Goal: Task Accomplishment & Management: Manage account settings

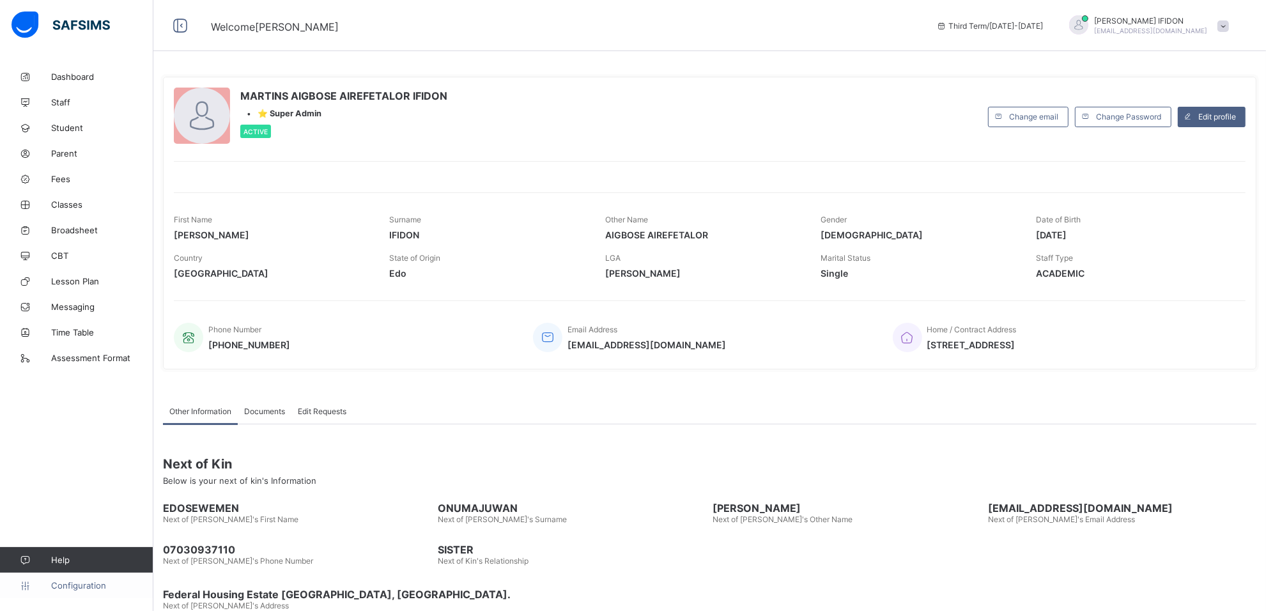
click at [99, 578] on link "Configuration" at bounding box center [76, 586] width 153 height 26
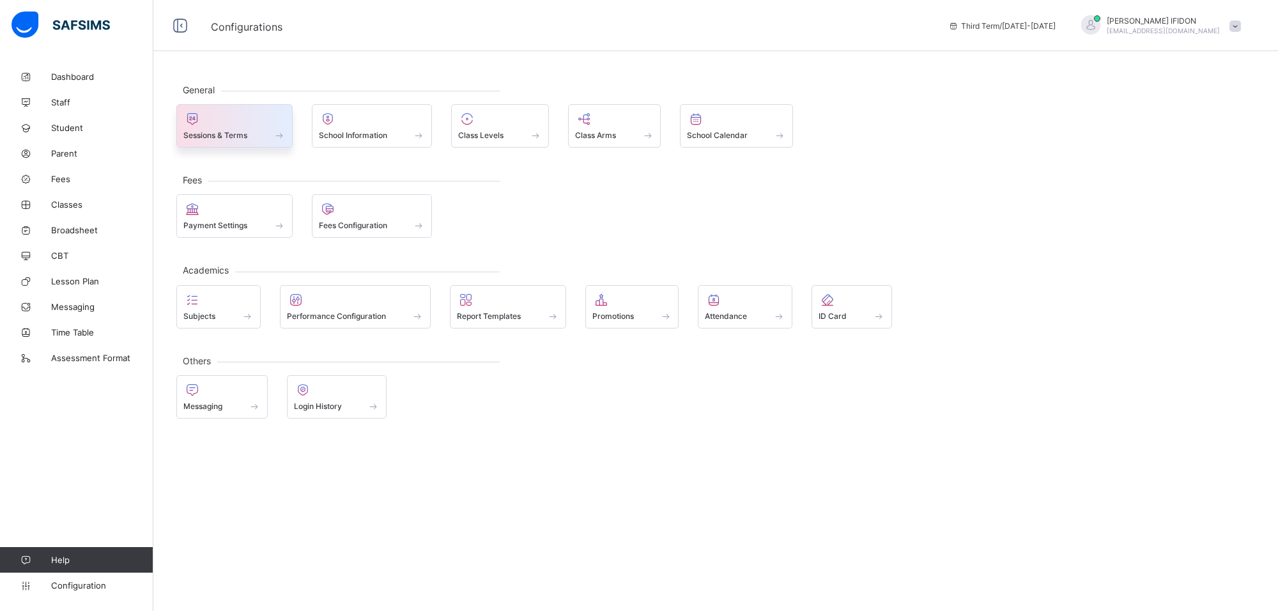
click at [273, 132] on span at bounding box center [279, 135] width 13 height 11
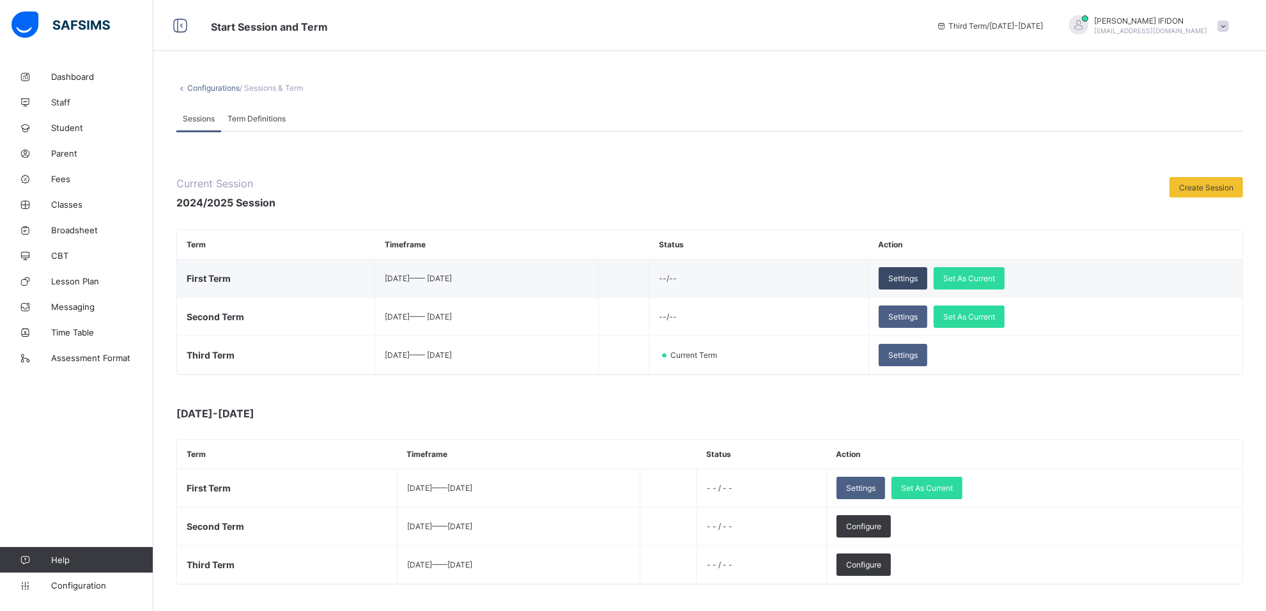
click at [918, 279] on span "Settings" at bounding box center [902, 279] width 29 height 10
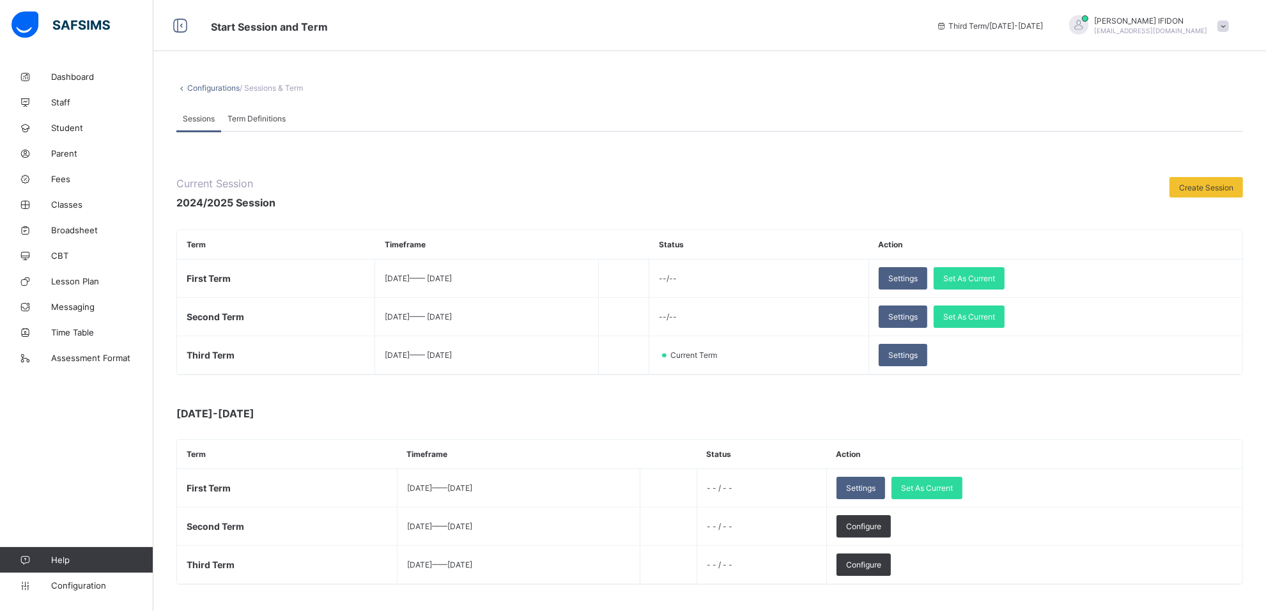
click at [257, 111] on div "Term Definitions" at bounding box center [256, 118] width 71 height 26
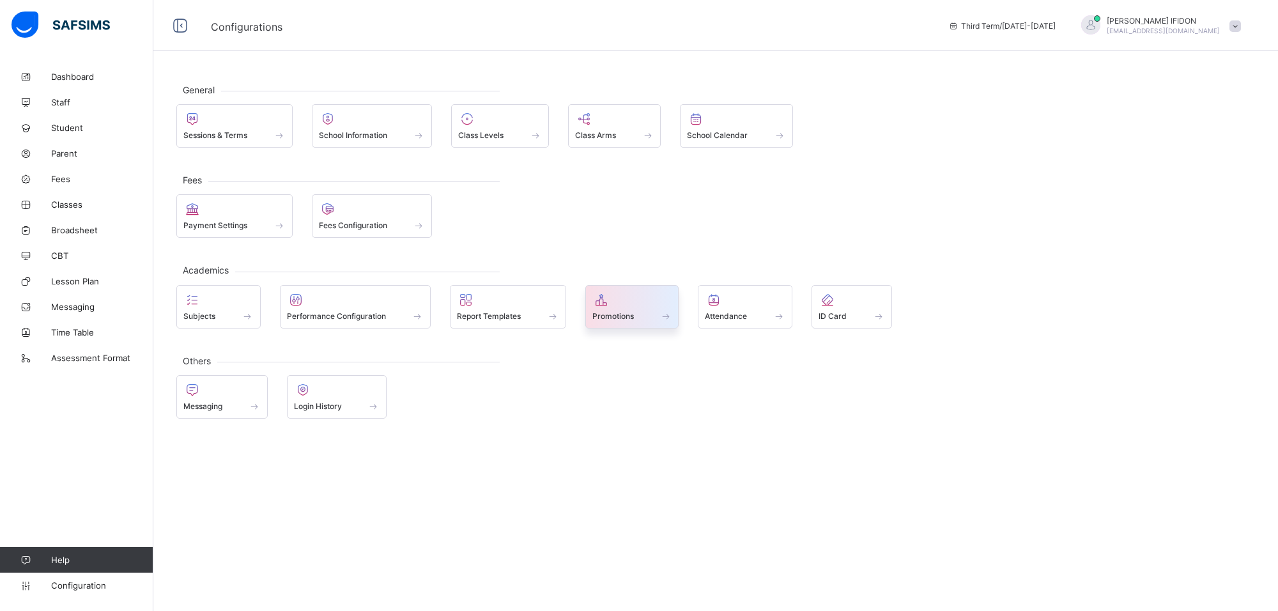
click at [615, 321] on span "Promotions" at bounding box center [613, 316] width 42 height 10
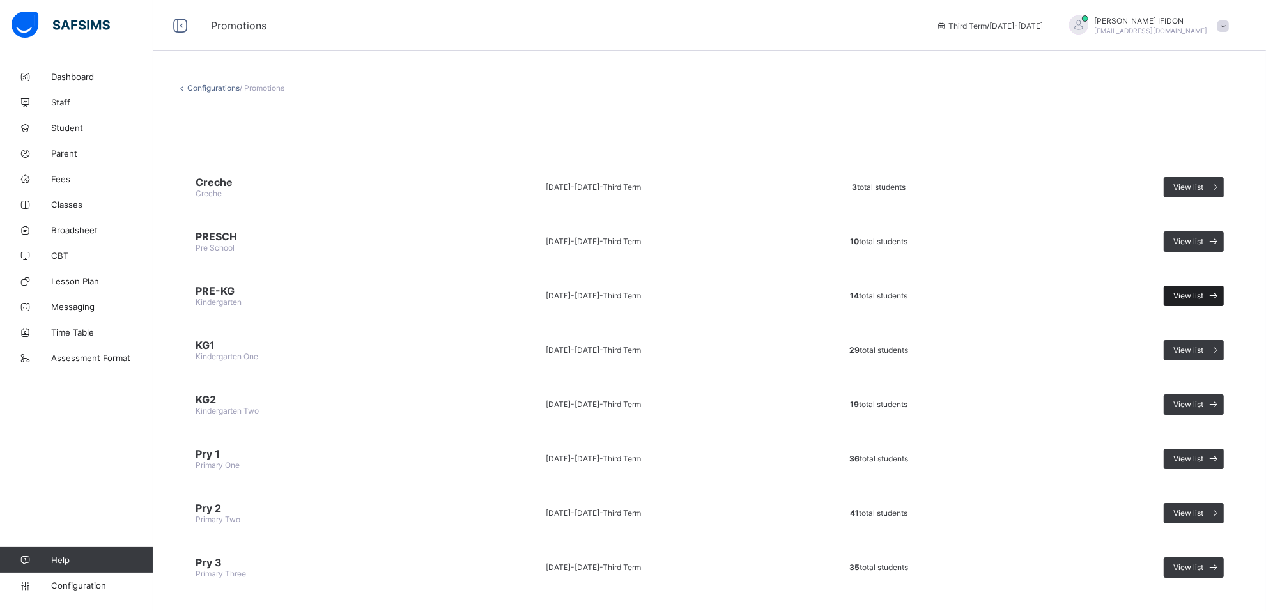
click at [1184, 286] on div "View list" at bounding box center [1194, 296] width 60 height 20
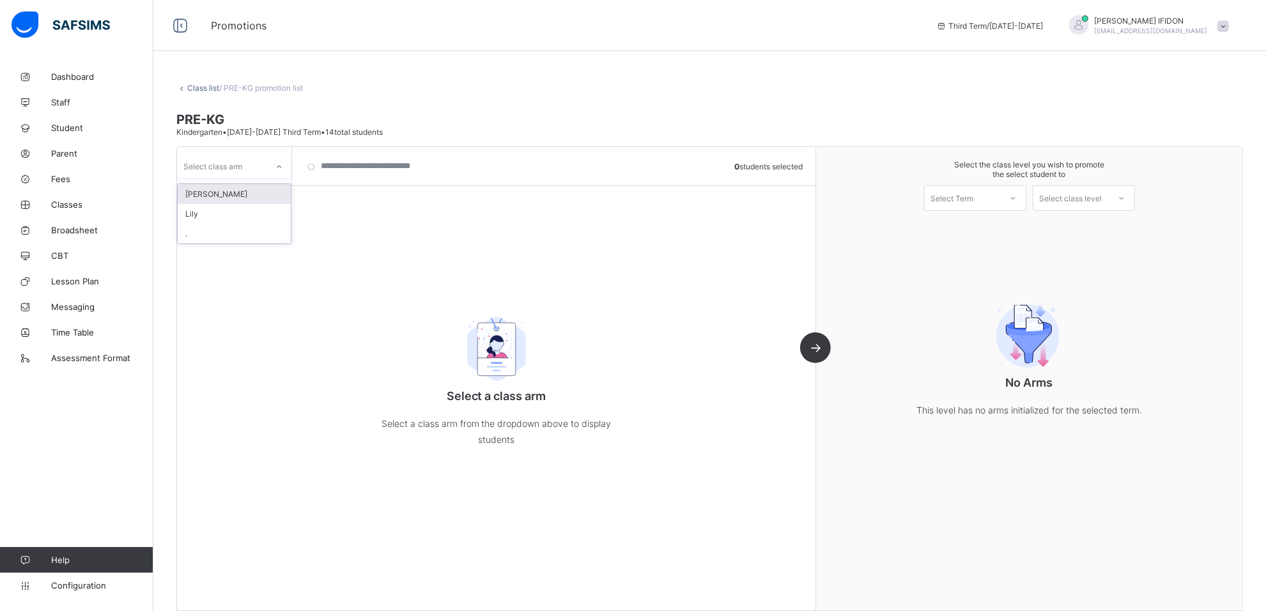
click at [285, 164] on div at bounding box center [279, 167] width 22 height 20
click at [211, 242] on div "[PERSON_NAME] ." at bounding box center [234, 213] width 114 height 61
click at [211, 231] on div "." at bounding box center [234, 234] width 113 height 20
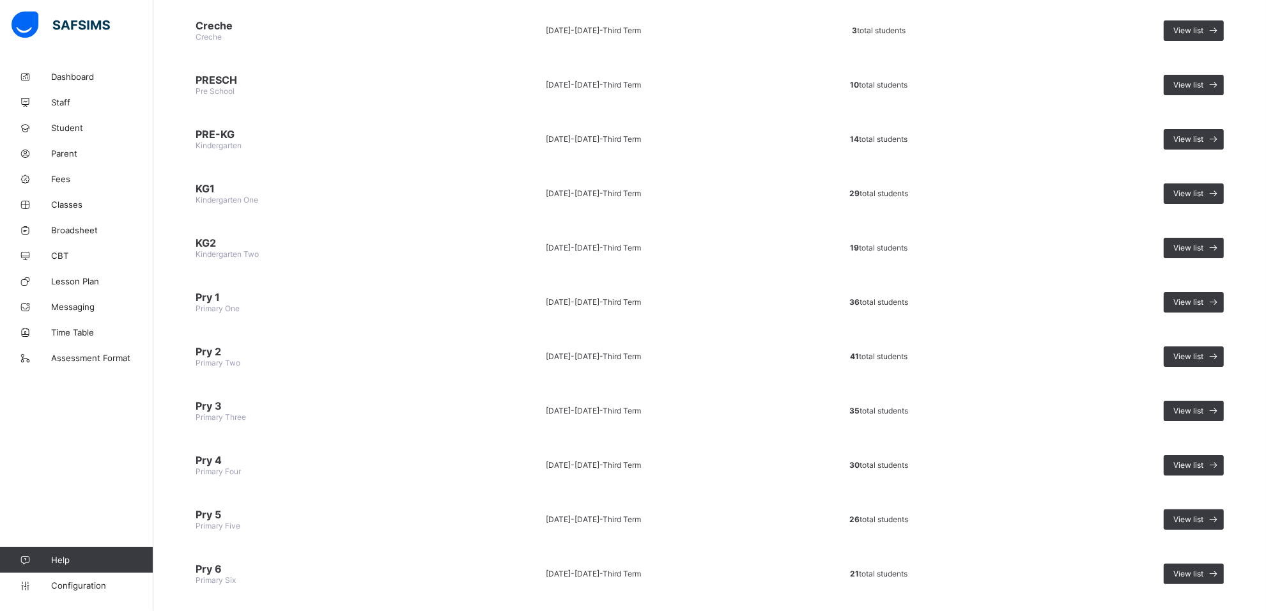
scroll to position [169, 0]
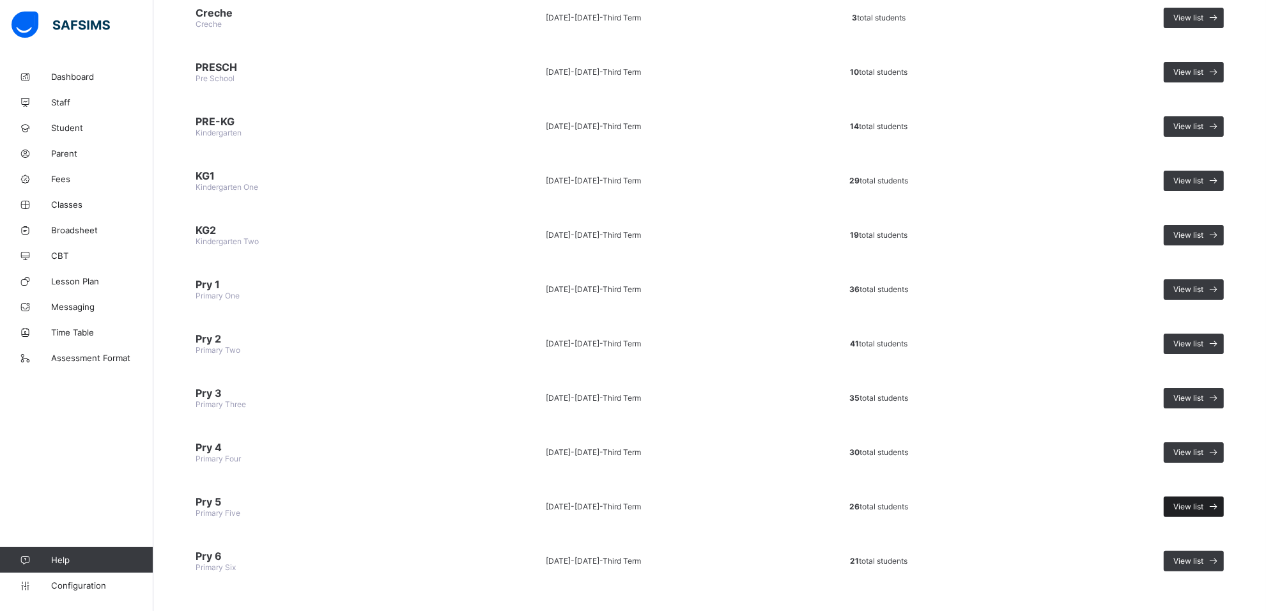
click at [1189, 502] on span "View list" at bounding box center [1188, 507] width 30 height 10
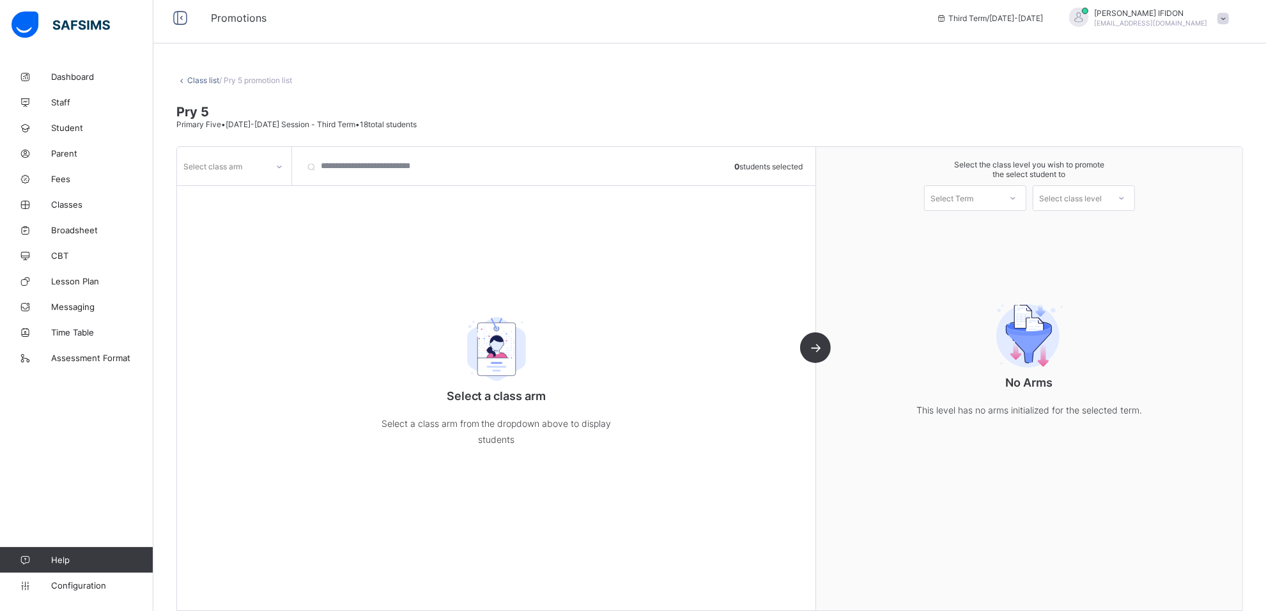
scroll to position [20, 0]
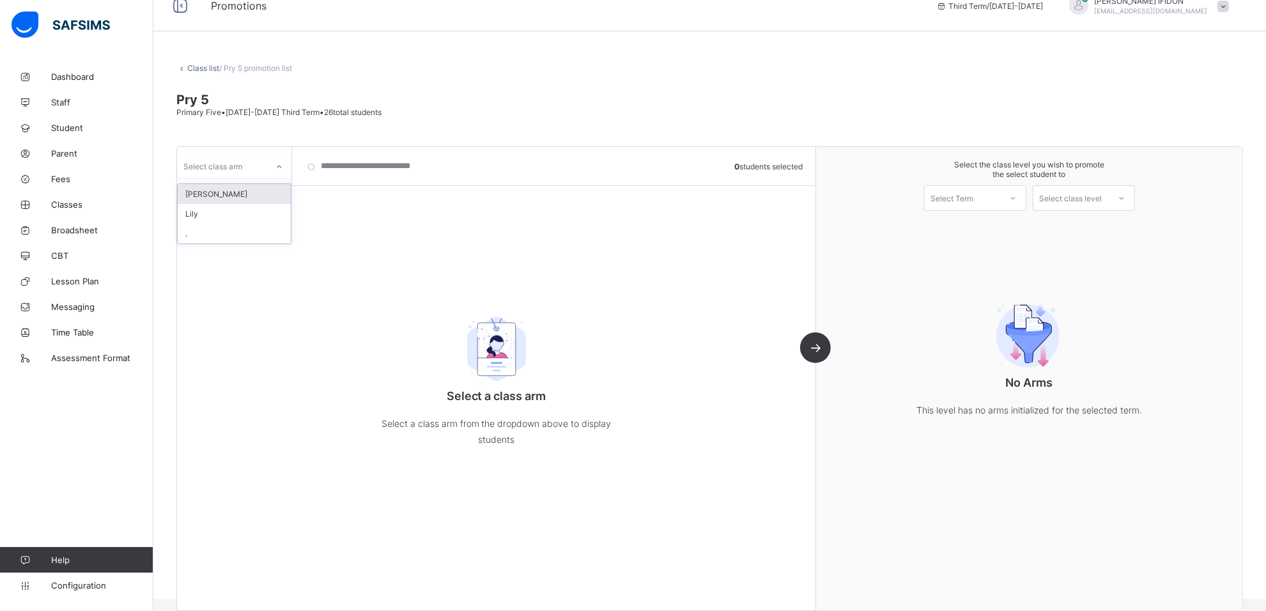
click at [279, 164] on icon at bounding box center [279, 166] width 8 height 13
click at [232, 224] on div "." at bounding box center [234, 234] width 113 height 20
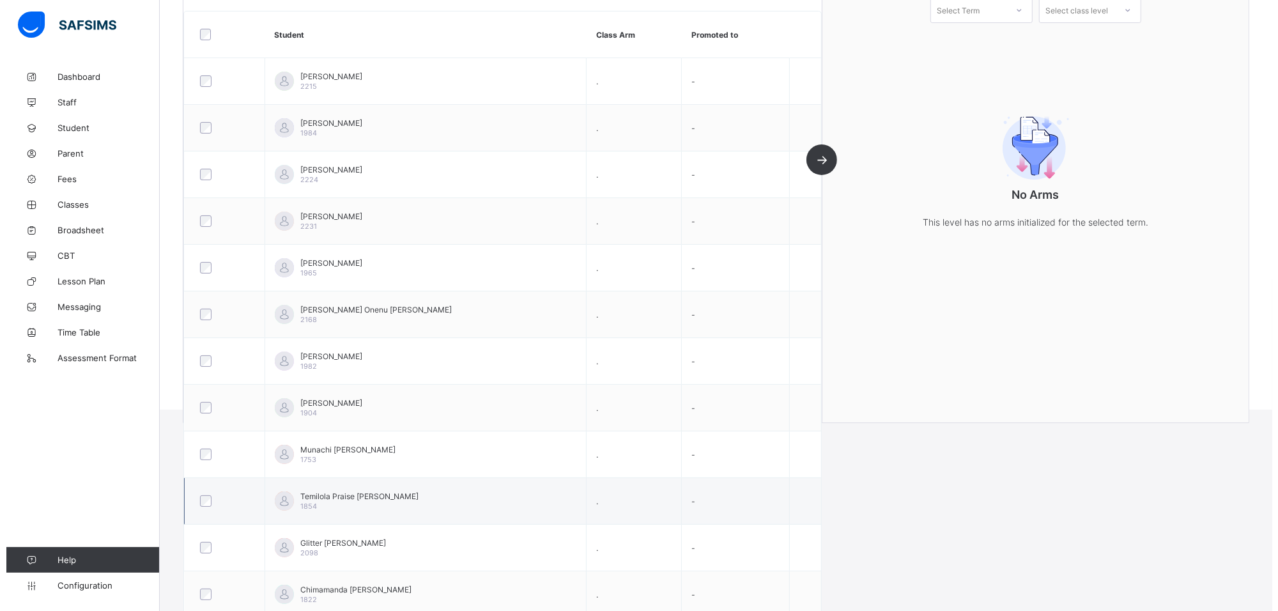
scroll to position [0, 0]
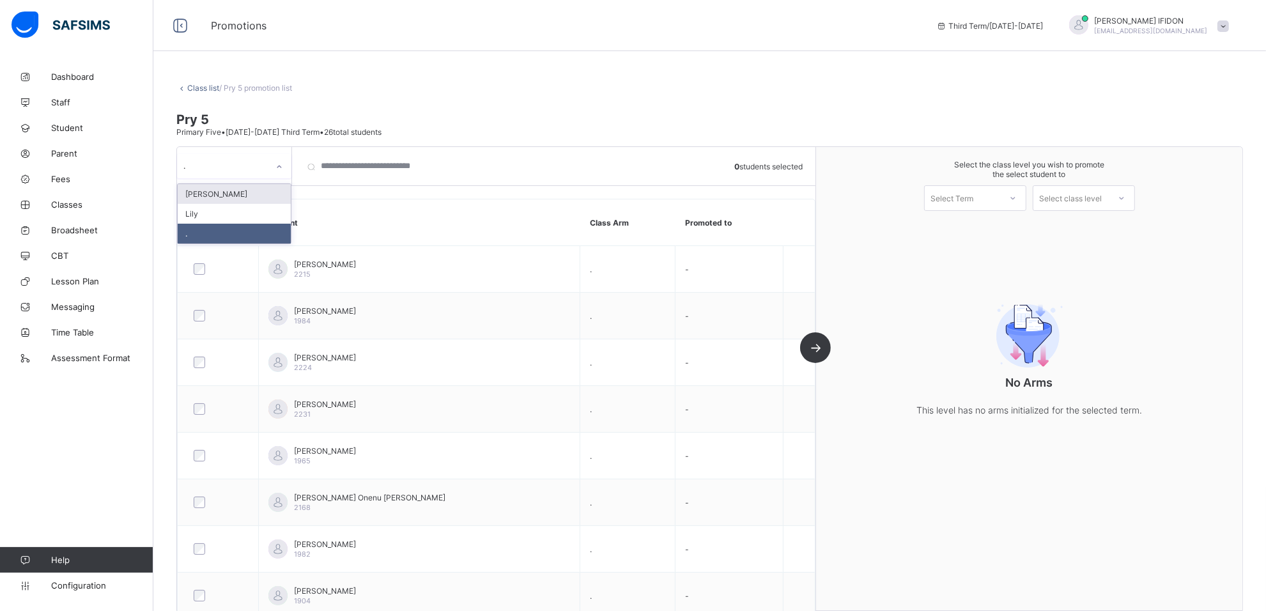
click at [275, 164] on icon at bounding box center [279, 166] width 8 height 13
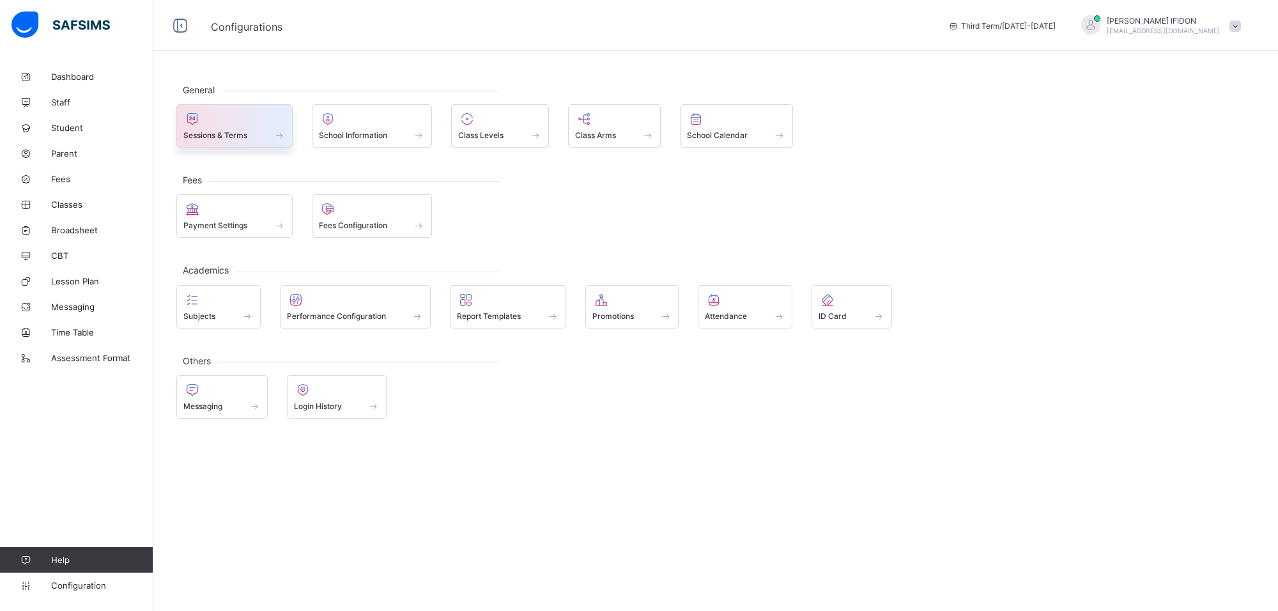
click at [254, 125] on div at bounding box center [234, 118] width 102 height 15
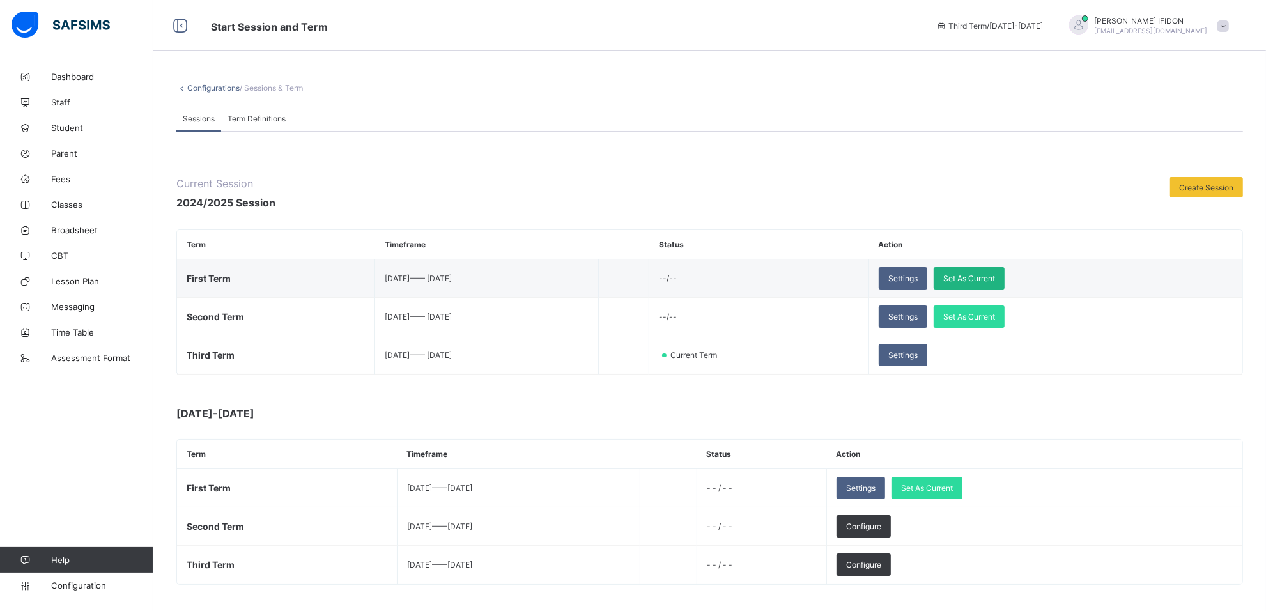
click at [995, 280] on span "Set As Current" at bounding box center [969, 279] width 52 height 10
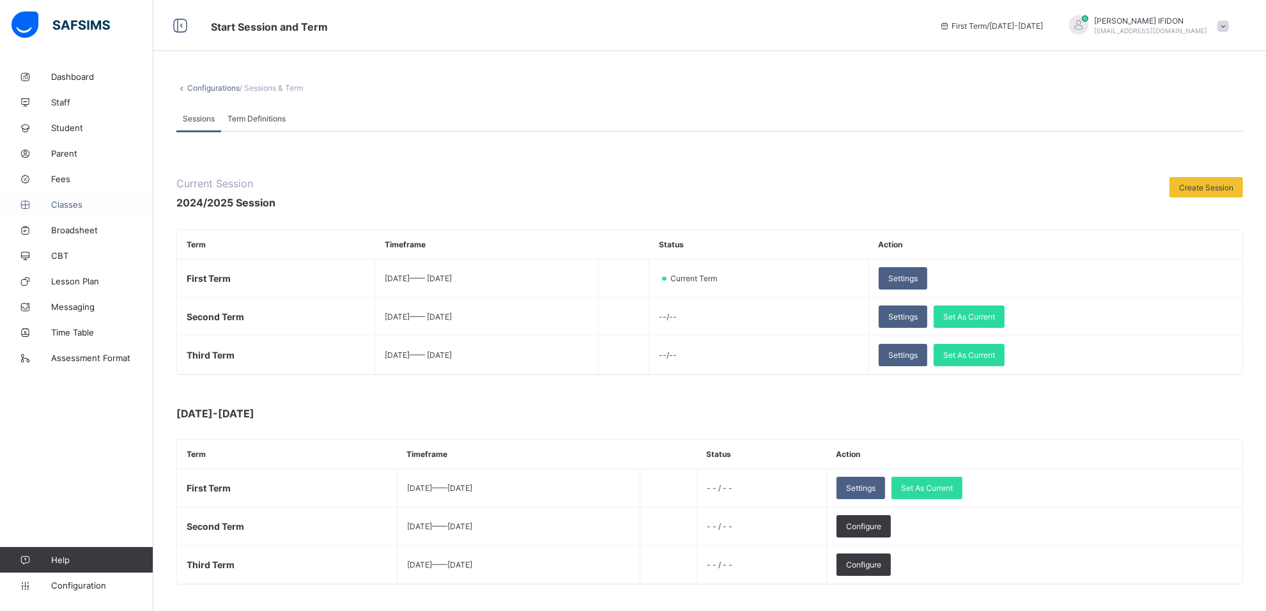
click at [72, 199] on span "Classes" at bounding box center [102, 204] width 102 height 10
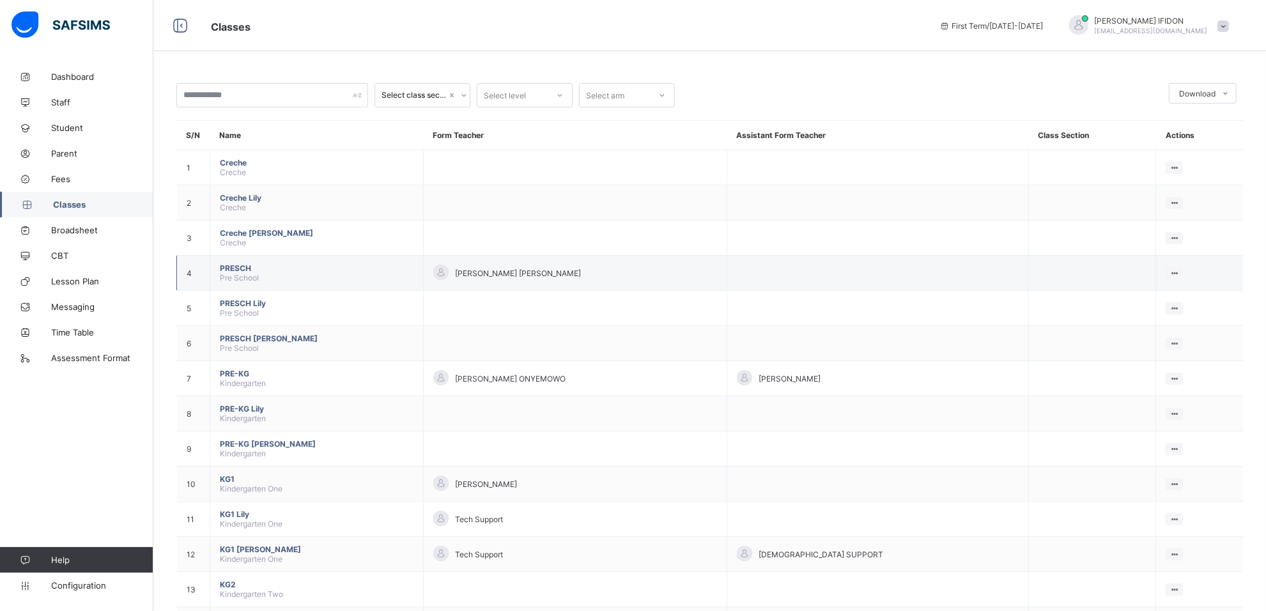
click at [502, 265] on div "[PERSON_NAME] [PERSON_NAME]" at bounding box center [575, 273] width 284 height 17
click at [1142, 314] on div "Assign form Teacher" at bounding box center [1140, 320] width 73 height 13
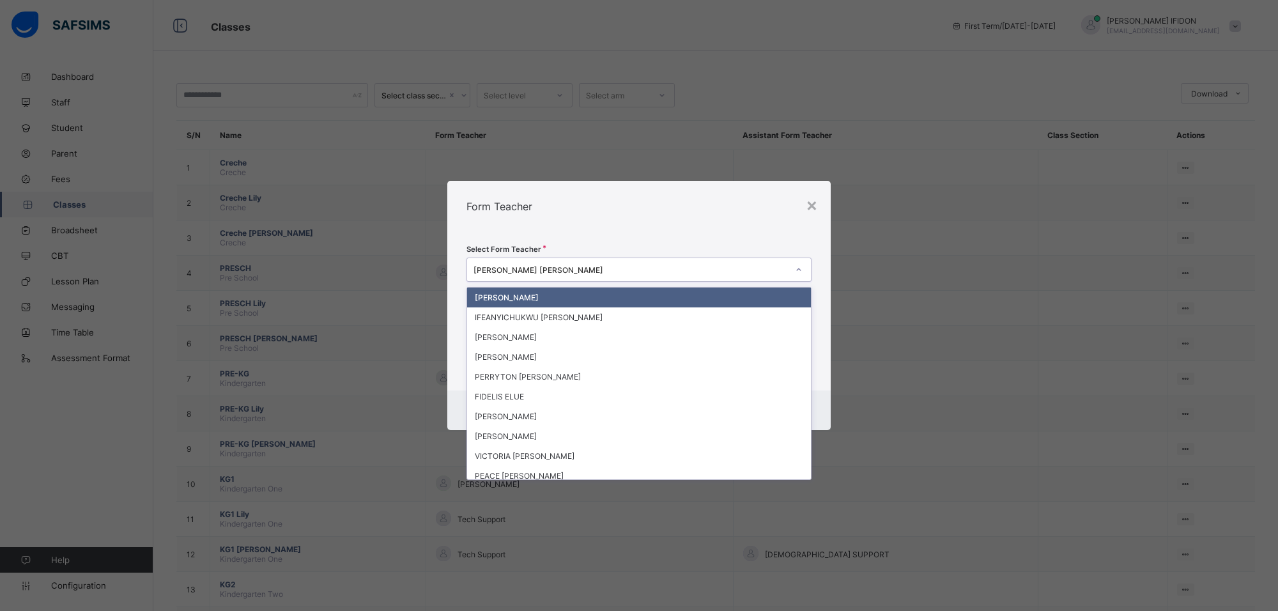
click at [800, 264] on div at bounding box center [799, 269] width 22 height 20
click at [561, 272] on div "[PERSON_NAME] [PERSON_NAME]" at bounding box center [631, 270] width 314 height 10
click at [560, 267] on div "[PERSON_NAME] [PERSON_NAME]" at bounding box center [631, 270] width 314 height 10
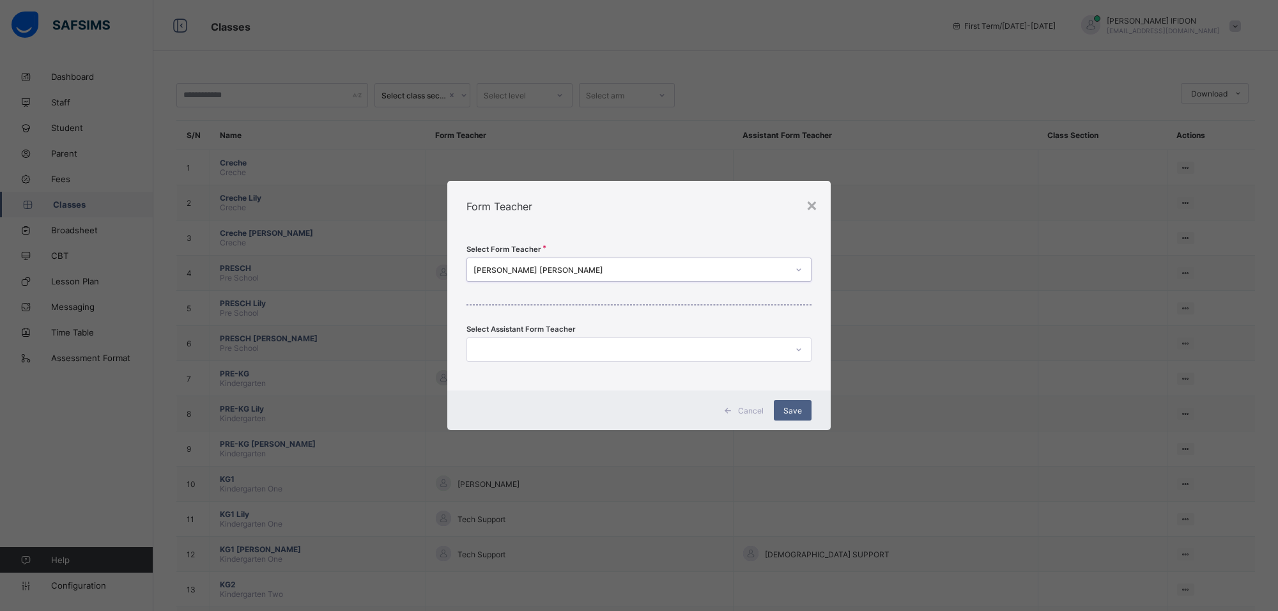
click at [560, 266] on div "[PERSON_NAME] [PERSON_NAME]" at bounding box center [631, 270] width 314 height 10
click at [557, 265] on div "[PERSON_NAME] [PERSON_NAME]" at bounding box center [631, 270] width 314 height 10
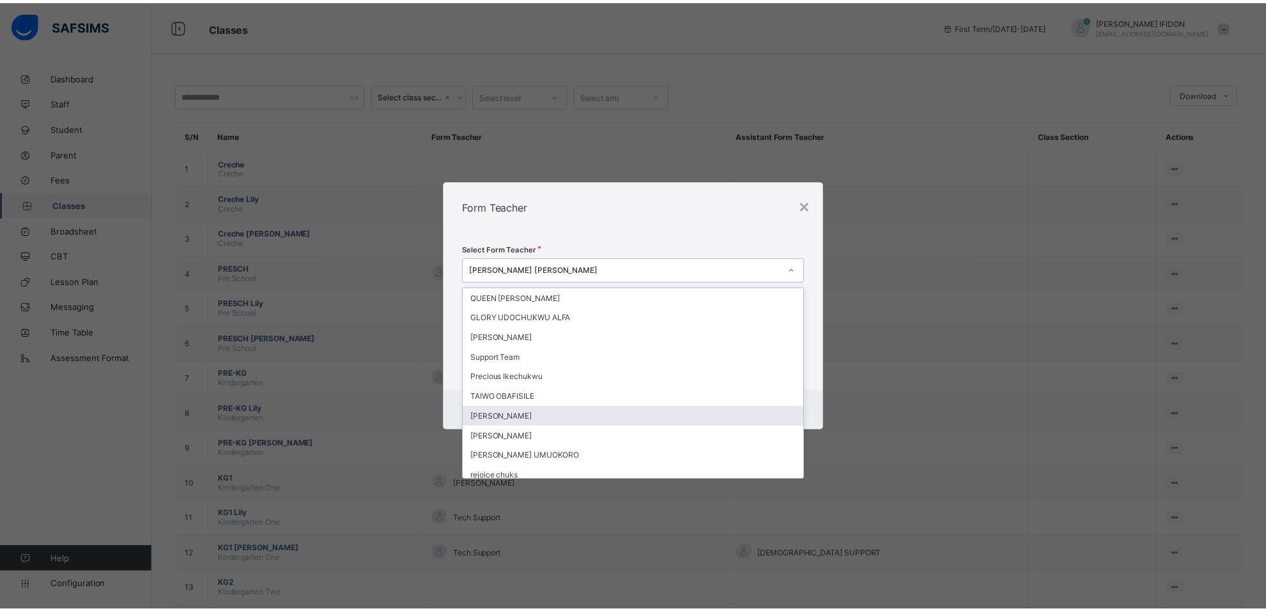
scroll to position [240, 0]
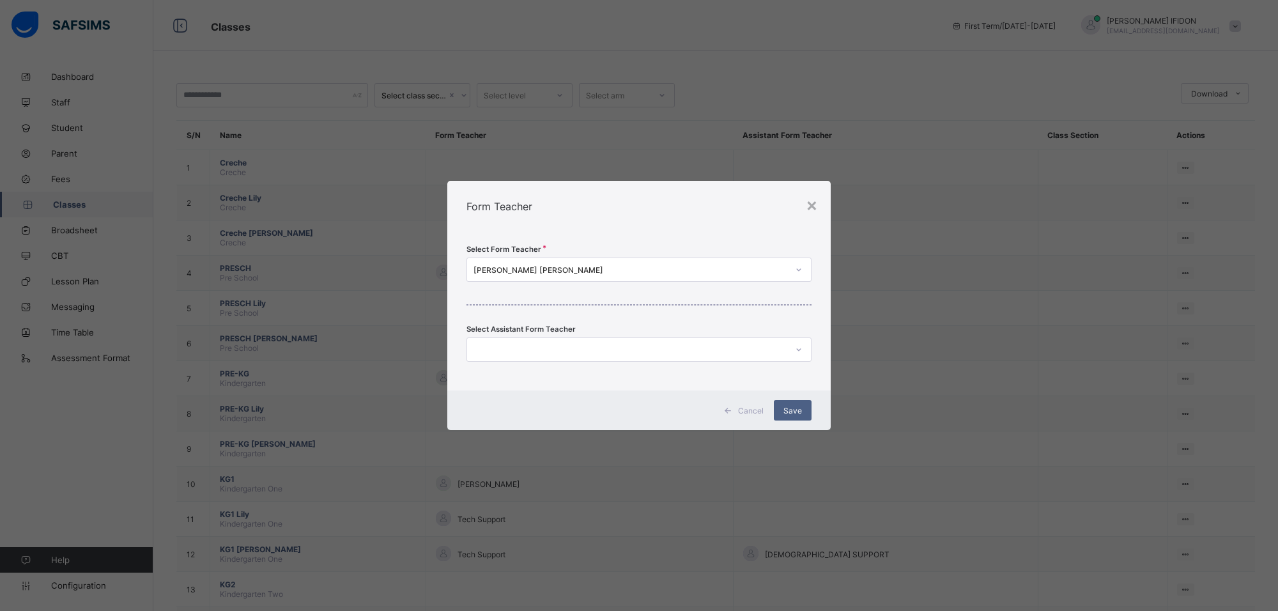
click at [127, 415] on div "× Form Teacher Select Form Teacher [PERSON_NAME] [PERSON_NAME] Select Assistant…" at bounding box center [639, 305] width 1278 height 611
click at [756, 406] on span "Cancel" at bounding box center [751, 411] width 26 height 10
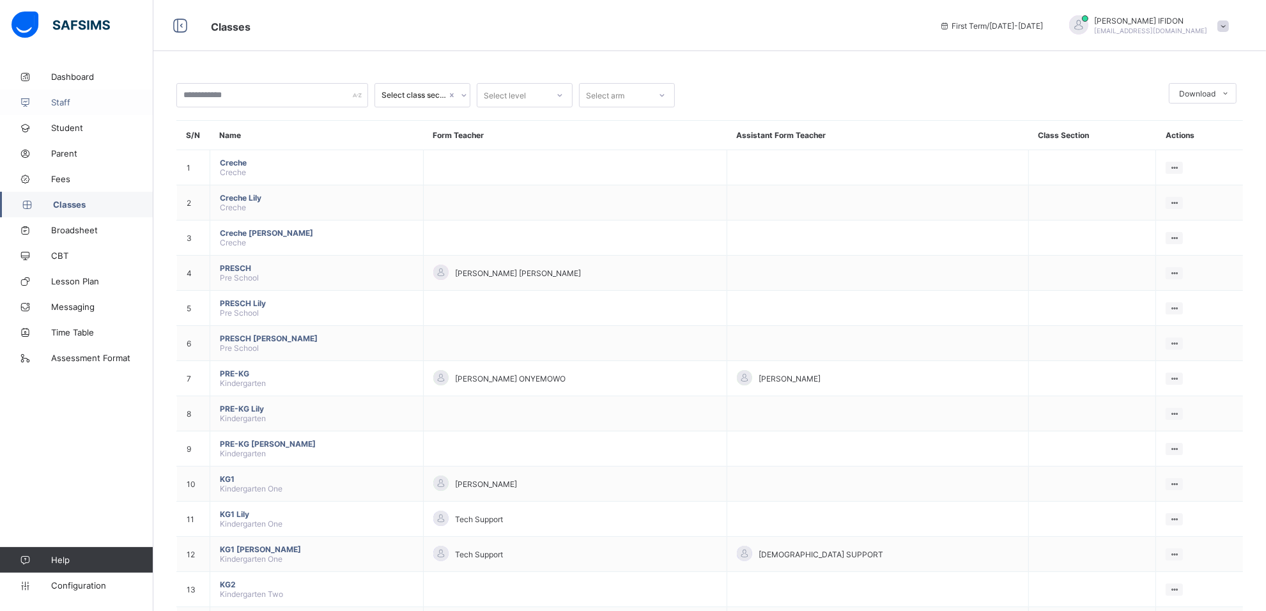
click at [78, 105] on span "Staff" at bounding box center [102, 102] width 102 height 10
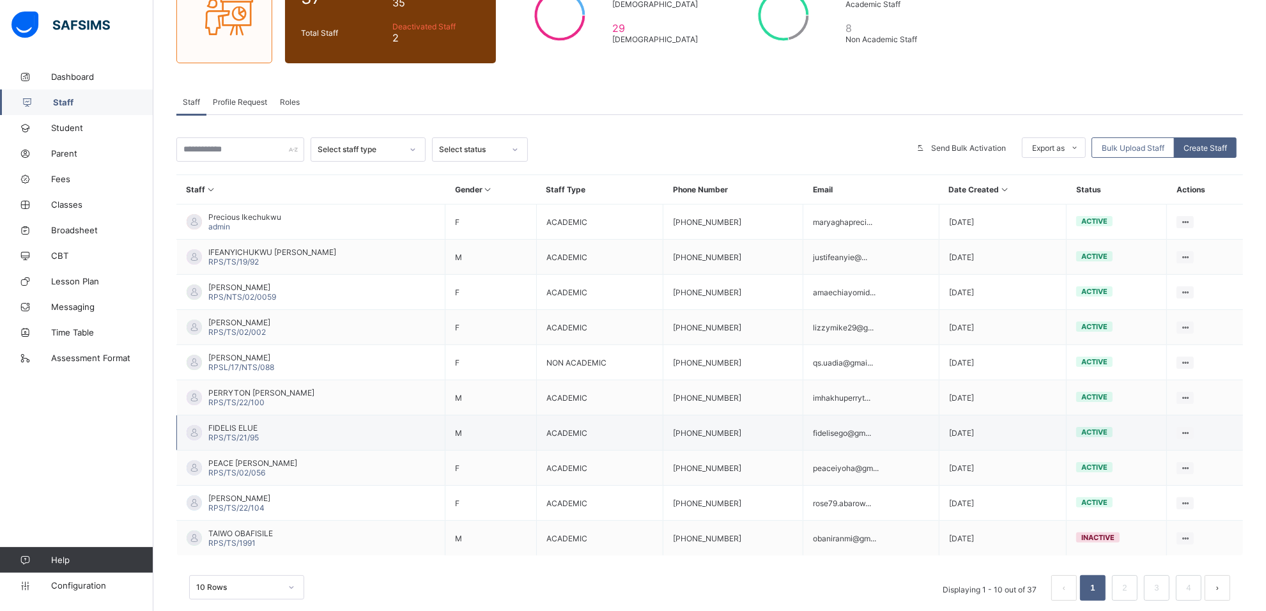
scroll to position [151, 0]
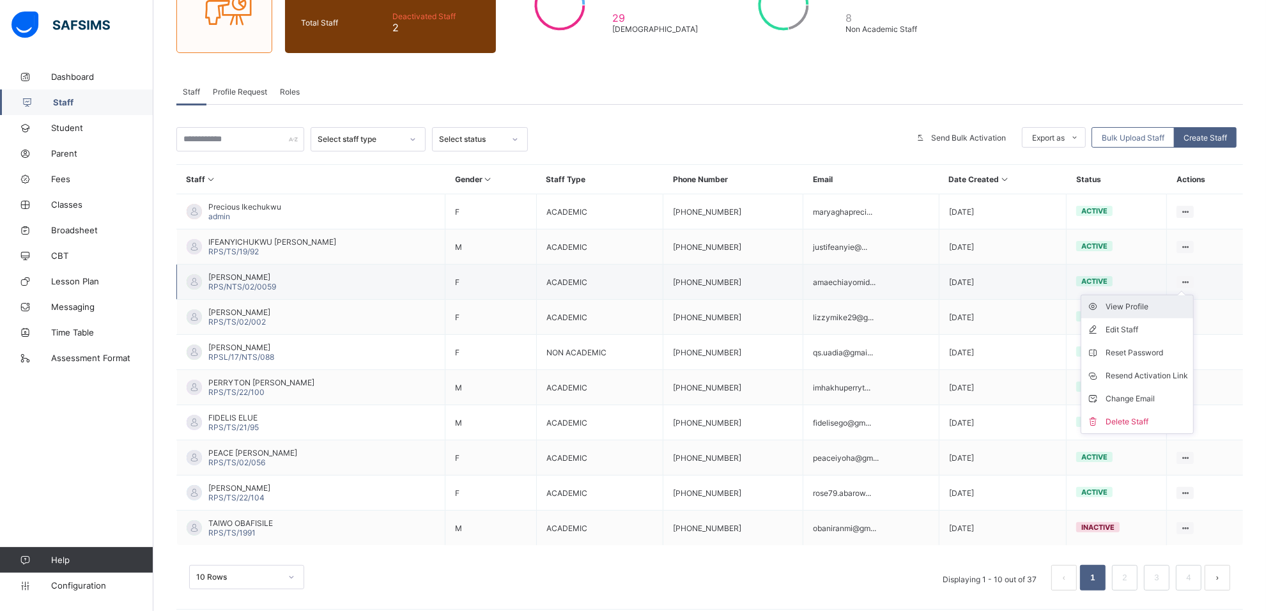
click at [1161, 301] on div "View Profile" at bounding box center [1147, 306] width 82 height 13
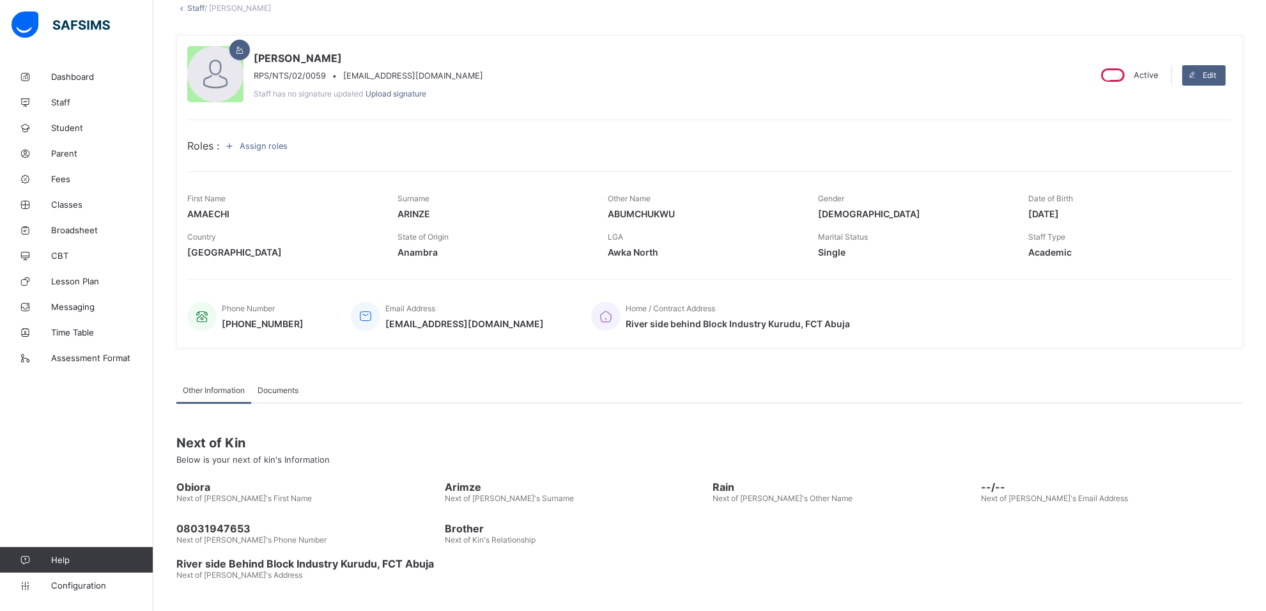
scroll to position [88, 0]
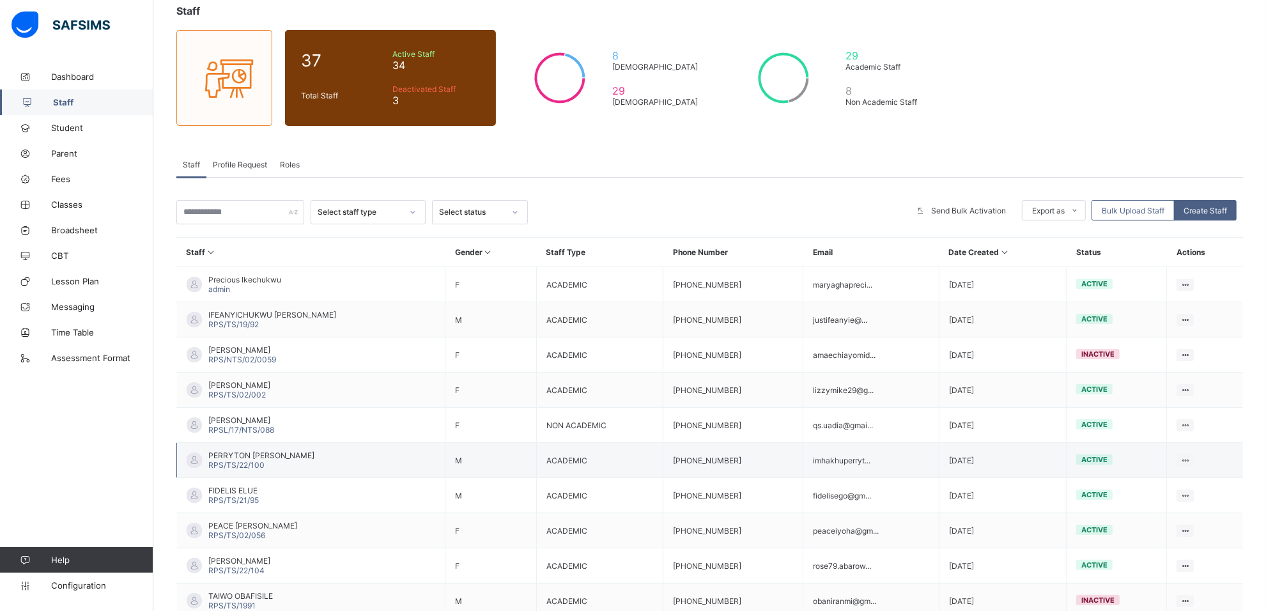
scroll to position [151, 0]
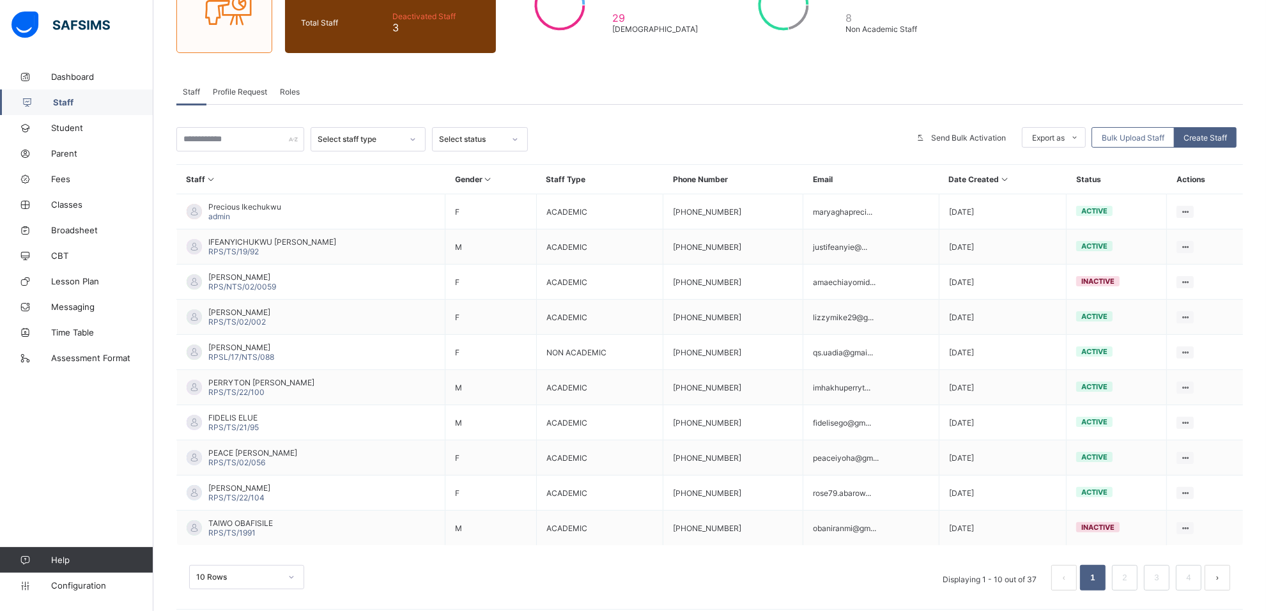
click at [294, 569] on div "10 Rows" at bounding box center [246, 577] width 115 height 24
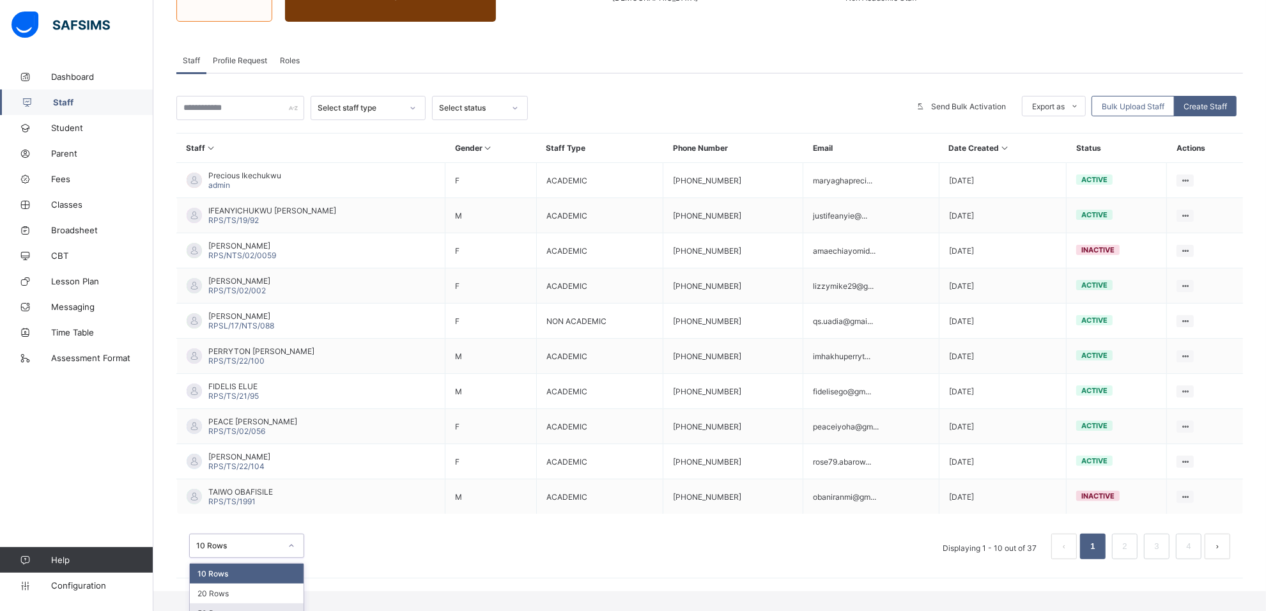
click at [234, 603] on div "50 Rows" at bounding box center [247, 613] width 114 height 20
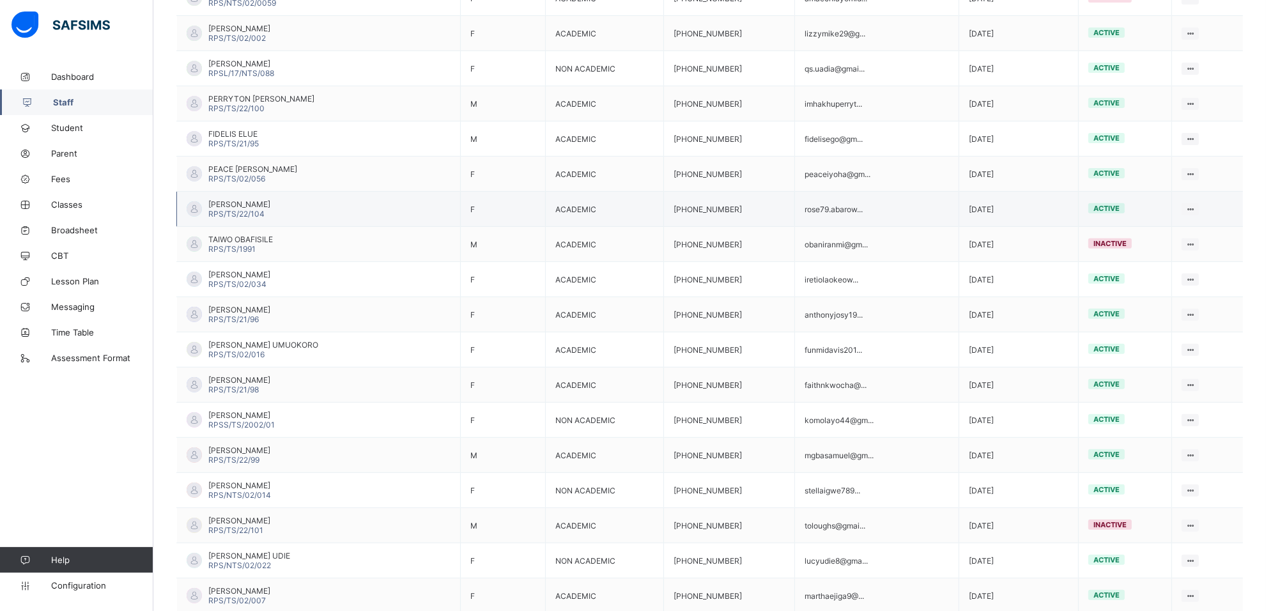
scroll to position [36, 0]
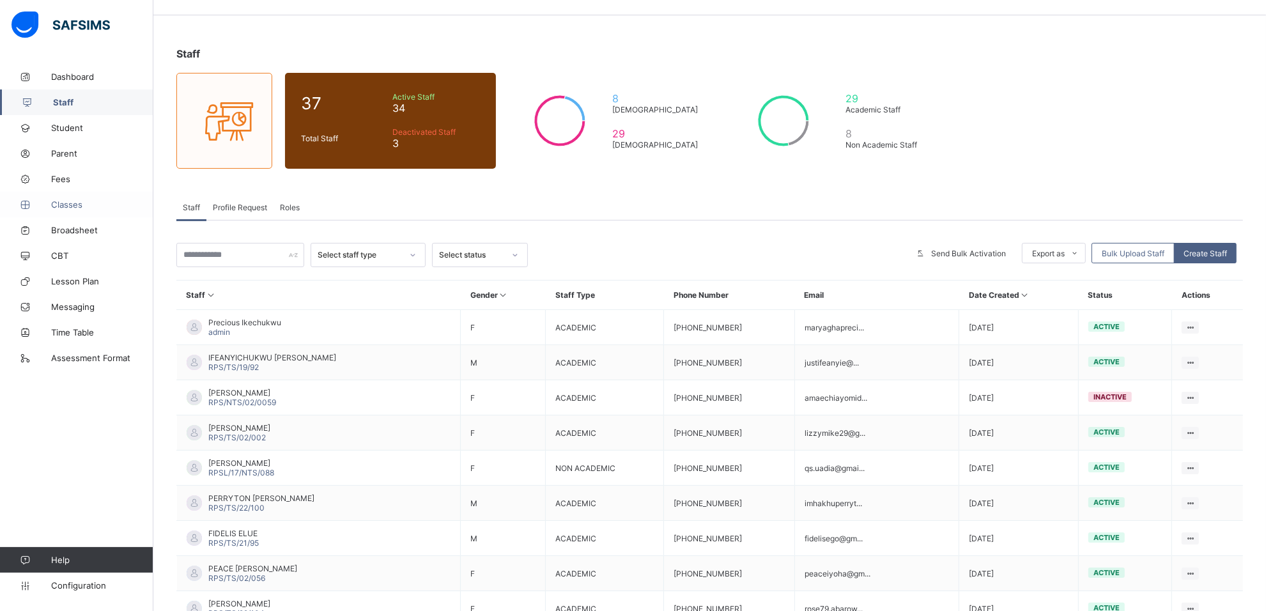
click at [82, 205] on span "Classes" at bounding box center [102, 204] width 102 height 10
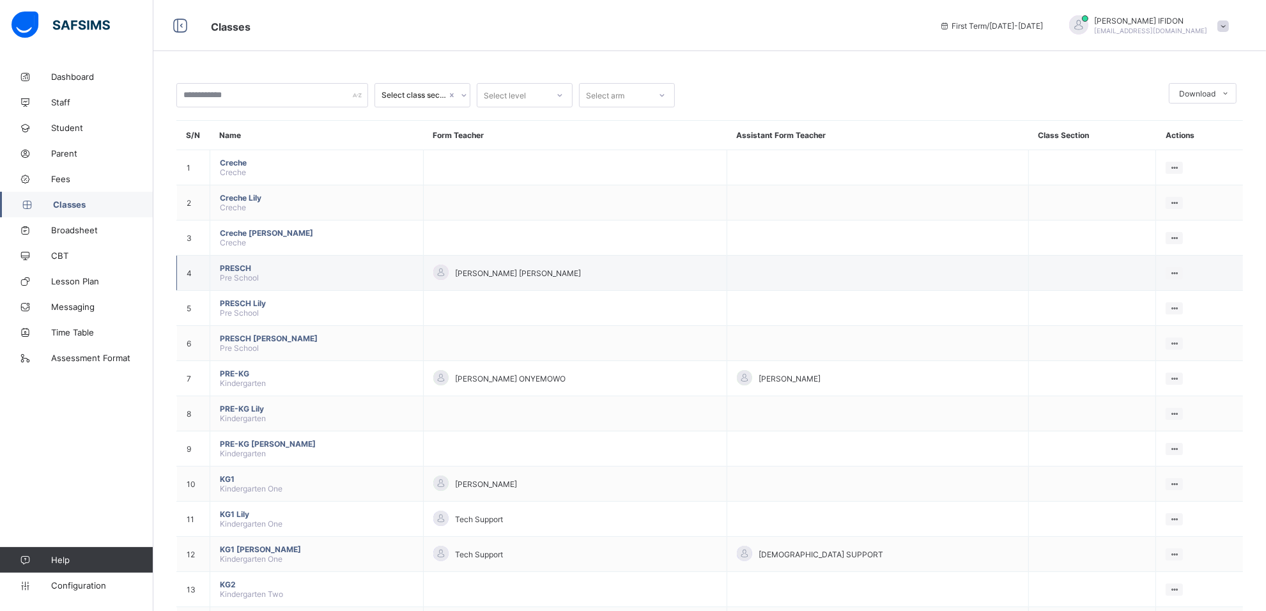
click at [470, 272] on div "[PERSON_NAME] [PERSON_NAME]" at bounding box center [575, 273] width 284 height 17
click at [1184, 263] on td "View Class Assign form Teacher" at bounding box center [1199, 273] width 87 height 35
click at [1140, 291] on div "View Class" at bounding box center [1140, 297] width 73 height 13
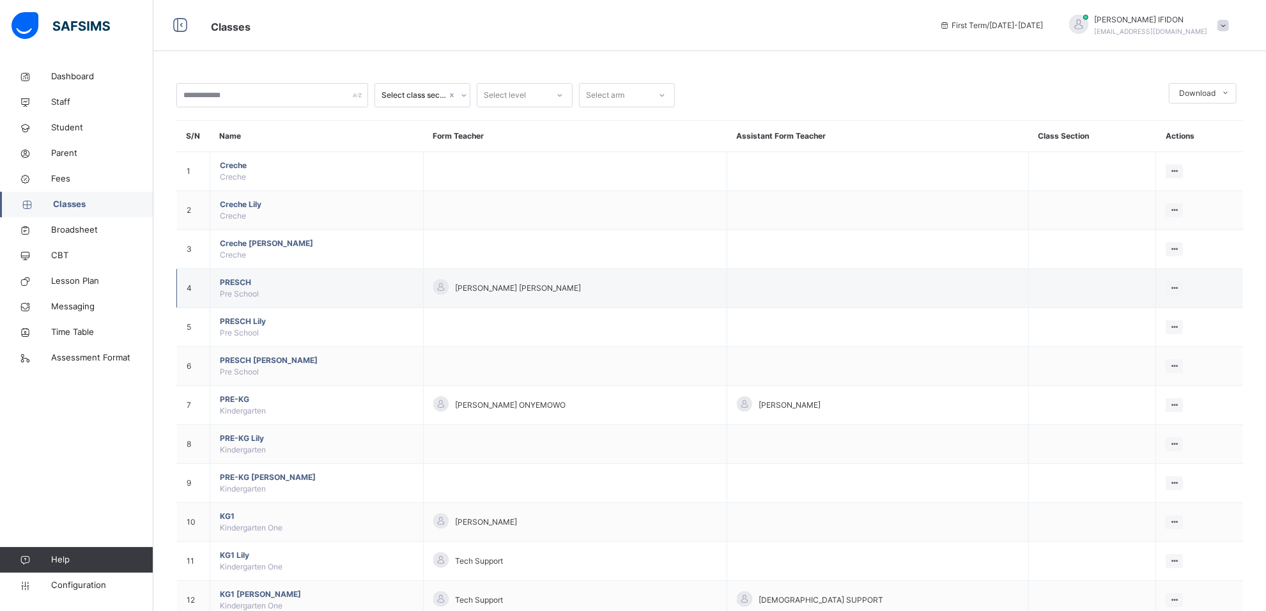
click at [1177, 298] on td "View Class Assign form Teacher" at bounding box center [1199, 288] width 87 height 39
click at [1157, 336] on div "Assign form Teacher" at bounding box center [1140, 336] width 73 height 13
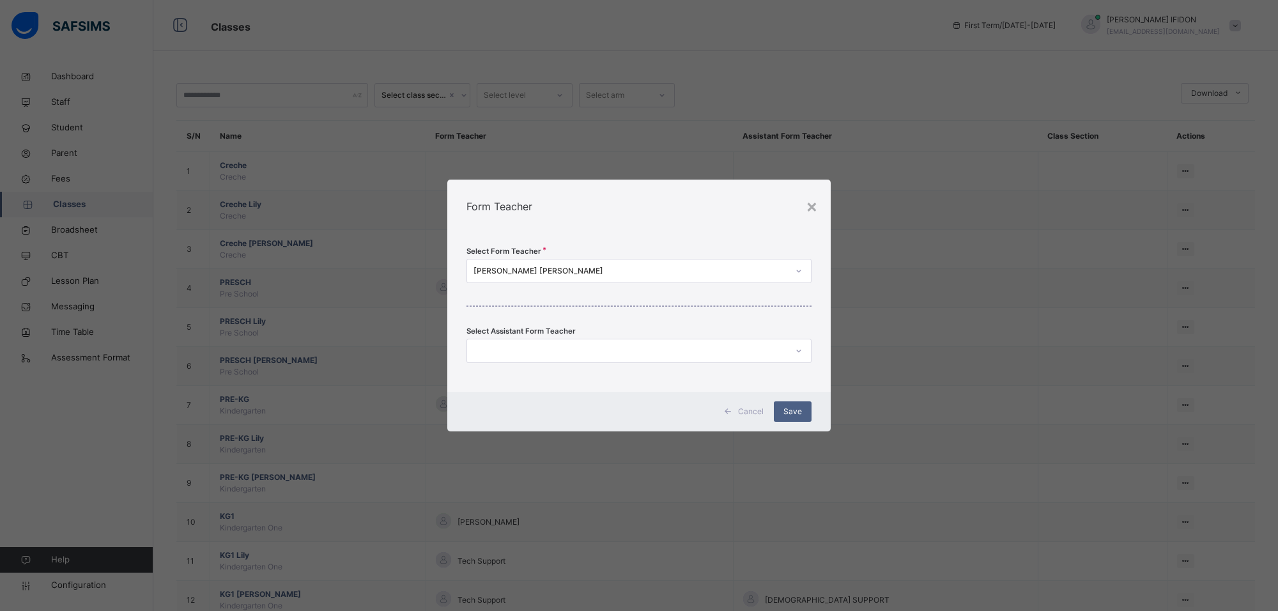
click at [752, 264] on div "Select Form Teacher [PERSON_NAME] [PERSON_NAME] Select Assistant Form Teacher" at bounding box center [638, 312] width 383 height 158
click at [786, 274] on div "[PERSON_NAME] [PERSON_NAME]" at bounding box center [631, 271] width 314 height 12
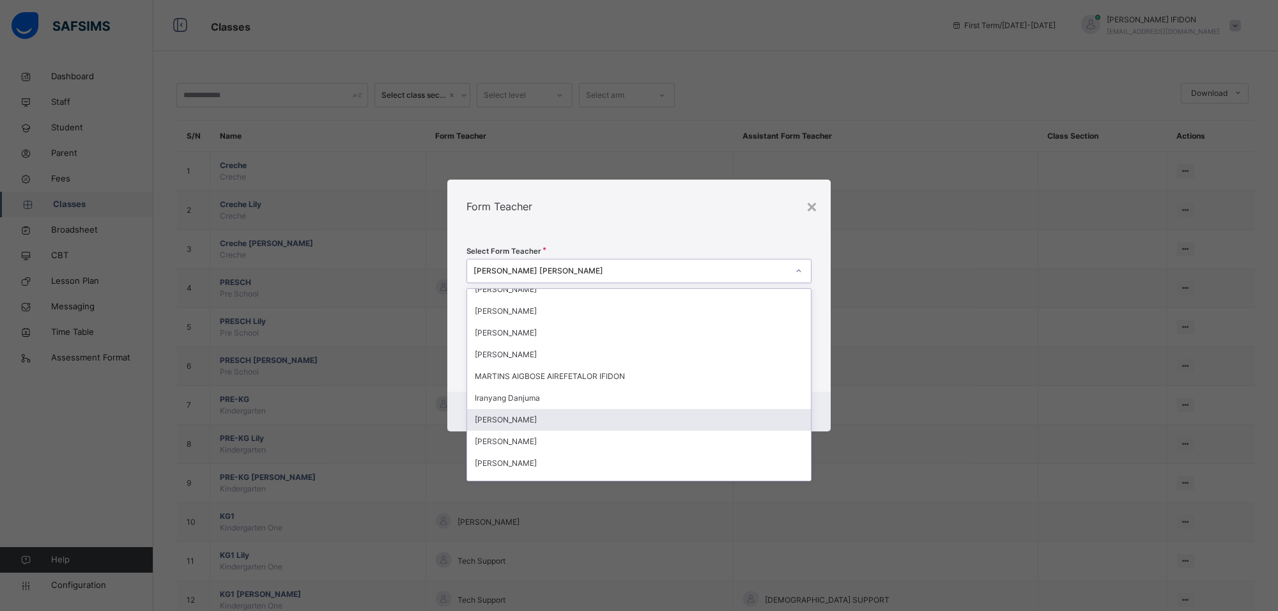
scroll to position [553, 0]
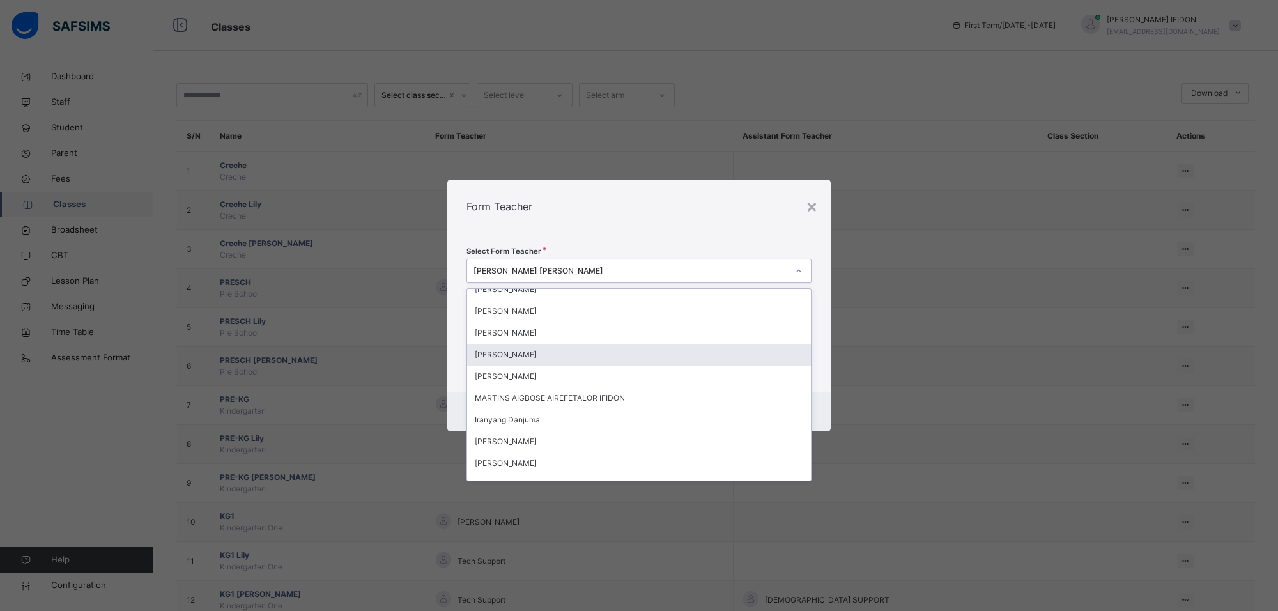
click at [527, 359] on div "[PERSON_NAME]" at bounding box center [639, 355] width 344 height 22
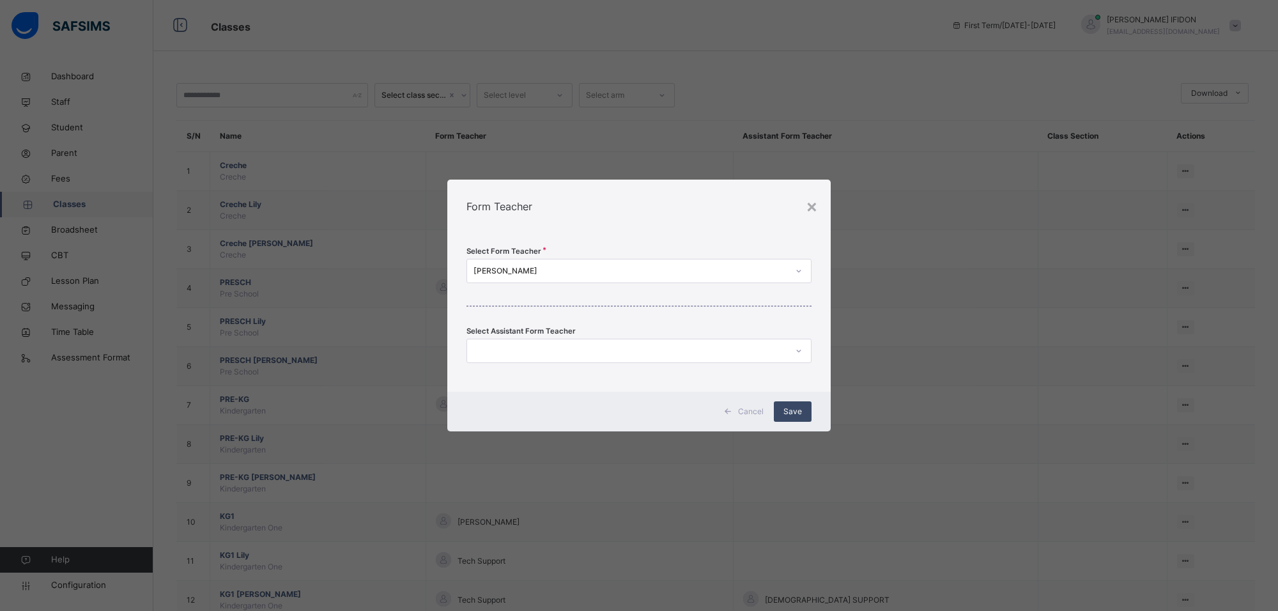
click at [789, 404] on div "Save" at bounding box center [793, 411] width 38 height 20
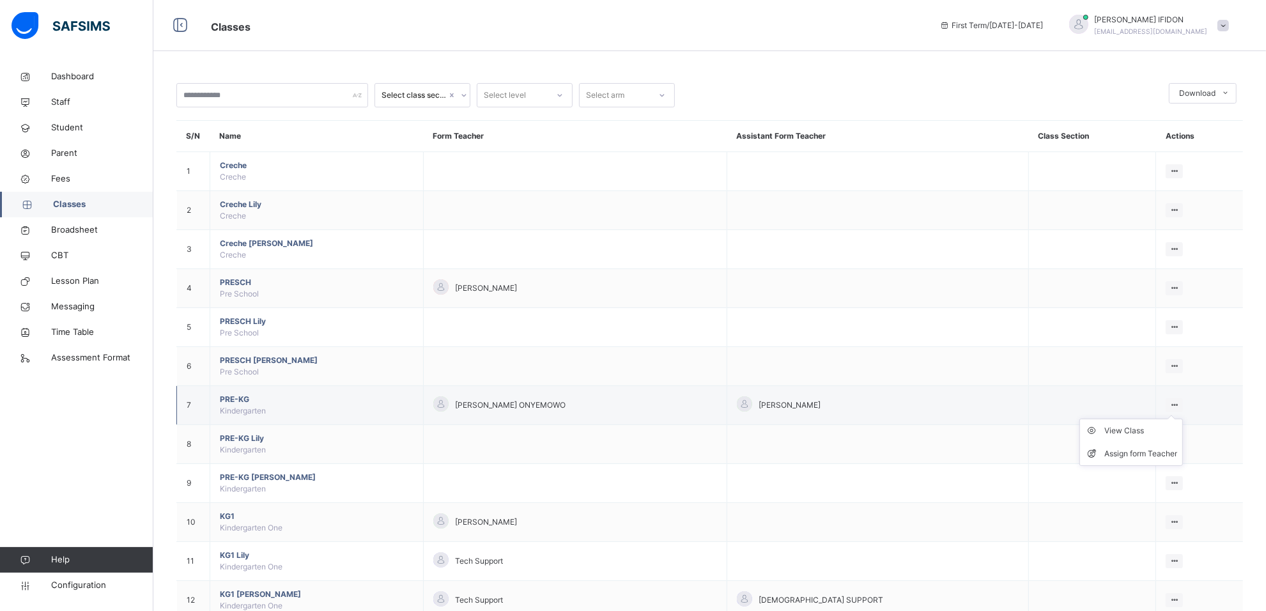
click at [1170, 403] on icon at bounding box center [1174, 405] width 11 height 10
click at [1141, 454] on div "Assign form Teacher" at bounding box center [1140, 453] width 73 height 13
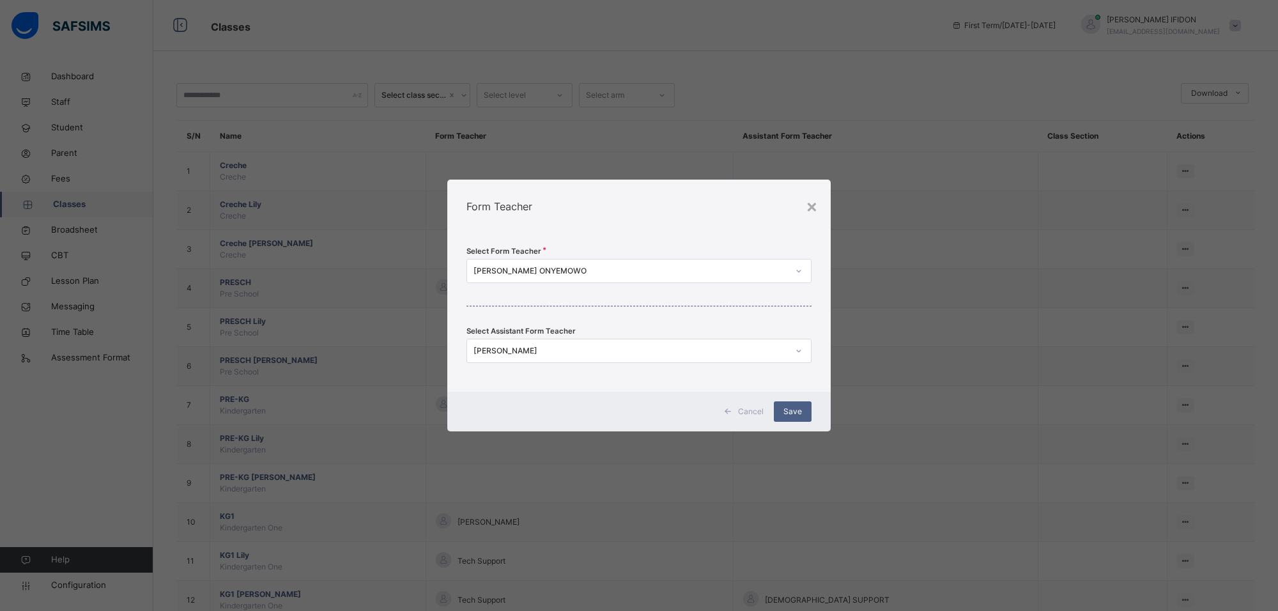
click at [801, 269] on icon at bounding box center [799, 271] width 8 height 13
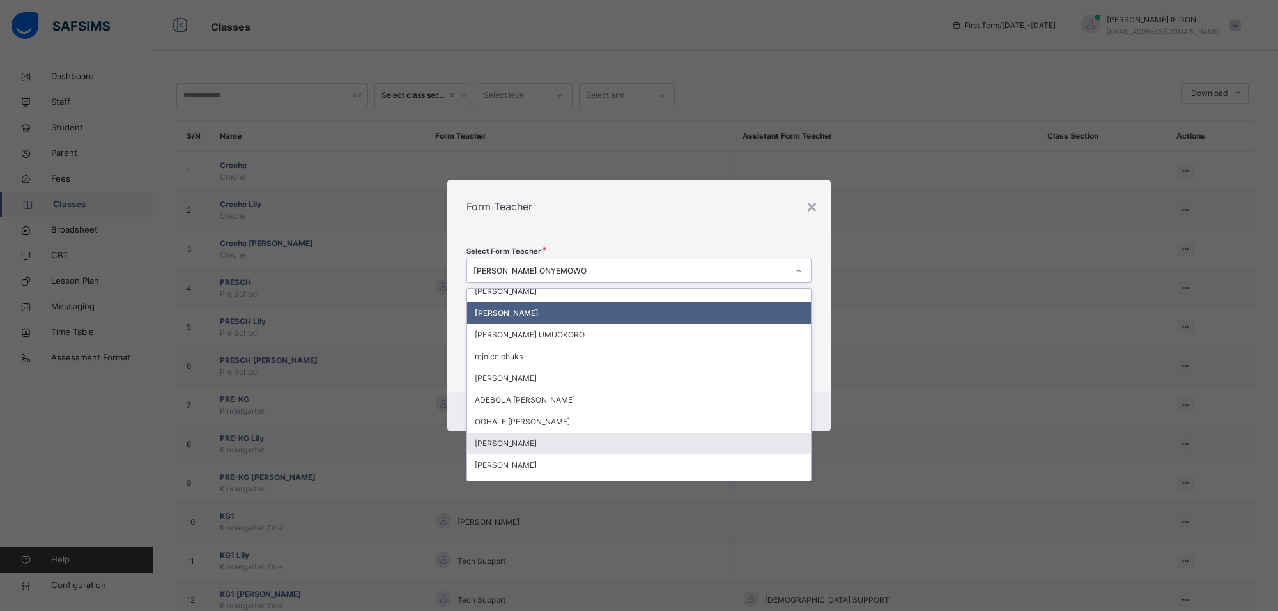
scroll to position [479, 0]
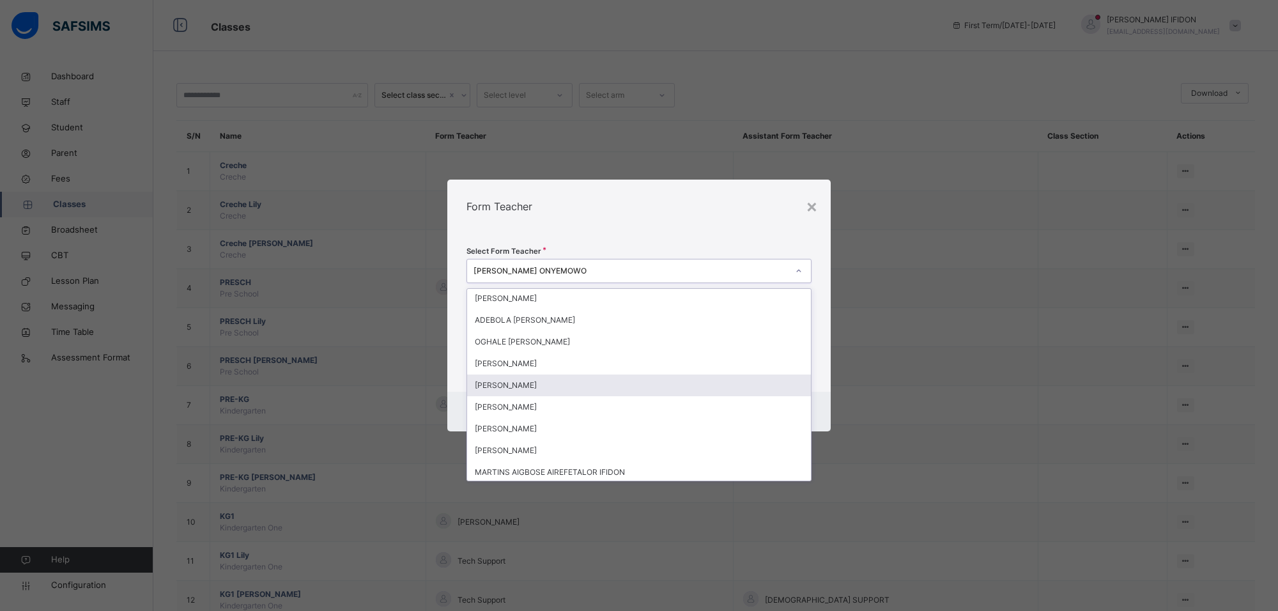
click at [529, 390] on div "[PERSON_NAME]" at bounding box center [639, 386] width 344 height 22
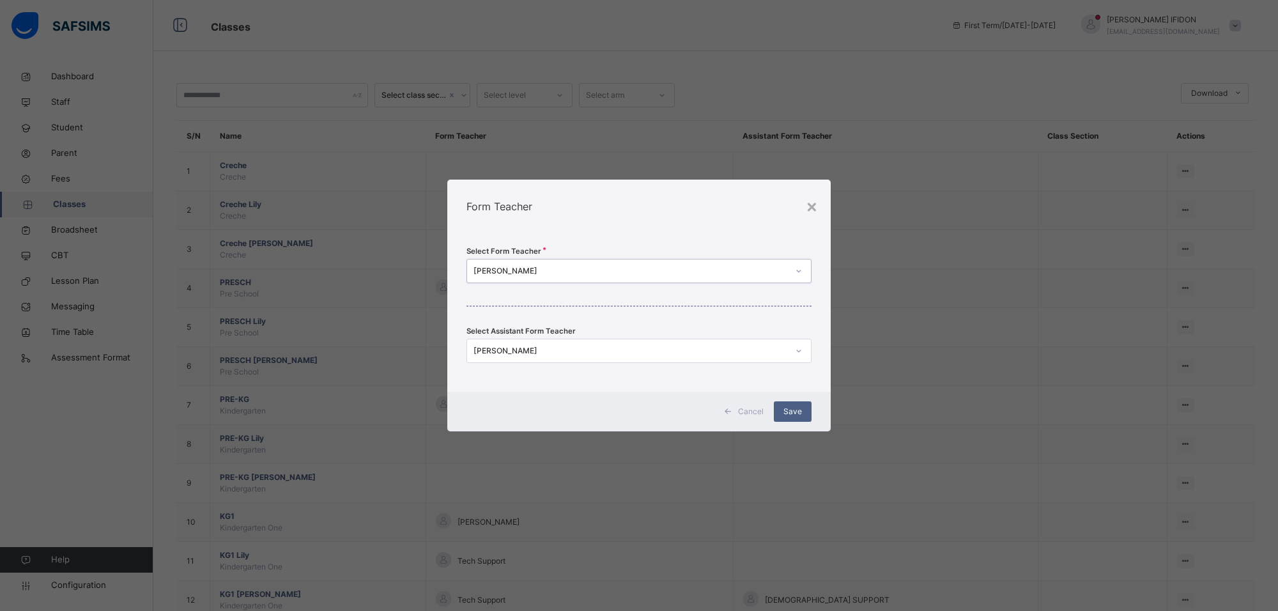
click at [808, 348] on div "[PERSON_NAME]" at bounding box center [639, 351] width 345 height 24
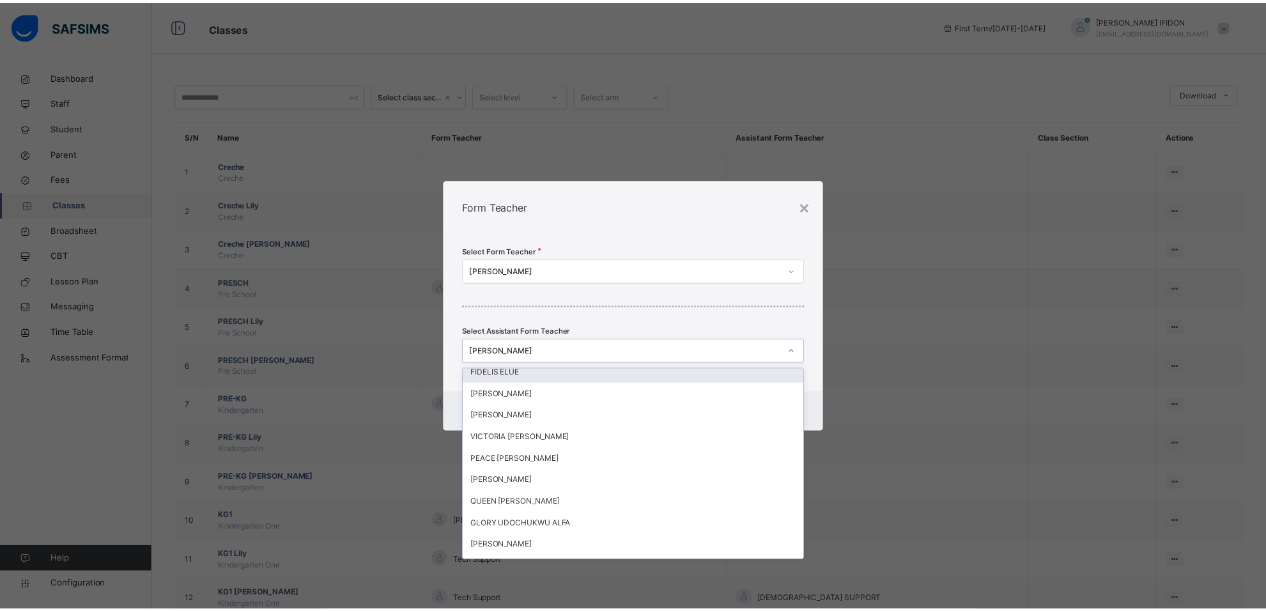
scroll to position [160, 0]
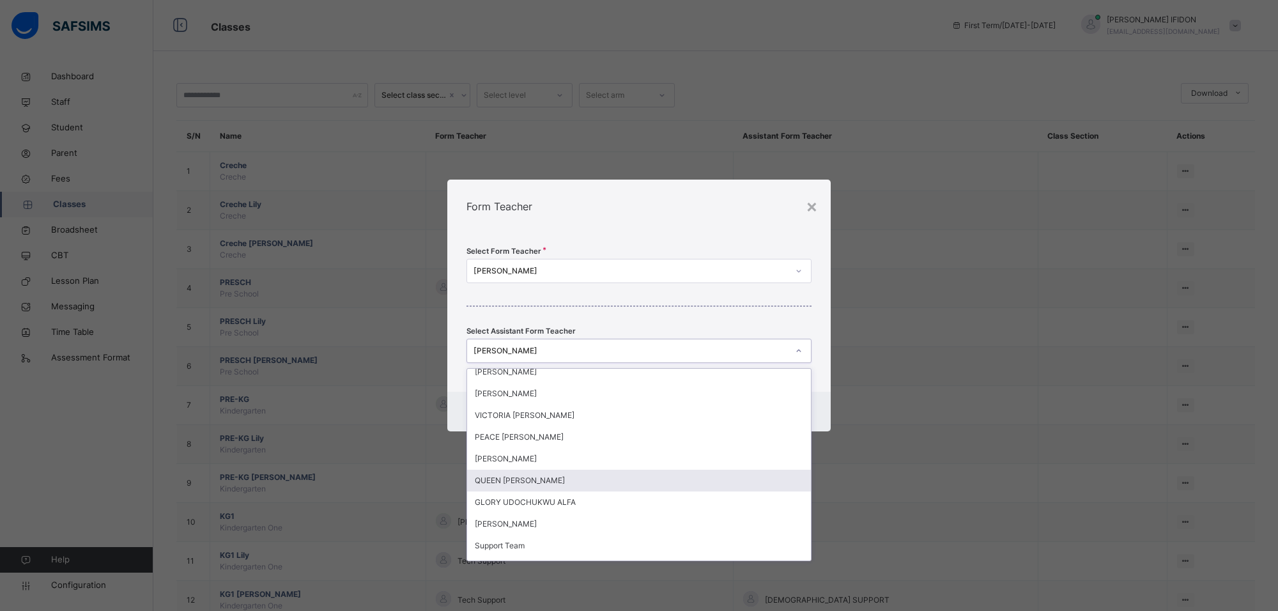
click at [524, 472] on div "QUEEN [PERSON_NAME]" at bounding box center [639, 481] width 344 height 22
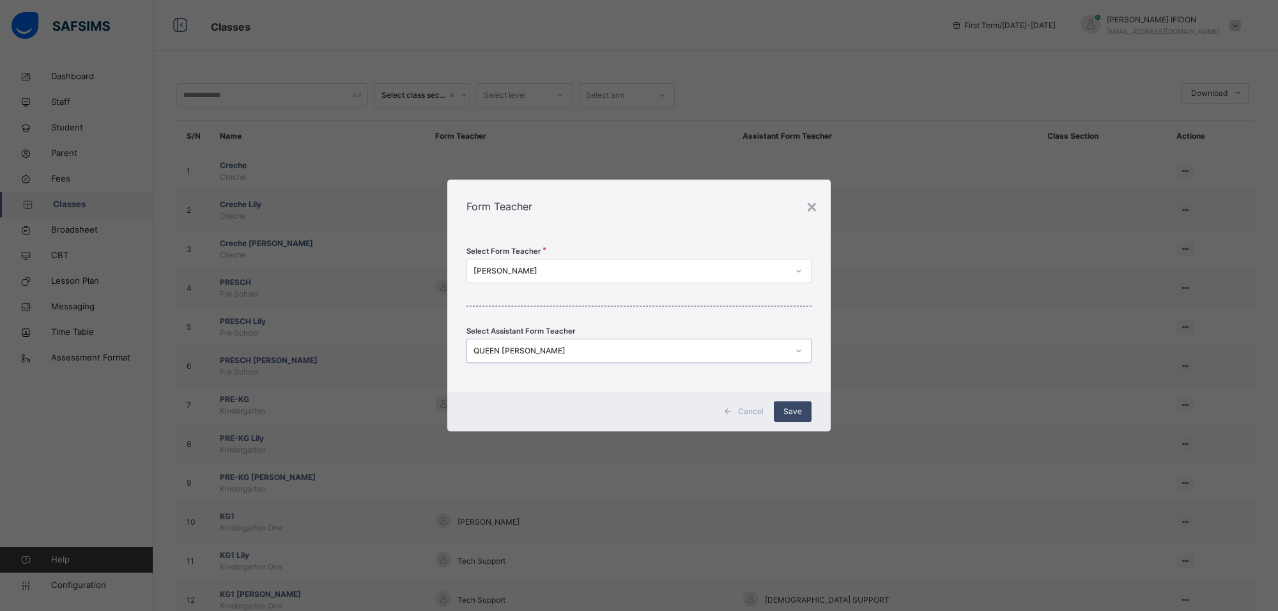
click at [798, 404] on div "Save" at bounding box center [793, 411] width 38 height 20
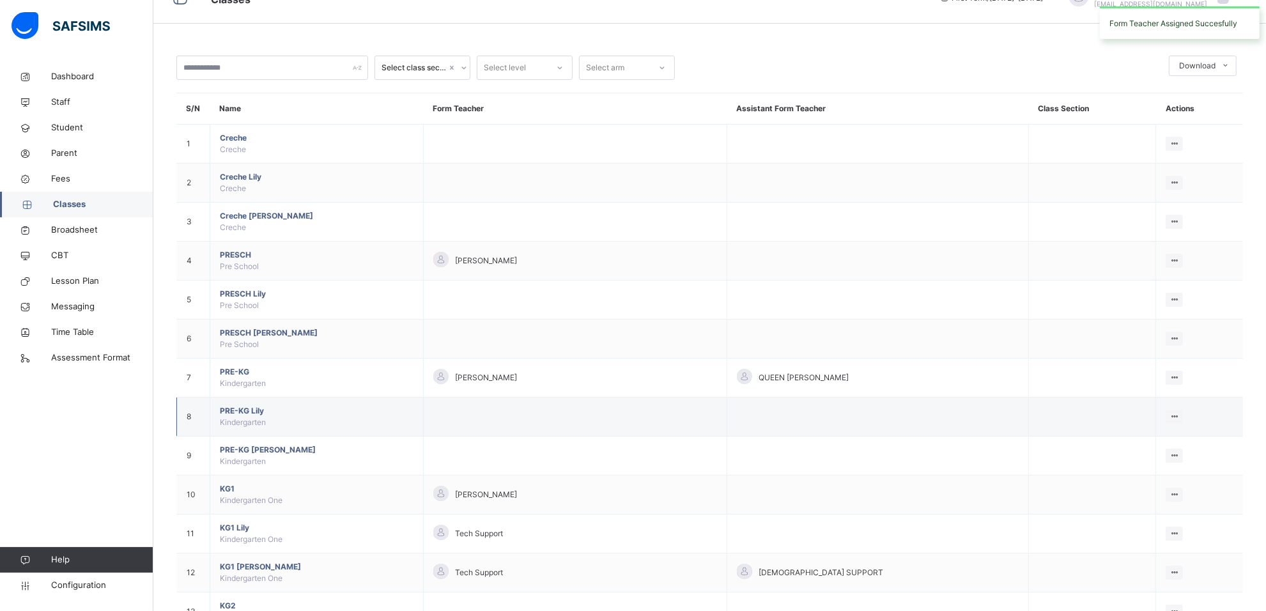
scroll to position [0, 0]
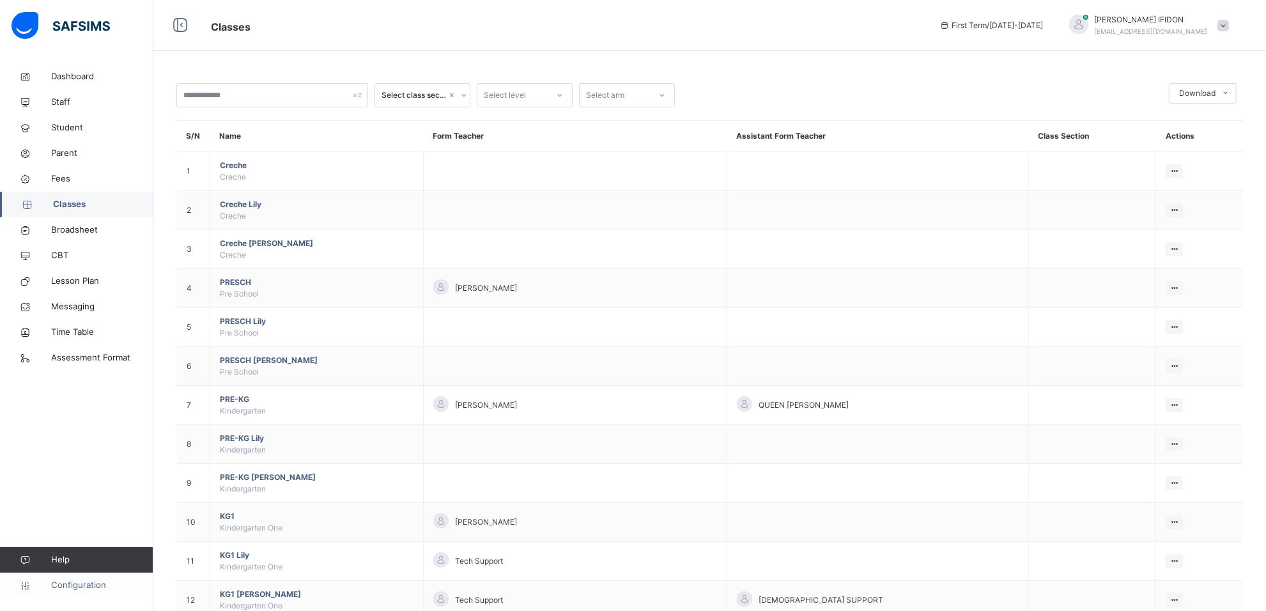
click at [79, 592] on link "Configuration" at bounding box center [76, 586] width 153 height 26
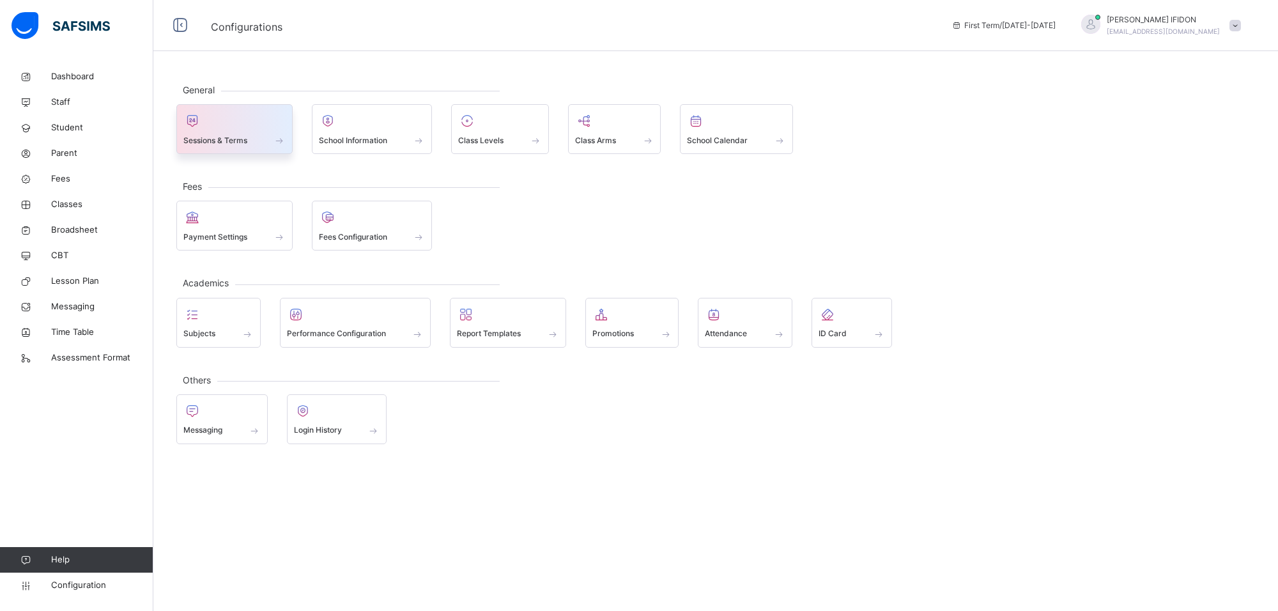
click at [270, 132] on span at bounding box center [234, 131] width 102 height 3
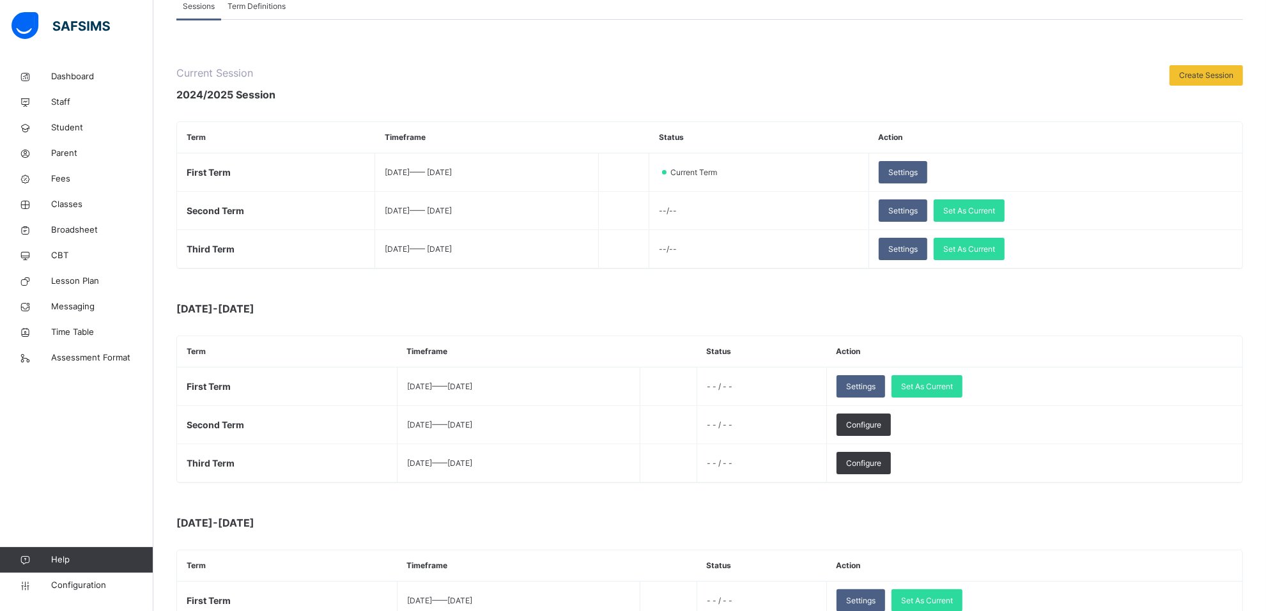
scroll to position [94, 0]
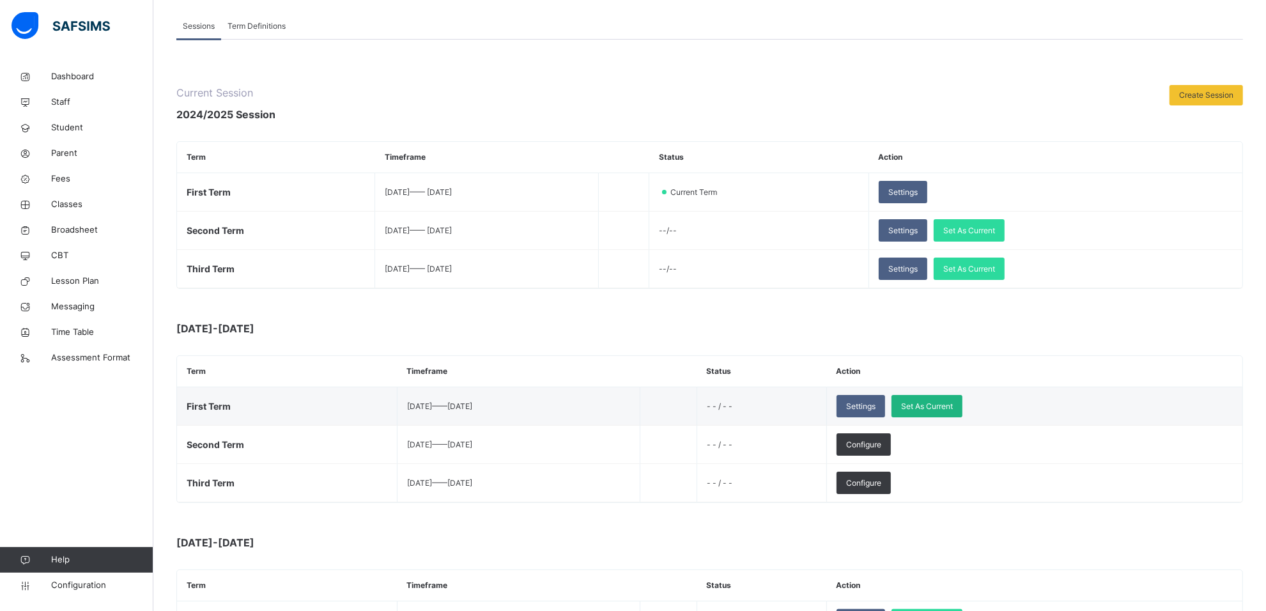
click at [953, 405] on span "Set As Current" at bounding box center [927, 407] width 52 height 12
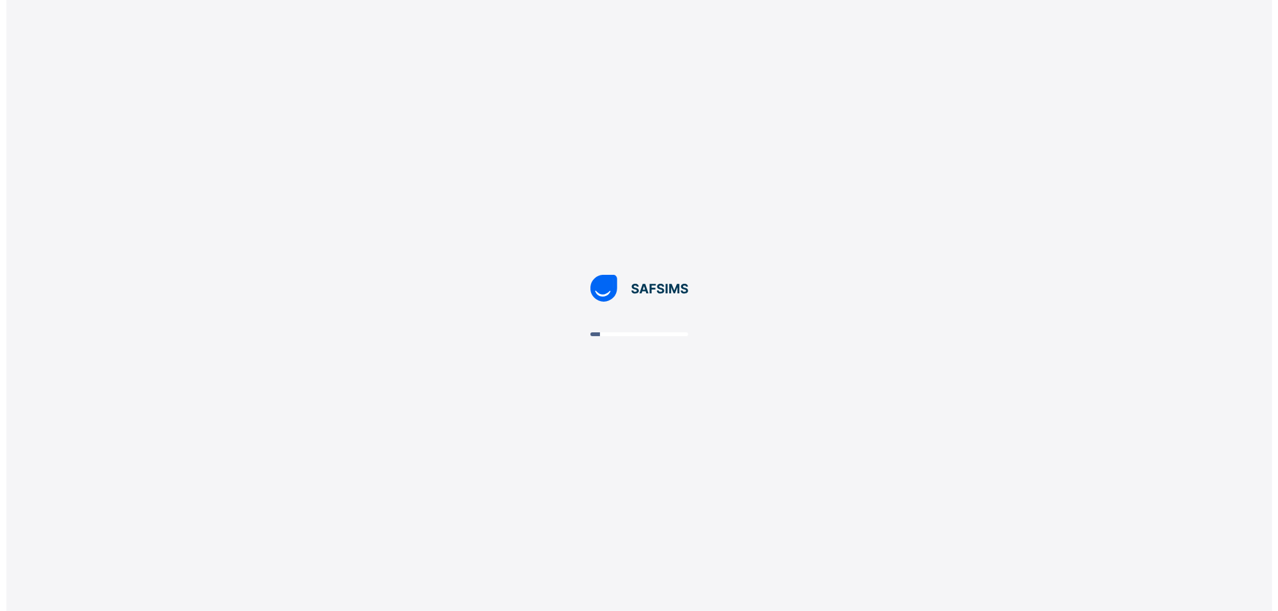
scroll to position [0, 0]
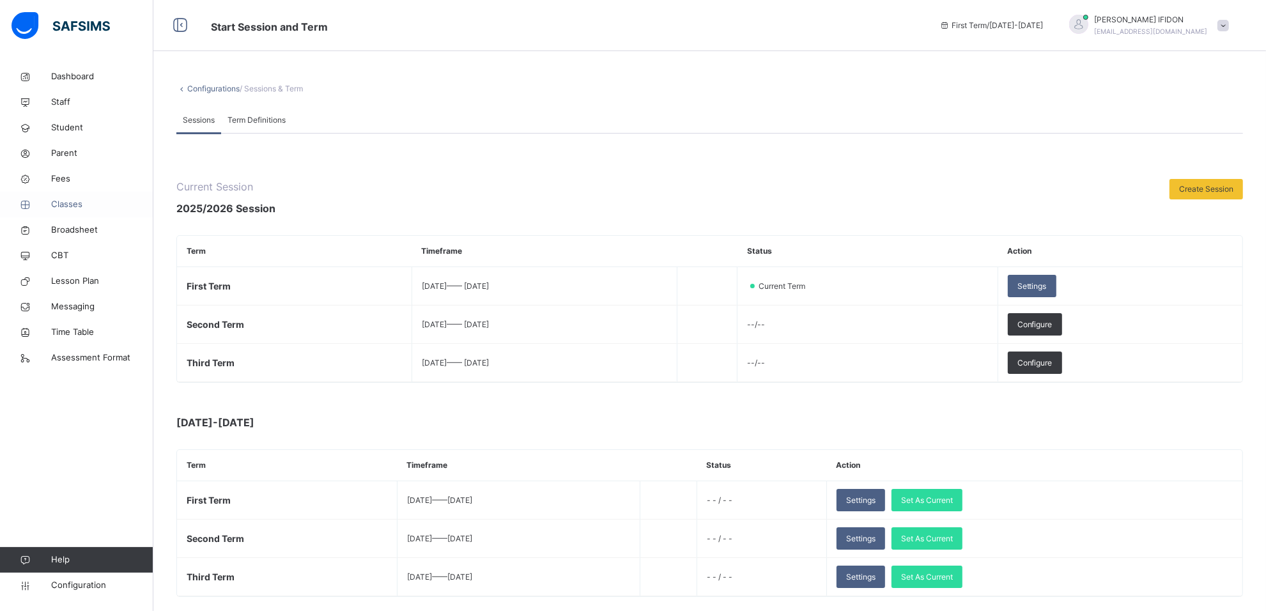
click at [63, 206] on span "Classes" at bounding box center [102, 204] width 102 height 13
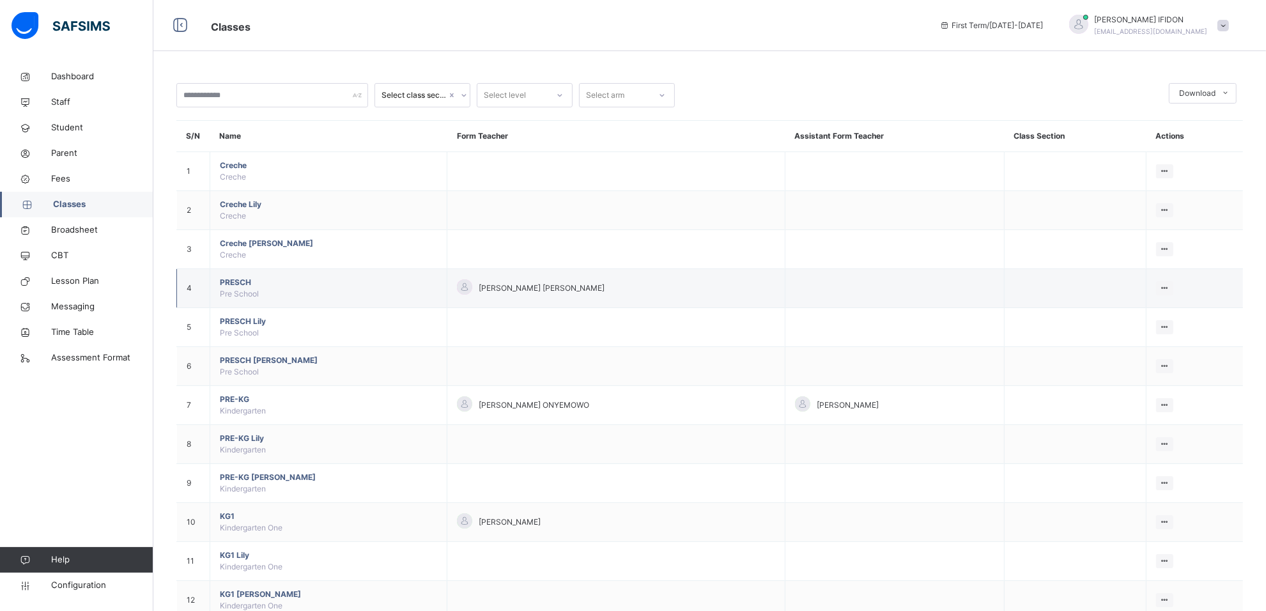
click at [479, 291] on span "[PERSON_NAME] [PERSON_NAME]" at bounding box center [542, 288] width 126 height 12
click at [1158, 289] on td "View Class Assign form Teacher" at bounding box center [1195, 288] width 97 height 39
click at [1158, 341] on div "Assign form Teacher" at bounding box center [1131, 336] width 73 height 13
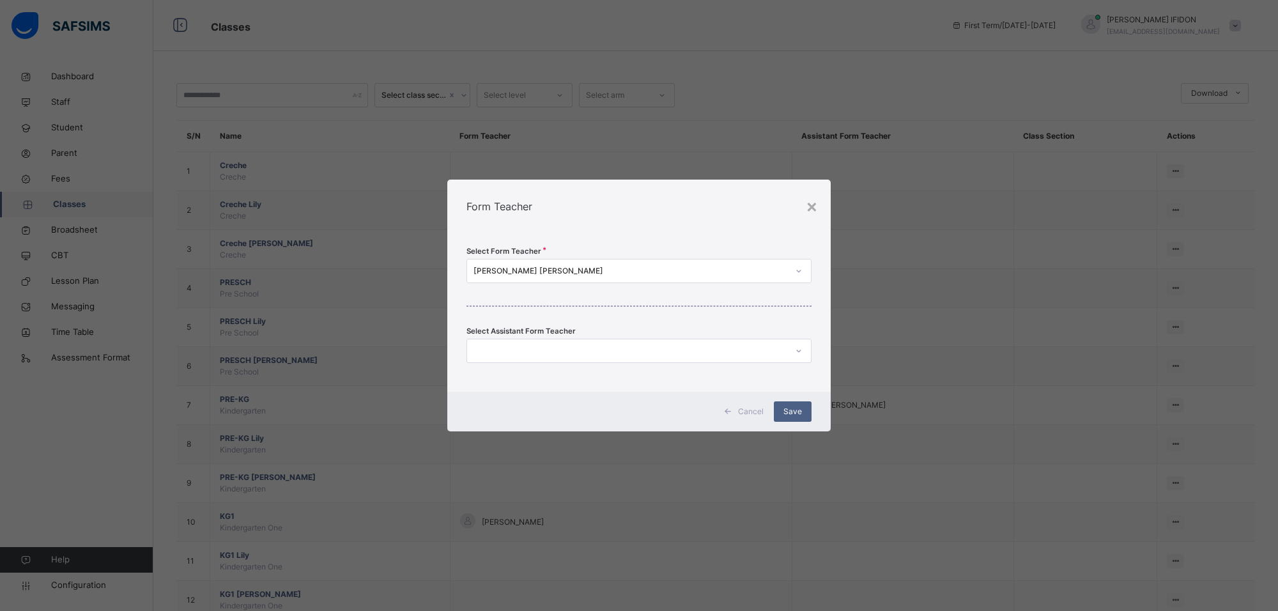
click at [800, 272] on icon at bounding box center [799, 271] width 8 height 13
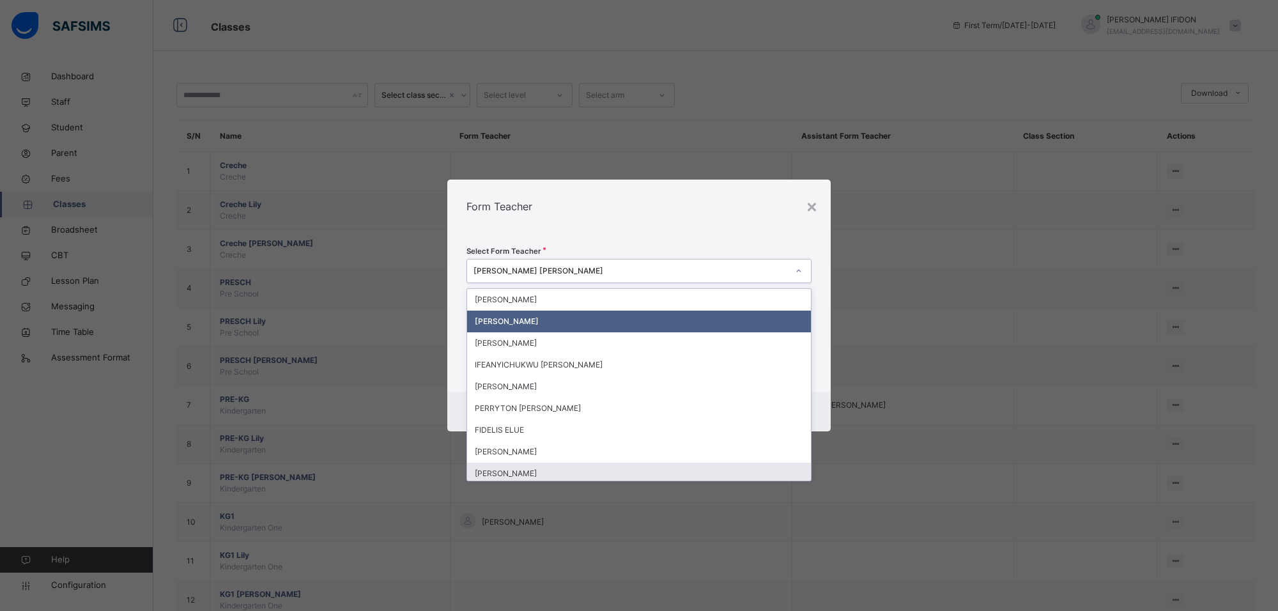
scroll to position [559, 0]
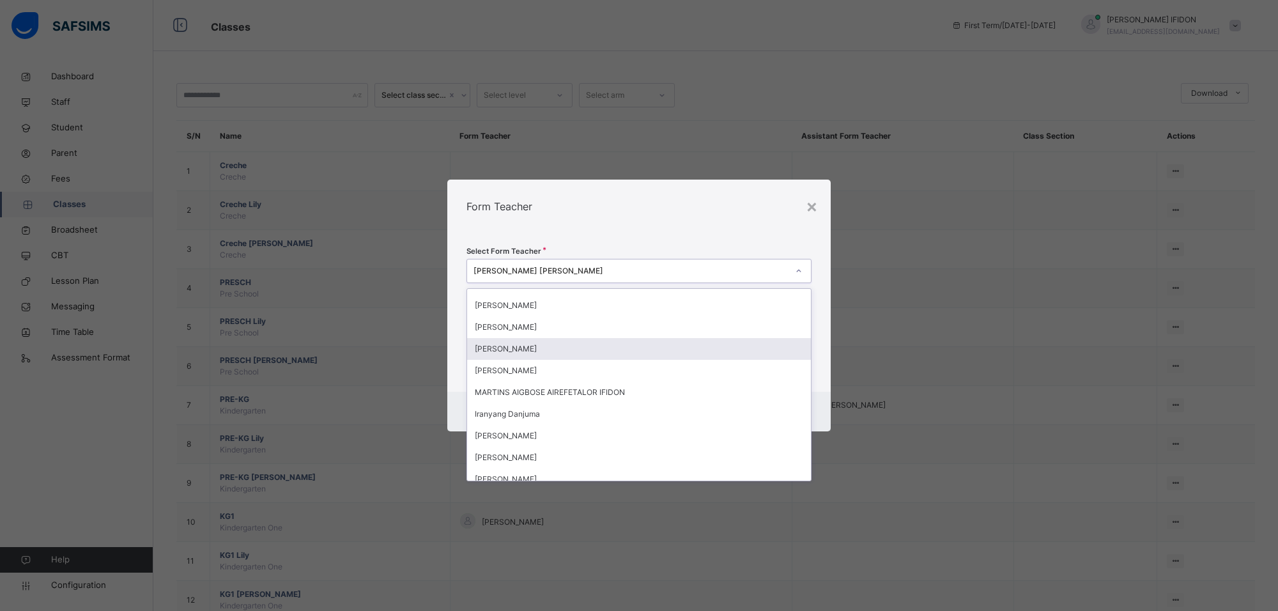
click at [531, 353] on div "[PERSON_NAME]" at bounding box center [639, 349] width 344 height 22
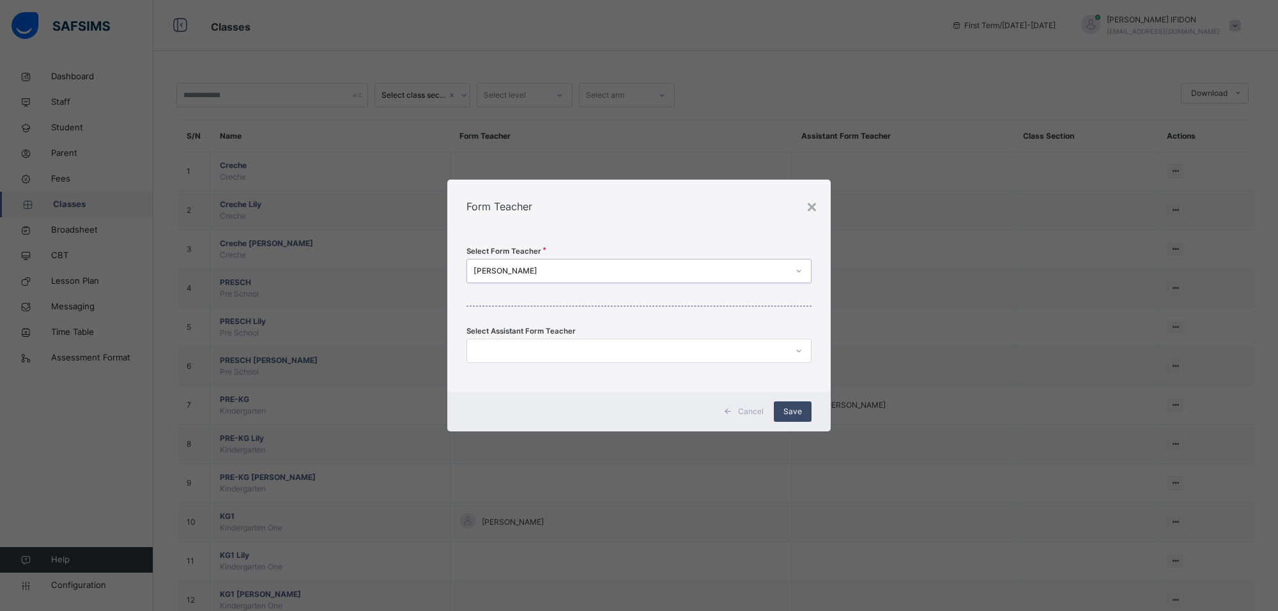
click at [787, 410] on span "Save" at bounding box center [793, 412] width 19 height 12
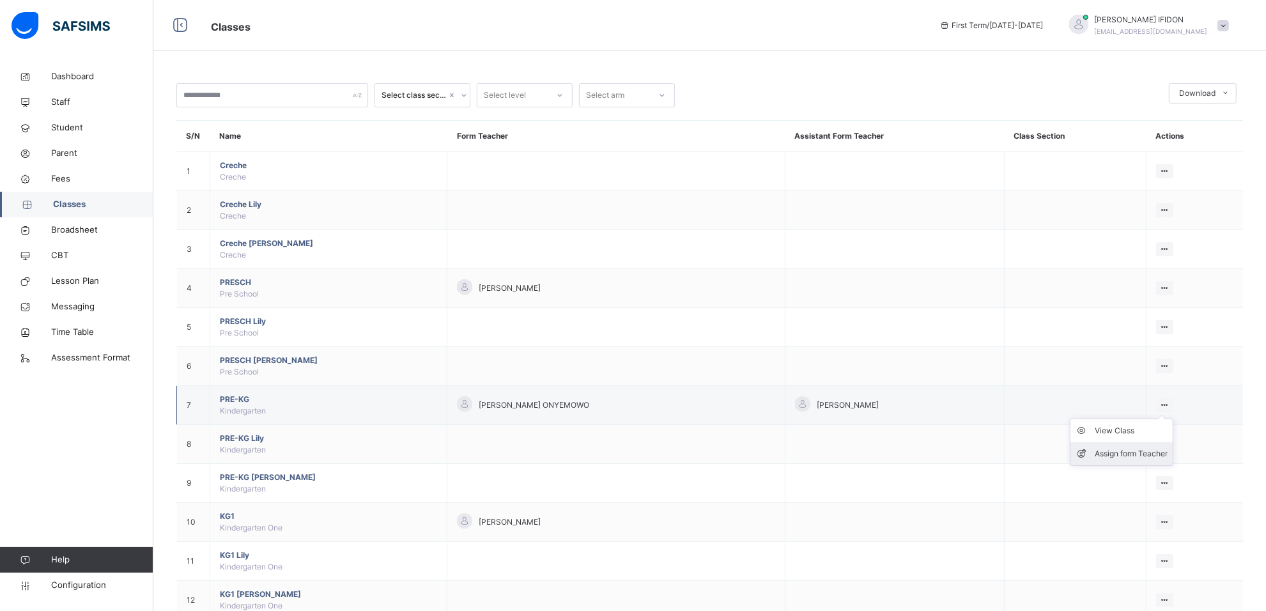
click at [1146, 452] on div "Assign form Teacher" at bounding box center [1131, 453] width 73 height 13
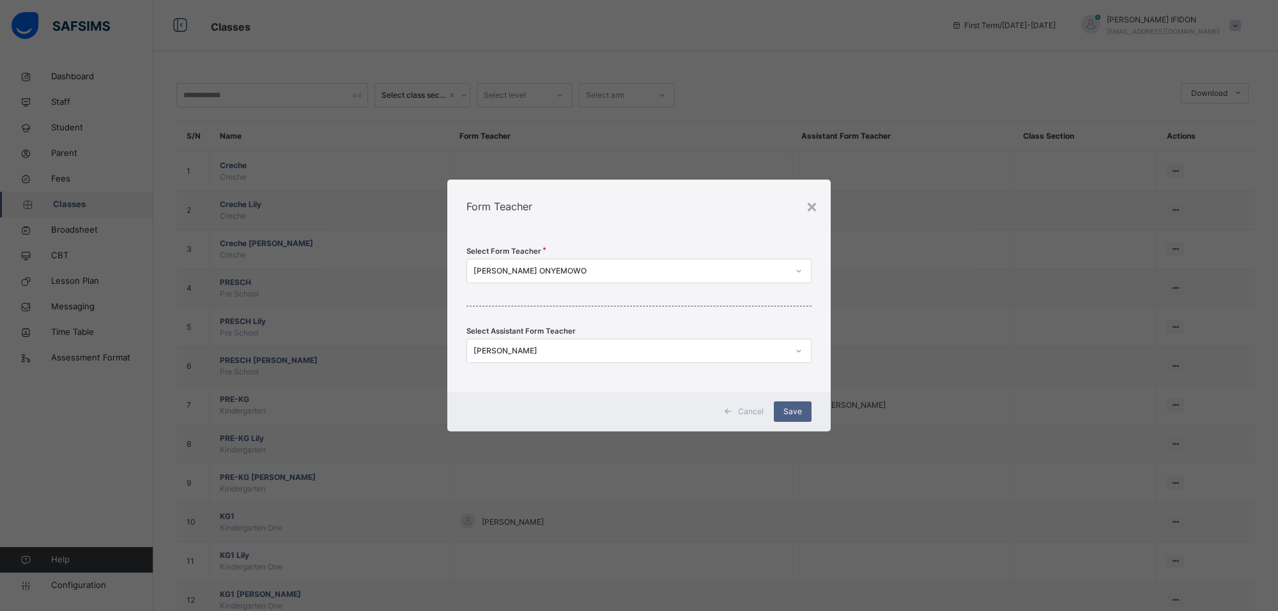
click at [795, 269] on icon at bounding box center [799, 271] width 8 height 13
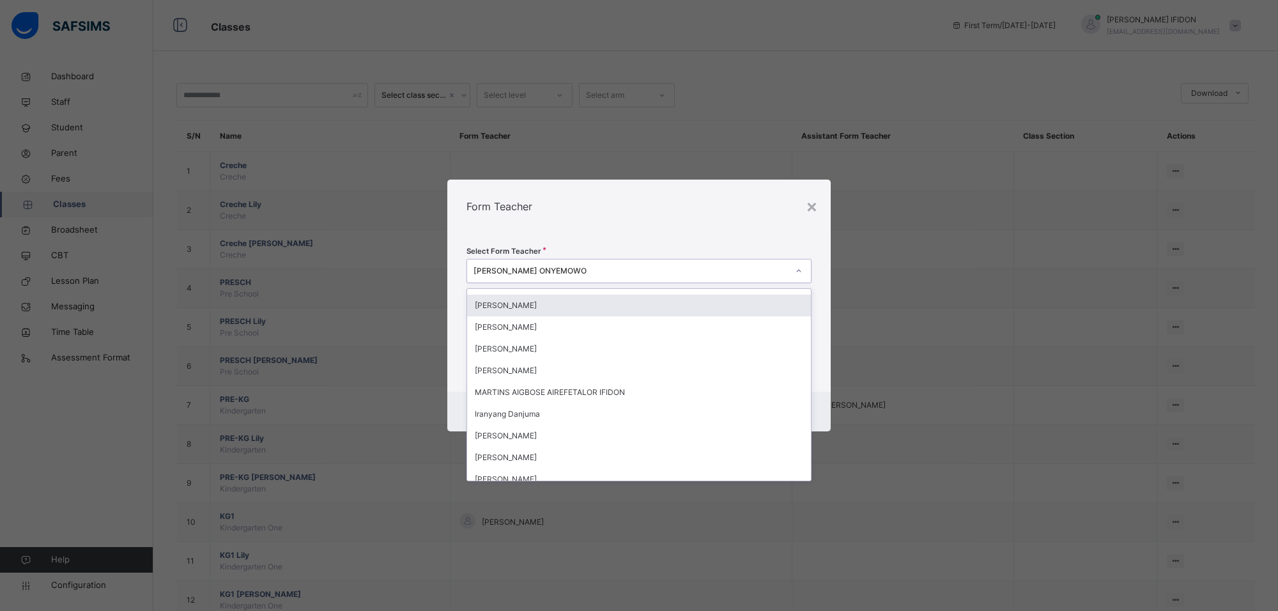
click at [518, 309] on div "[PERSON_NAME]" at bounding box center [639, 306] width 344 height 22
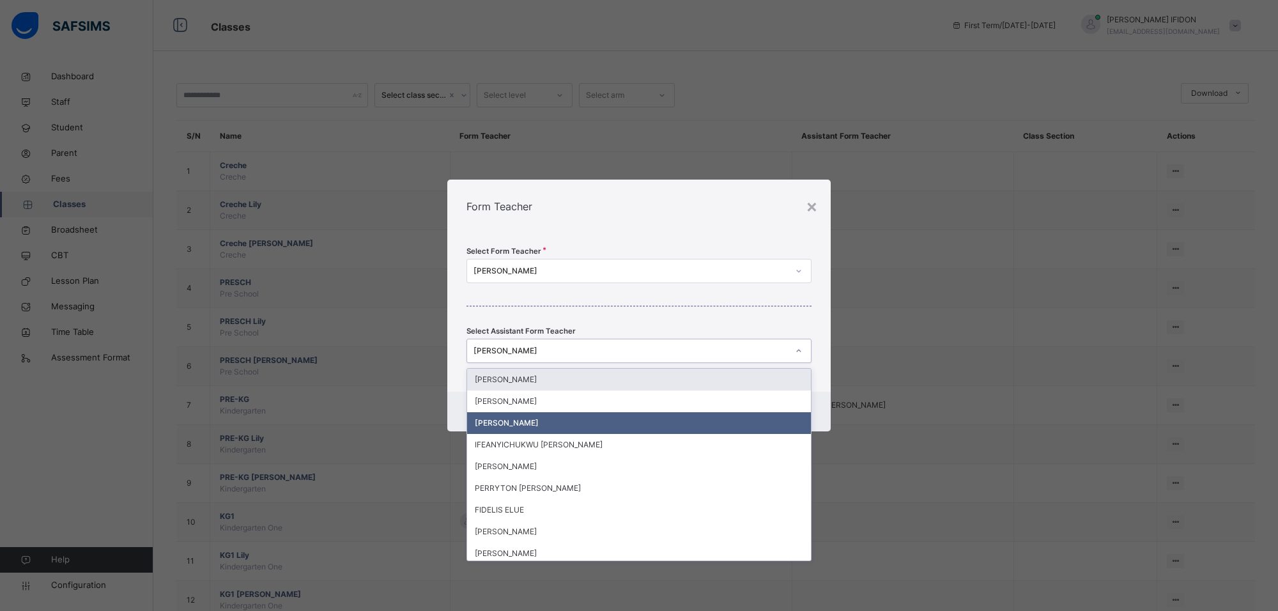
click at [793, 349] on div at bounding box center [799, 351] width 22 height 20
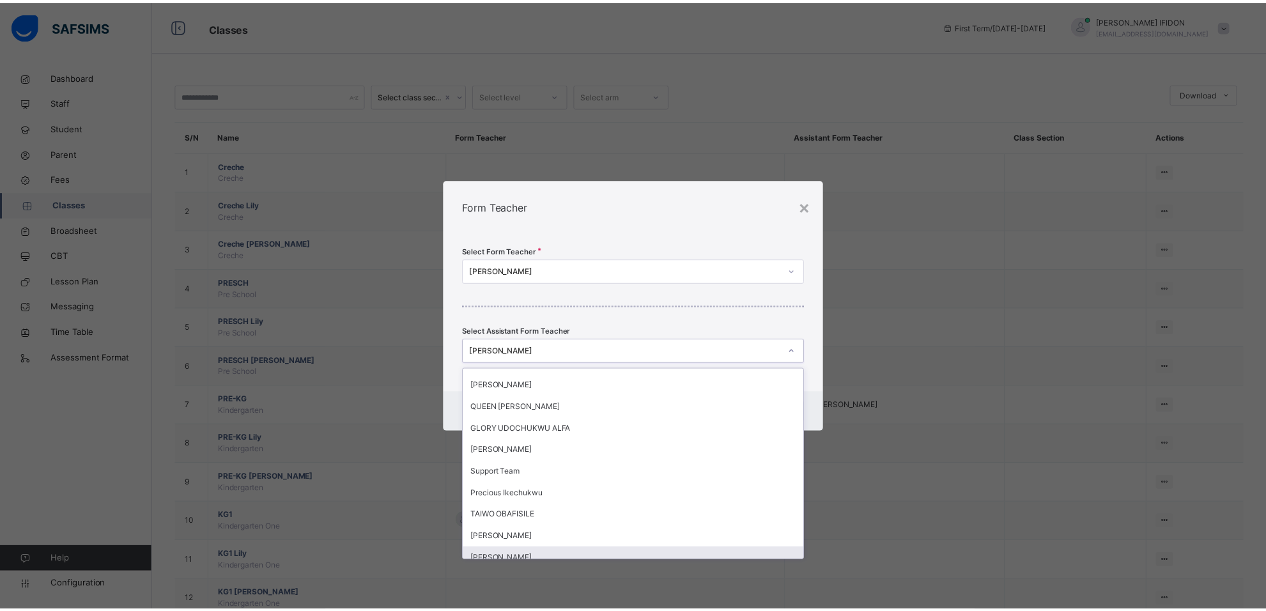
scroll to position [212, 0]
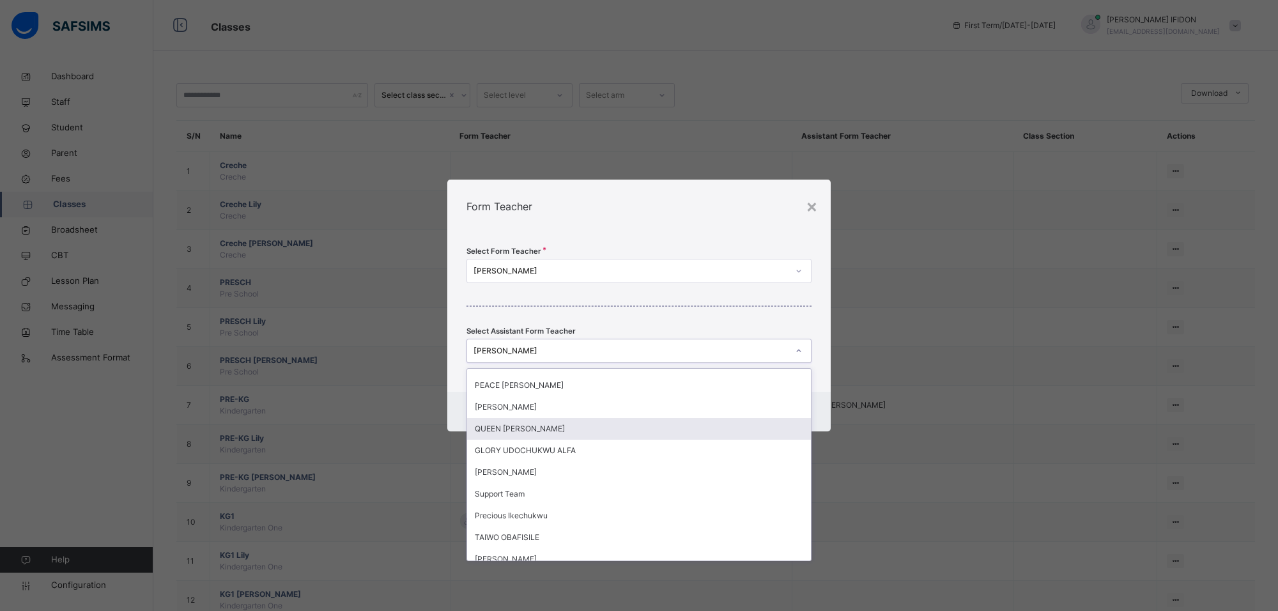
click at [526, 429] on div "QUEEN [PERSON_NAME]" at bounding box center [639, 429] width 344 height 22
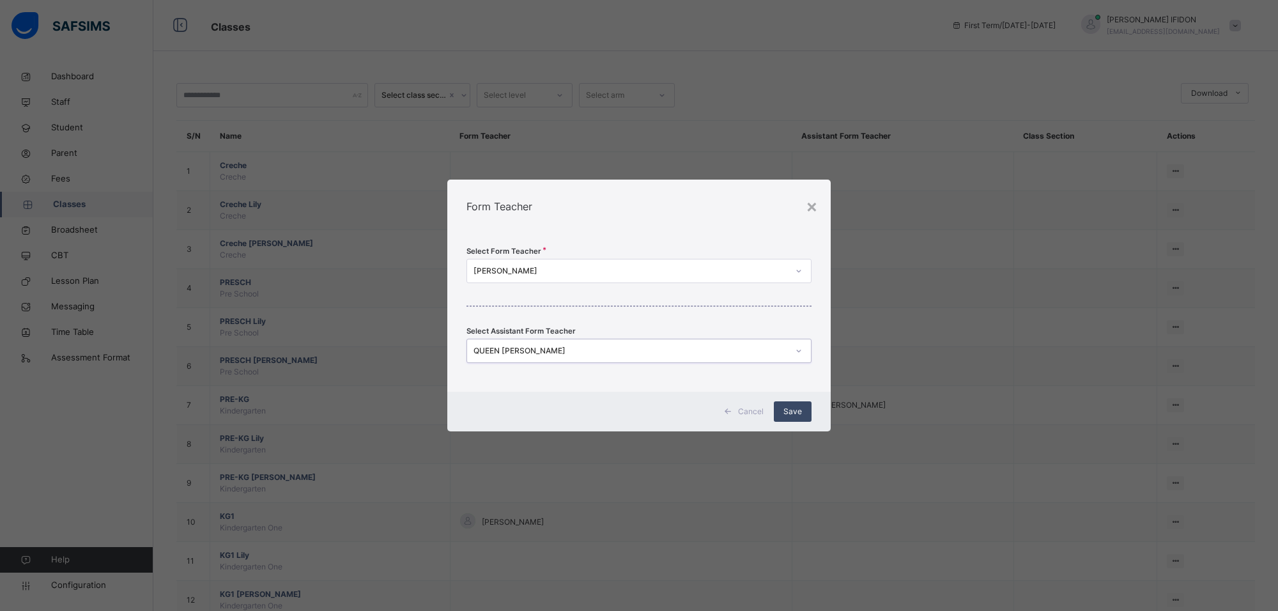
click at [778, 408] on div "Save" at bounding box center [793, 411] width 38 height 20
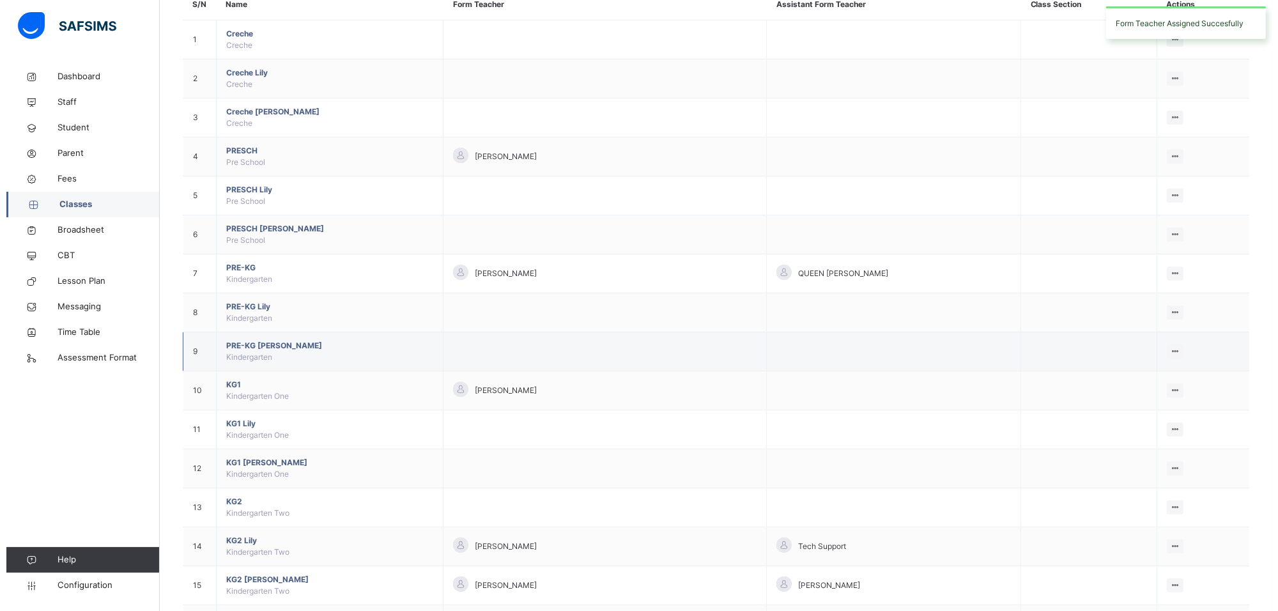
scroll to position [160, 0]
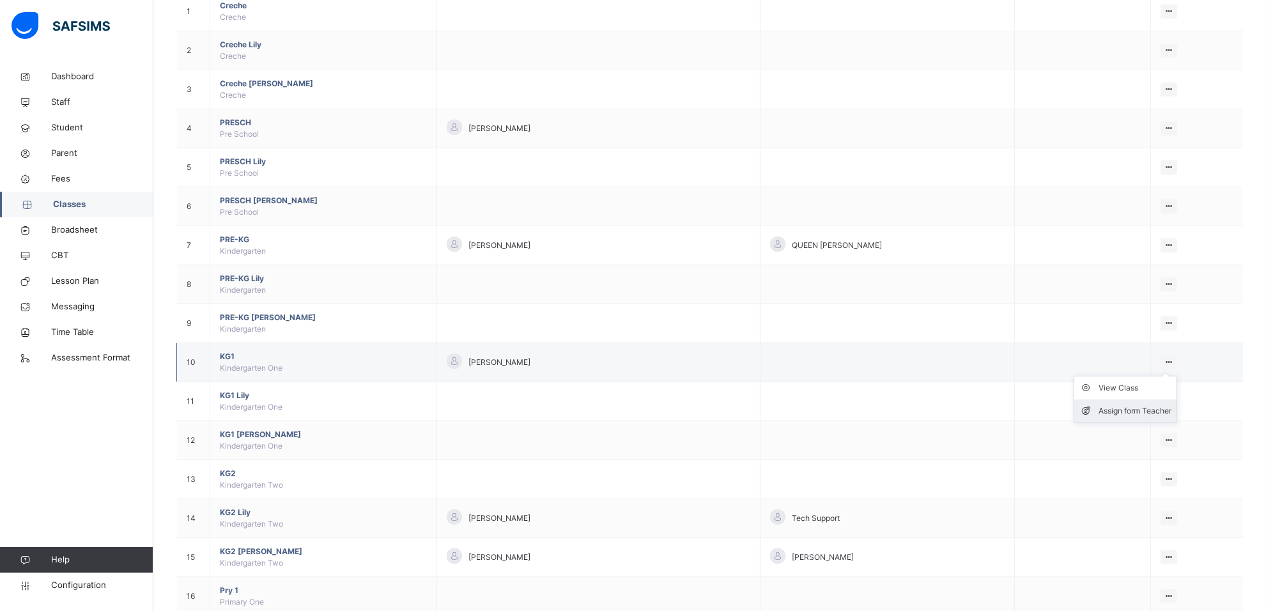
click at [1138, 407] on div "Assign form Teacher" at bounding box center [1135, 411] width 73 height 13
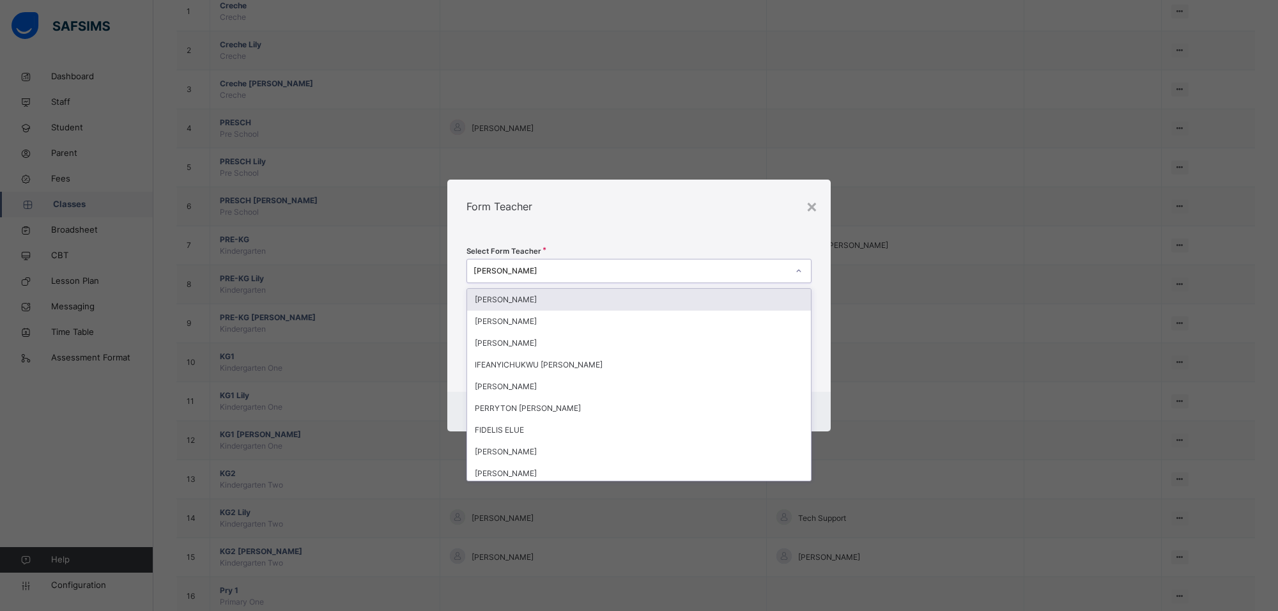
click at [799, 273] on icon at bounding box center [799, 271] width 8 height 13
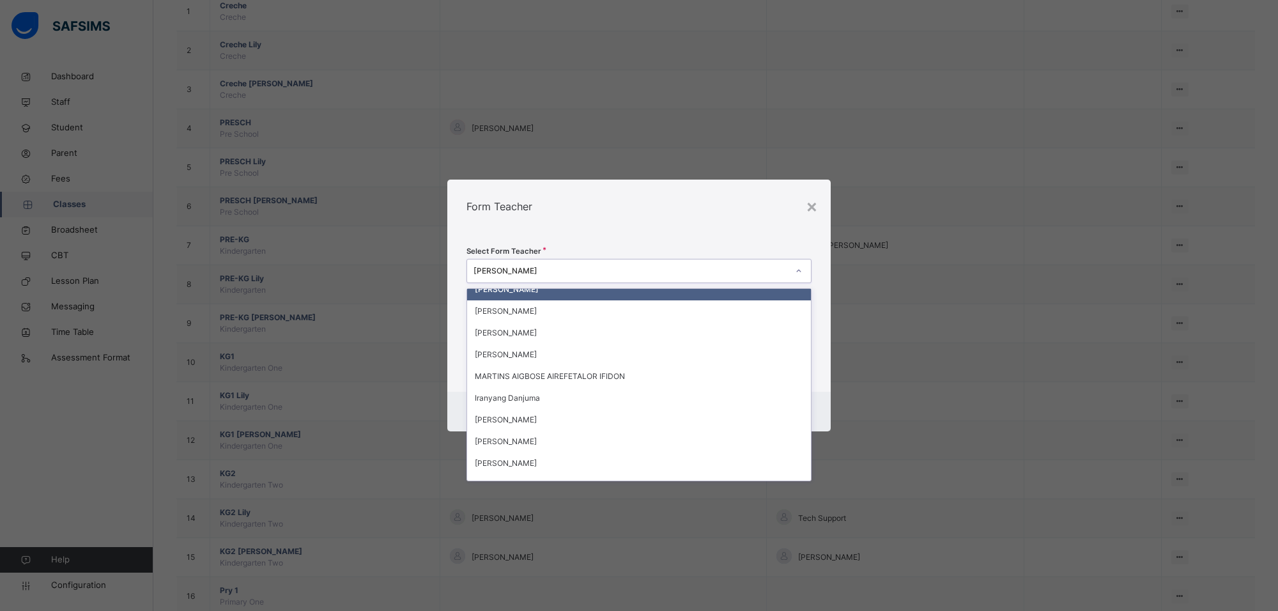
scroll to position [611, 0]
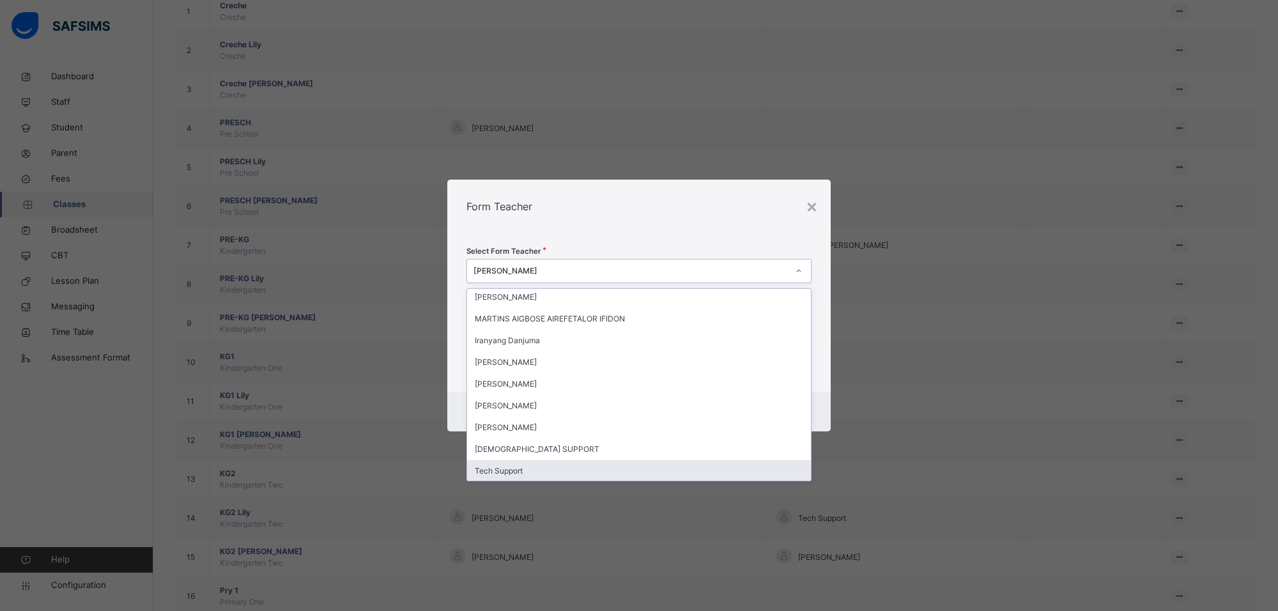
click at [513, 463] on div "Tech Support" at bounding box center [639, 471] width 344 height 22
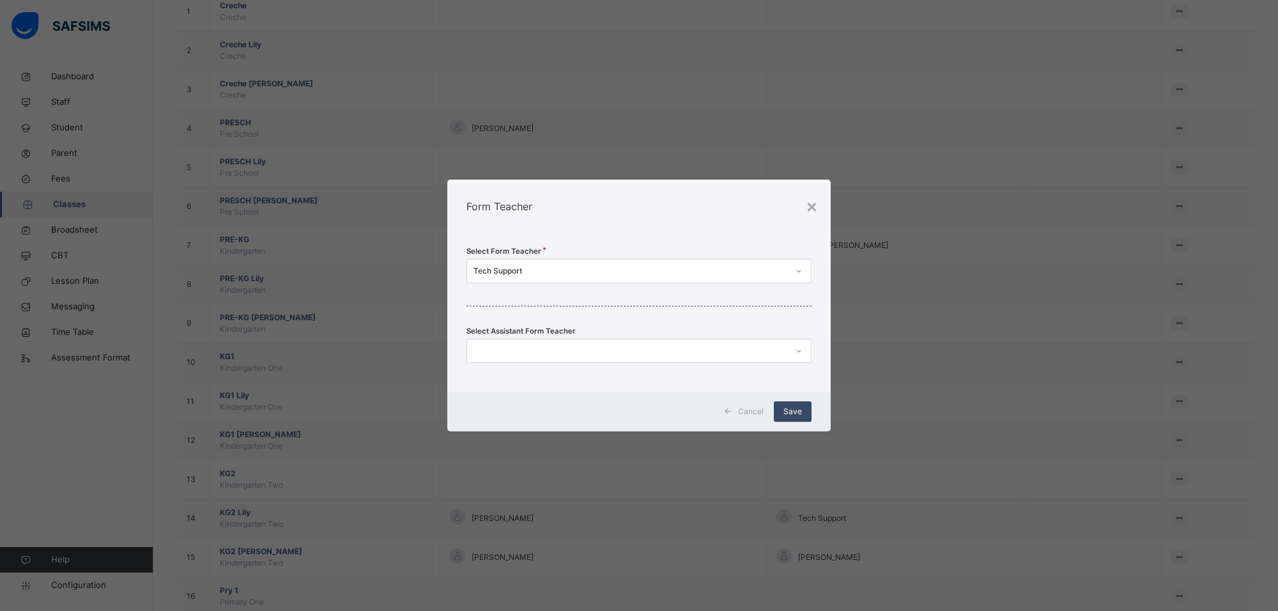
click at [789, 406] on span "Save" at bounding box center [793, 412] width 19 height 12
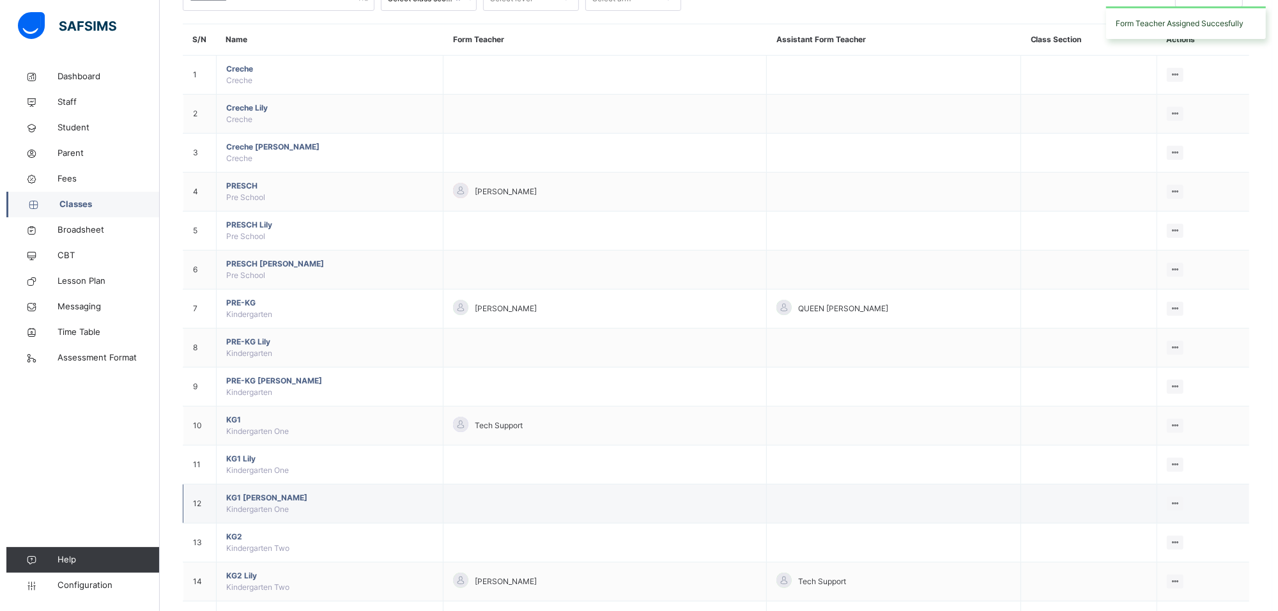
scroll to position [240, 0]
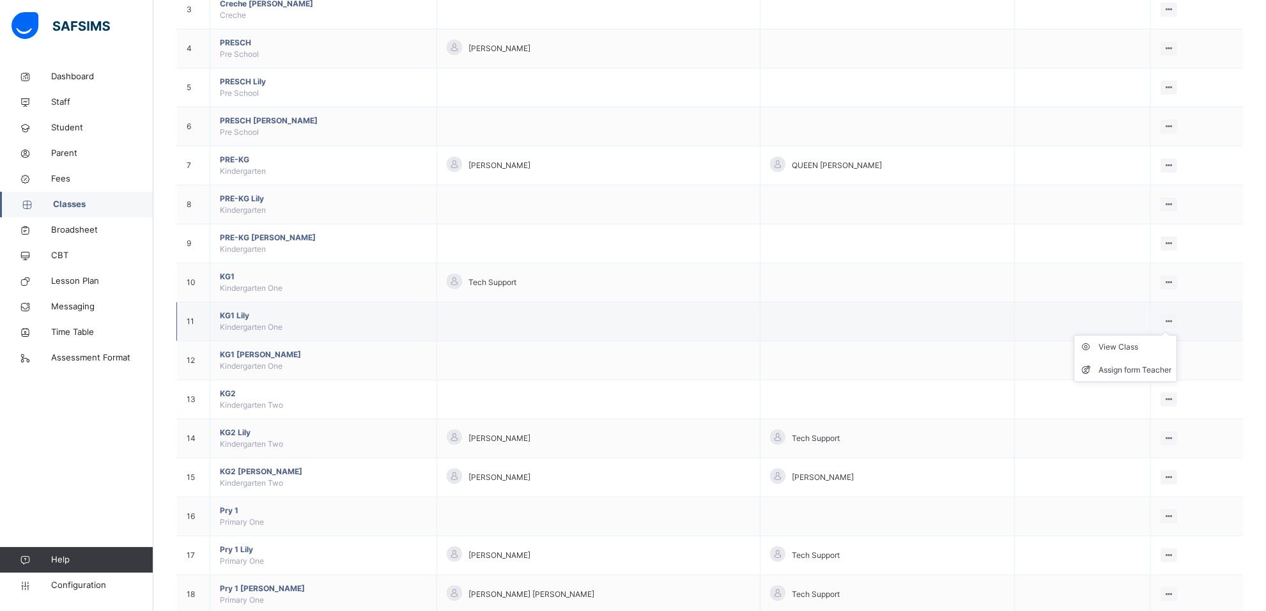
click at [1173, 321] on icon at bounding box center [1169, 321] width 11 height 10
click at [1171, 376] on div "Assign form Teacher" at bounding box center [1135, 370] width 73 height 13
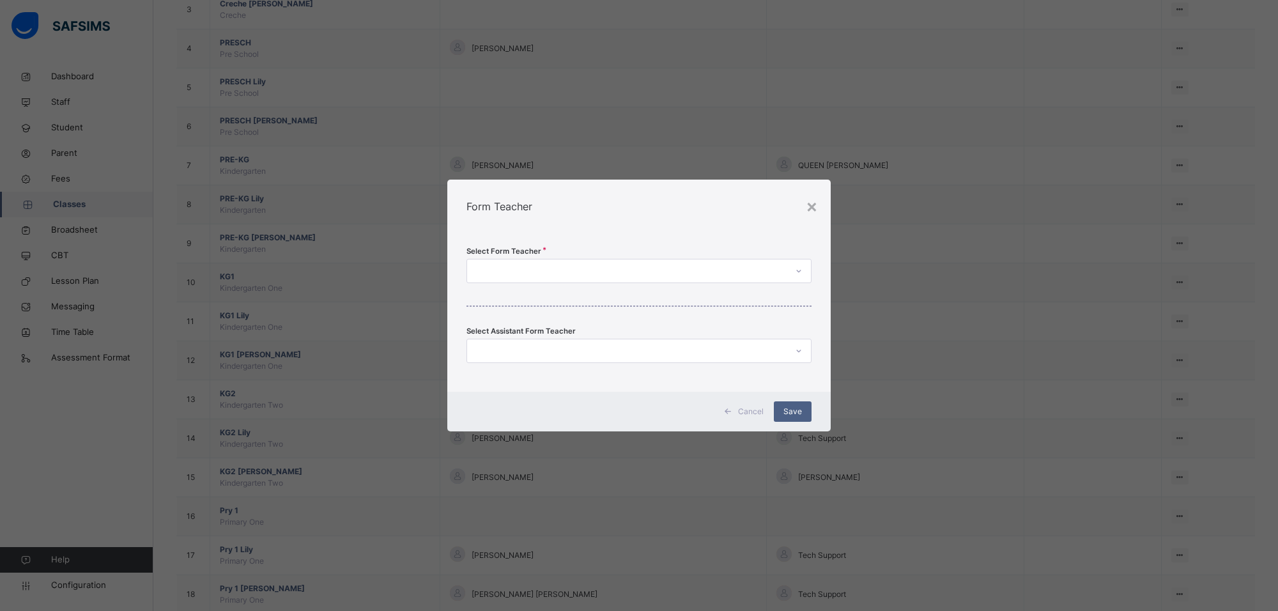
click at [801, 267] on icon at bounding box center [799, 271] width 8 height 13
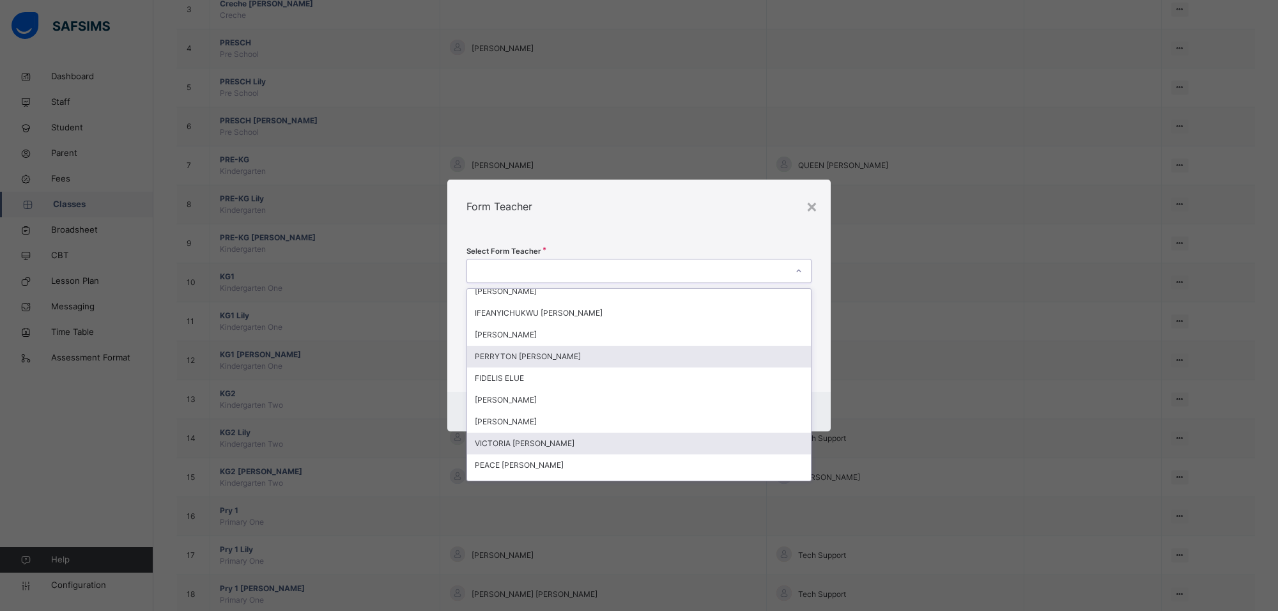
scroll to position [0, 0]
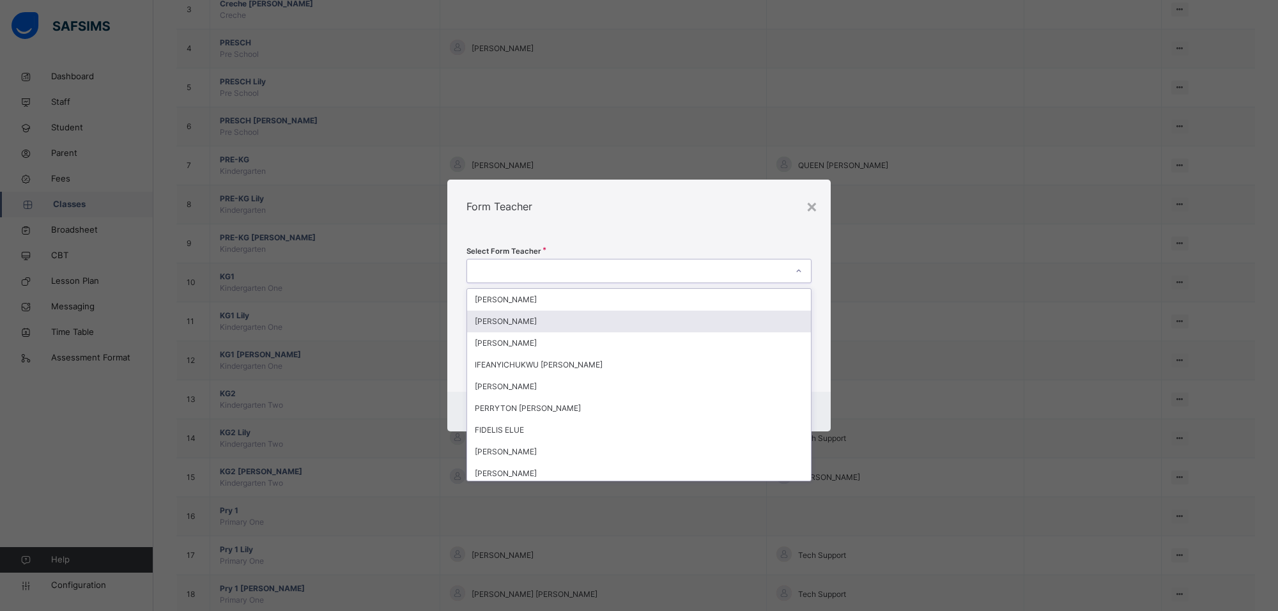
click at [554, 318] on div "[PERSON_NAME]" at bounding box center [639, 322] width 344 height 22
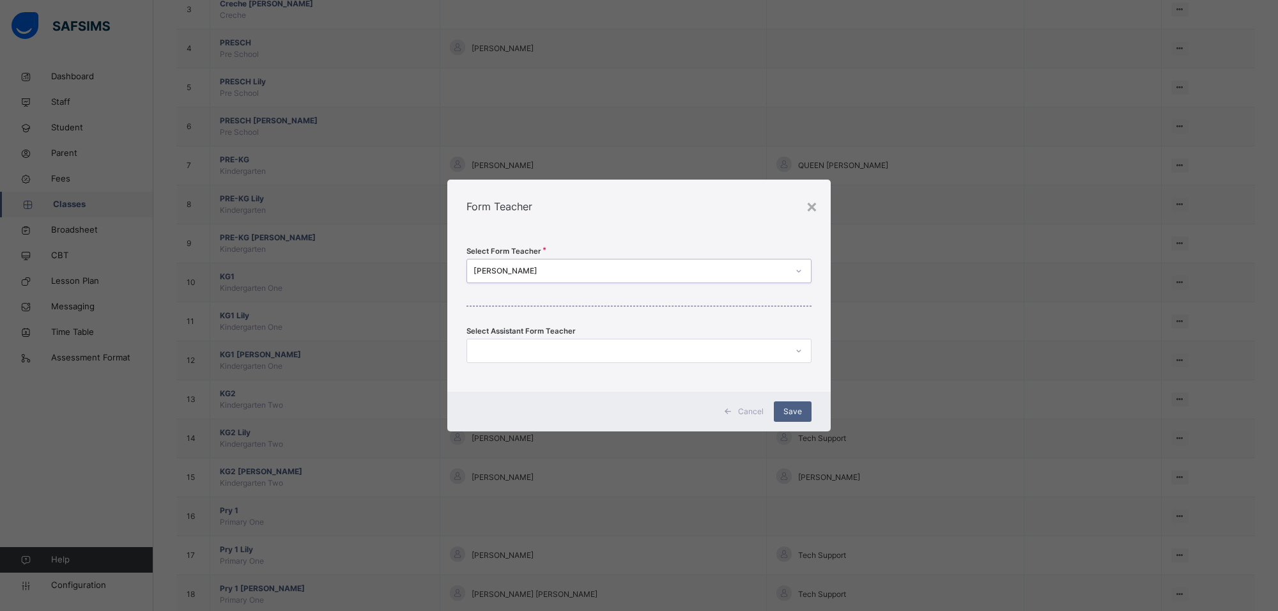
click at [799, 350] on icon at bounding box center [799, 350] width 8 height 13
type input "*"
click at [626, 321] on div "Select Form Teacher [PERSON_NAME] Select Assistant Form Teacher Select assistan…" at bounding box center [638, 312] width 383 height 158
click at [799, 406] on span "Save" at bounding box center [793, 412] width 19 height 12
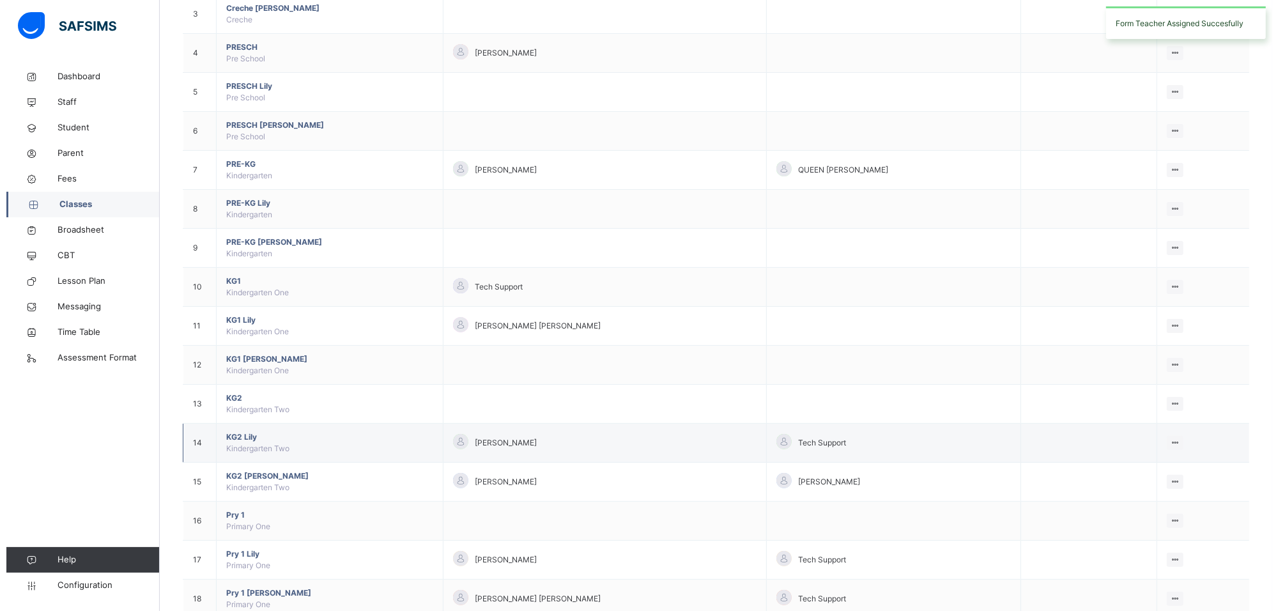
scroll to position [240, 0]
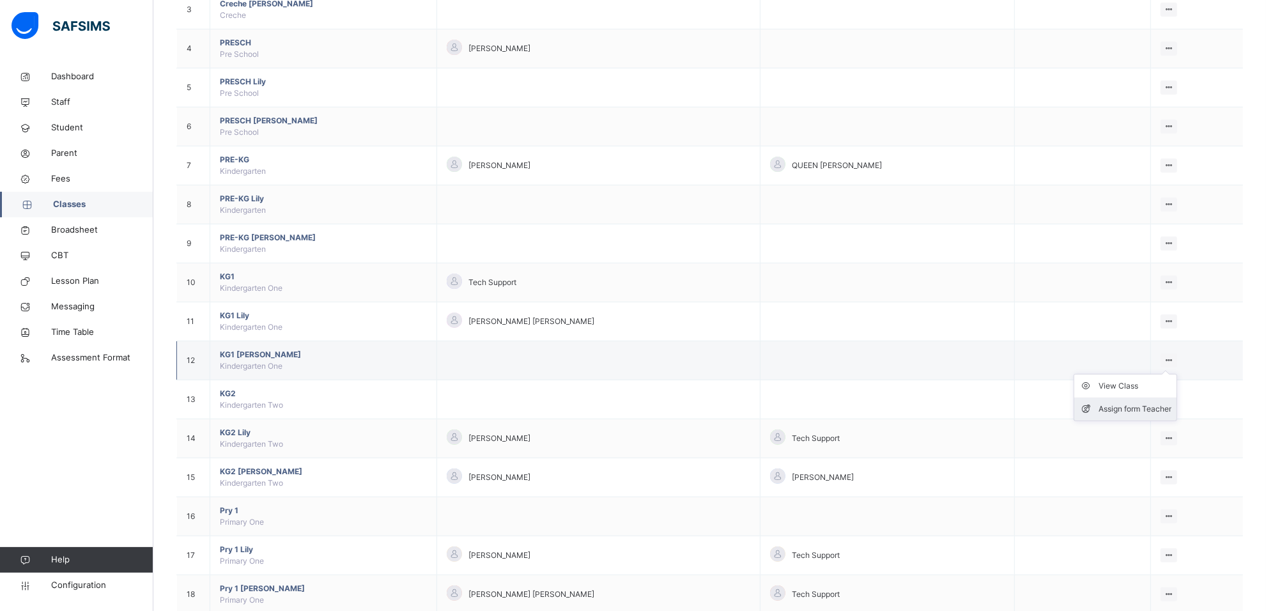
click at [1139, 403] on li "Assign form Teacher" at bounding box center [1125, 409] width 102 height 23
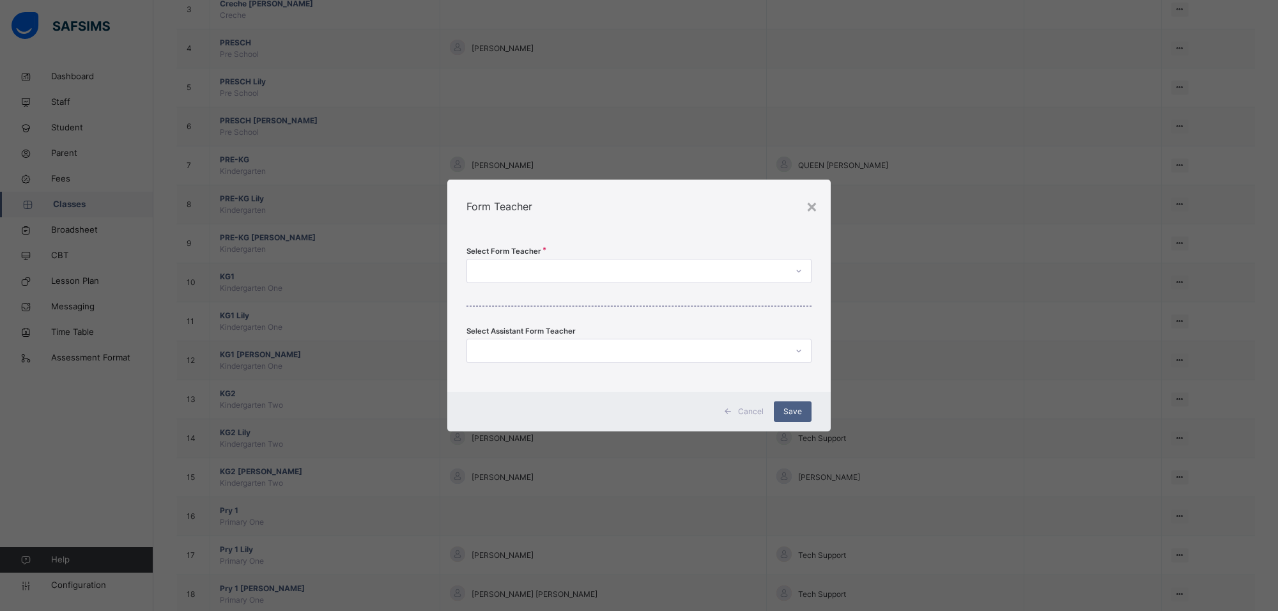
click at [800, 267] on icon at bounding box center [799, 271] width 8 height 13
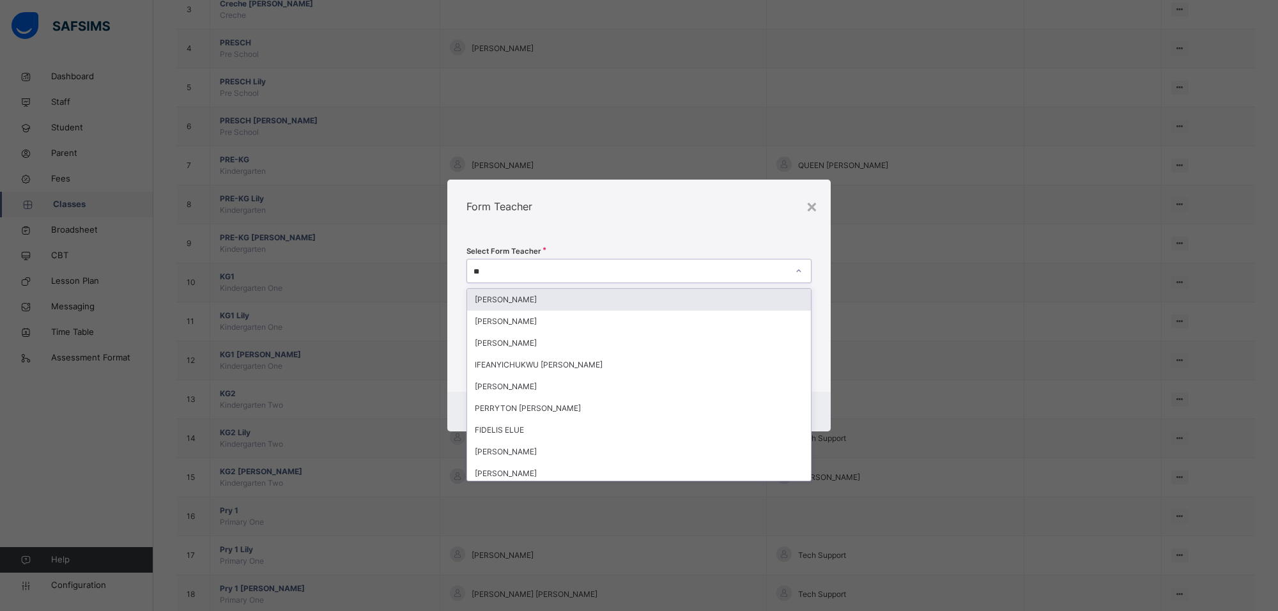
type input "***"
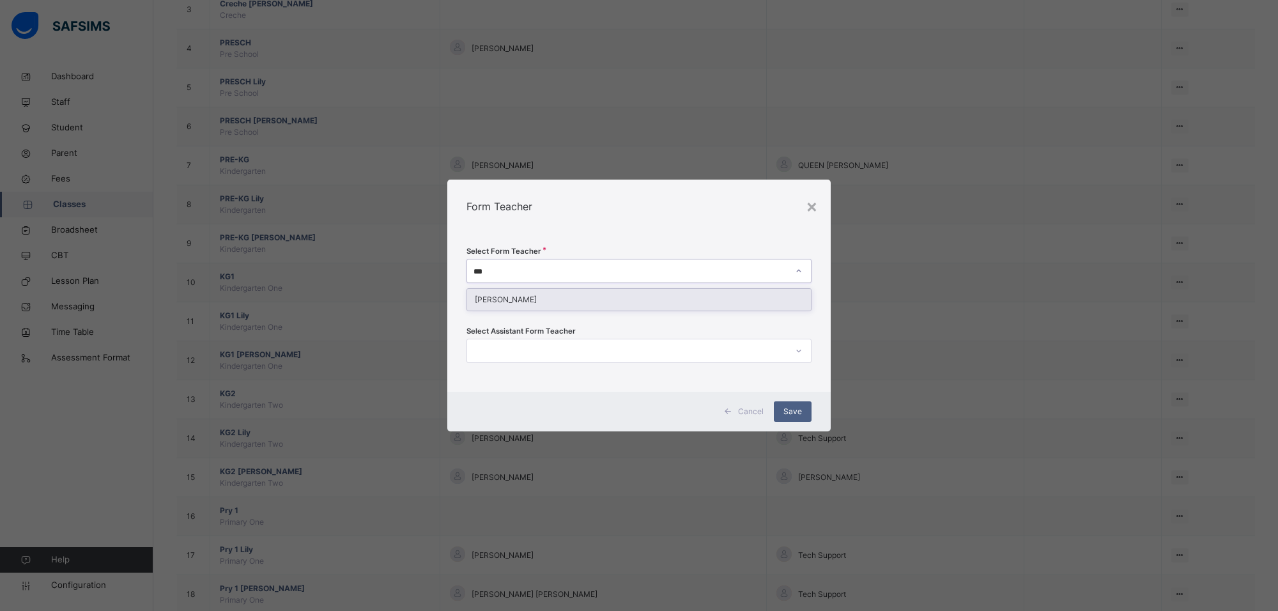
click at [508, 298] on div "[PERSON_NAME]" at bounding box center [639, 300] width 344 height 22
click at [515, 344] on div at bounding box center [627, 351] width 320 height 20
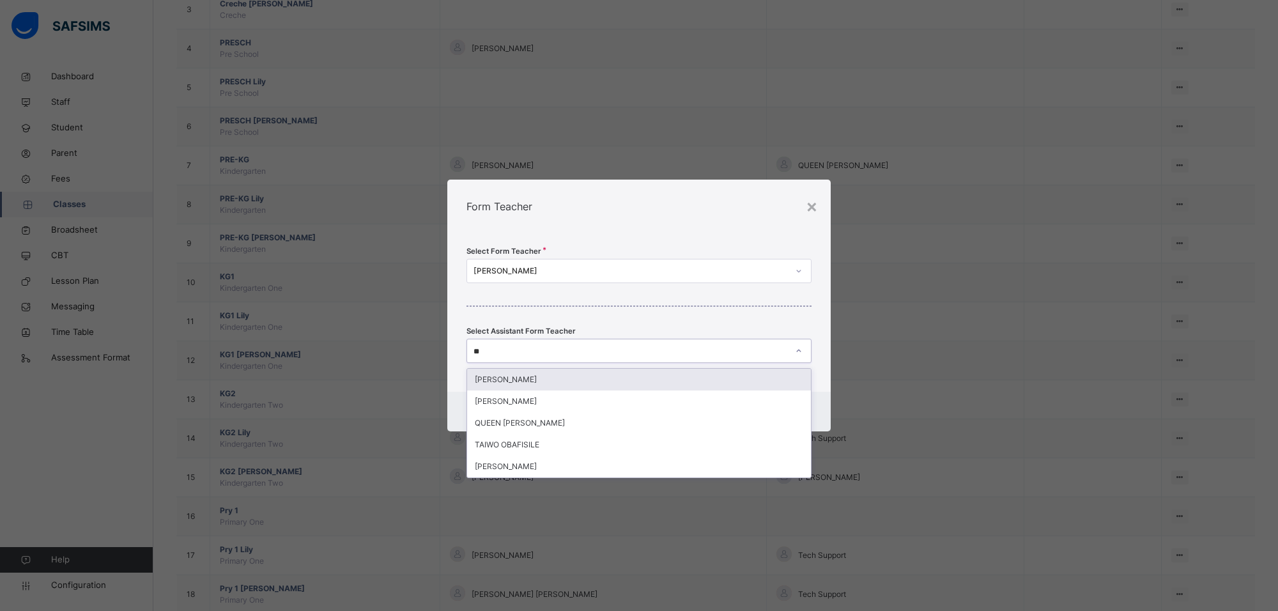
type input "*"
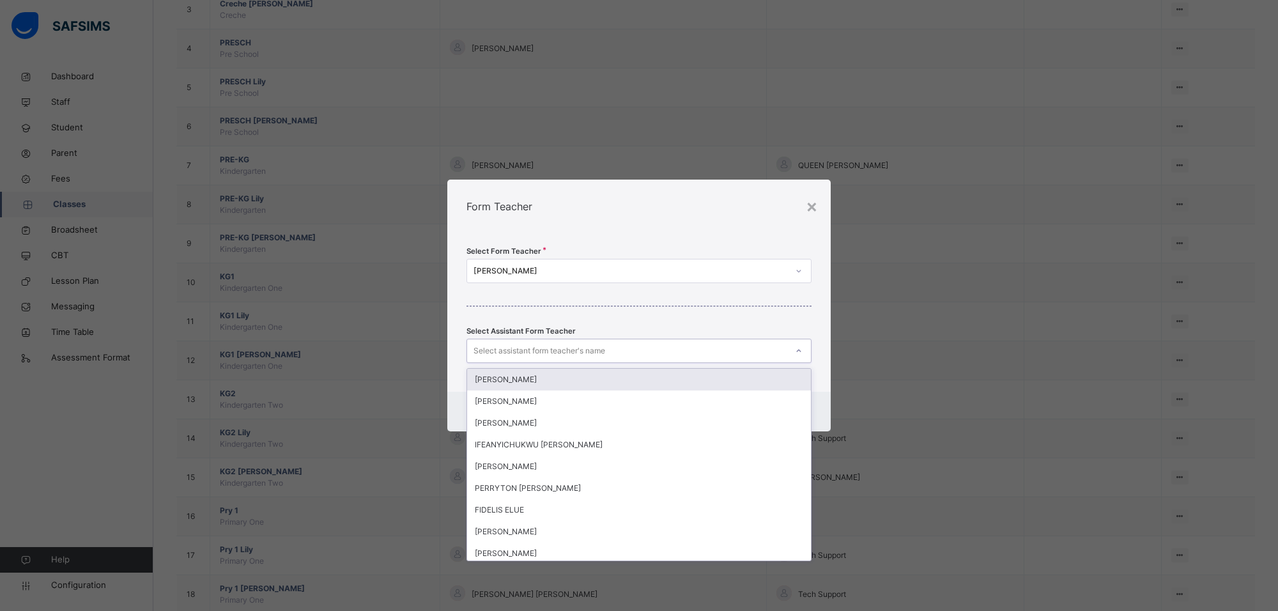
click at [598, 215] on div "Form Teacher" at bounding box center [638, 207] width 383 height 54
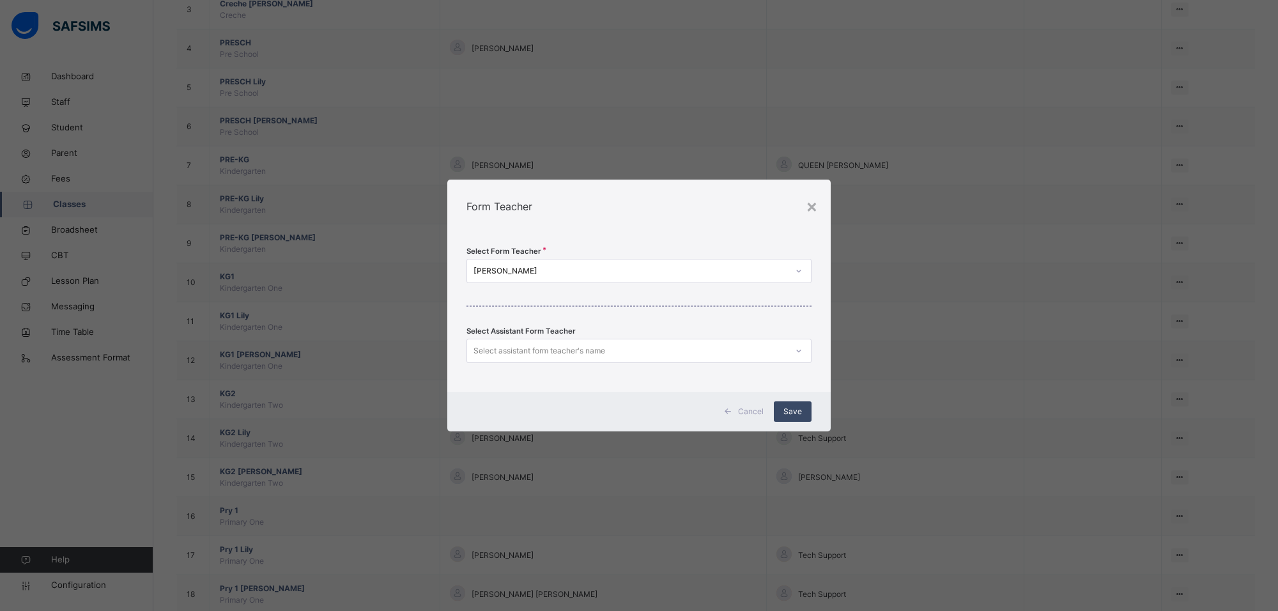
click at [793, 410] on span "Save" at bounding box center [793, 412] width 19 height 12
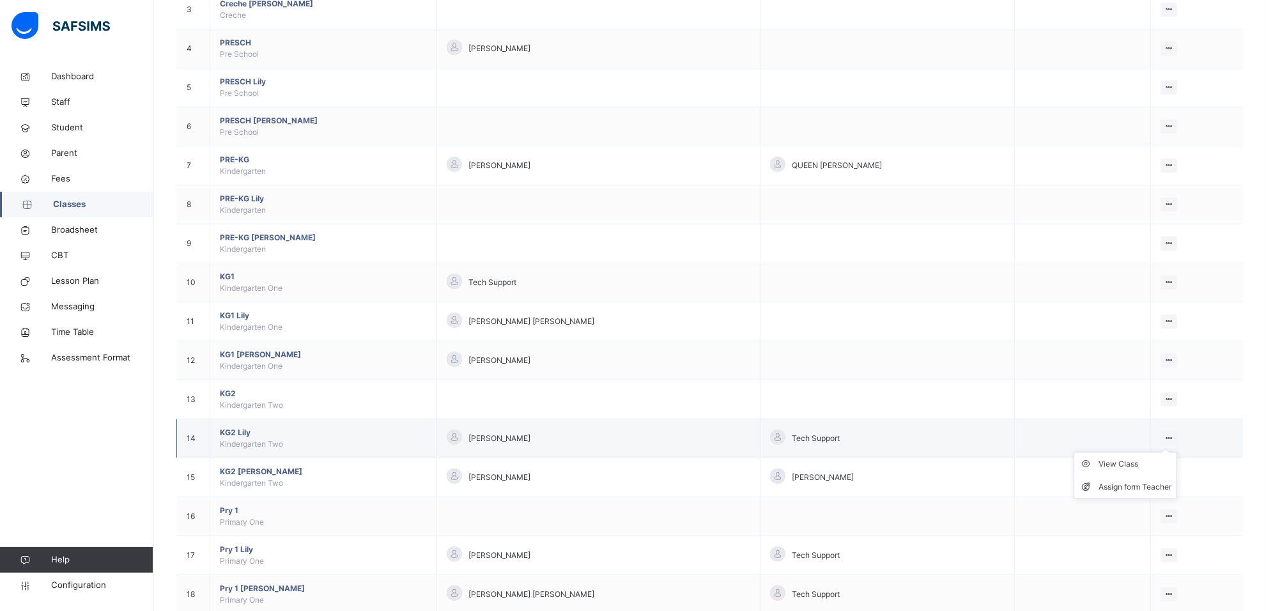
click at [1175, 436] on icon at bounding box center [1169, 438] width 11 height 10
click at [1149, 480] on li "Assign form Teacher" at bounding box center [1125, 486] width 102 height 23
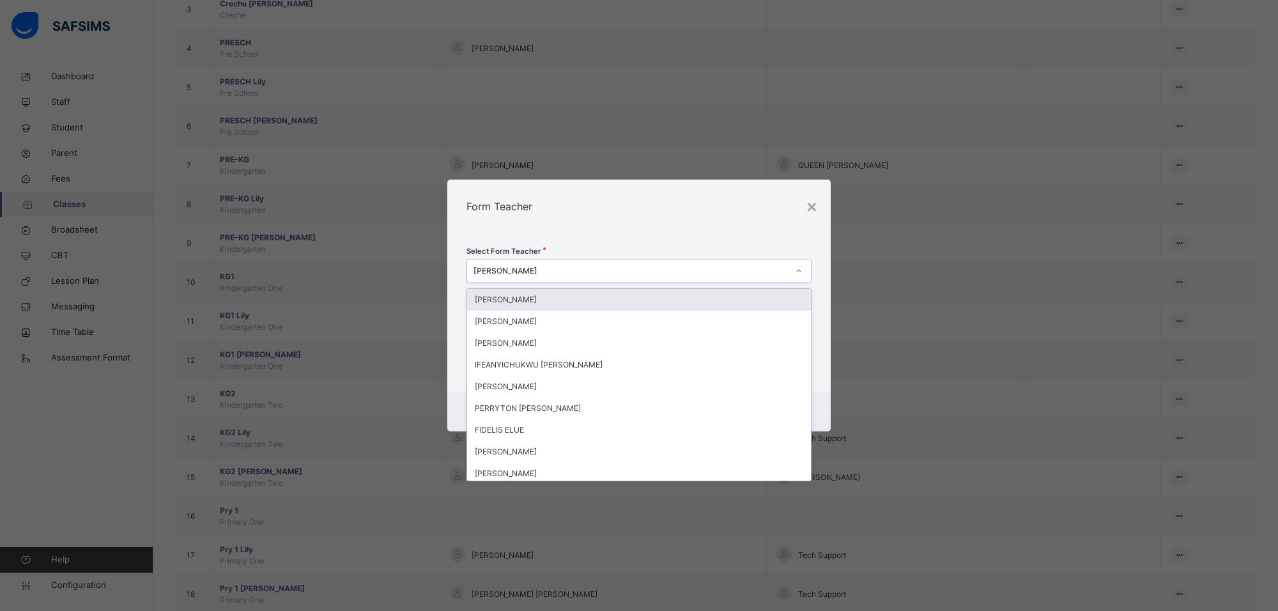
click at [796, 272] on icon at bounding box center [799, 271] width 8 height 13
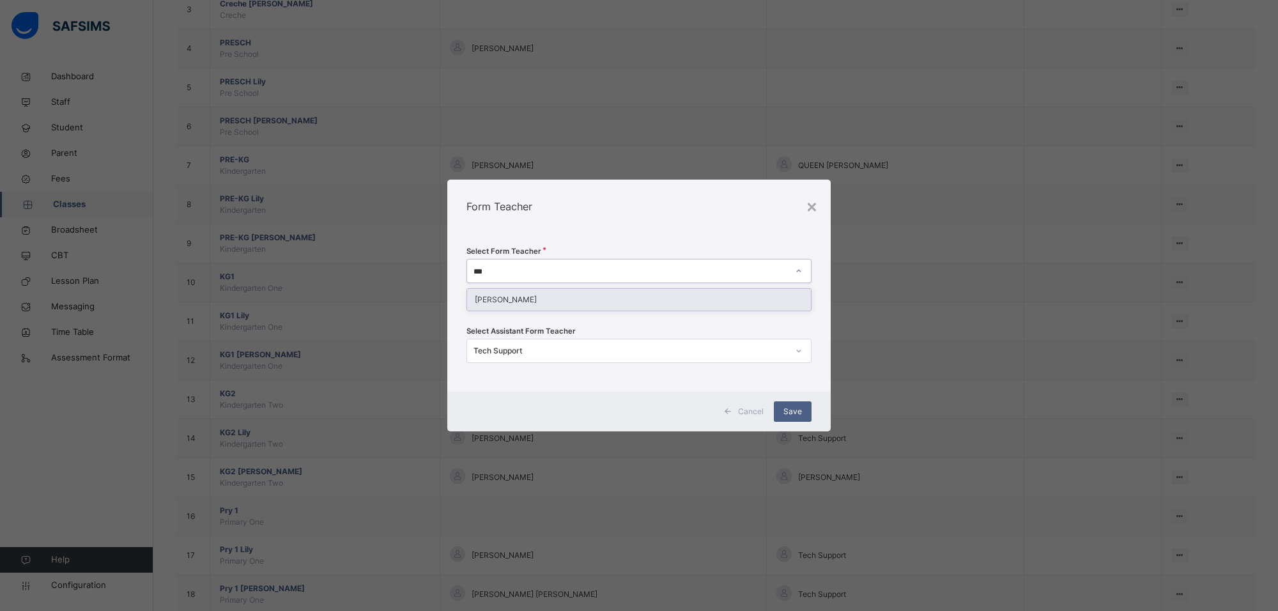
type input "****"
click at [525, 291] on div "[PERSON_NAME]" at bounding box center [639, 300] width 344 height 22
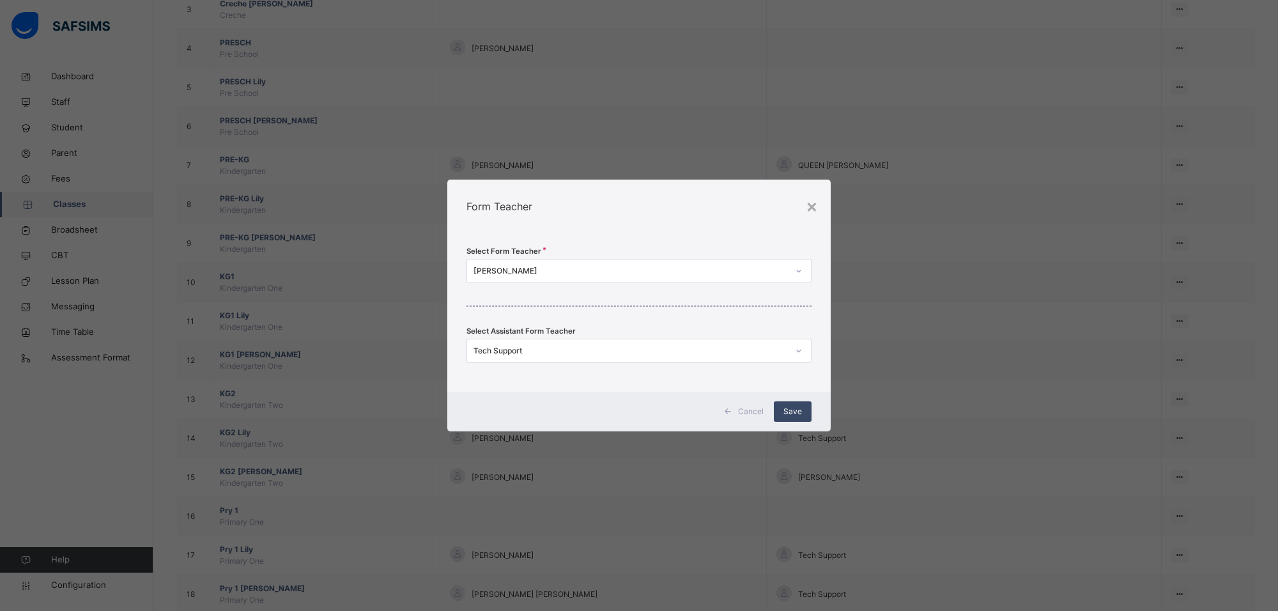
click at [804, 401] on div "Save" at bounding box center [793, 411] width 38 height 20
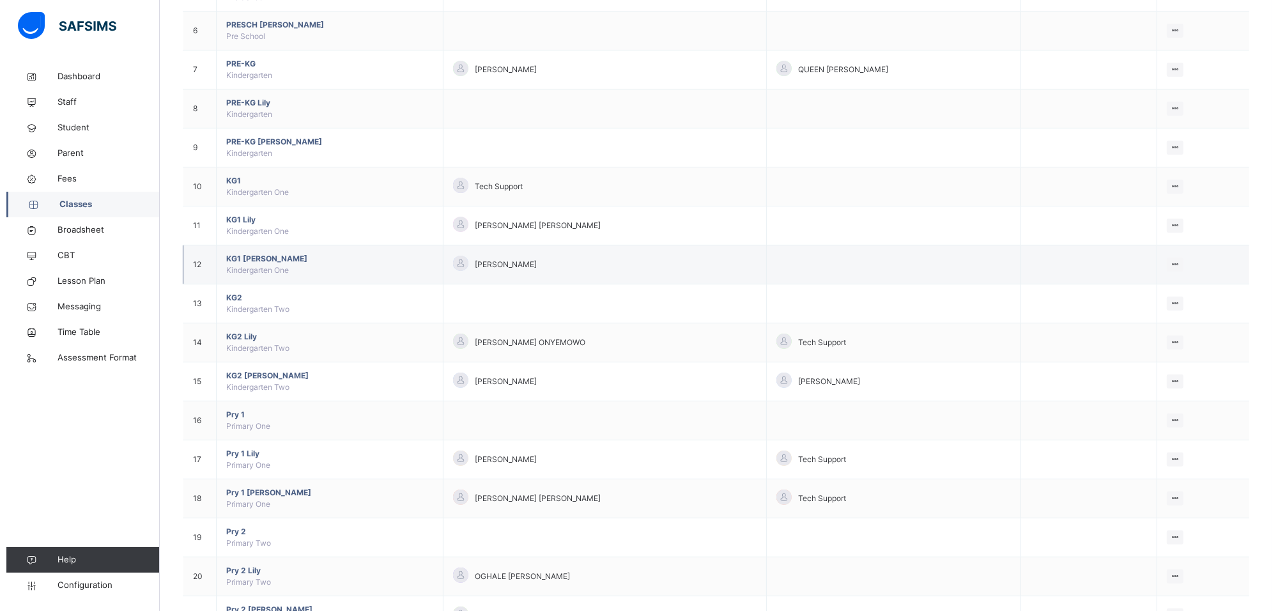
scroll to position [399, 0]
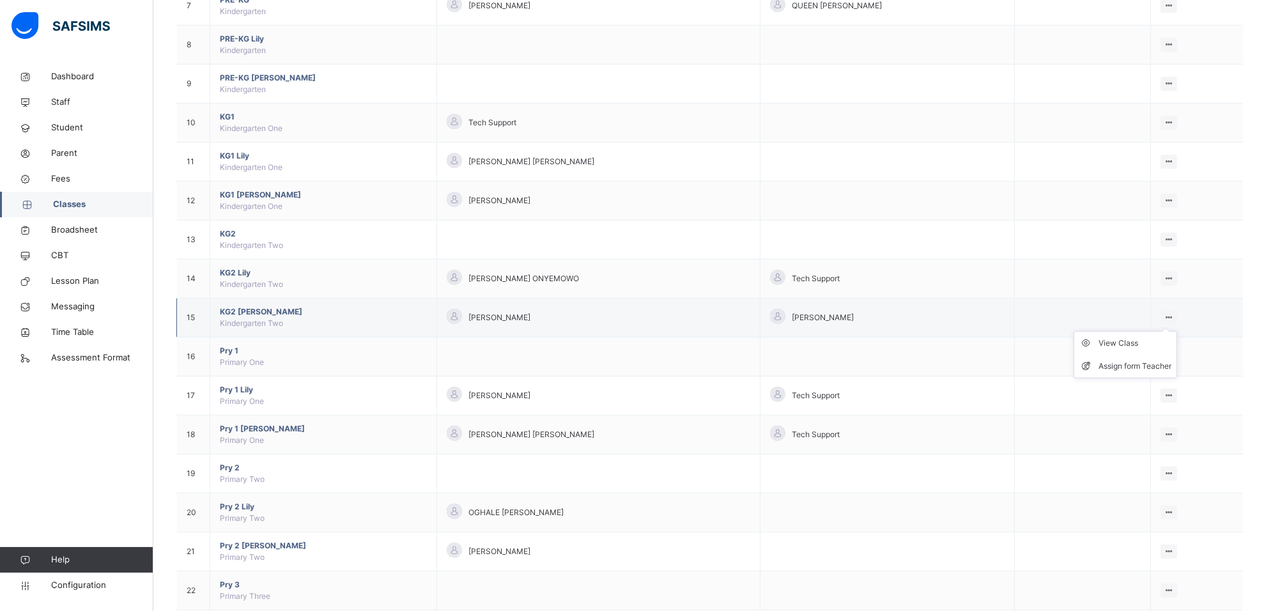
click at [1178, 320] on div at bounding box center [1169, 318] width 17 height 14
click at [1163, 369] on div "Assign form Teacher" at bounding box center [1135, 366] width 73 height 13
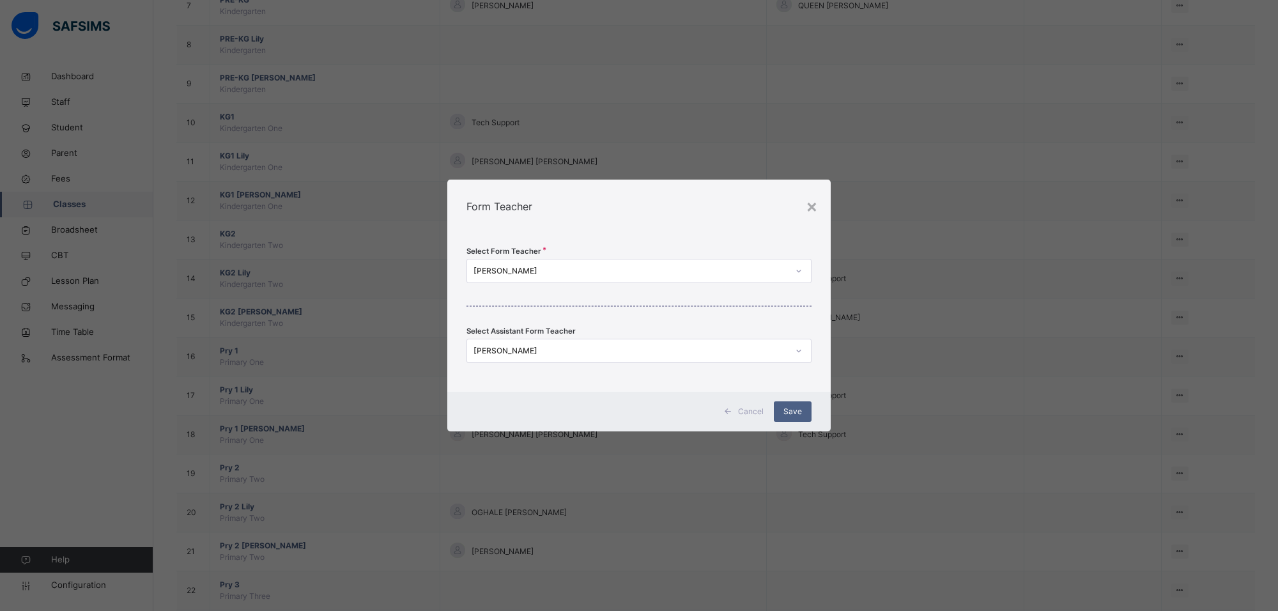
click at [796, 272] on icon at bounding box center [799, 271] width 8 height 13
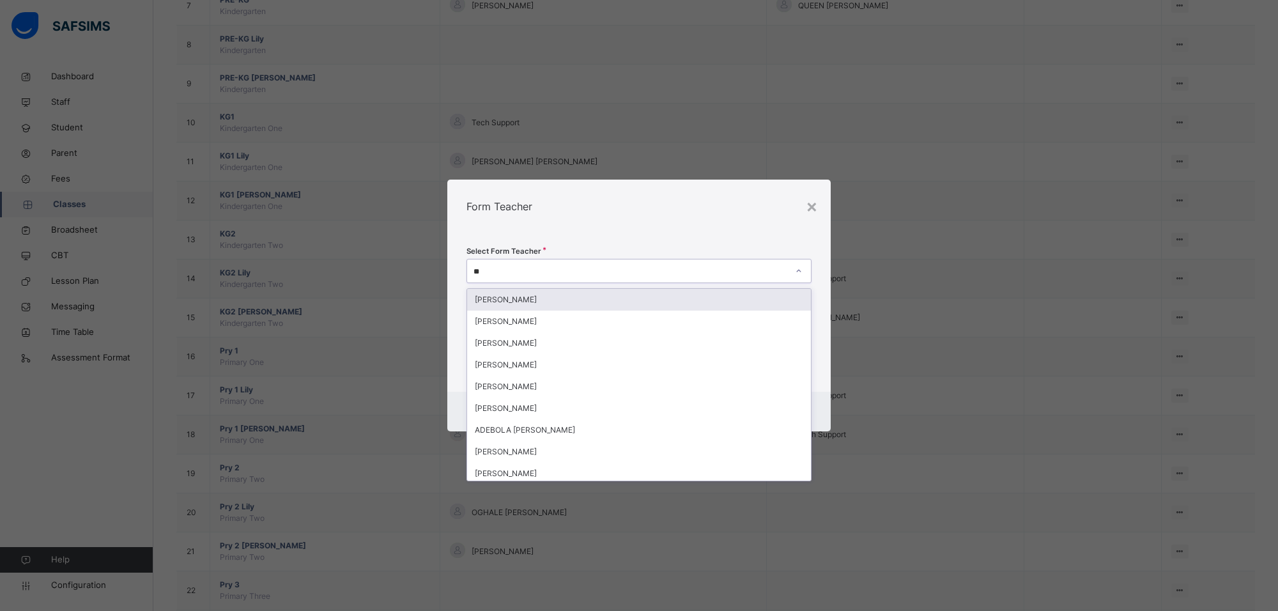
type input "***"
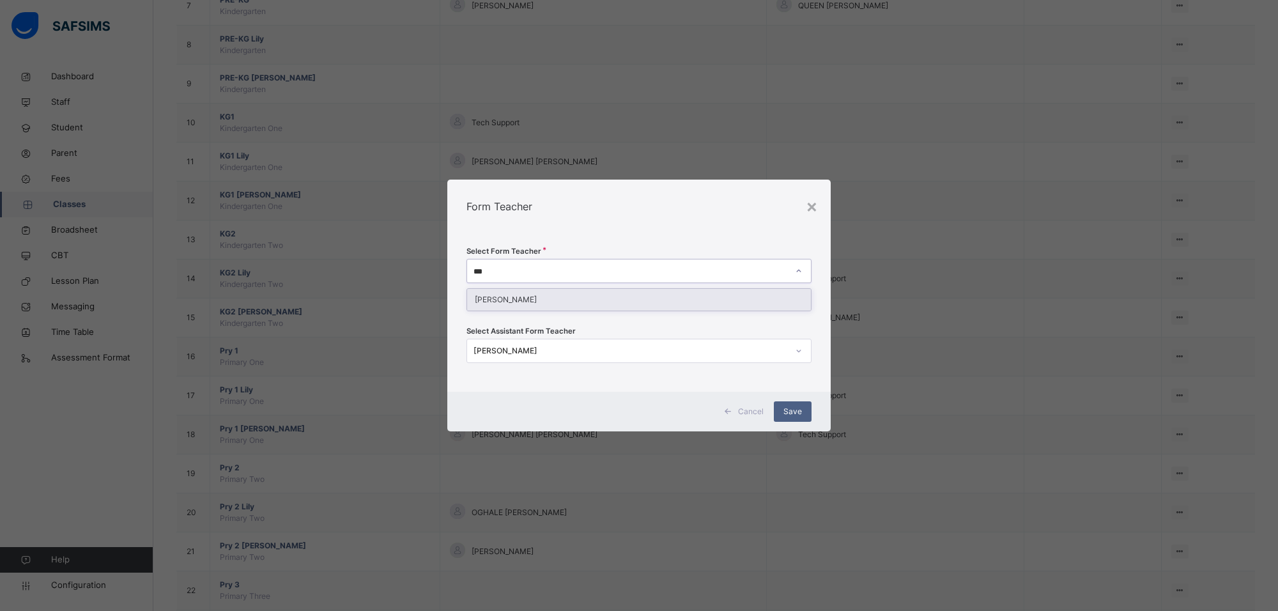
click at [660, 301] on div "[PERSON_NAME]" at bounding box center [639, 300] width 344 height 22
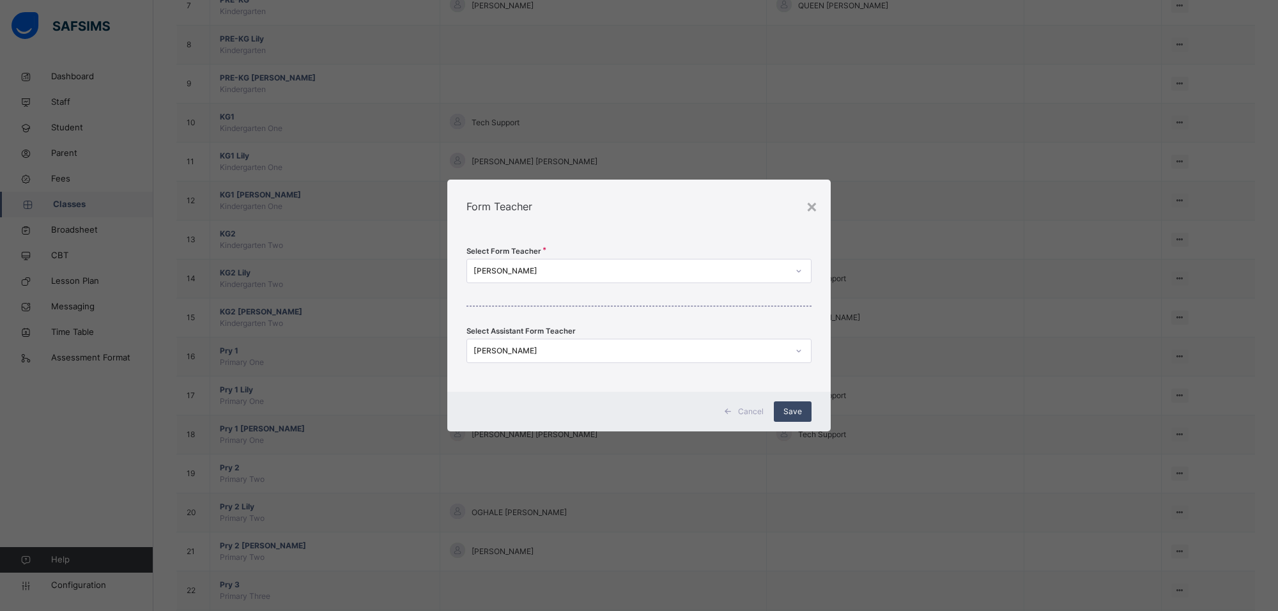
click at [791, 414] on span "Save" at bounding box center [793, 412] width 19 height 12
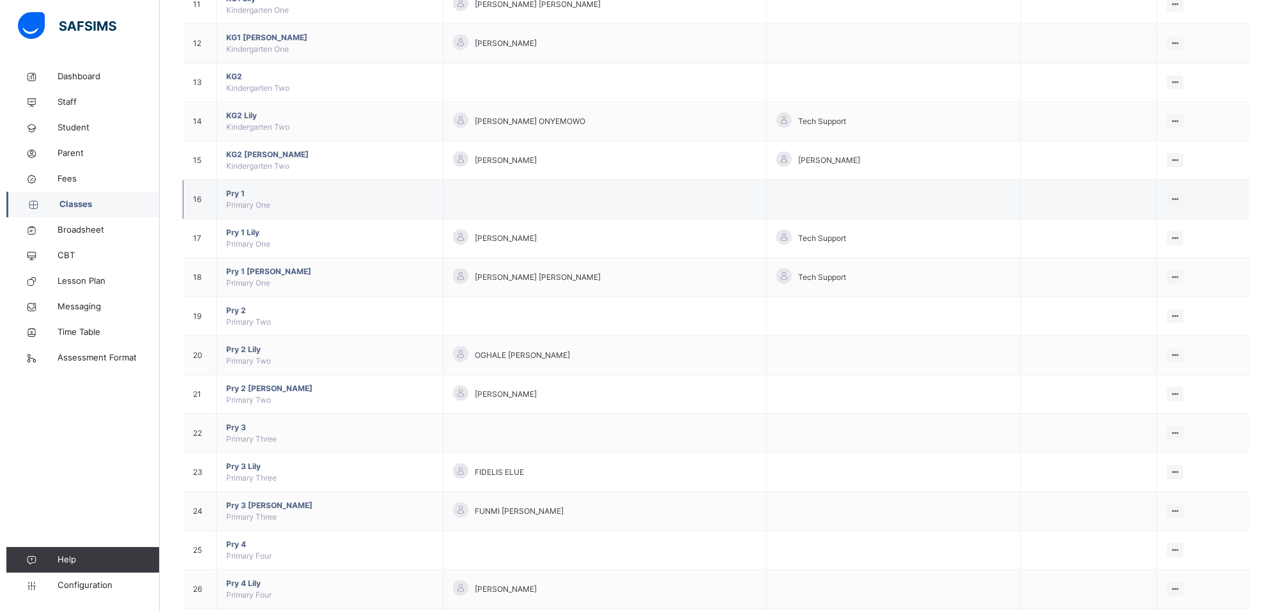
scroll to position [559, 0]
click at [0, 0] on div "Assign form Teacher" at bounding box center [0, 0] width 0 height 0
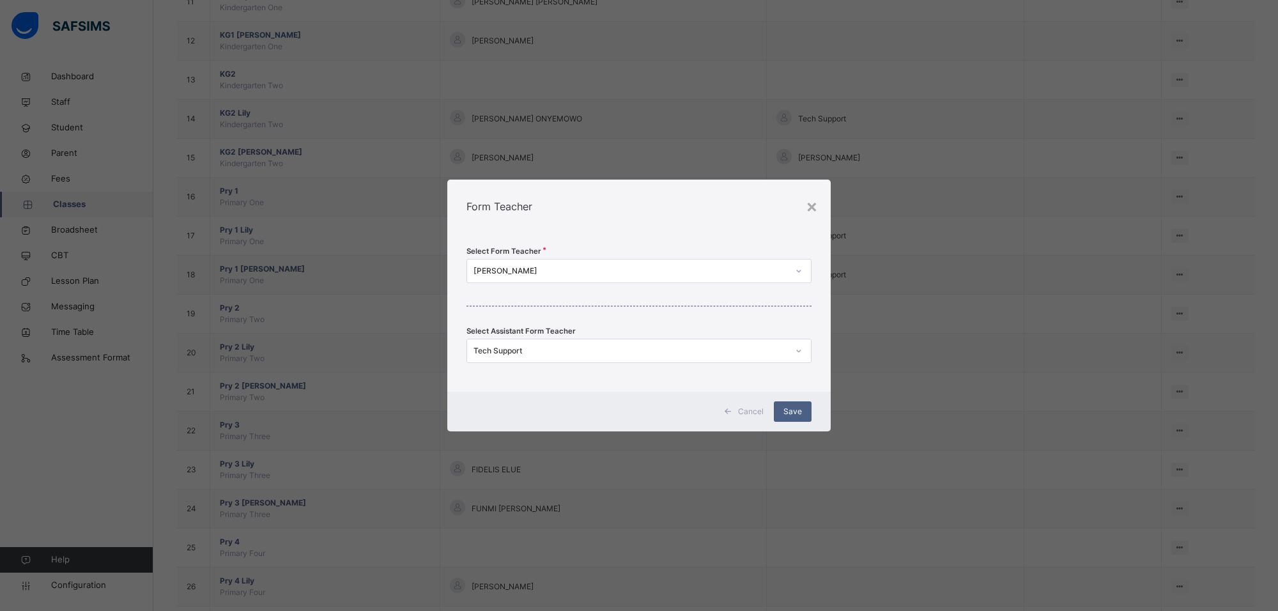
click at [790, 267] on div at bounding box center [799, 271] width 22 height 20
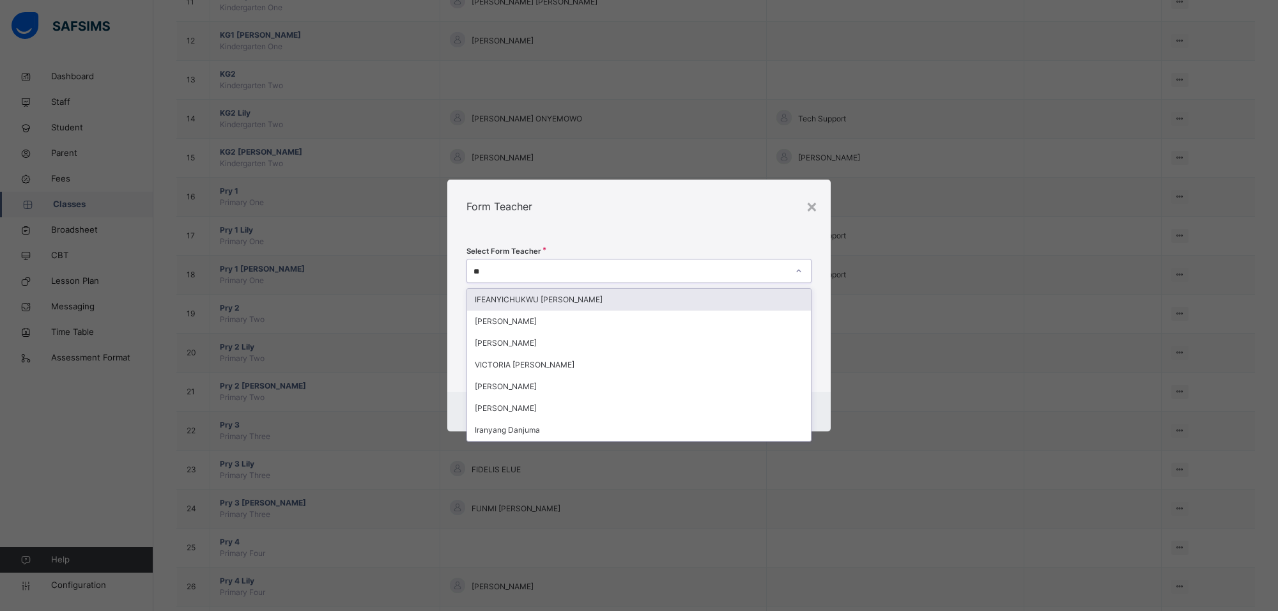
type input "*"
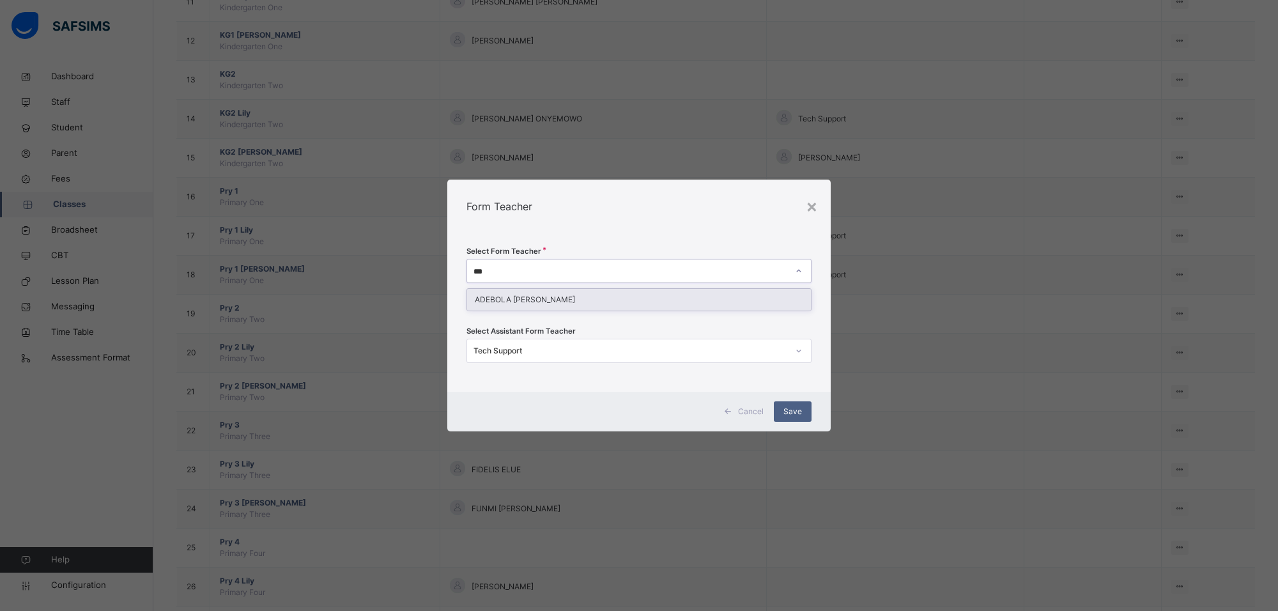
type input "****"
click at [550, 301] on div "ADEBOLA [PERSON_NAME]" at bounding box center [639, 300] width 344 height 22
click at [794, 412] on span "Save" at bounding box center [793, 412] width 19 height 12
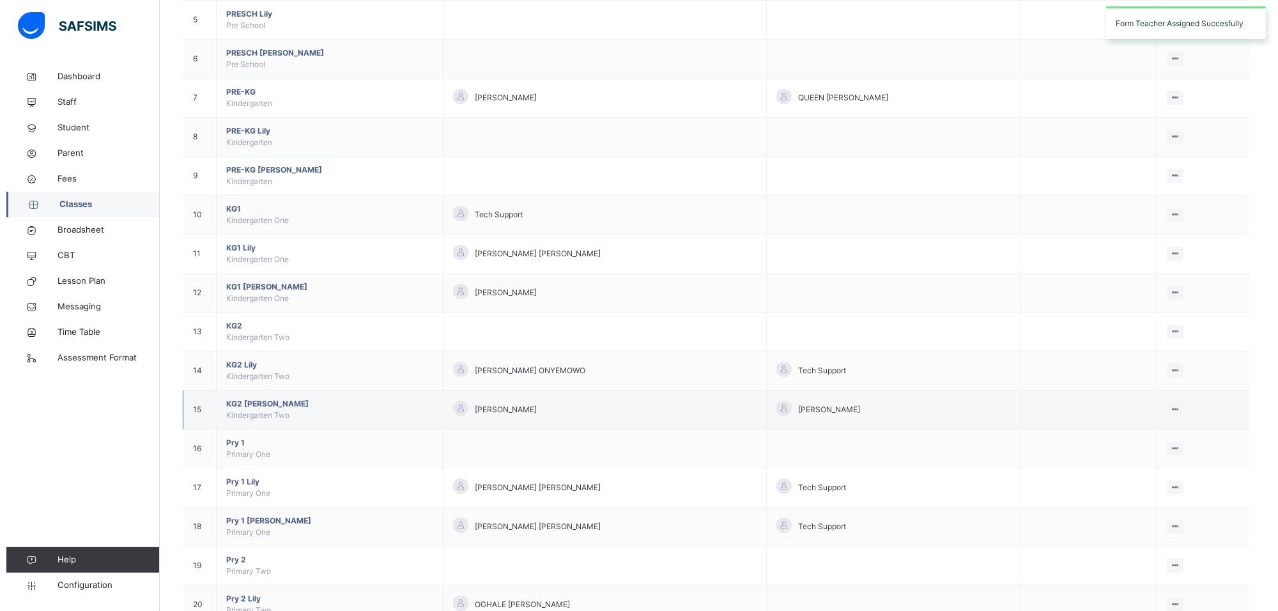
scroll to position [399, 0]
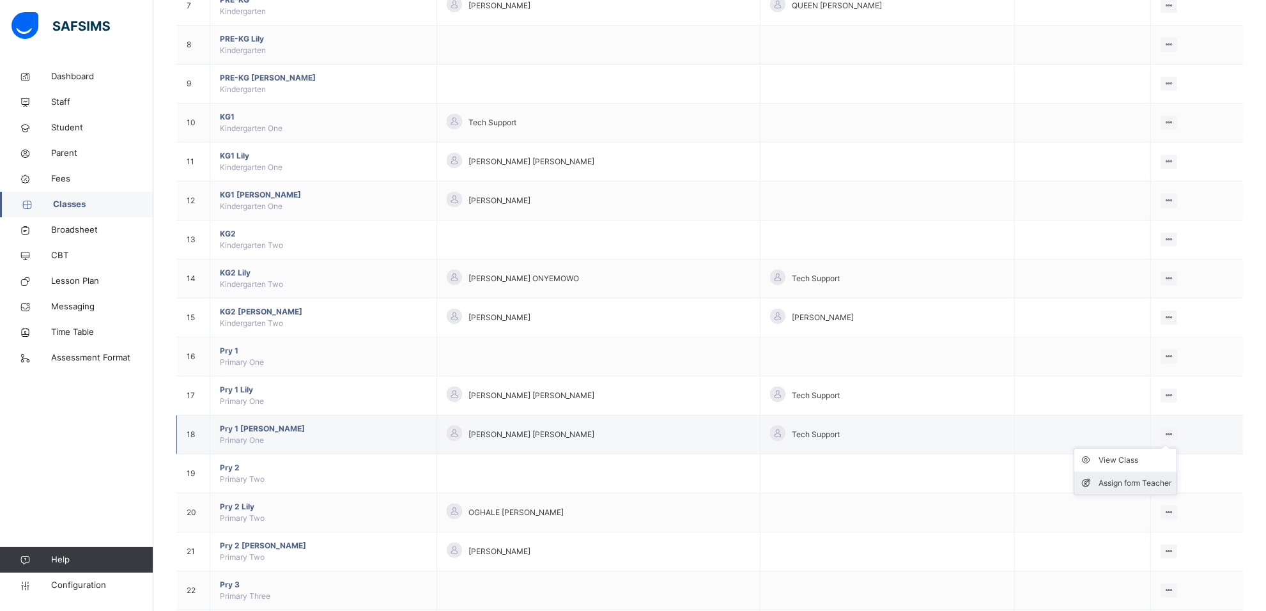
click at [1171, 479] on div "Assign form Teacher" at bounding box center [1135, 483] width 73 height 13
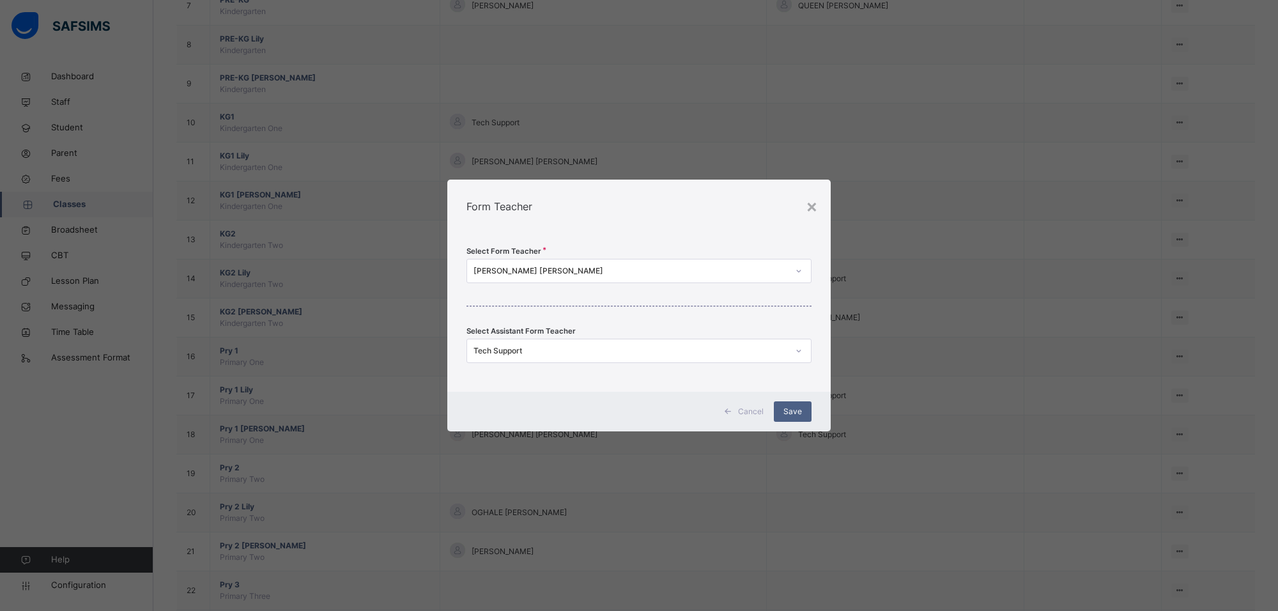
click at [802, 269] on icon at bounding box center [799, 271] width 8 height 13
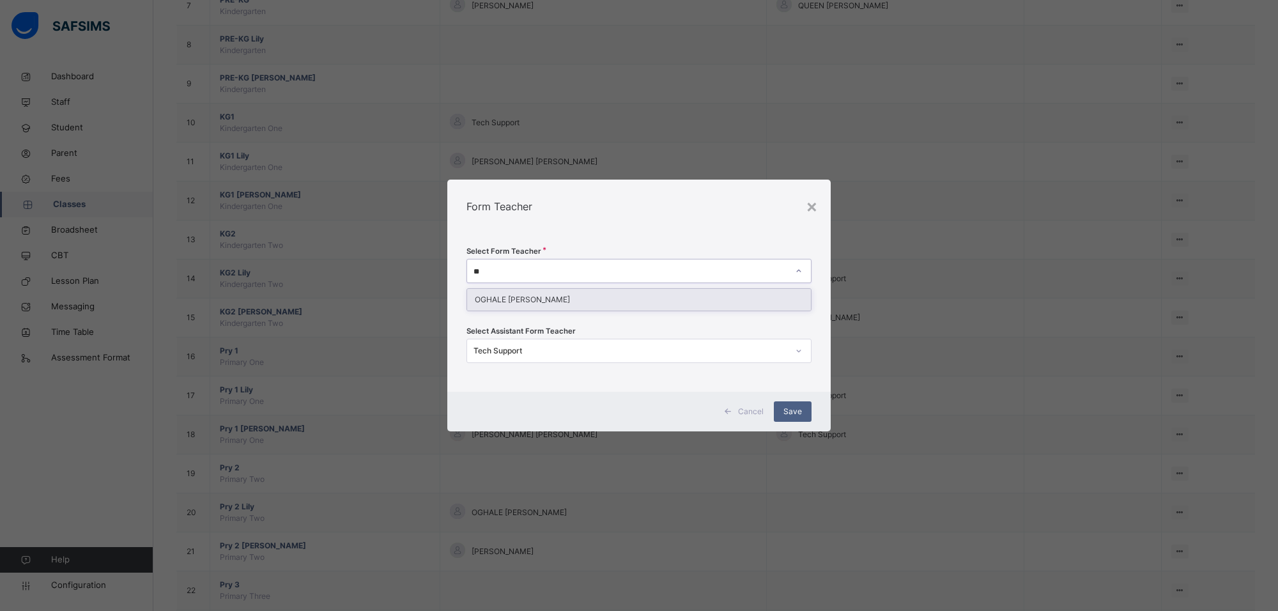
type input "***"
click at [608, 294] on div "OGHALE [PERSON_NAME]" at bounding box center [639, 300] width 344 height 22
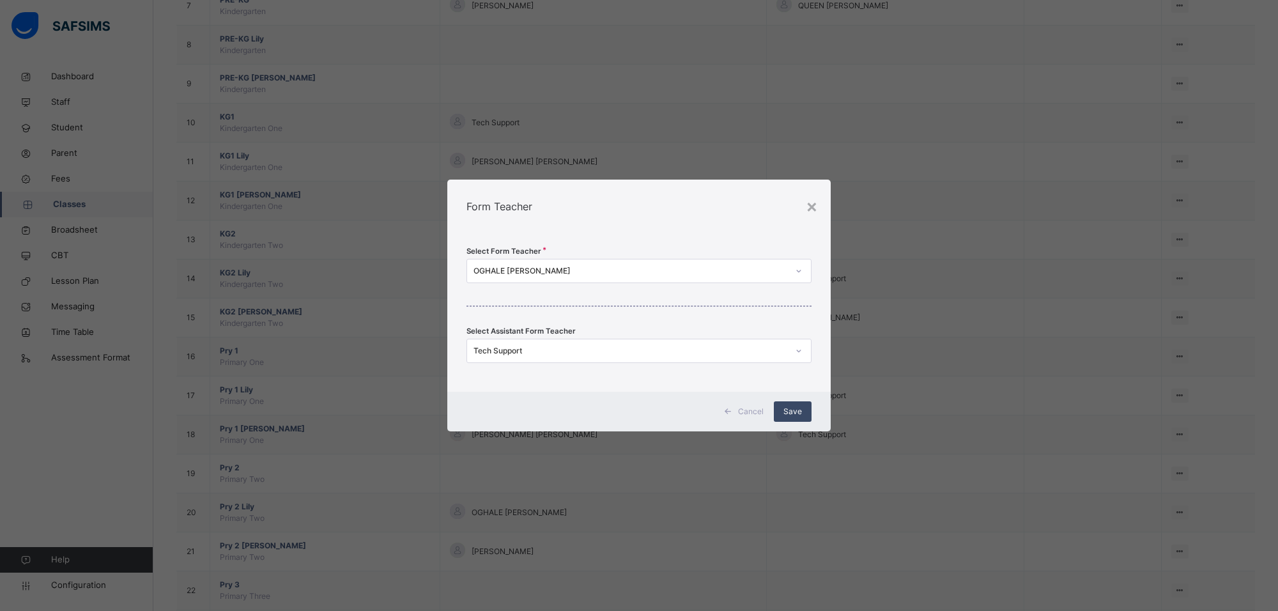
click at [801, 413] on span "Save" at bounding box center [793, 412] width 19 height 12
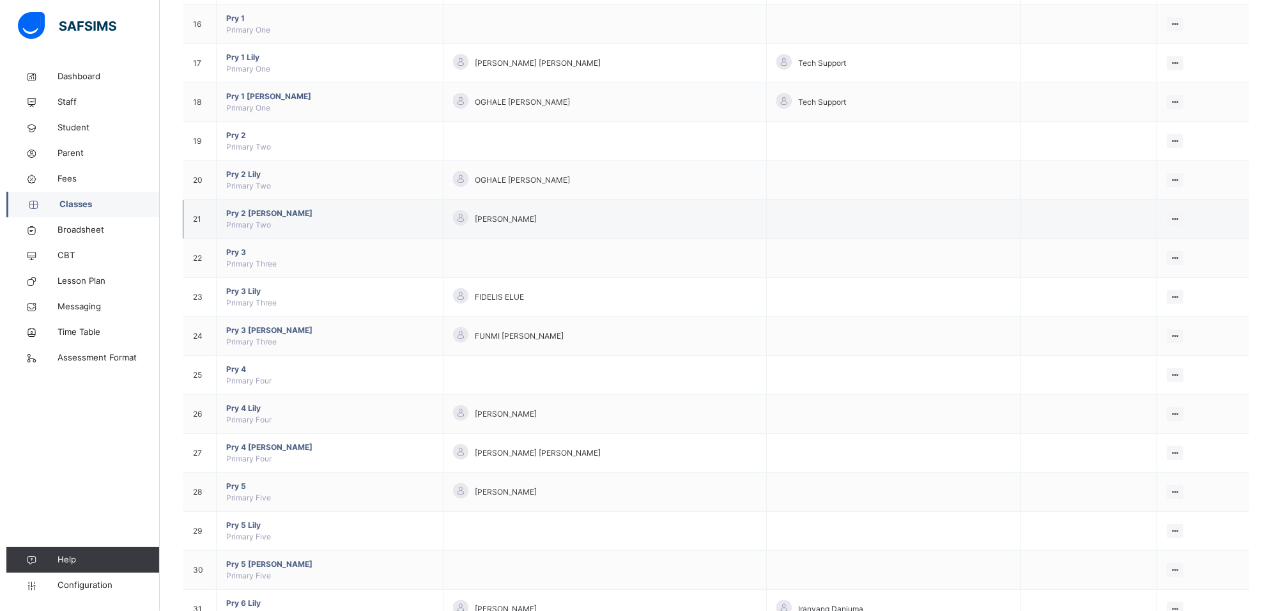
scroll to position [639, 0]
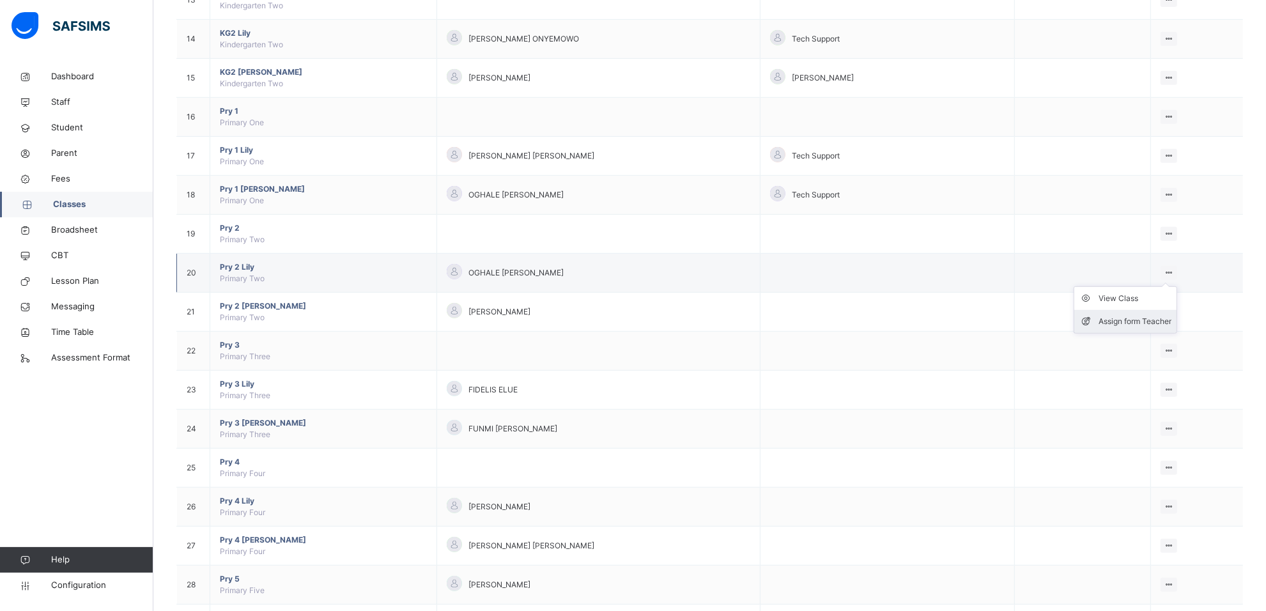
click at [1162, 323] on div "Assign form Teacher" at bounding box center [1135, 321] width 73 height 13
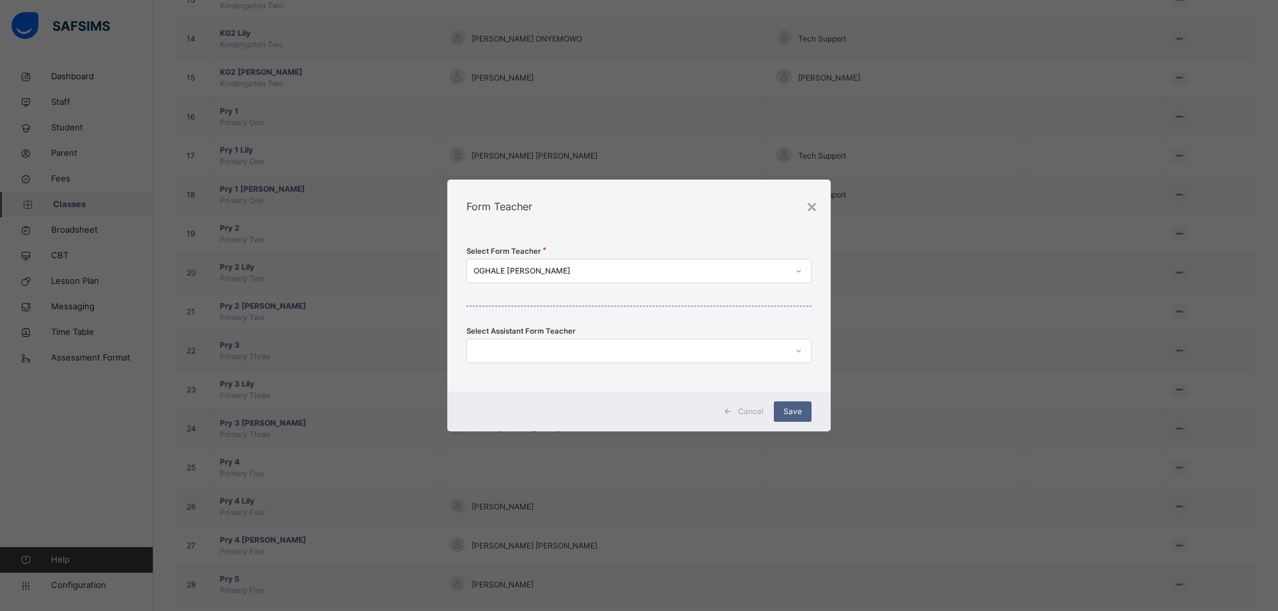
click at [794, 263] on div at bounding box center [799, 271] width 22 height 20
type input "******"
click at [755, 295] on div "[PERSON_NAME]" at bounding box center [639, 300] width 344 height 22
click at [802, 408] on div "Save" at bounding box center [793, 411] width 38 height 20
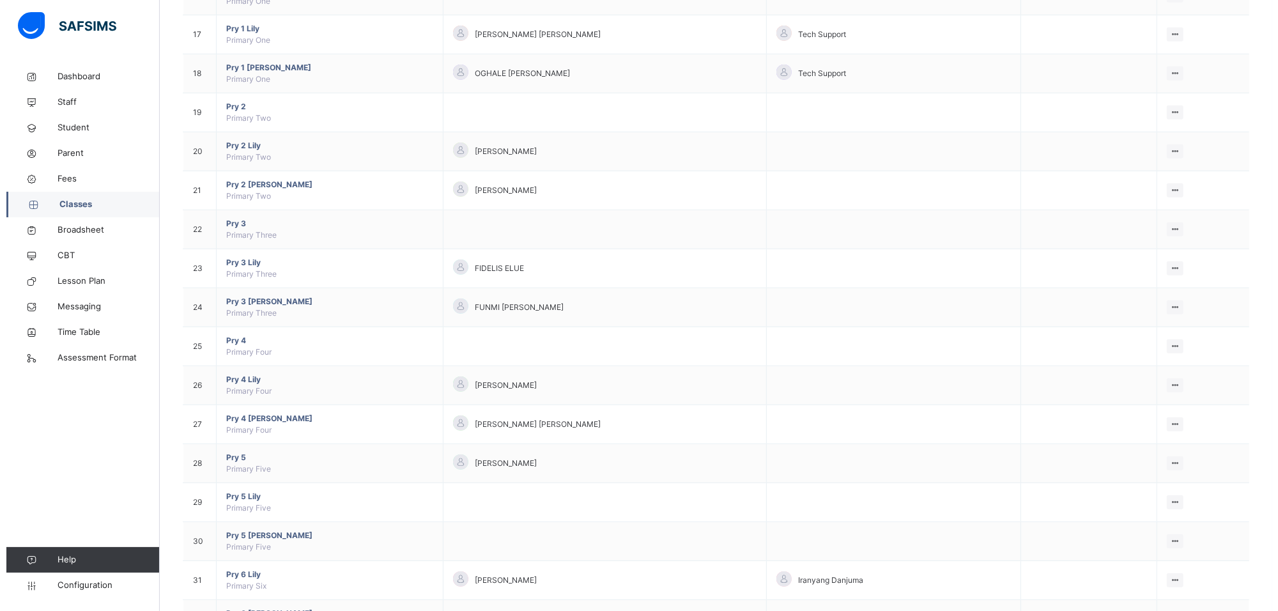
scroll to position [799, 0]
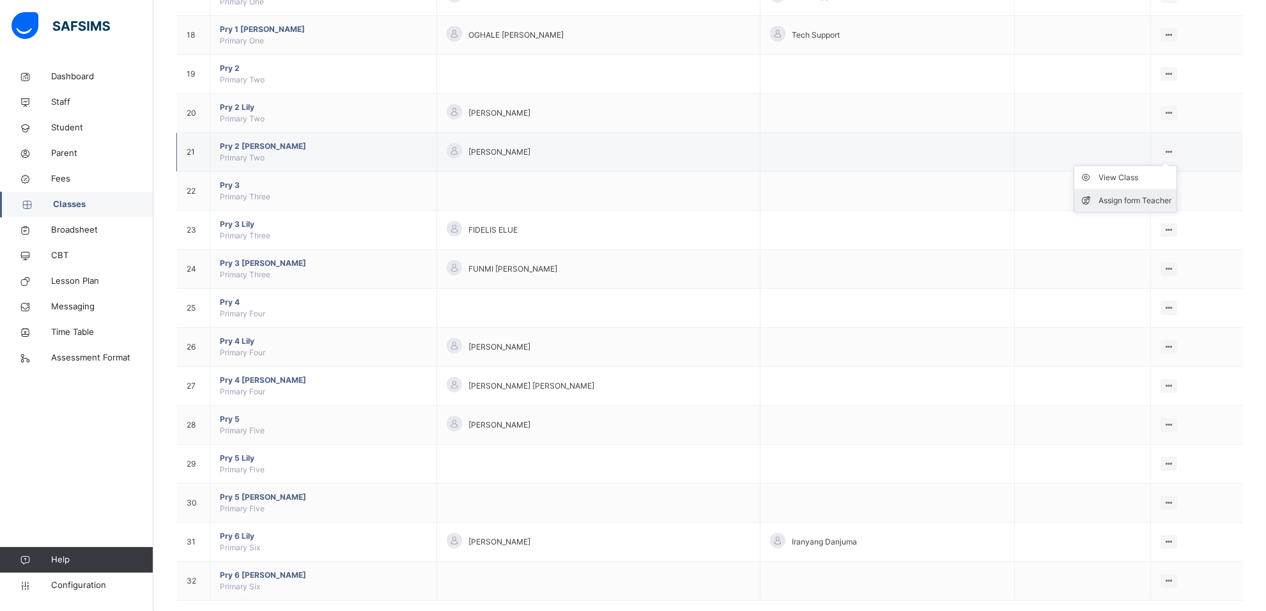
click at [1165, 202] on div "Assign form Teacher" at bounding box center [1135, 200] width 73 height 13
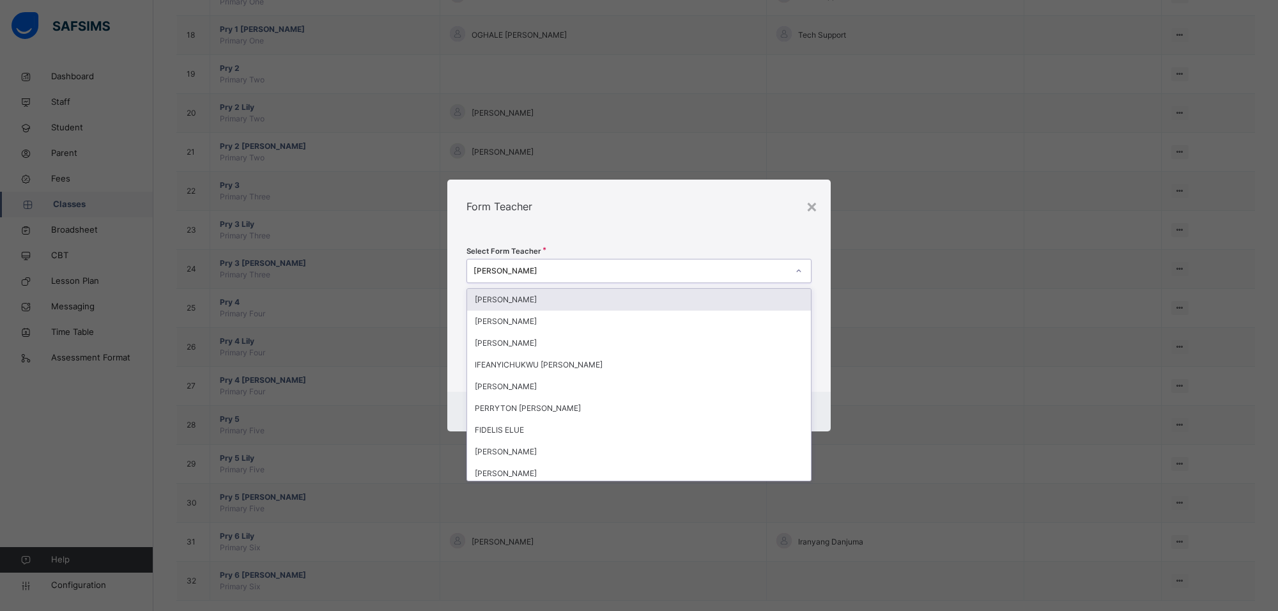
click at [771, 260] on div "[PERSON_NAME]" at bounding box center [639, 271] width 345 height 24
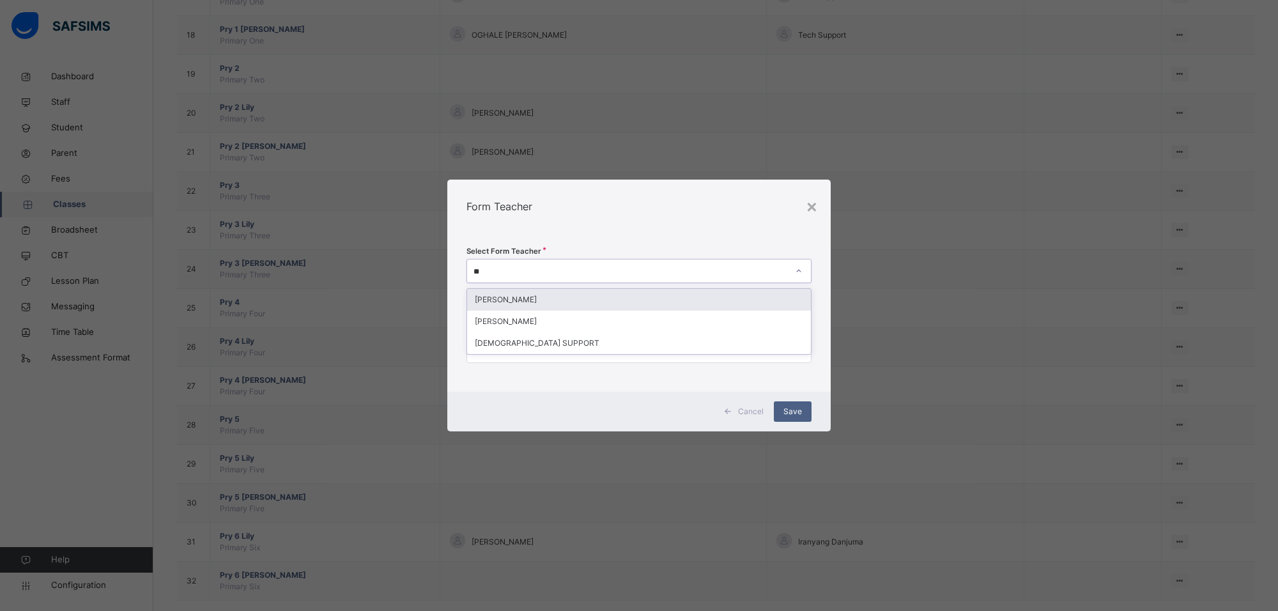
type input "***"
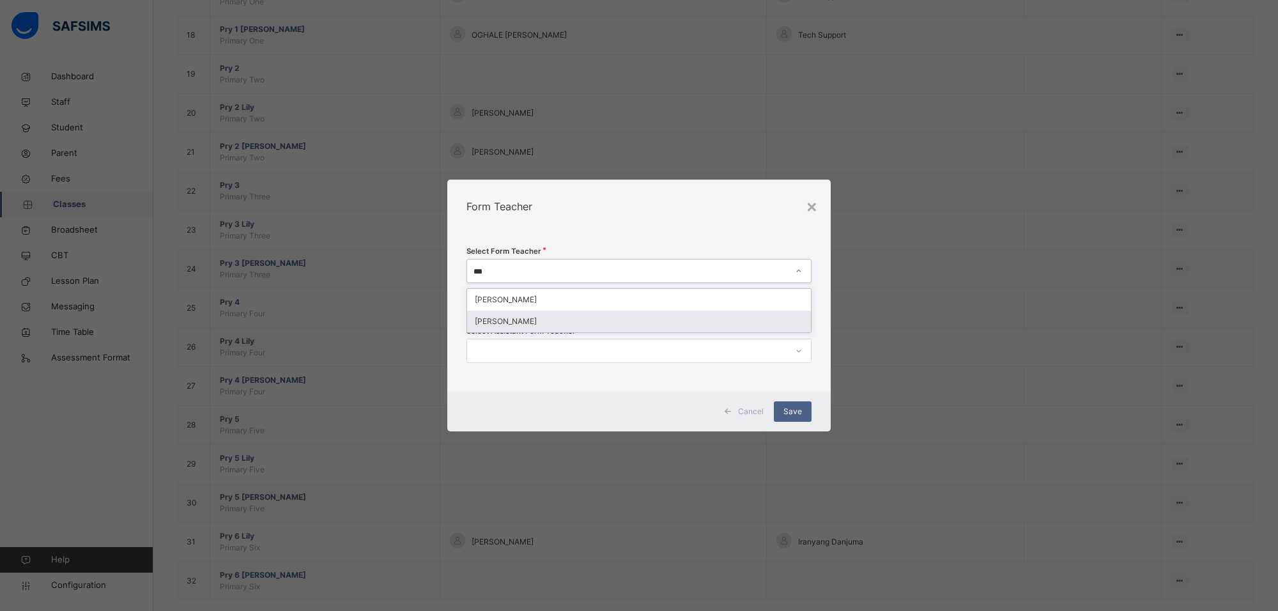
click at [592, 314] on div "[PERSON_NAME]" at bounding box center [639, 322] width 344 height 22
click at [785, 406] on span "Save" at bounding box center [793, 412] width 19 height 12
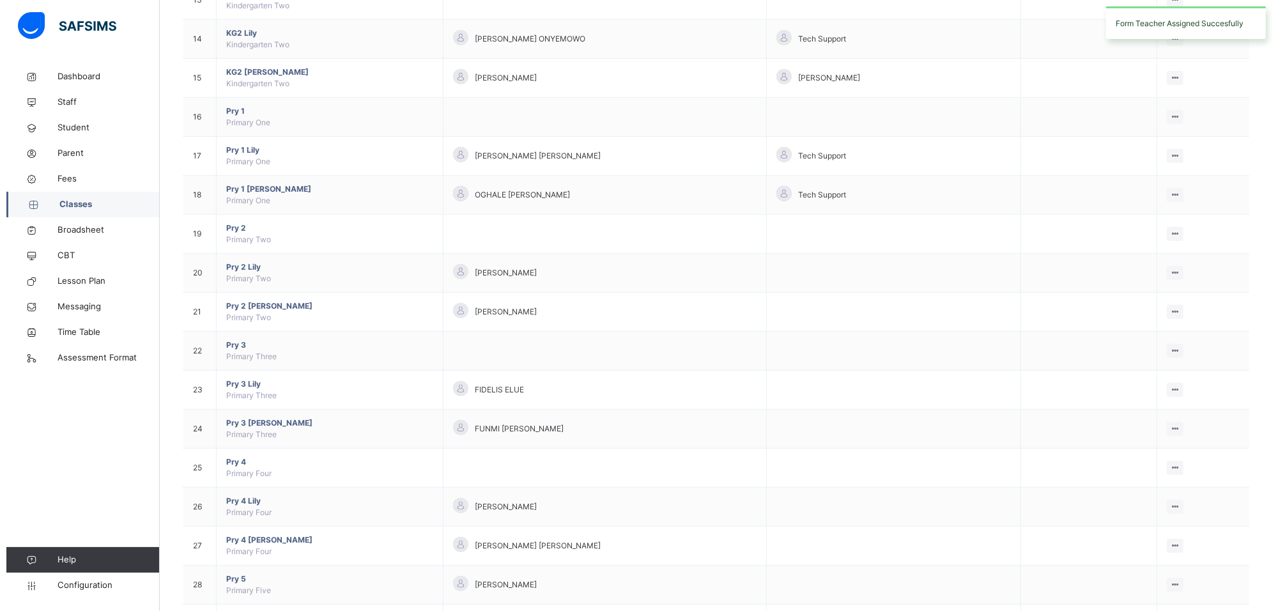
scroll to position [825, 0]
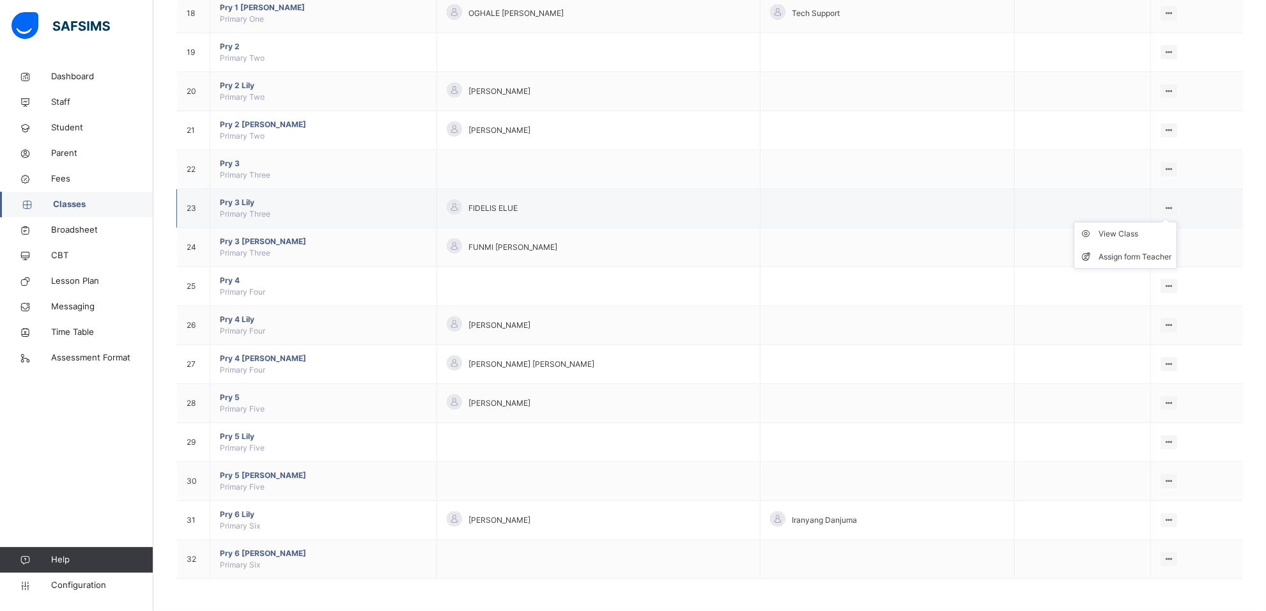
click at [1175, 203] on icon at bounding box center [1169, 208] width 11 height 10
click at [1158, 251] on div "Assign form Teacher" at bounding box center [1135, 257] width 73 height 13
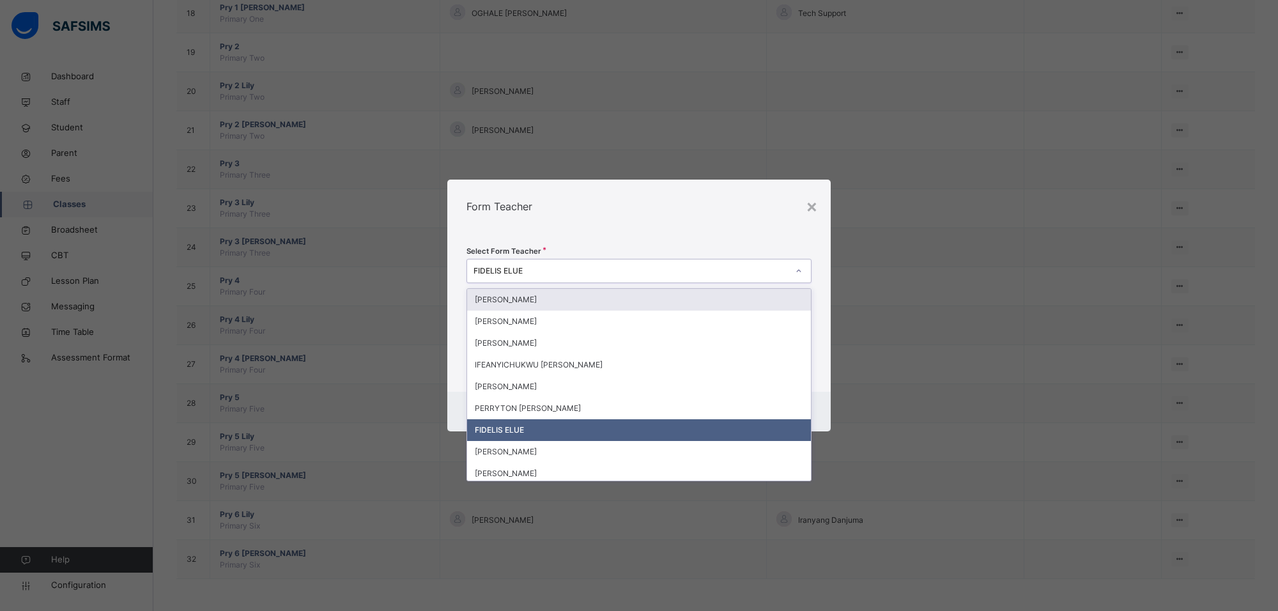
click at [804, 267] on div at bounding box center [799, 271] width 22 height 20
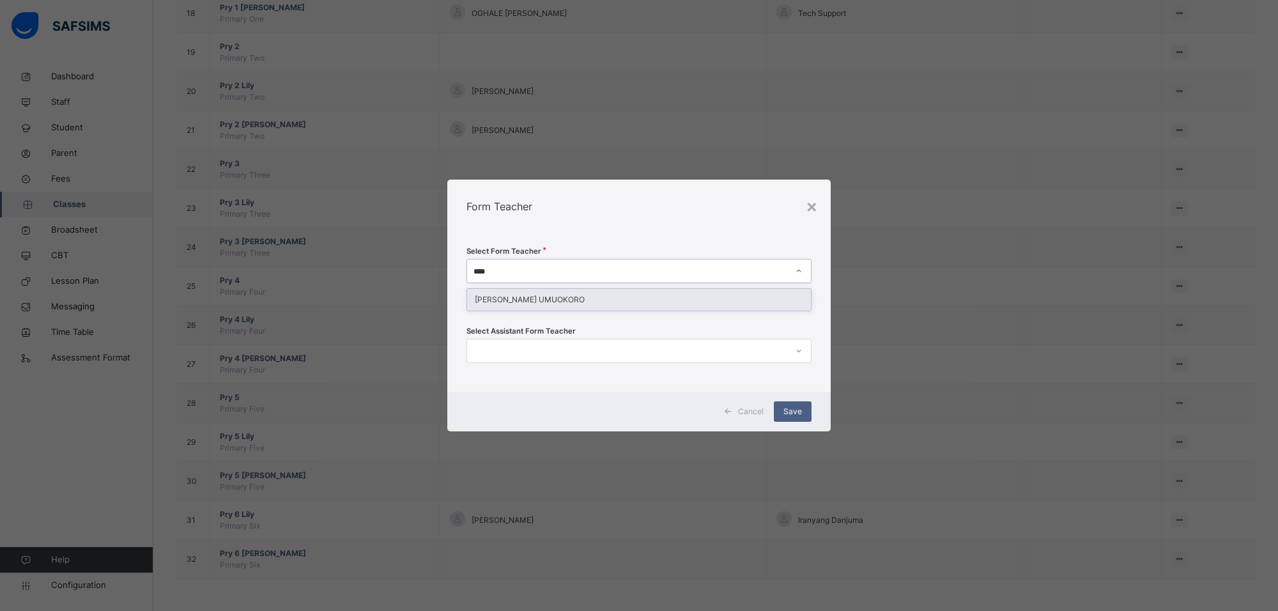
type input "*****"
click at [560, 299] on div "[PERSON_NAME] UMUOKORO" at bounding box center [639, 300] width 344 height 22
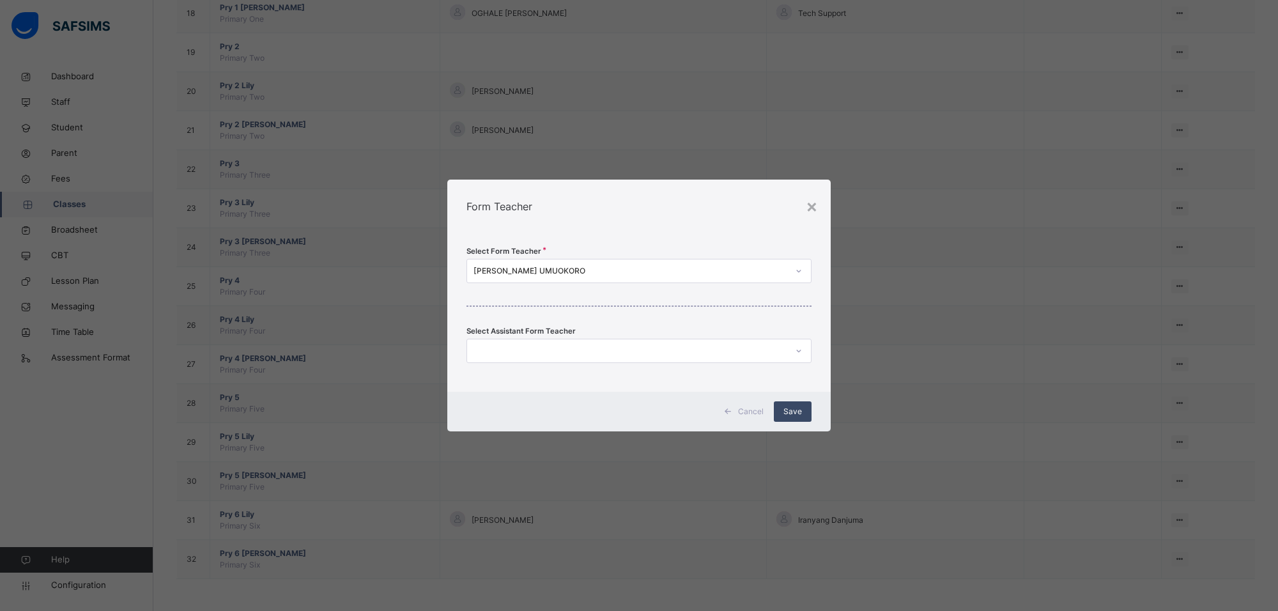
click at [775, 406] on div "Save" at bounding box center [793, 411] width 38 height 20
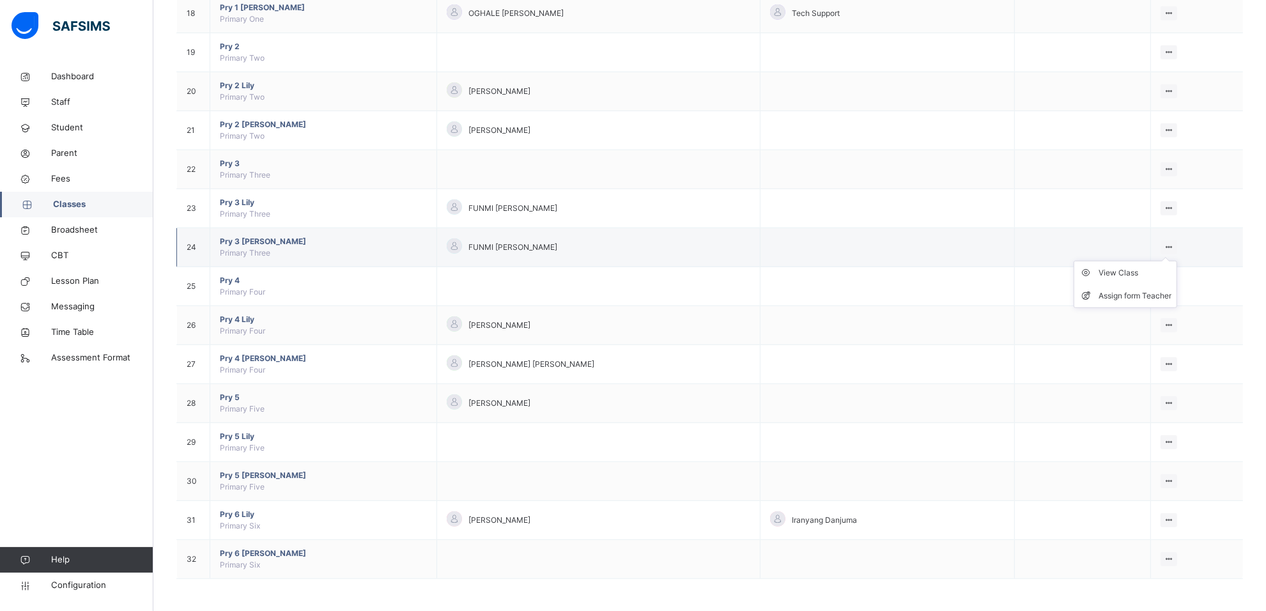
click at [1177, 261] on ul "View Class Assign form Teacher" at bounding box center [1126, 284] width 104 height 47
click at [1160, 291] on div "Assign form Teacher" at bounding box center [1135, 296] width 73 height 13
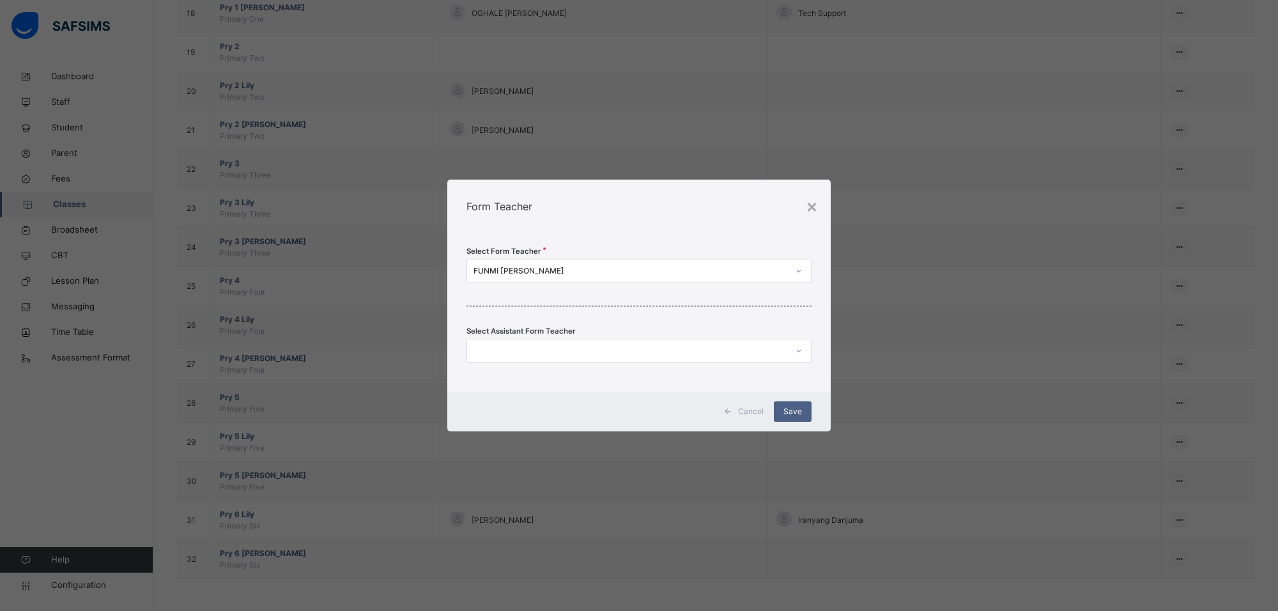
click at [791, 272] on div at bounding box center [799, 271] width 22 height 20
type input "****"
click at [729, 309] on div "[PERSON_NAME]" at bounding box center [639, 300] width 344 height 22
click at [792, 405] on div "Save" at bounding box center [793, 411] width 38 height 20
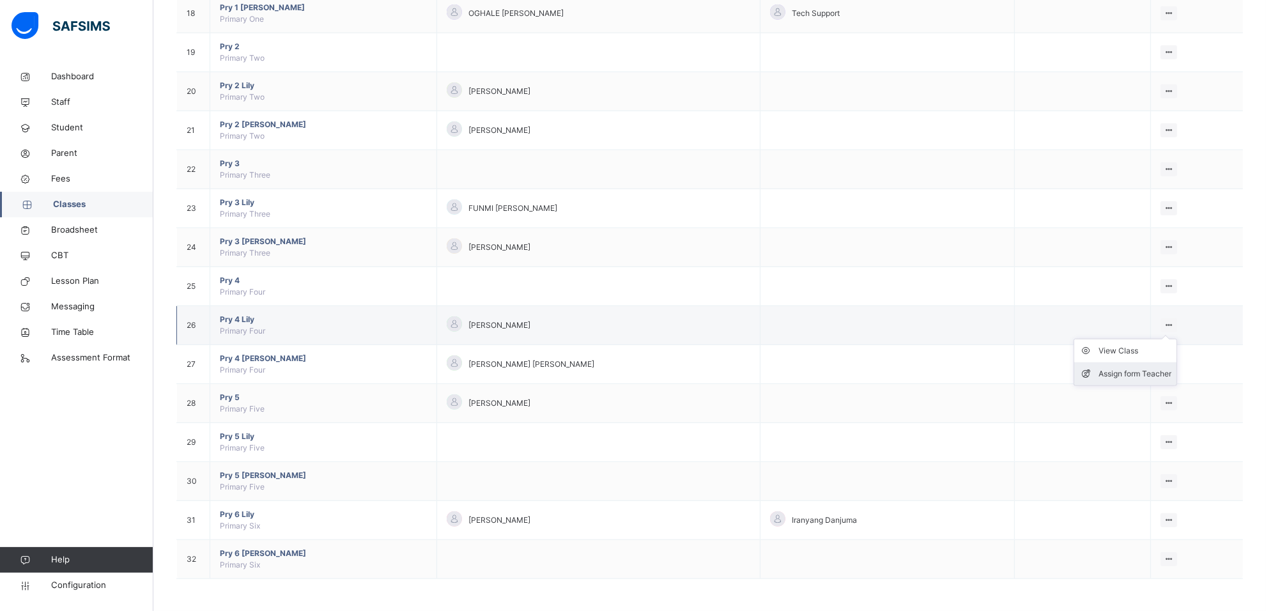
click at [1171, 367] on div "Assign form Teacher" at bounding box center [1135, 373] width 73 height 13
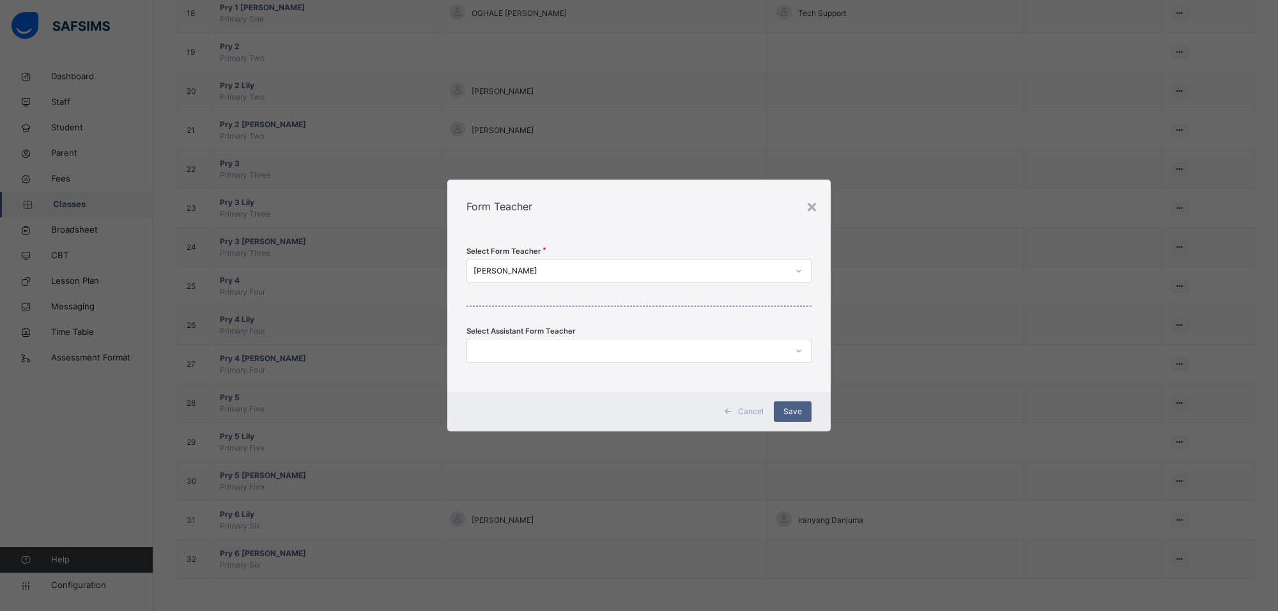
click at [797, 270] on icon at bounding box center [799, 271] width 8 height 13
type input "****"
click at [695, 300] on div "FIDELIS ELUE" at bounding box center [639, 300] width 344 height 22
click at [791, 406] on span "Save" at bounding box center [793, 412] width 19 height 12
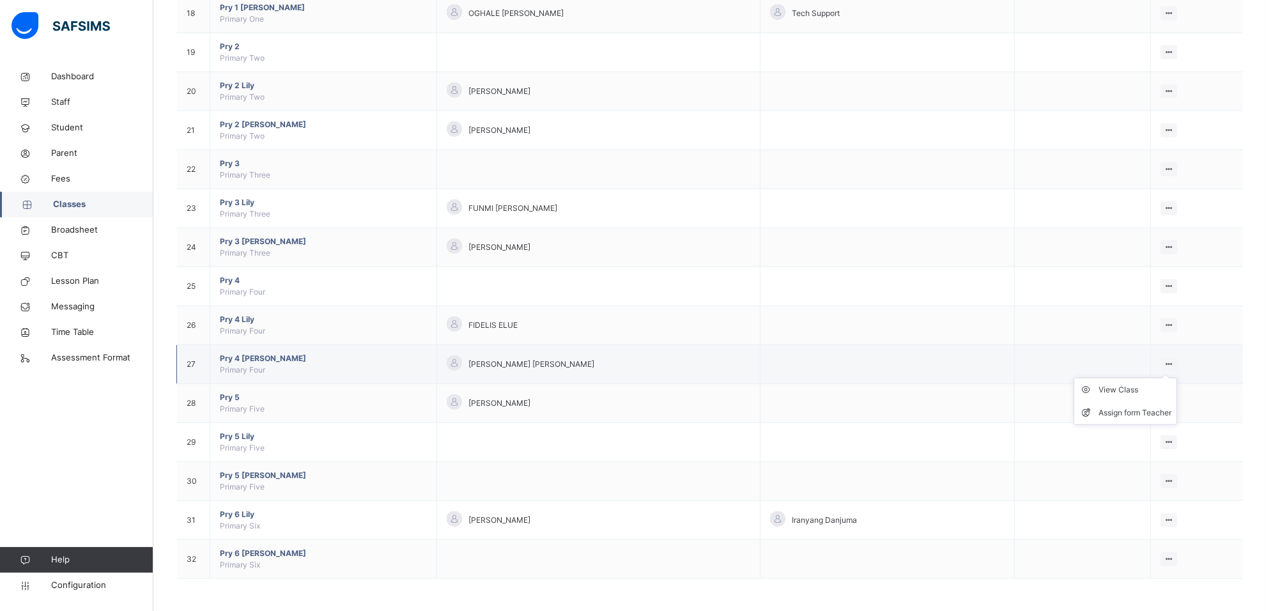
click at [1173, 362] on icon at bounding box center [1169, 364] width 11 height 10
click at [1167, 410] on div "Assign form Teacher" at bounding box center [1135, 412] width 73 height 13
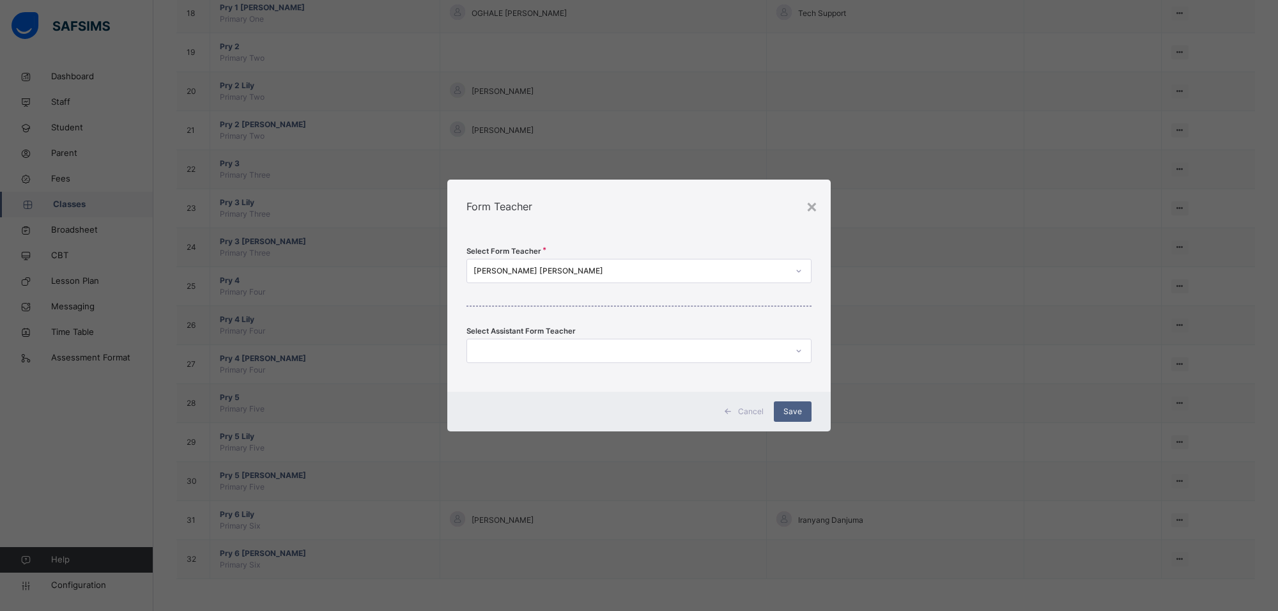
click at [801, 269] on icon at bounding box center [799, 271] width 8 height 13
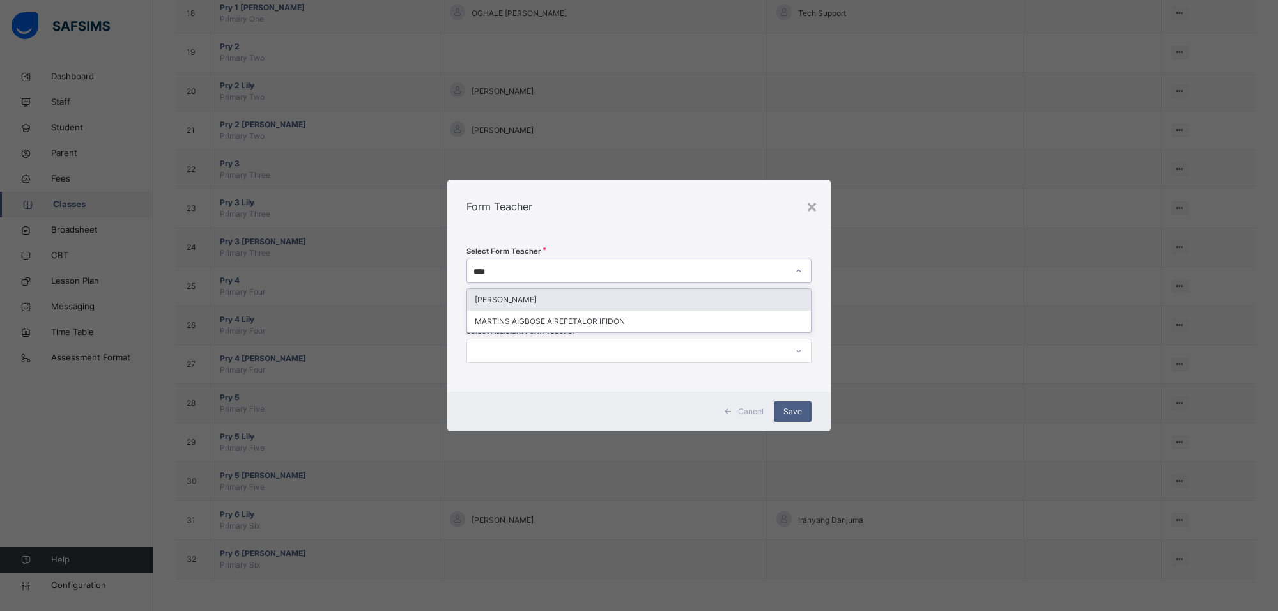
type input "*****"
click at [777, 302] on div "[PERSON_NAME]" at bounding box center [639, 300] width 344 height 22
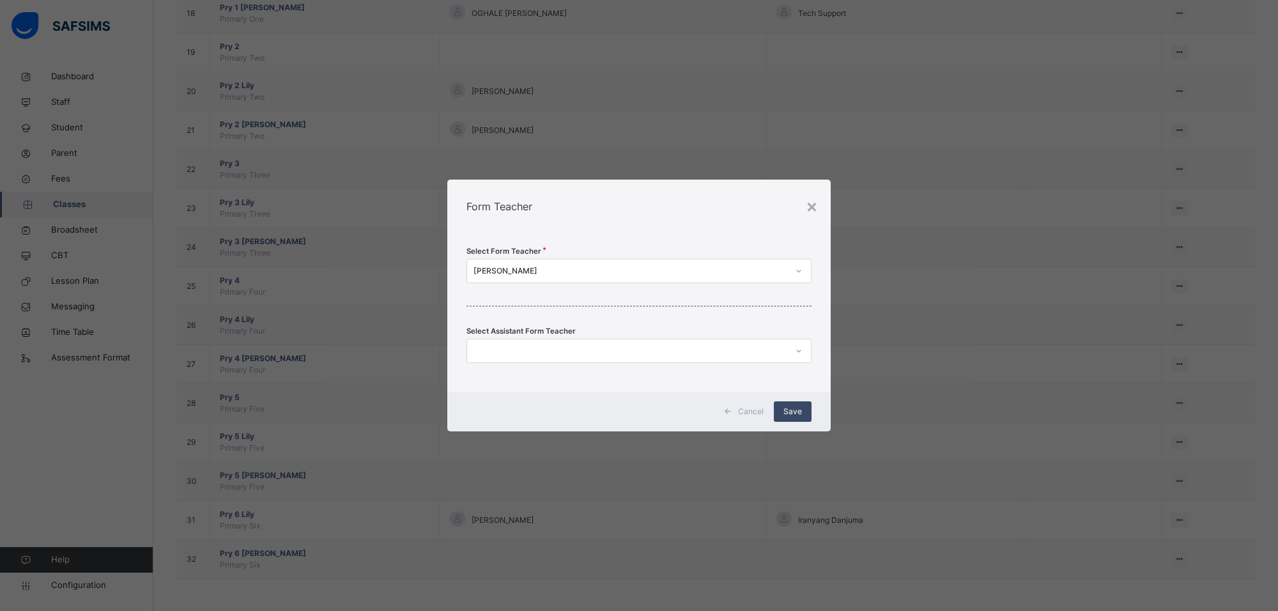
click at [787, 417] on span "Save" at bounding box center [793, 412] width 19 height 12
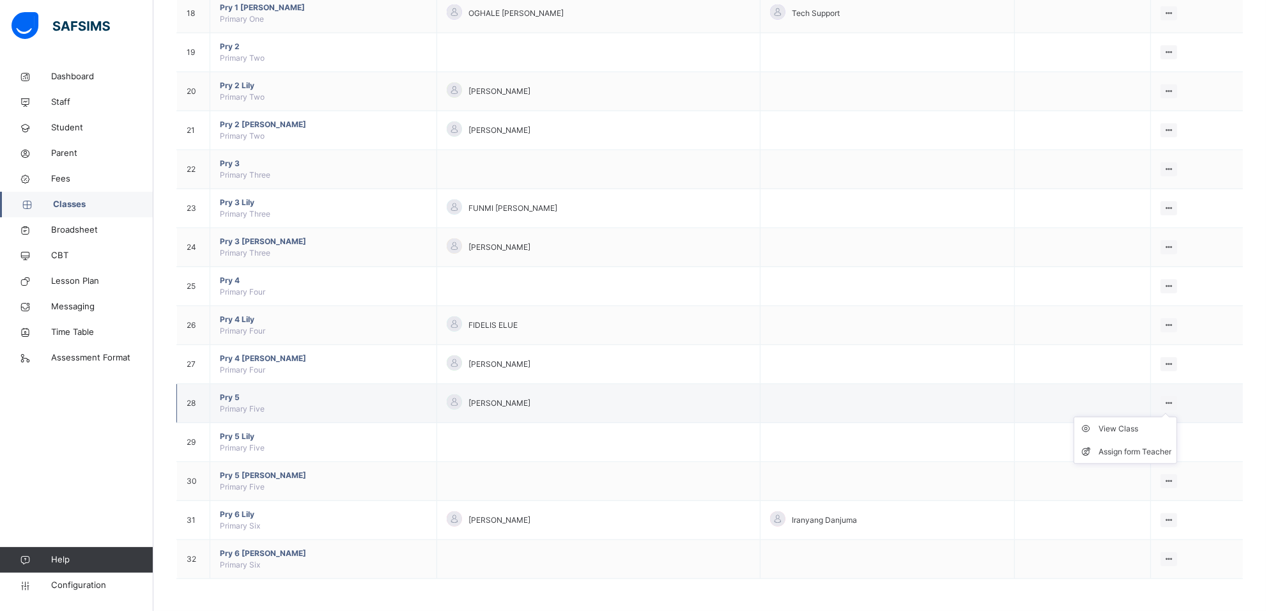
click at [1171, 397] on div at bounding box center [1169, 403] width 17 height 14
click at [0, 0] on li "Assign form Teacher" at bounding box center [0, 0] width 0 height 0
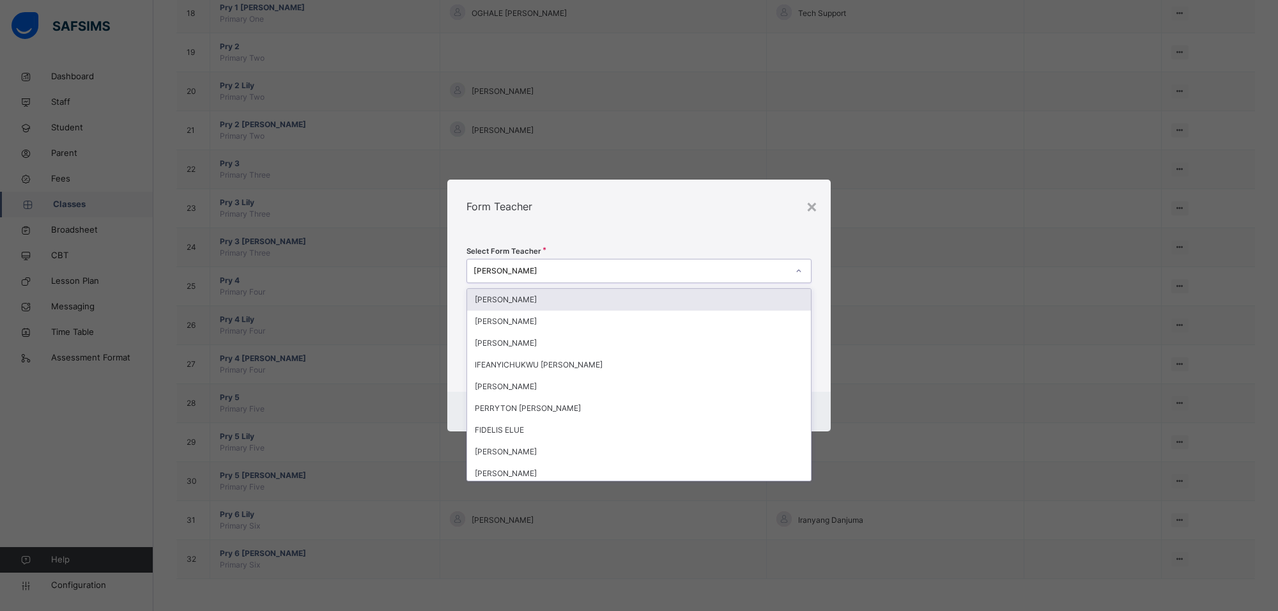
click at [796, 267] on icon at bounding box center [799, 271] width 8 height 13
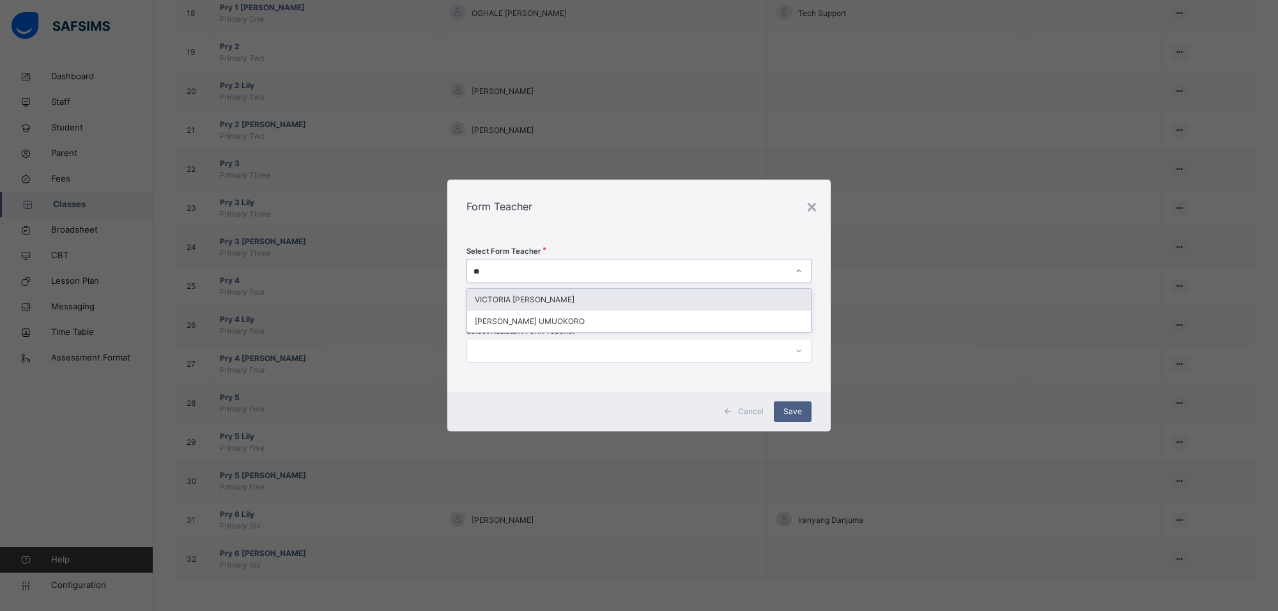
type input "***"
click at [694, 304] on div "VICTORIA [PERSON_NAME]" at bounding box center [639, 300] width 344 height 22
click at [807, 413] on div "Save" at bounding box center [793, 411] width 38 height 20
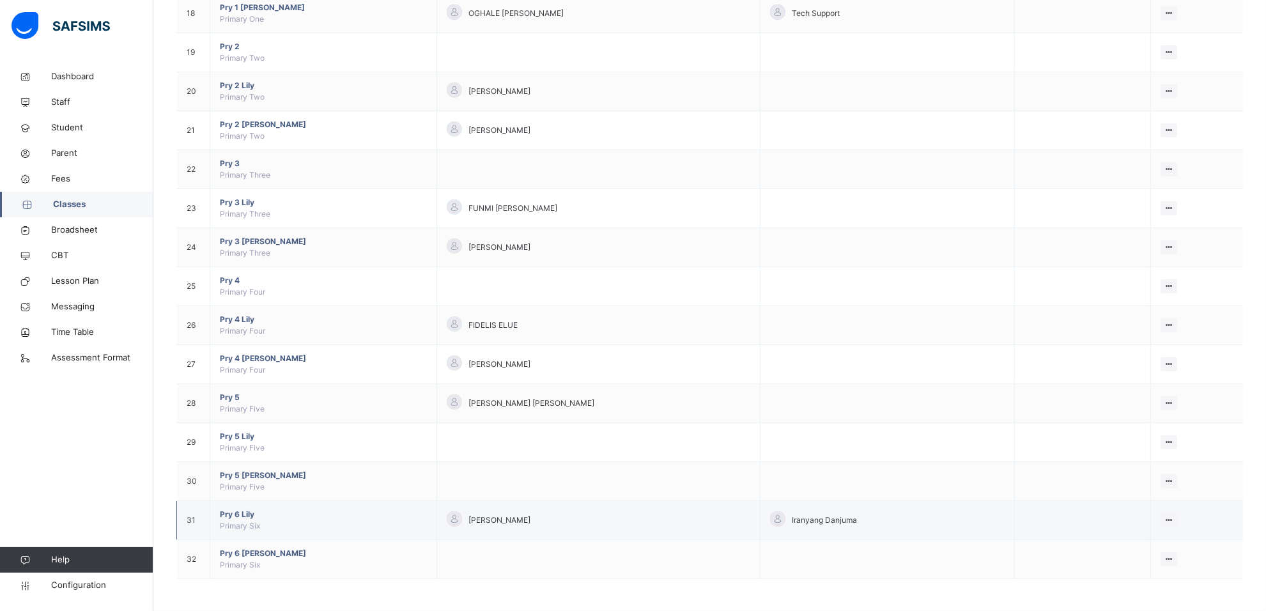
click at [238, 510] on span "Pry 6 Lily" at bounding box center [323, 515] width 207 height 12
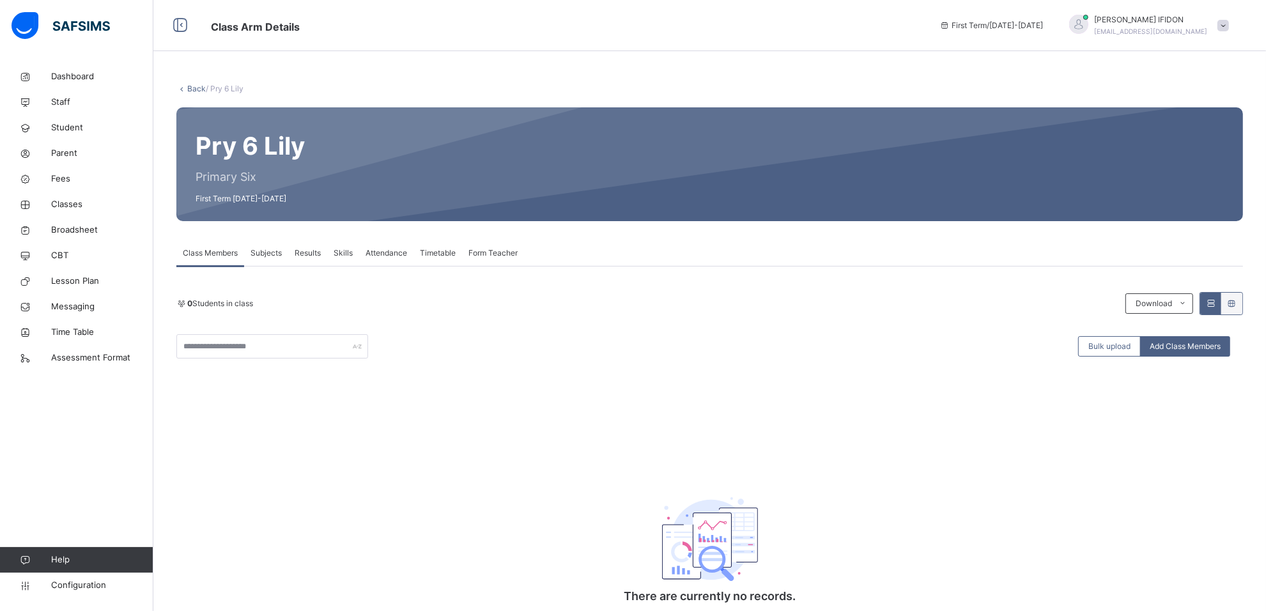
click at [258, 253] on span "Subjects" at bounding box center [266, 253] width 31 height 12
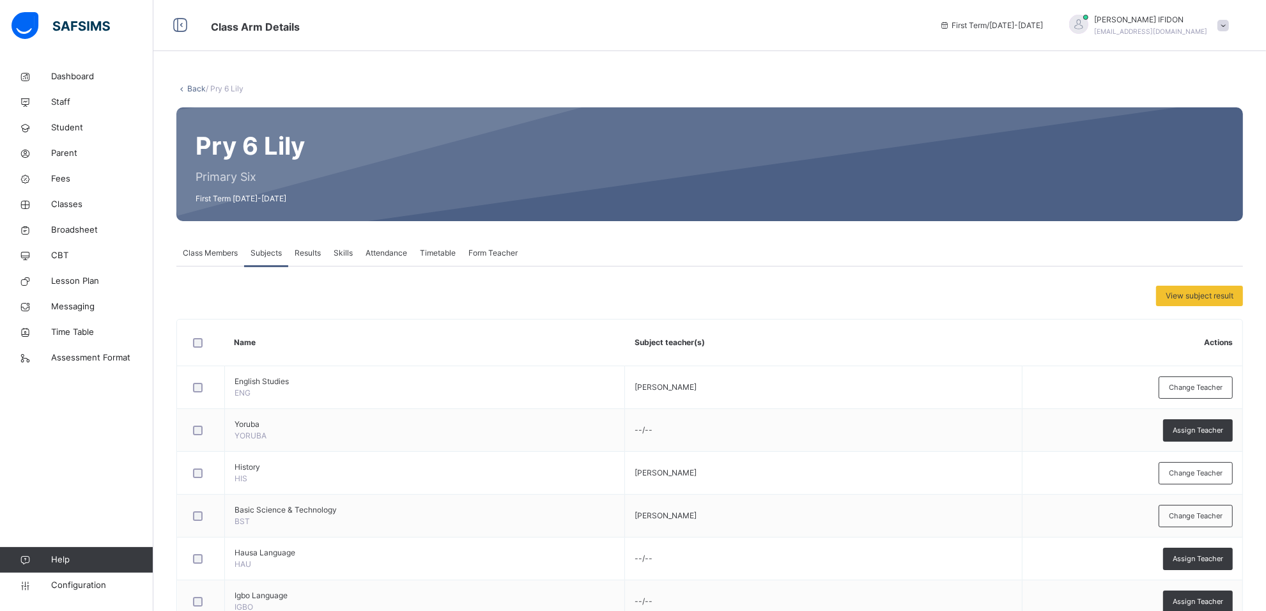
click at [500, 249] on span "Form Teacher" at bounding box center [492, 253] width 49 height 12
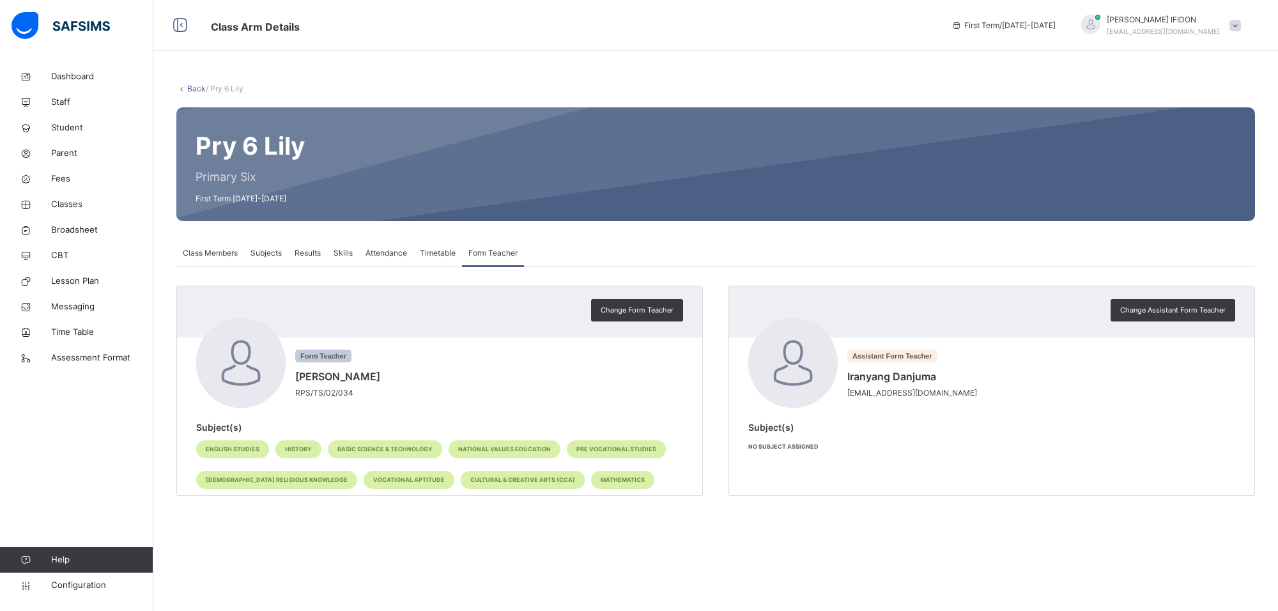
click at [449, 244] on div "Timetable" at bounding box center [437, 253] width 49 height 26
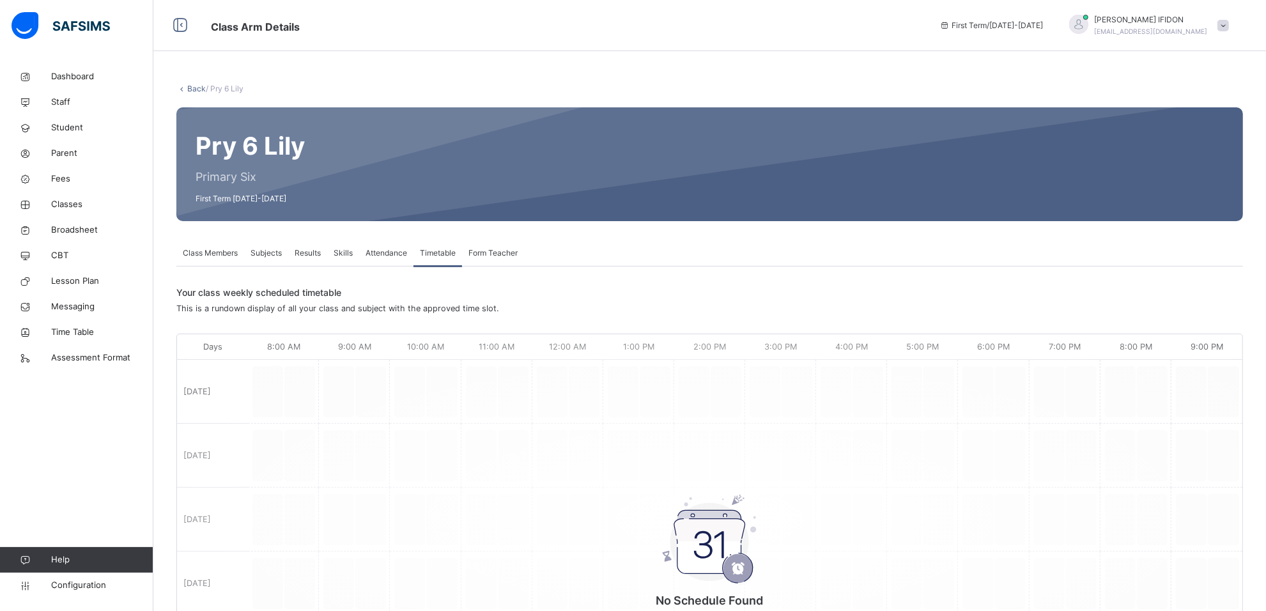
click at [385, 251] on span "Attendance" at bounding box center [387, 253] width 42 height 12
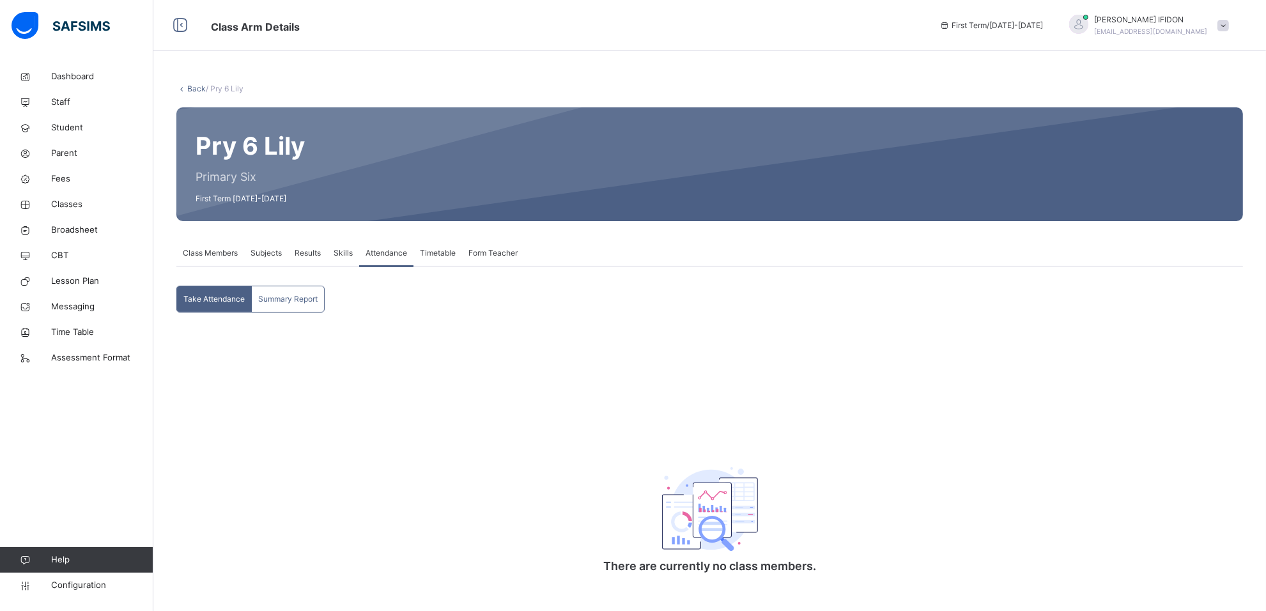
click at [231, 252] on span "Class Members" at bounding box center [210, 253] width 55 height 12
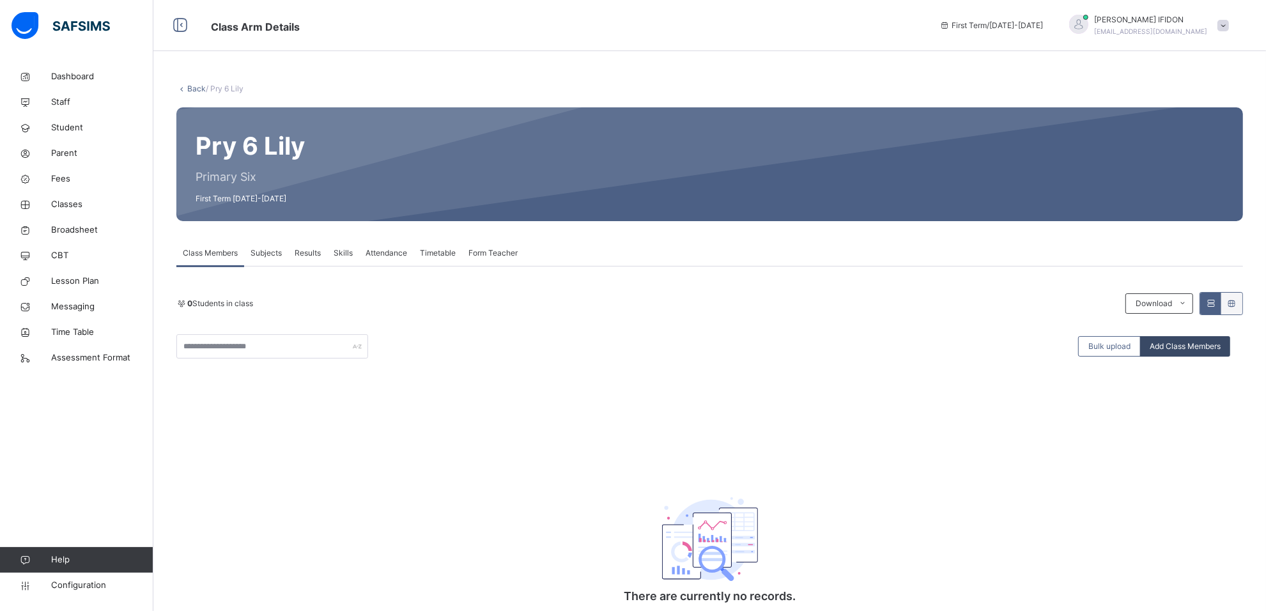
click at [1176, 348] on span "Add Class Members" at bounding box center [1185, 347] width 71 height 12
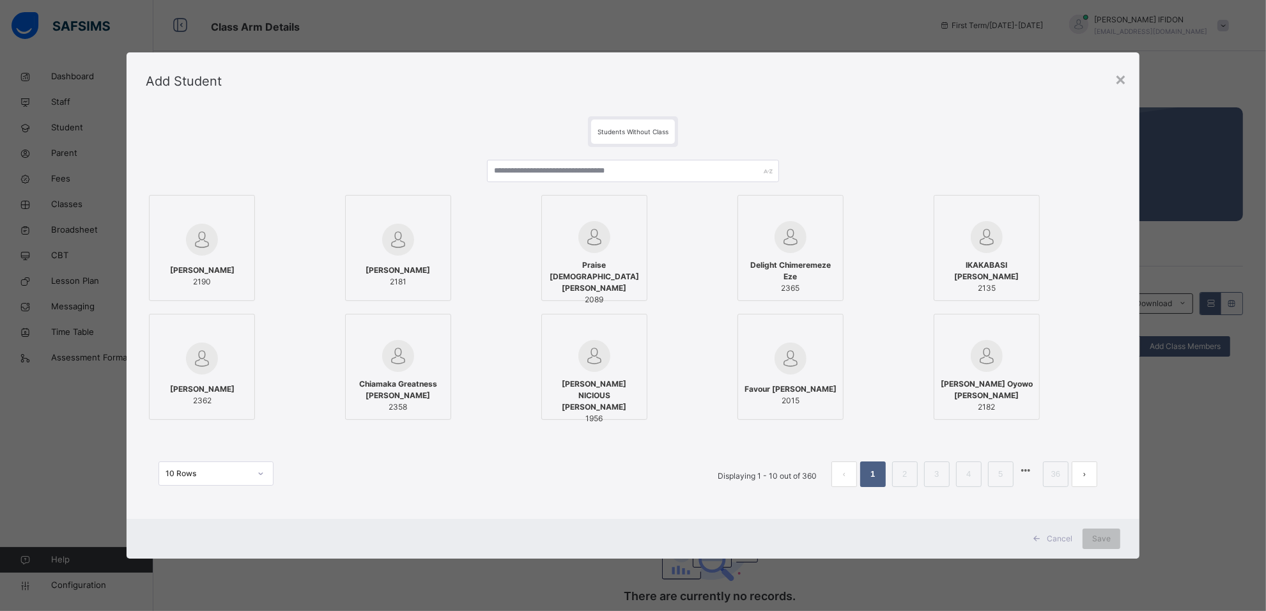
click at [1116, 79] on div "Add Student" at bounding box center [633, 81] width 1013 height 58
click at [1122, 77] on div "×" at bounding box center [1121, 78] width 12 height 27
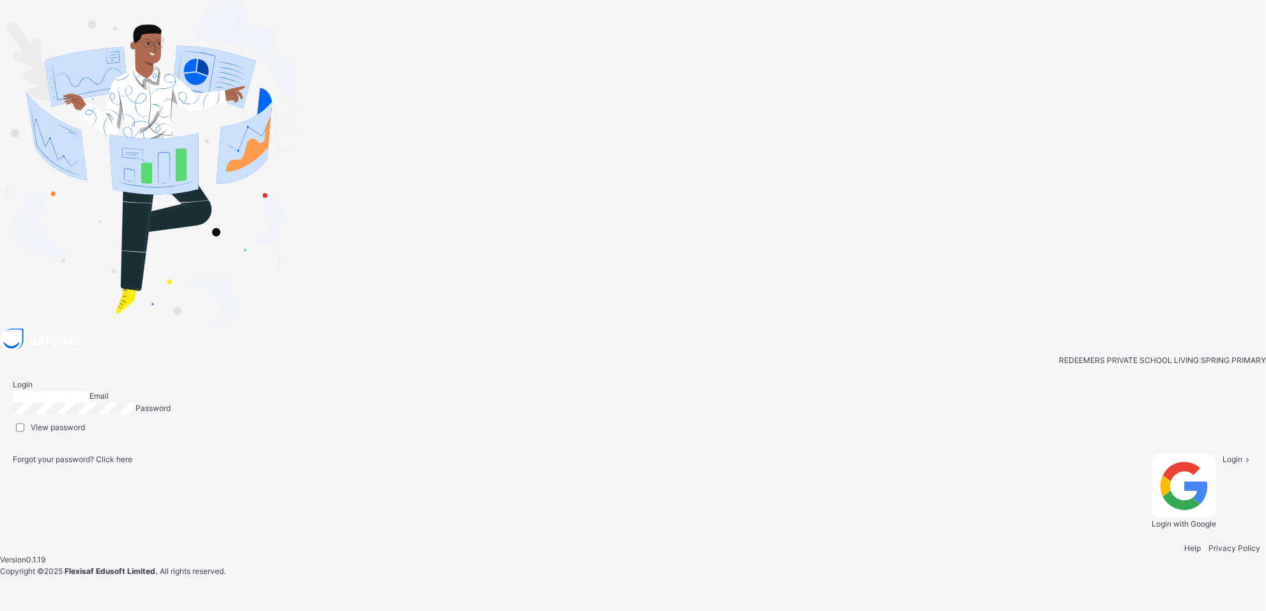
type input "**********"
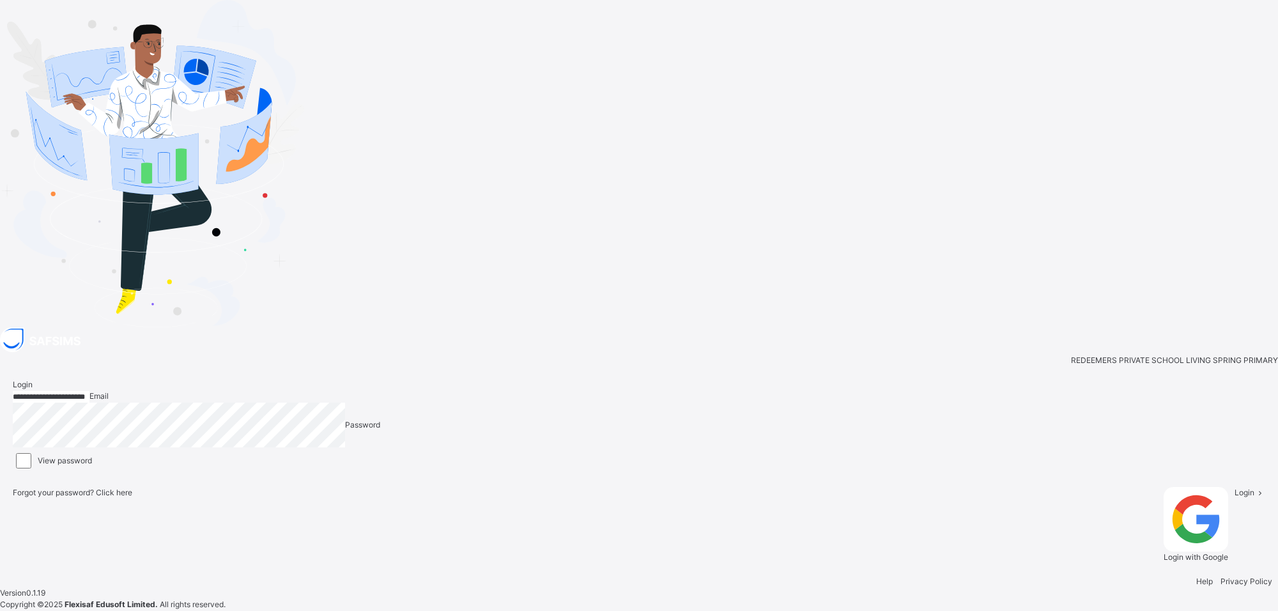
click at [1235, 487] on div "Login" at bounding box center [1250, 525] width 31 height 76
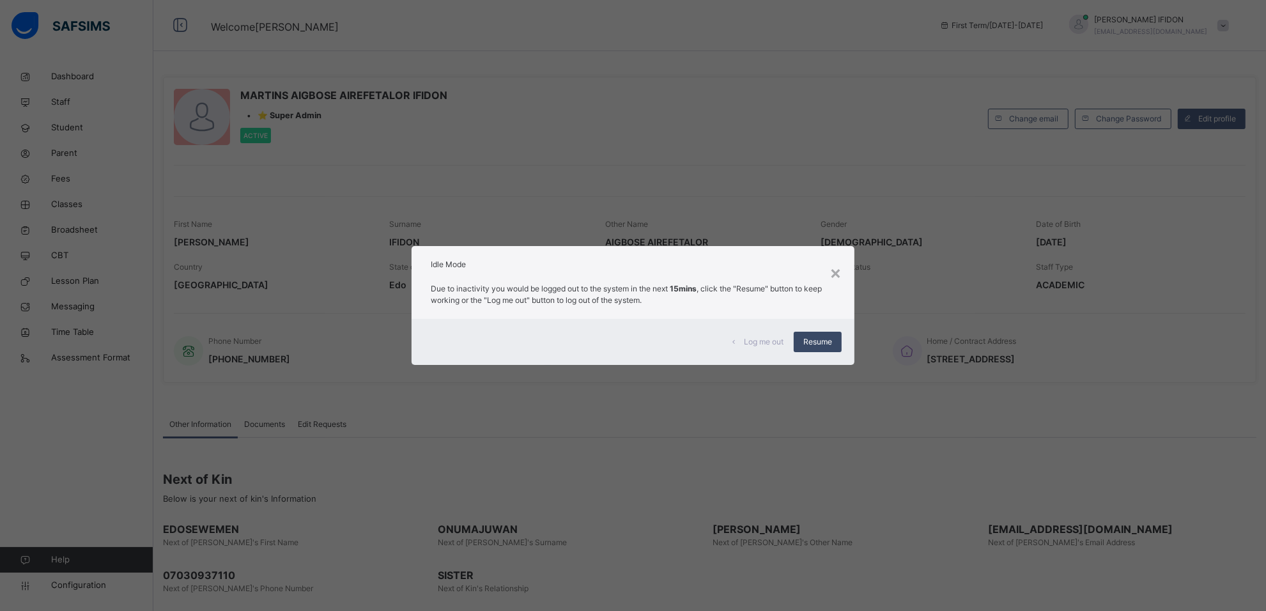
click at [830, 344] on span "Resume" at bounding box center [817, 342] width 29 height 12
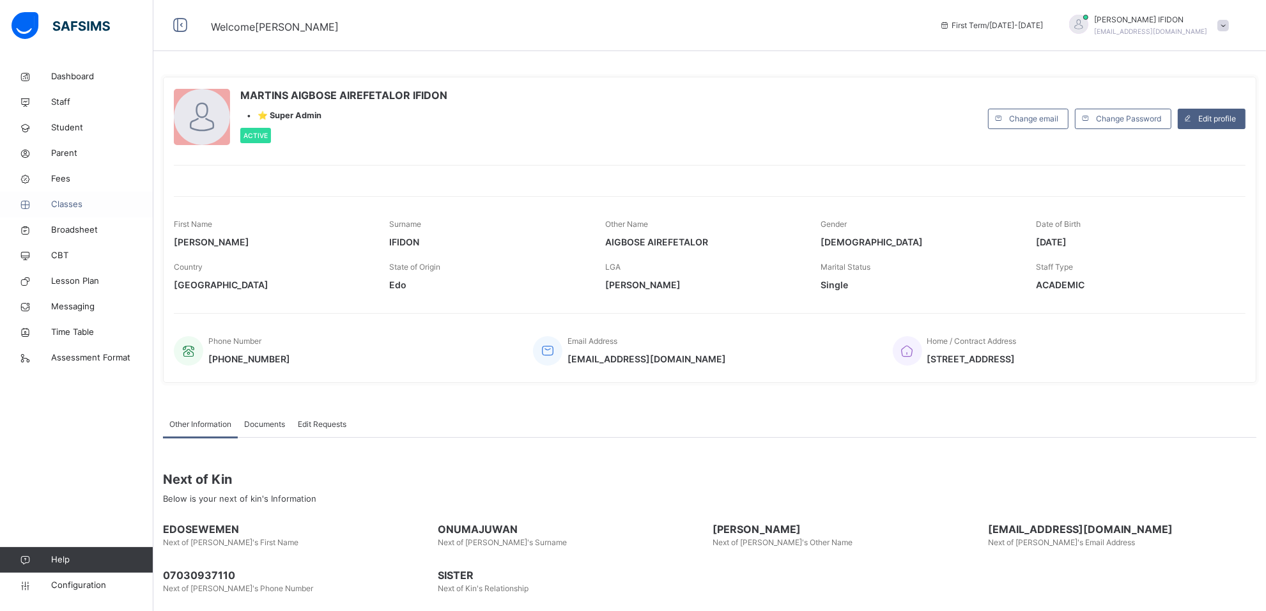
click at [77, 206] on span "Classes" at bounding box center [102, 204] width 102 height 13
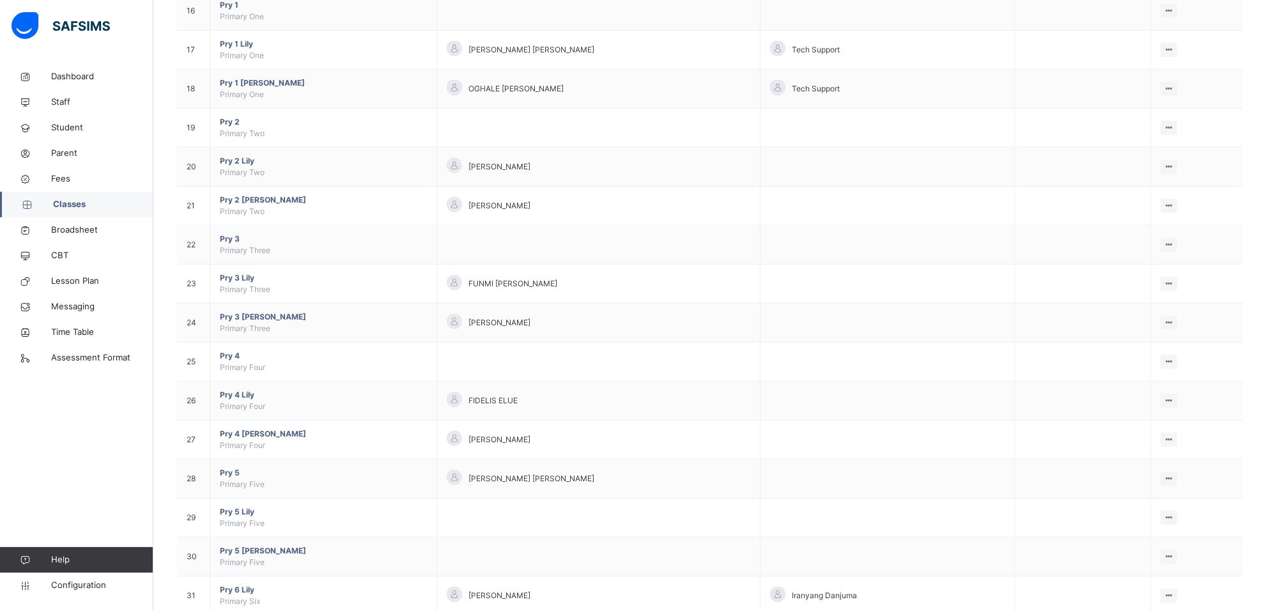
scroll to position [825, 0]
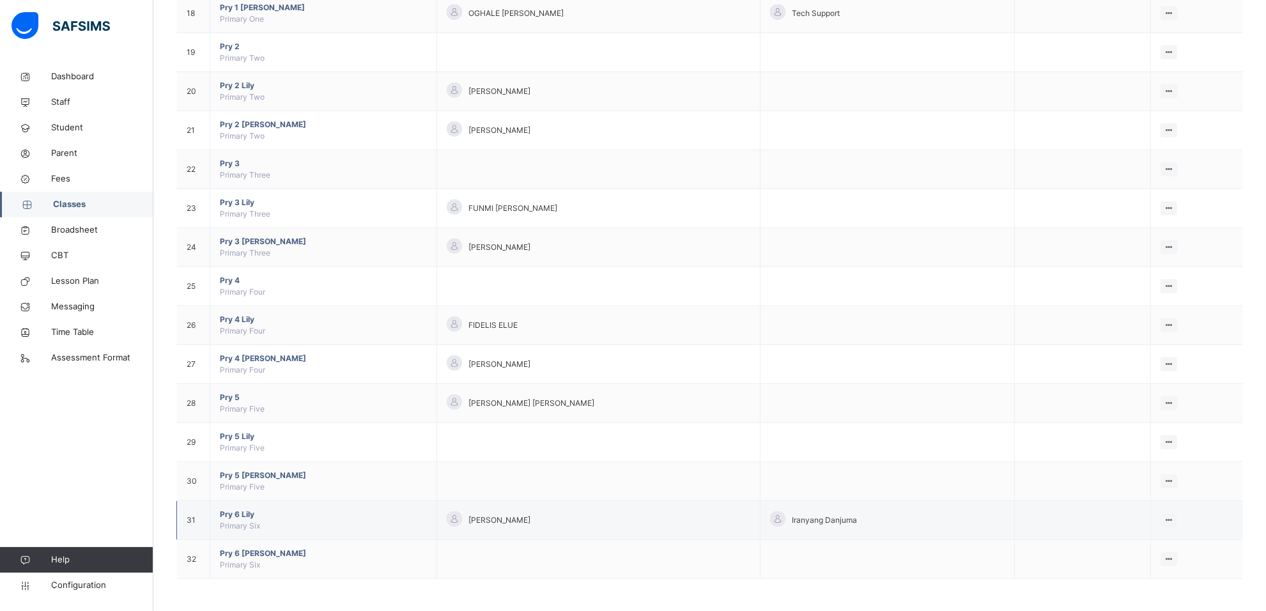
click at [248, 507] on td "Pry 6 Lily Primary Six" at bounding box center [323, 520] width 227 height 39
click at [243, 515] on span "Pry 6 Lily" at bounding box center [323, 515] width 207 height 12
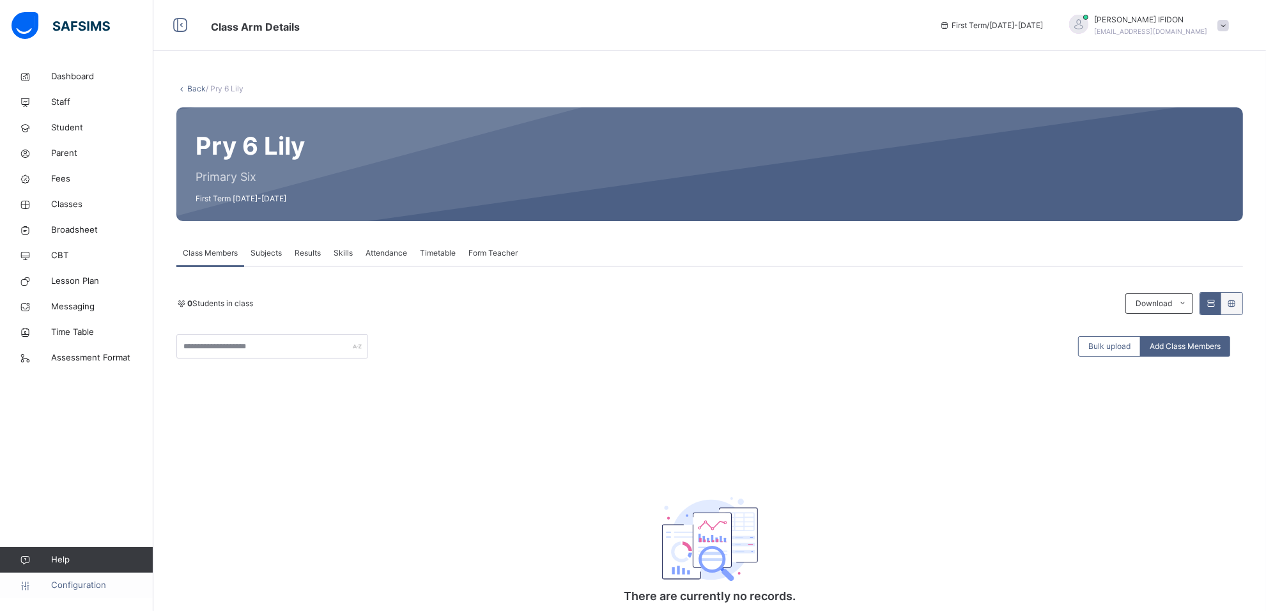
click at [80, 589] on span "Configuration" at bounding box center [102, 585] width 102 height 13
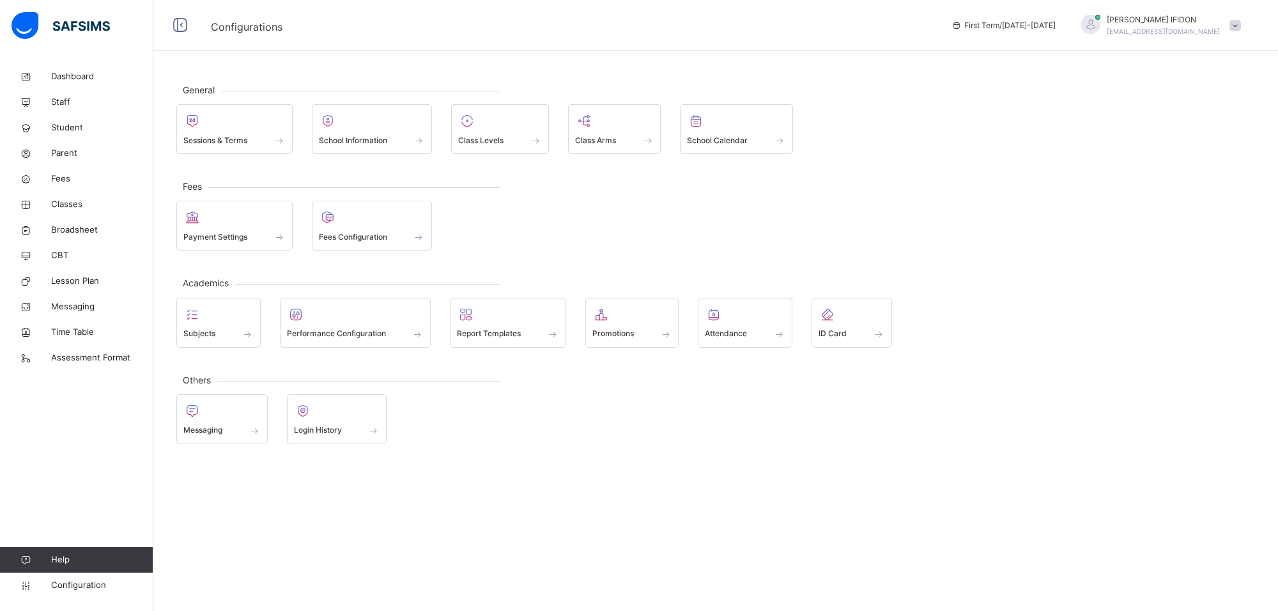
click at [619, 334] on span "Promotions" at bounding box center [613, 334] width 42 height 12
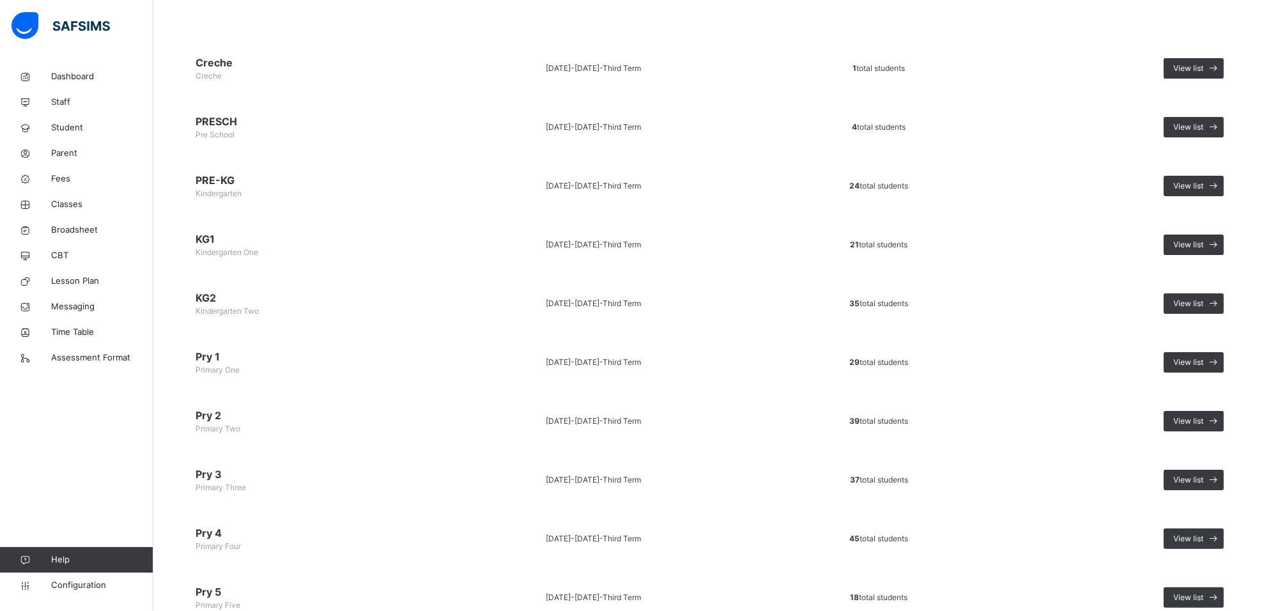
scroll to position [238, 0]
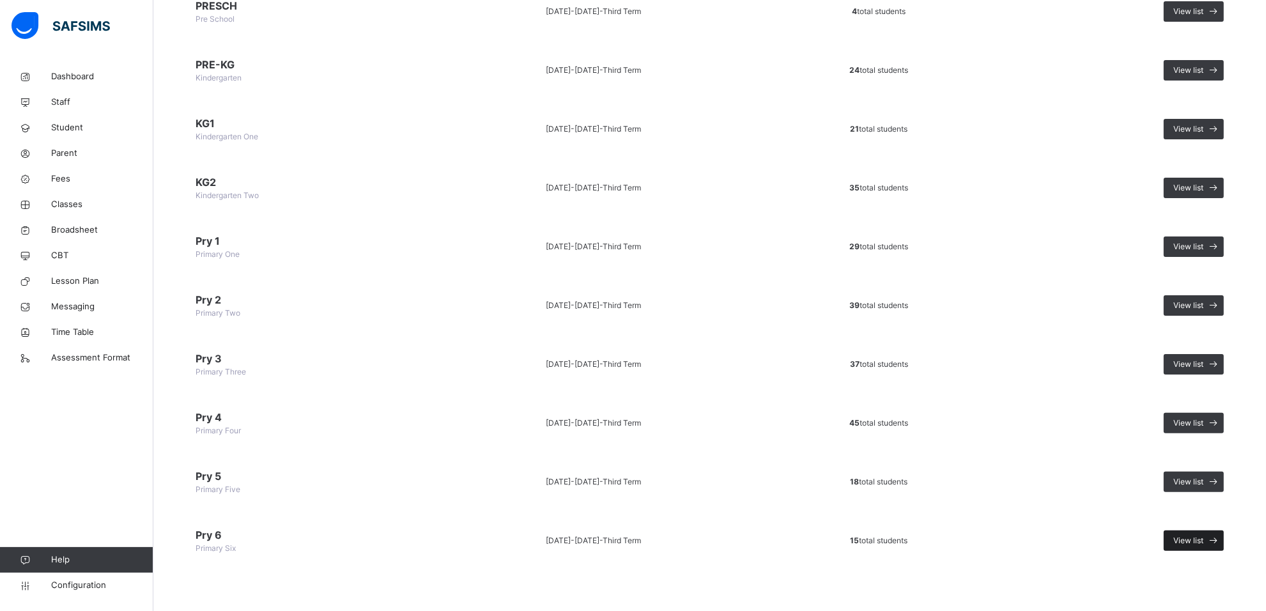
click at [1205, 532] on div "View list" at bounding box center [1194, 540] width 60 height 20
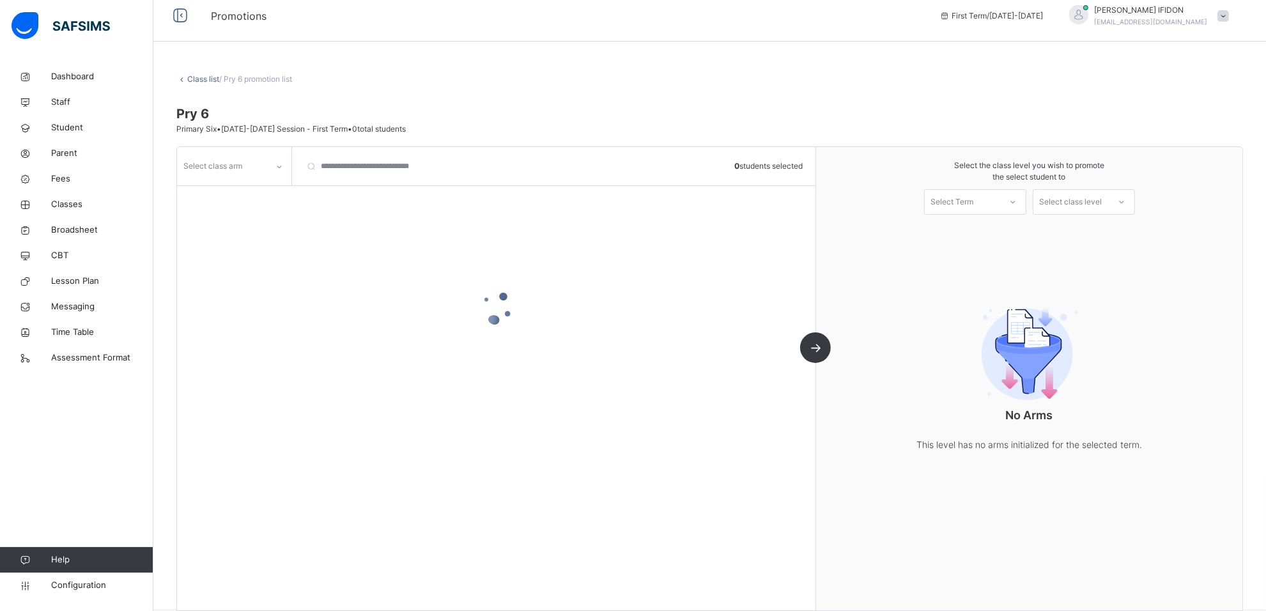
scroll to position [29, 0]
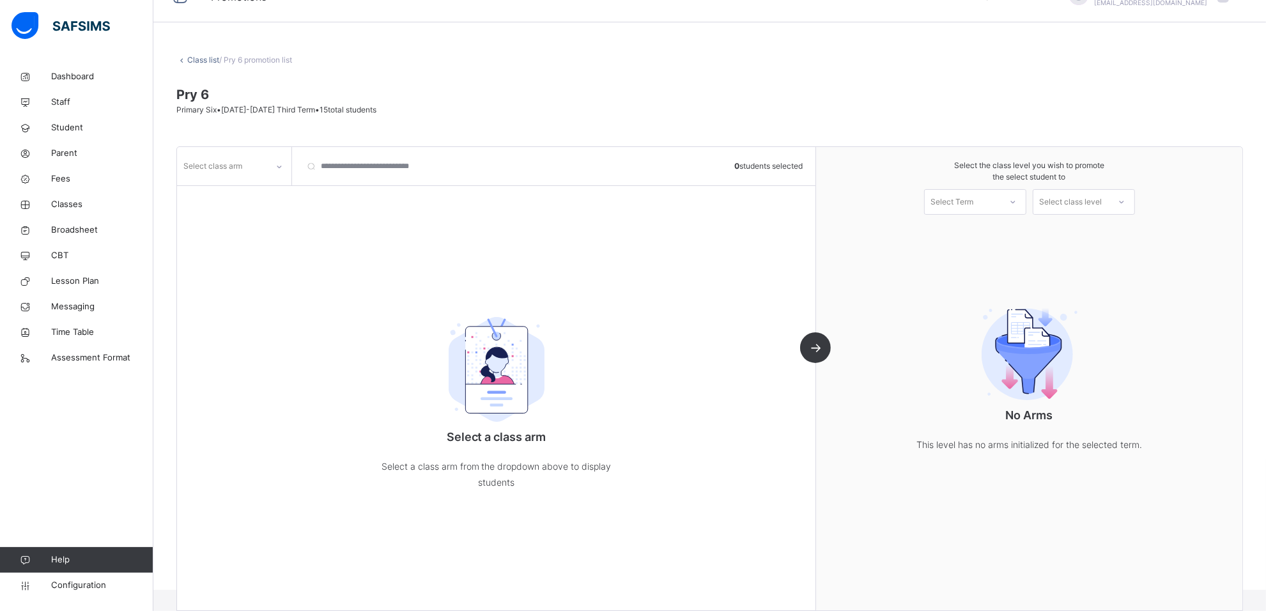
click at [272, 164] on div at bounding box center [279, 167] width 22 height 20
click at [279, 168] on icon at bounding box center [279, 166] width 8 height 13
click at [276, 167] on icon at bounding box center [279, 166] width 8 height 13
click at [267, 209] on div "Lily" at bounding box center [234, 217] width 113 height 22
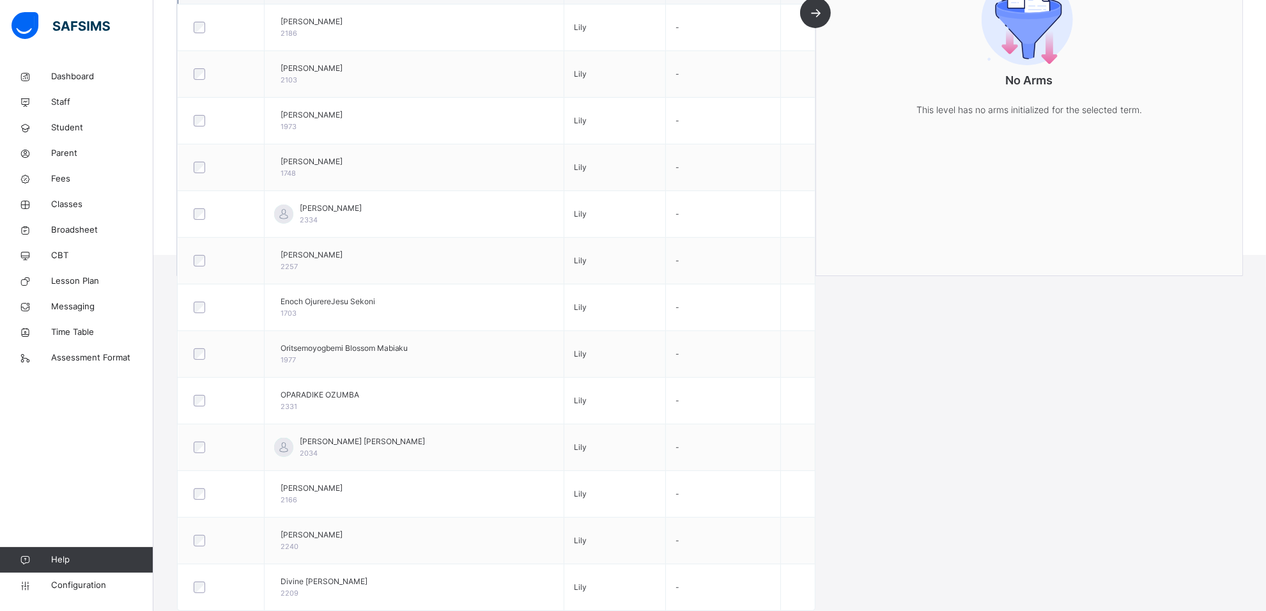
scroll to position [0, 0]
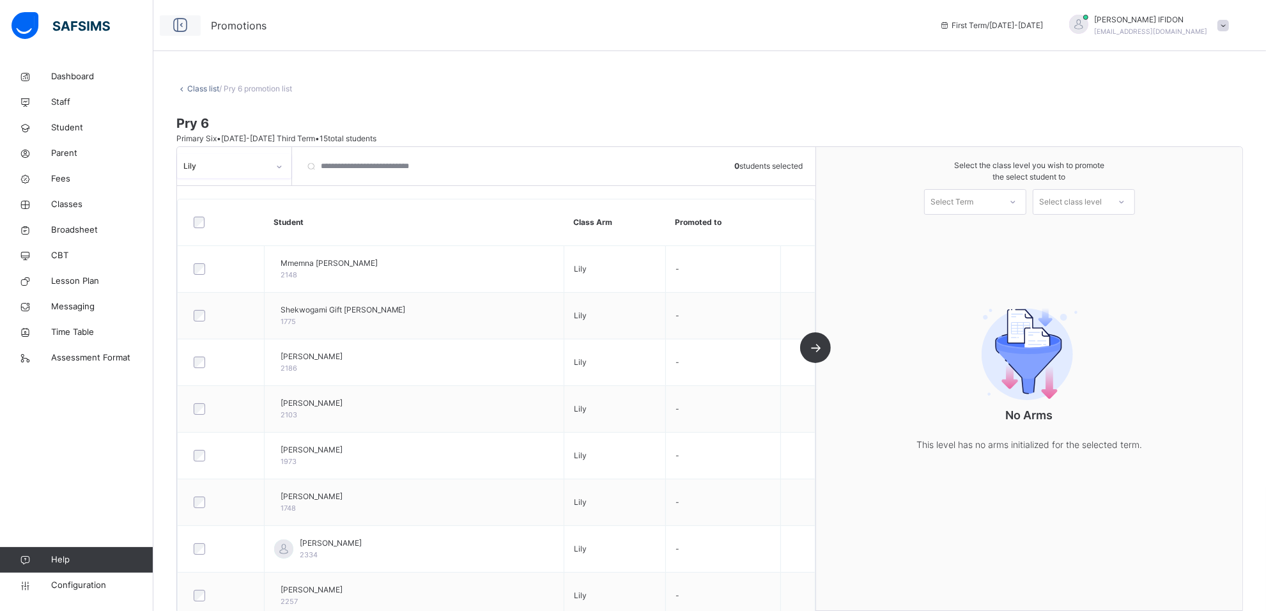
click at [178, 27] on icon at bounding box center [180, 25] width 22 height 23
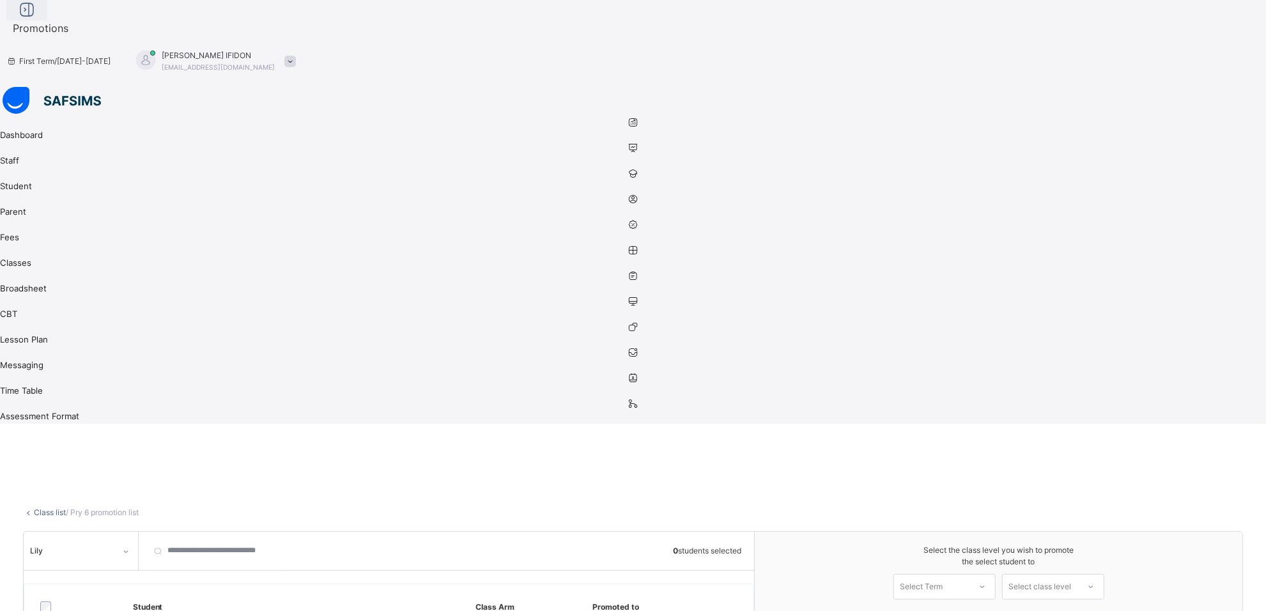
click at [38, 22] on icon at bounding box center [27, 10] width 22 height 23
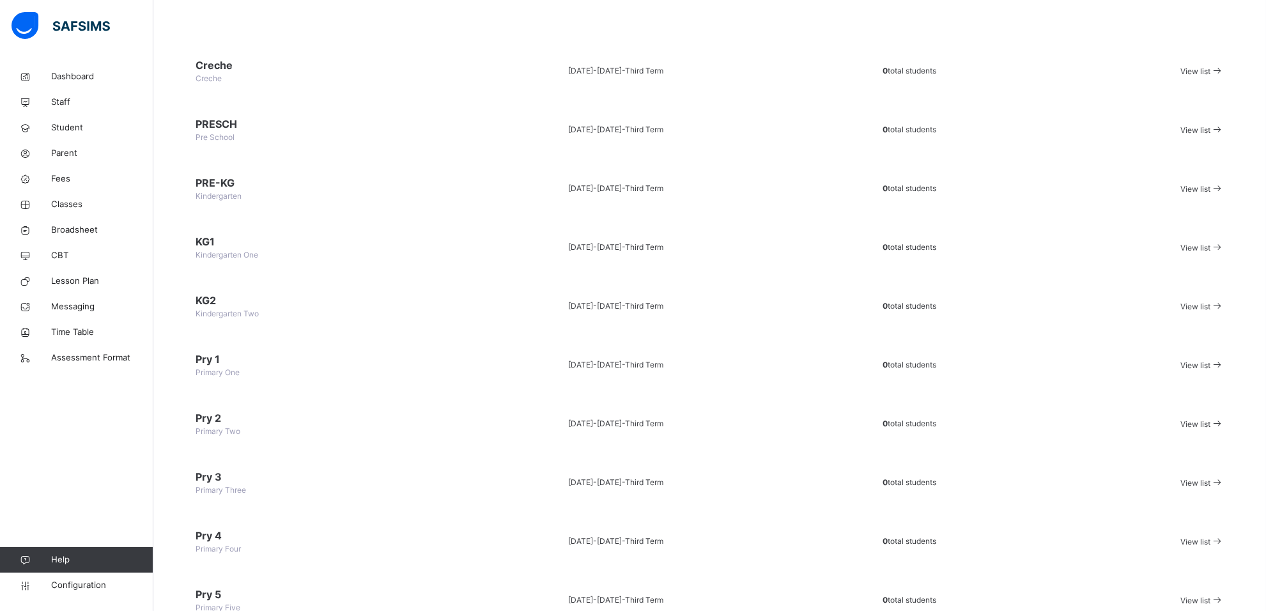
scroll to position [238, 0]
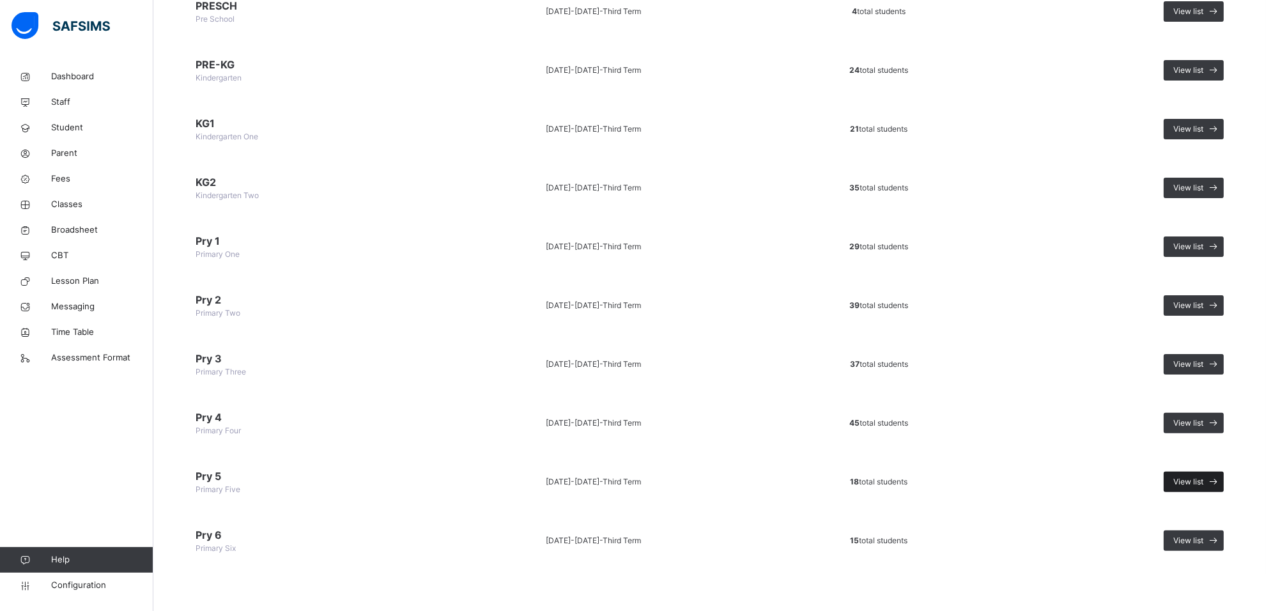
click at [1196, 474] on div "View list" at bounding box center [1194, 482] width 60 height 20
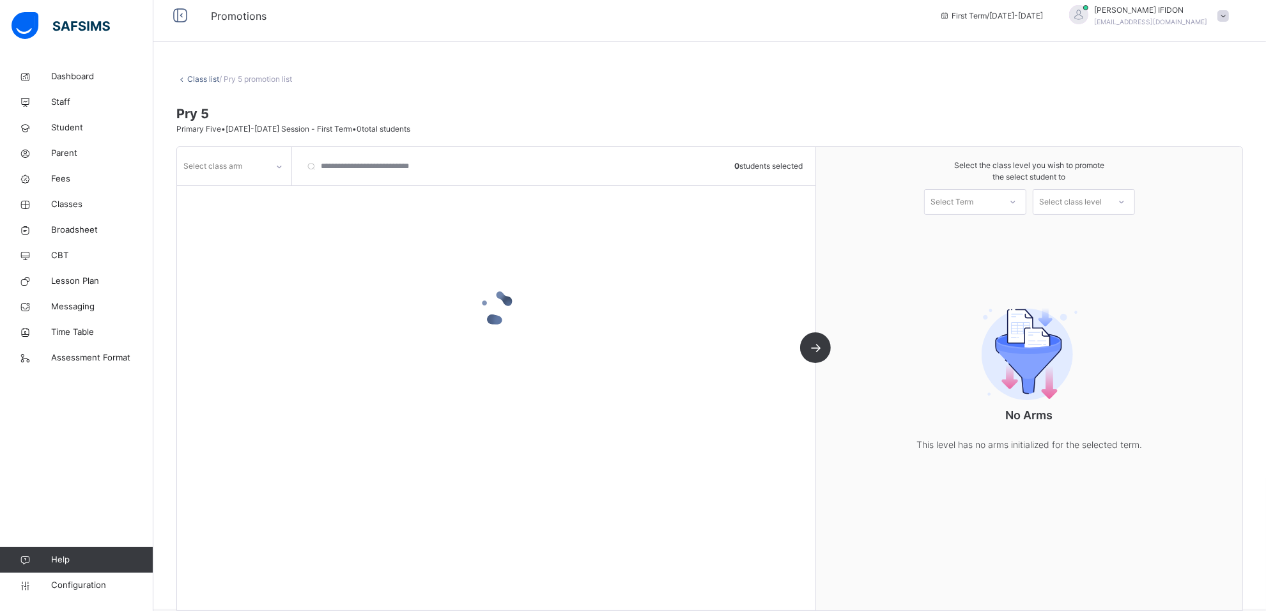
scroll to position [29, 0]
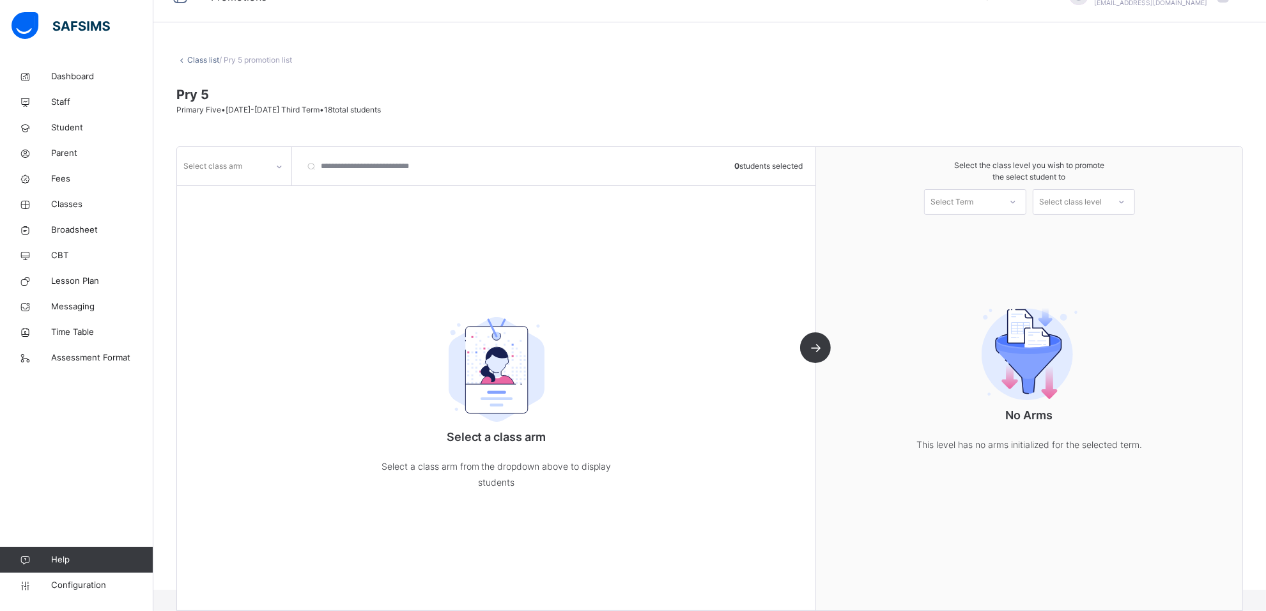
click at [286, 163] on div at bounding box center [279, 167] width 22 height 20
click at [274, 221] on div "." at bounding box center [234, 217] width 113 height 22
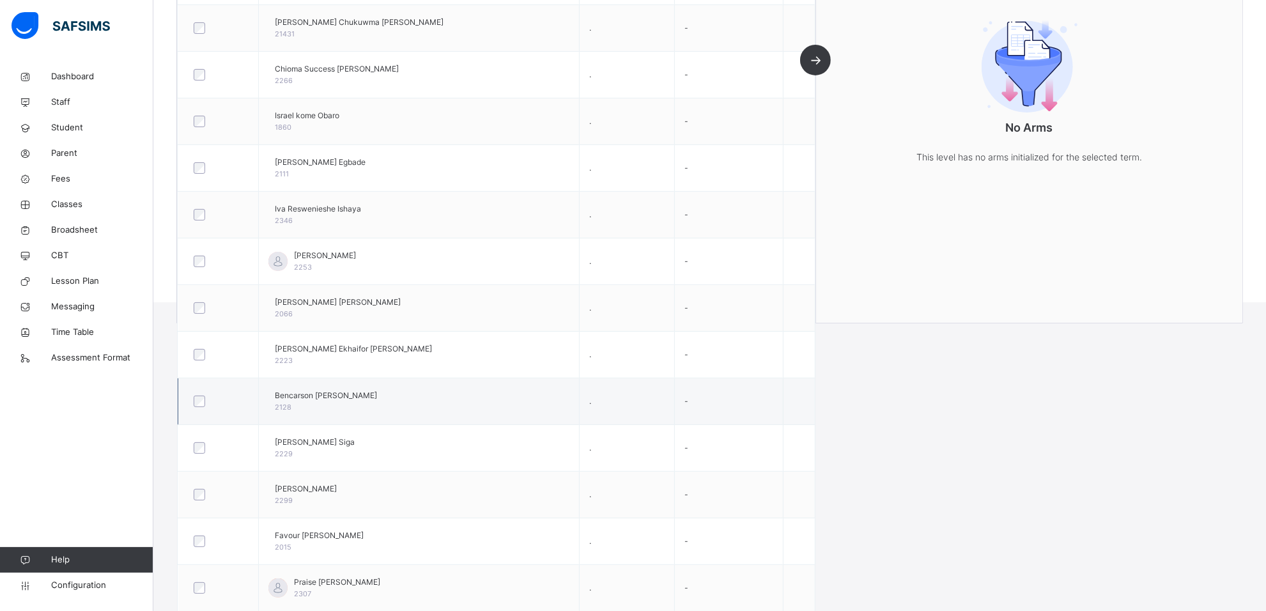
scroll to position [27, 0]
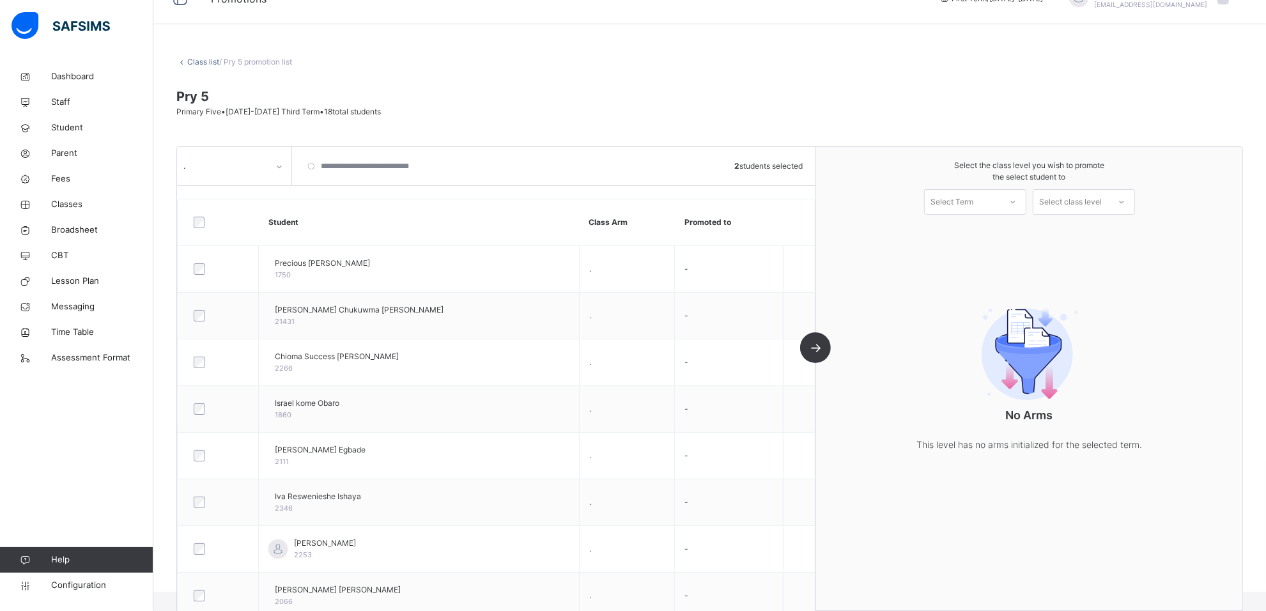
click at [1017, 203] on icon at bounding box center [1013, 202] width 8 height 13
click at [1014, 233] on div "First Term [DATE]-[DATE]" at bounding box center [975, 236] width 101 height 33
click at [1120, 205] on div at bounding box center [1121, 202] width 23 height 22
click at [1122, 227] on div "Primary Six" at bounding box center [1083, 231] width 101 height 22
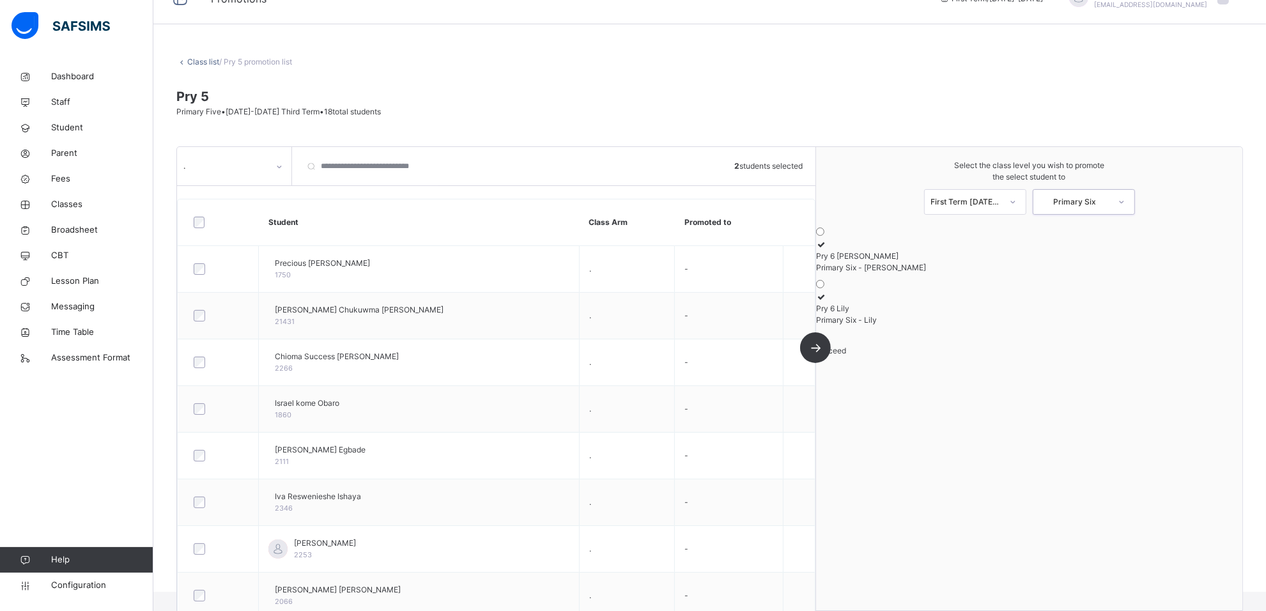
click at [827, 302] on icon at bounding box center [821, 297] width 11 height 10
click at [846, 355] on span "Proceed" at bounding box center [831, 351] width 30 height 10
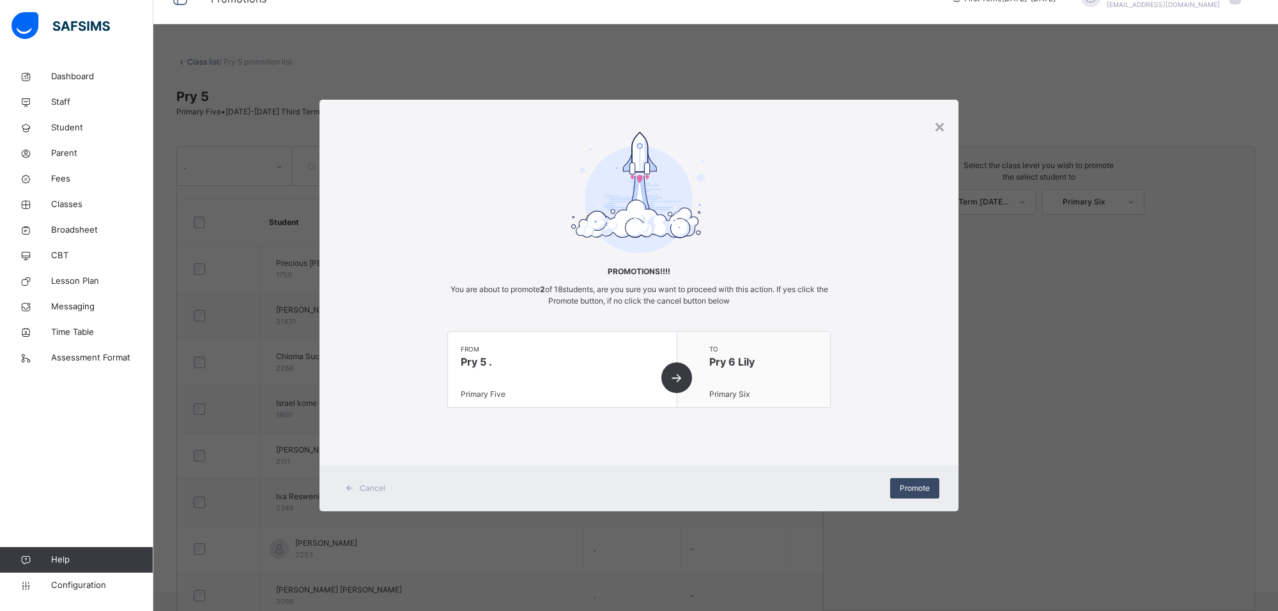
click at [904, 484] on span "Promote" at bounding box center [915, 489] width 30 height 12
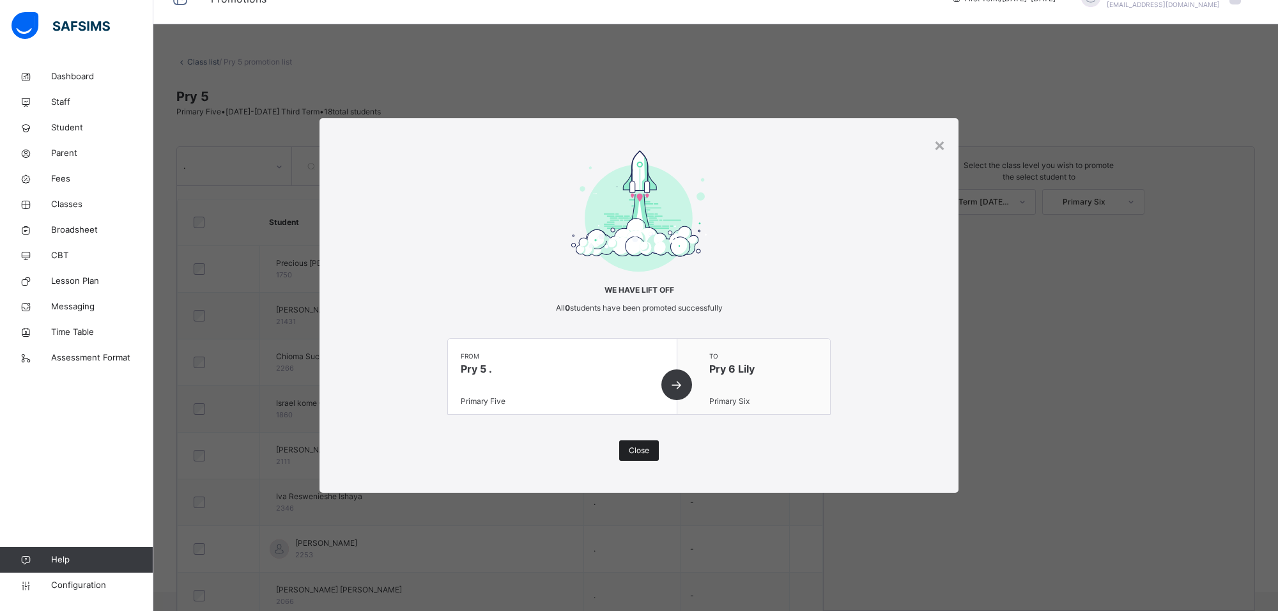
click at [634, 441] on div "Close" at bounding box center [639, 450] width 40 height 20
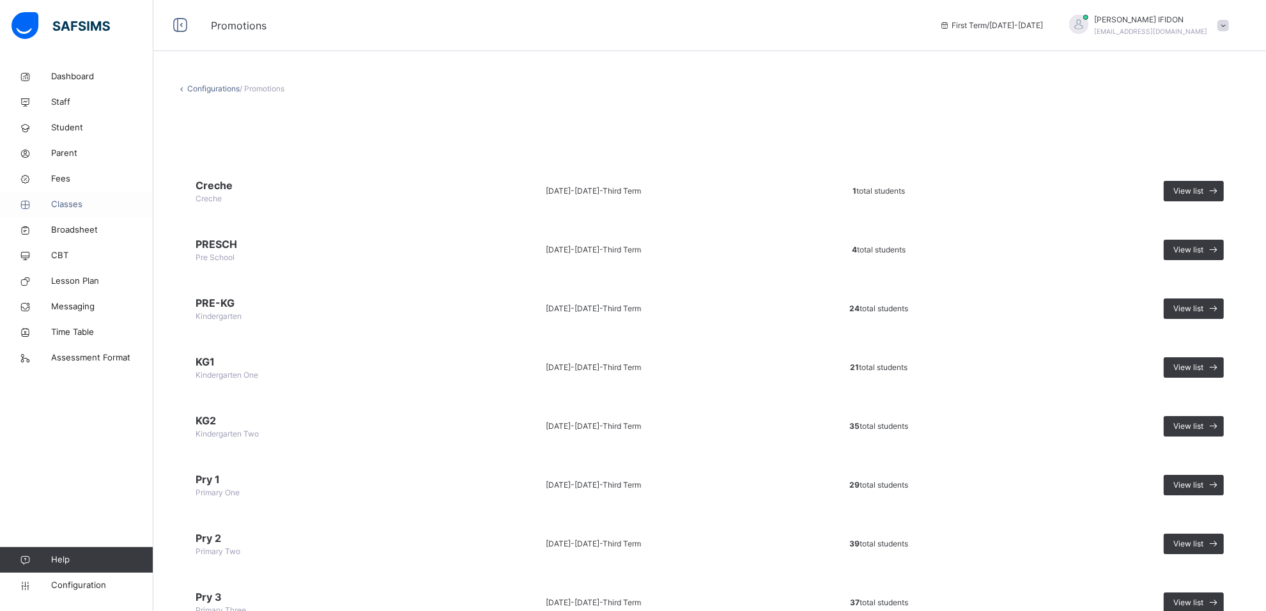
click at [51, 208] on span "Classes" at bounding box center [102, 204] width 102 height 13
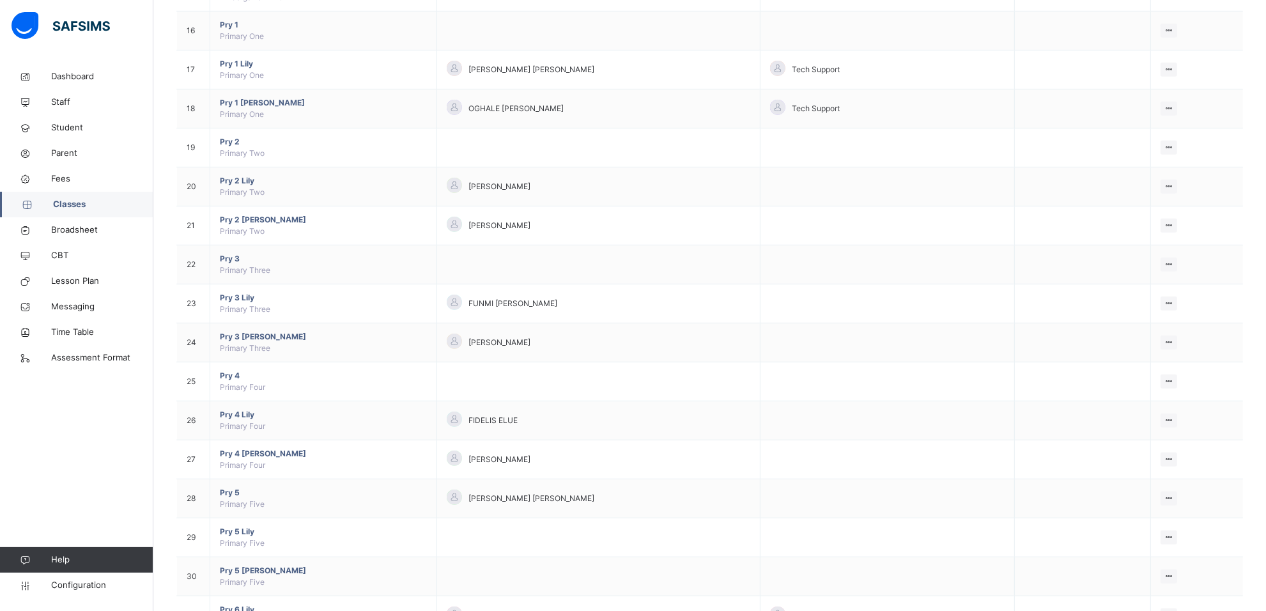
scroll to position [825, 0]
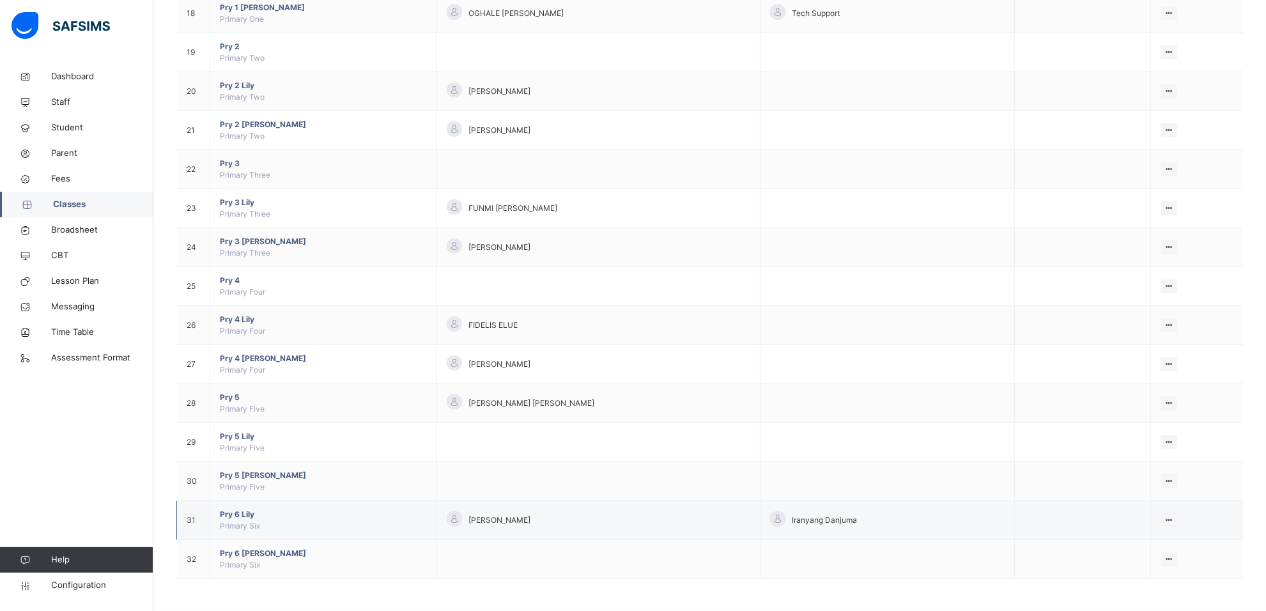
click at [254, 522] on span "Primary Six" at bounding box center [240, 526] width 40 height 10
click at [248, 514] on span "Pry 6 Lily" at bounding box center [323, 515] width 207 height 12
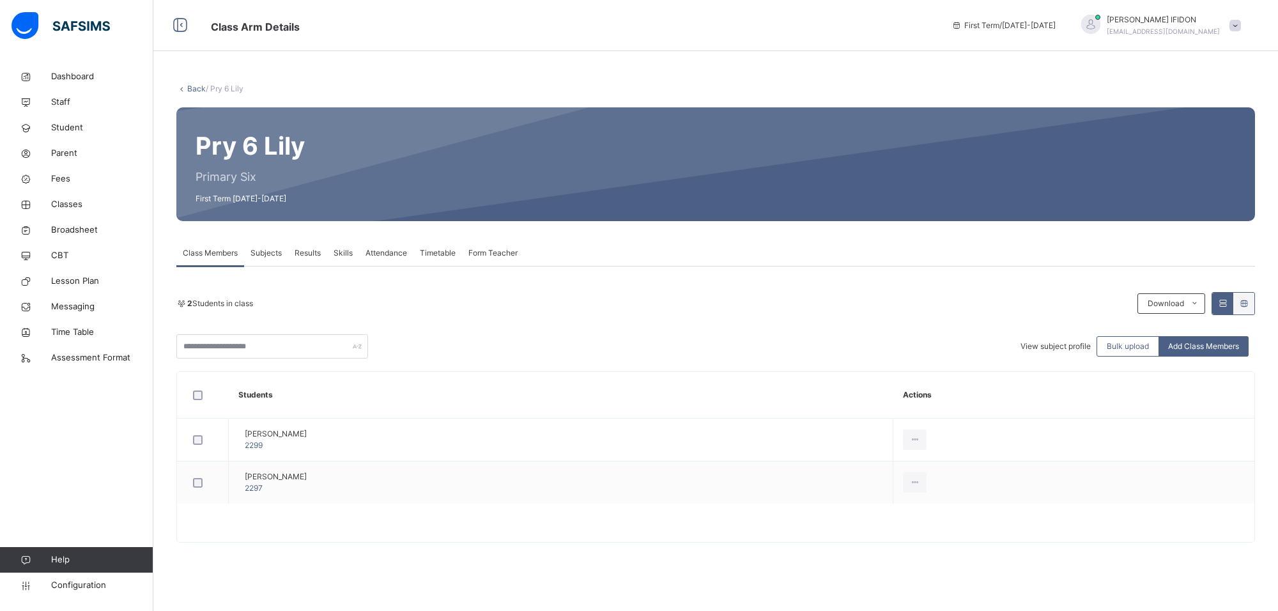
click at [254, 256] on span "Subjects" at bounding box center [266, 253] width 31 height 12
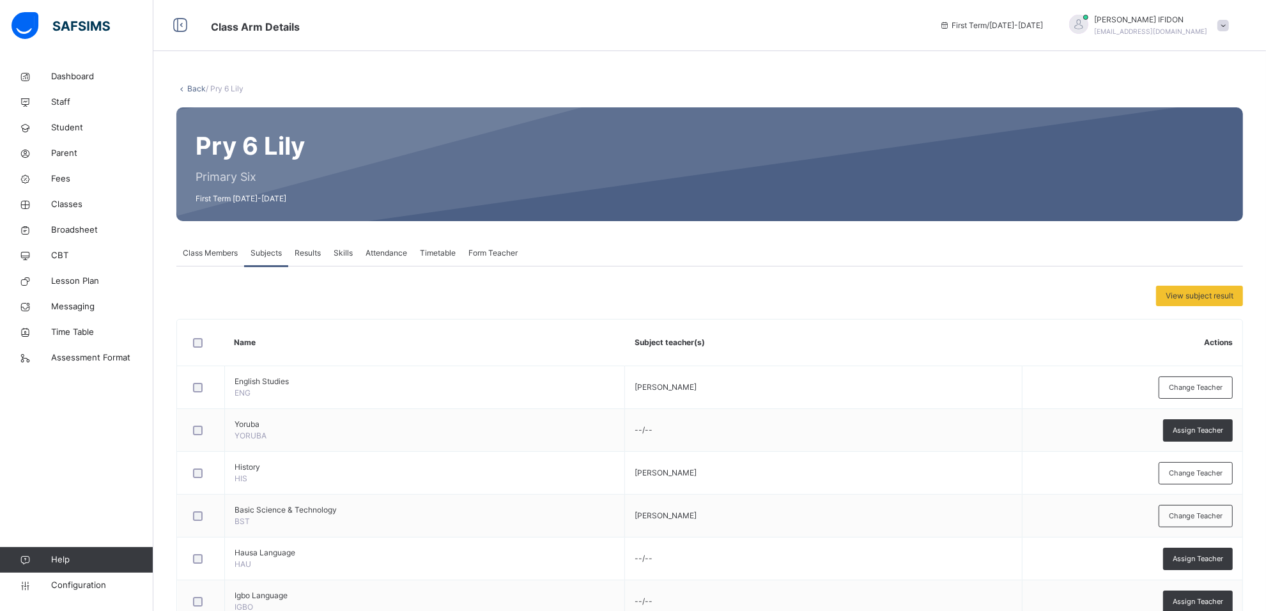
click at [219, 252] on span "Class Members" at bounding box center [210, 253] width 55 height 12
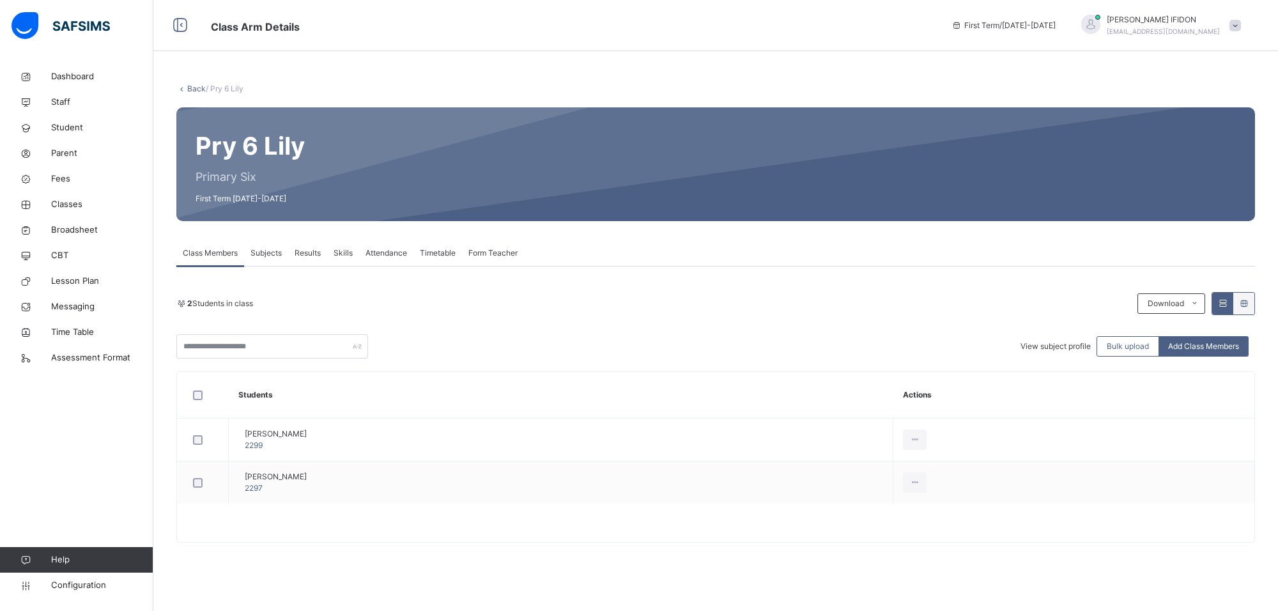
click at [1060, 347] on span "View subject profile" at bounding box center [1056, 346] width 70 height 10
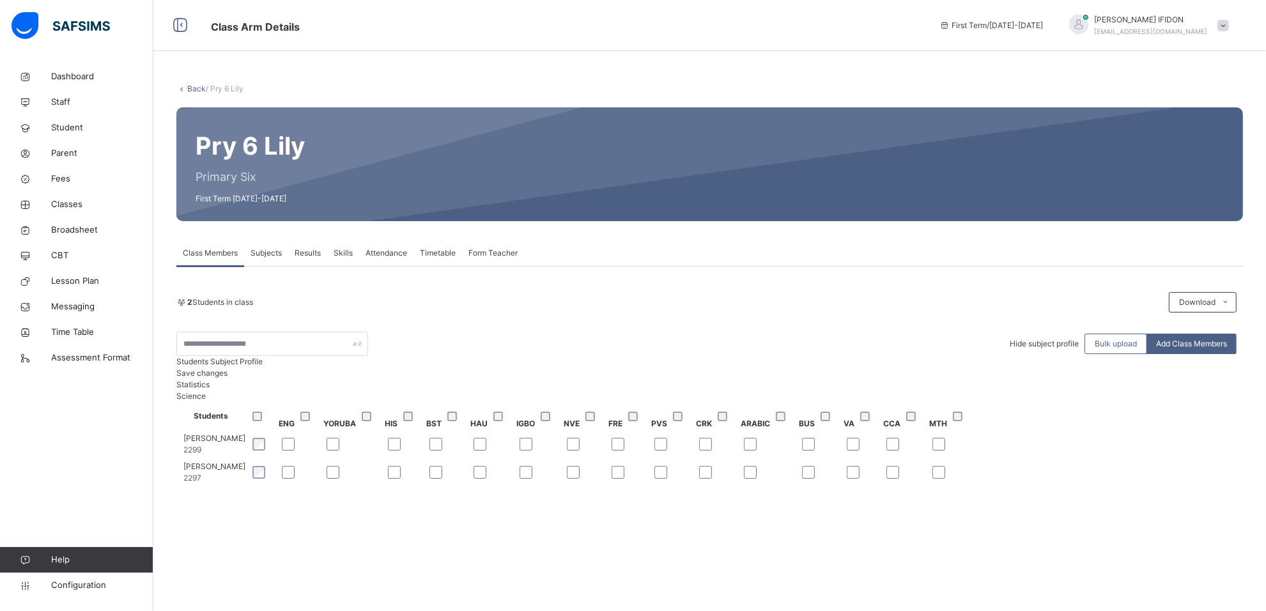
scroll to position [42, 0]
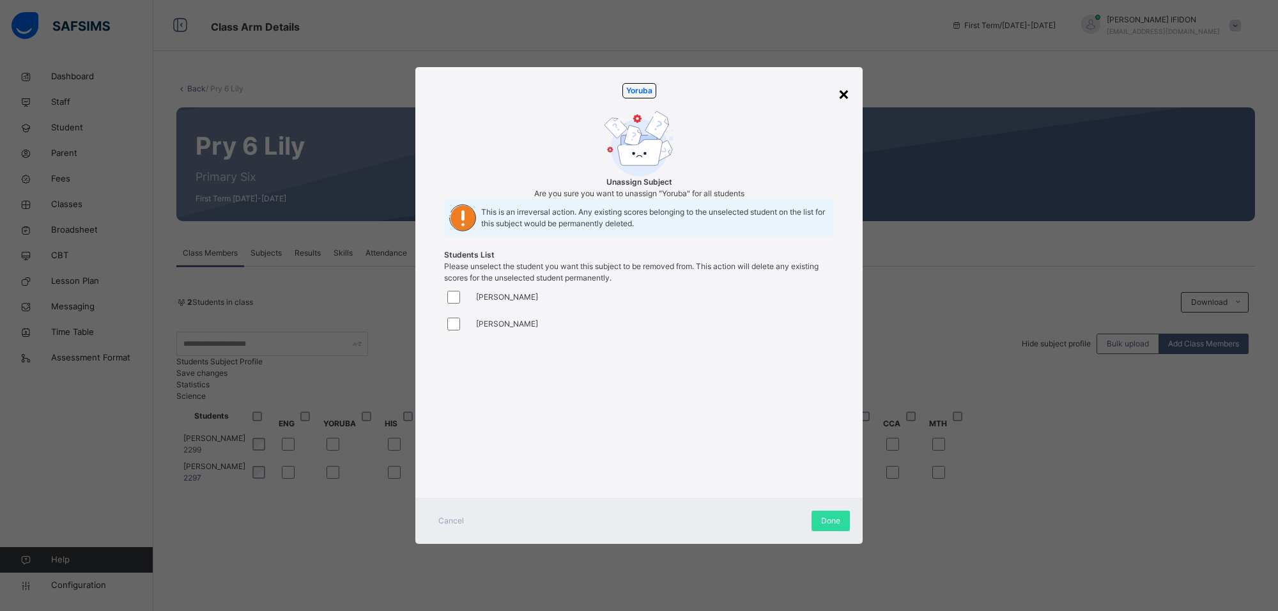
click at [839, 80] on div "×" at bounding box center [844, 93] width 12 height 27
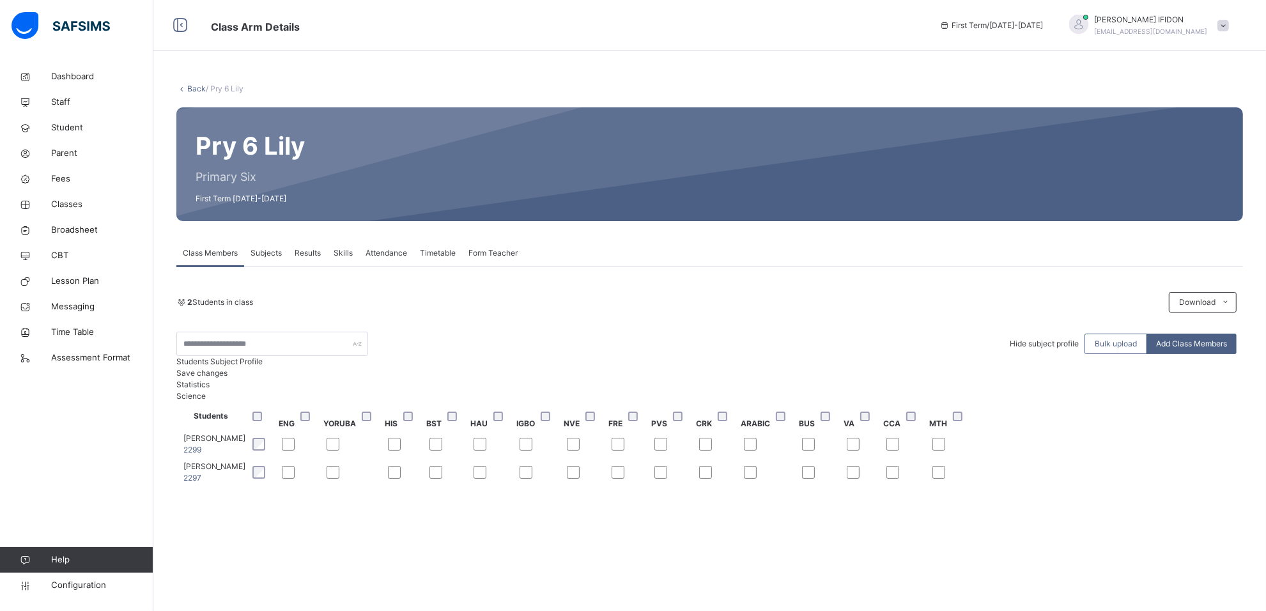
click at [422, 421] on div at bounding box center [411, 417] width 21 height 10
click at [691, 421] on div at bounding box center [680, 417] width 21 height 10
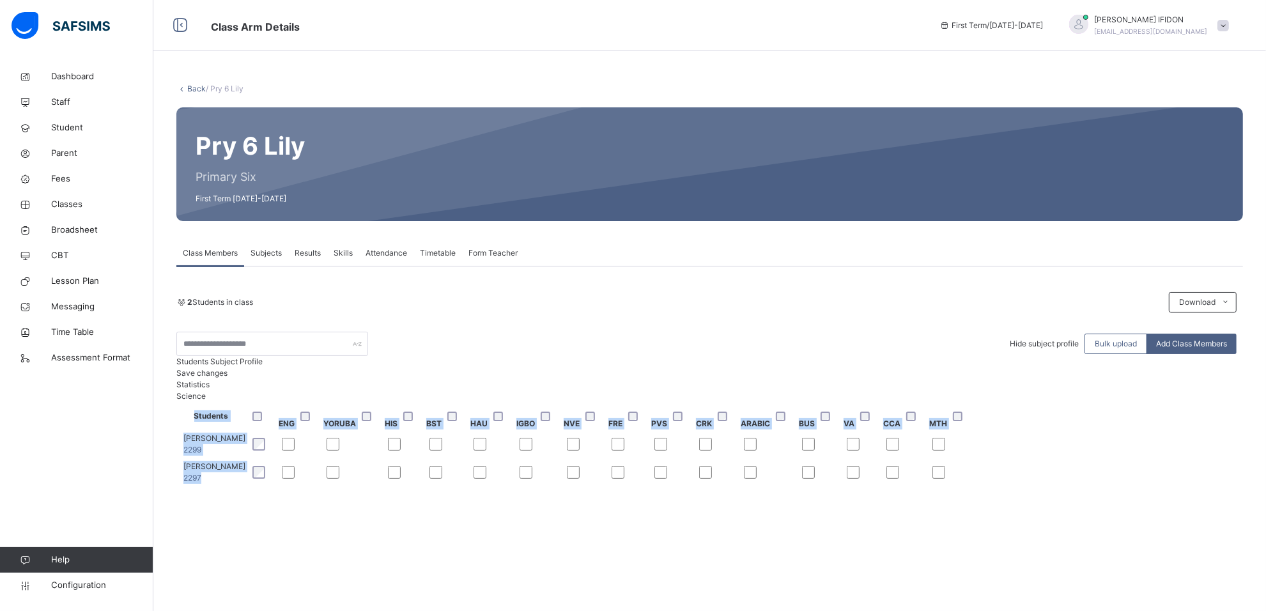
drag, startPoint x: 1206, startPoint y: 572, endPoint x: 193, endPoint y: 582, distance: 1013.0
click at [358, 486] on div "Students Subject Profile Save changes Statistics Science Students ENG YORUBA HI…" at bounding box center [709, 421] width 1067 height 130
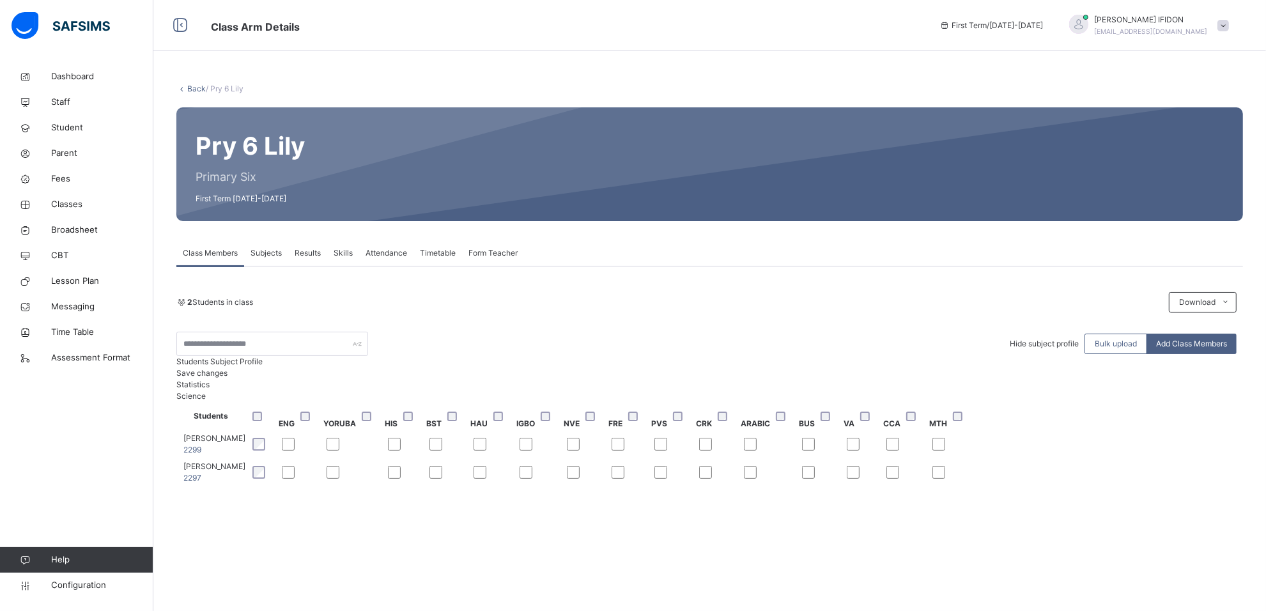
drag, startPoint x: 203, startPoint y: 574, endPoint x: 220, endPoint y: 569, distance: 17.8
click at [206, 518] on div "Back / Pry 6 [PERSON_NAME] 6 Lily Primary Six First Term [DATE]-[DATE] Class Me…" at bounding box center [709, 291] width 1113 height 454
drag, startPoint x: 330, startPoint y: 572, endPoint x: 245, endPoint y: 576, distance: 85.8
click at [245, 518] on div "Back / Pry 6 [PERSON_NAME] 6 Lily Primary Six First Term [DATE]-[DATE] Class Me…" at bounding box center [709, 291] width 1113 height 454
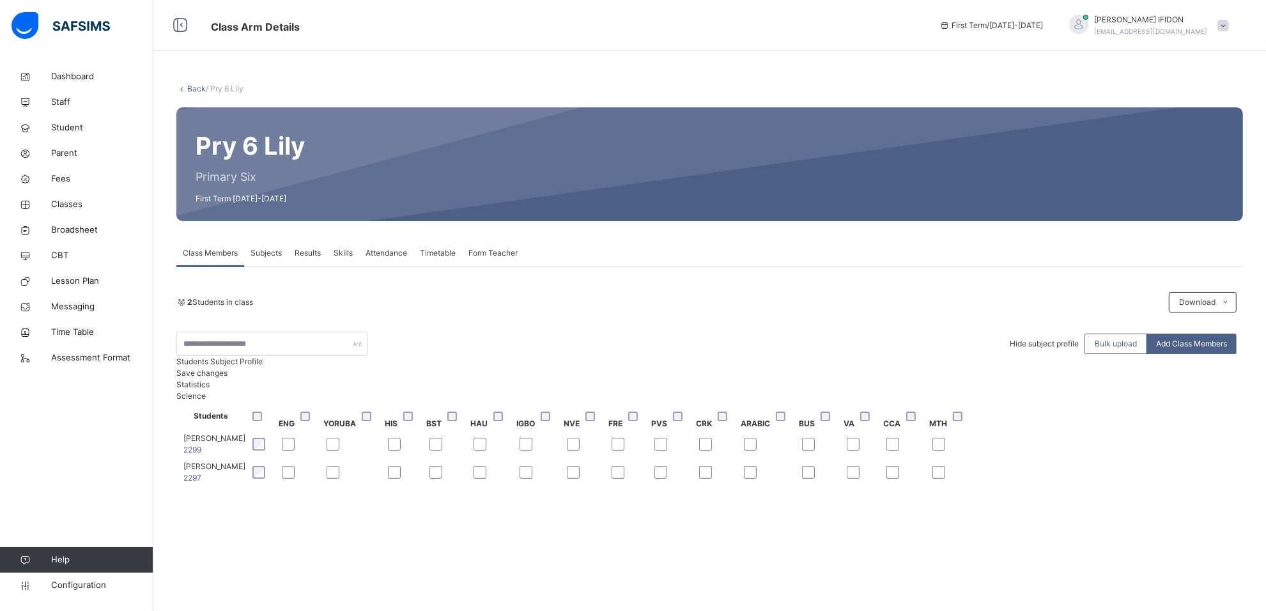
click at [425, 458] on div at bounding box center [405, 444] width 40 height 27
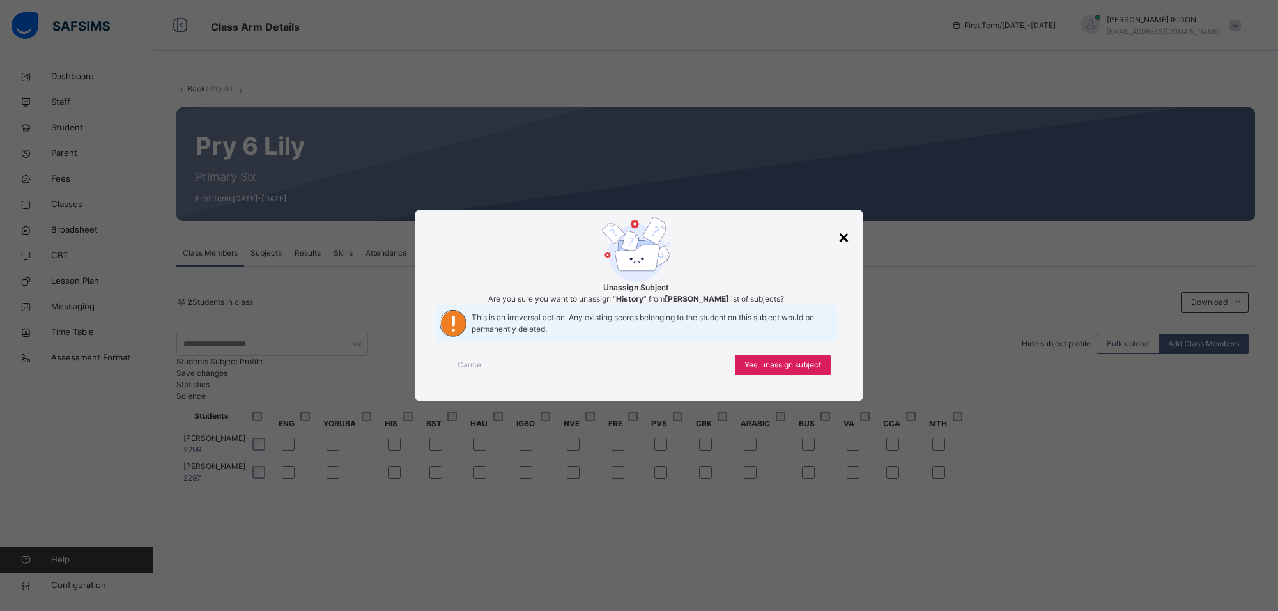
click at [844, 223] on div "×" at bounding box center [844, 236] width 12 height 27
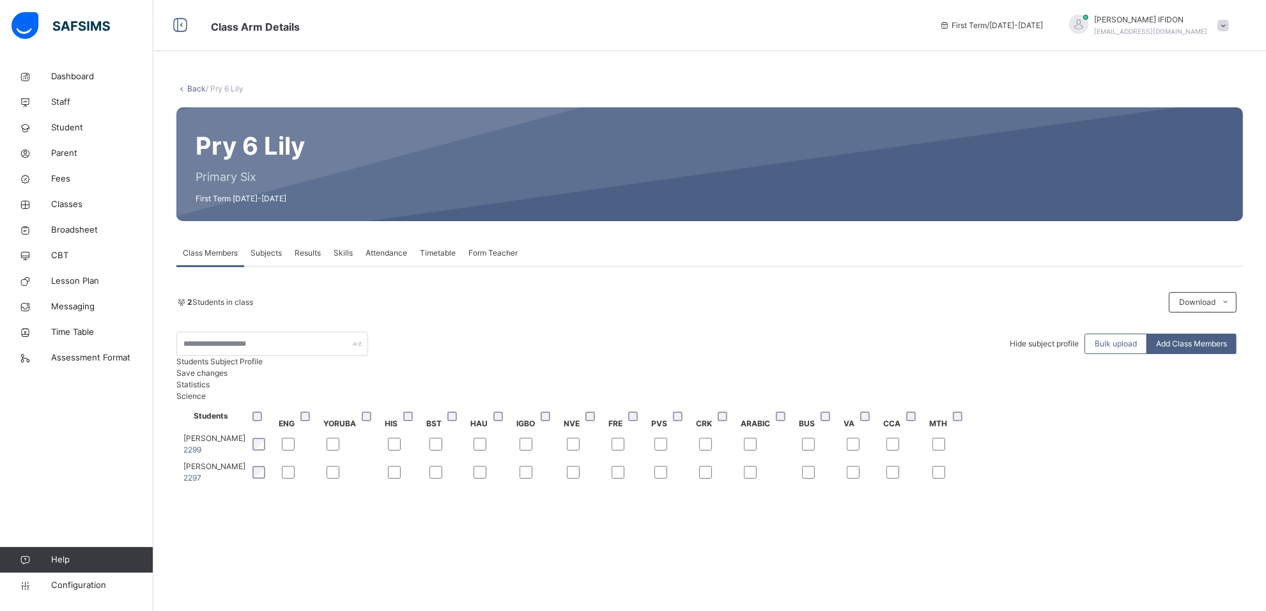
click at [604, 451] on div at bounding box center [585, 444] width 37 height 13
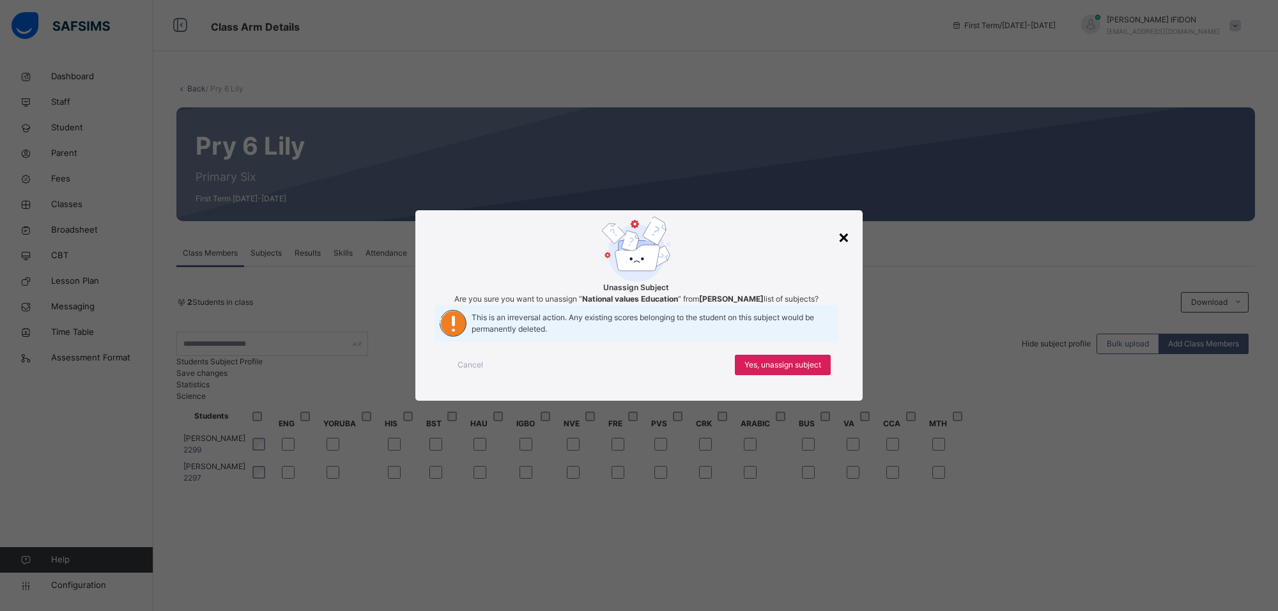
click at [844, 223] on div "×" at bounding box center [844, 236] width 12 height 27
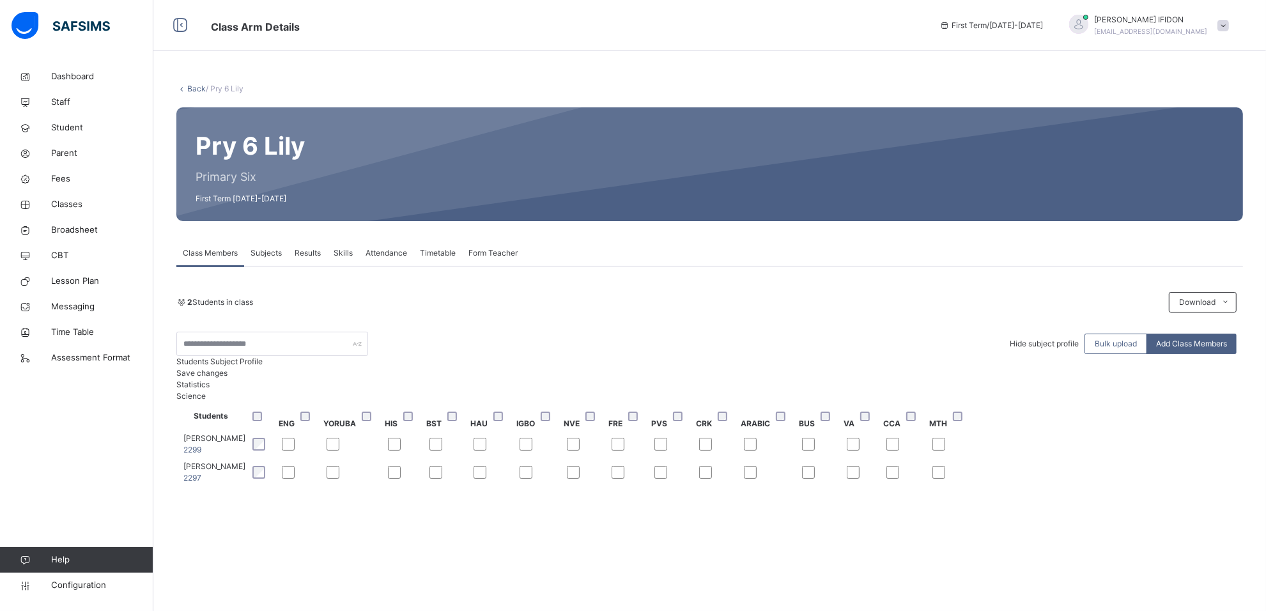
scroll to position [0, 155]
click at [228, 368] on span "Save changes" at bounding box center [201, 373] width 51 height 10
click at [259, 247] on span "Subjects" at bounding box center [266, 253] width 31 height 12
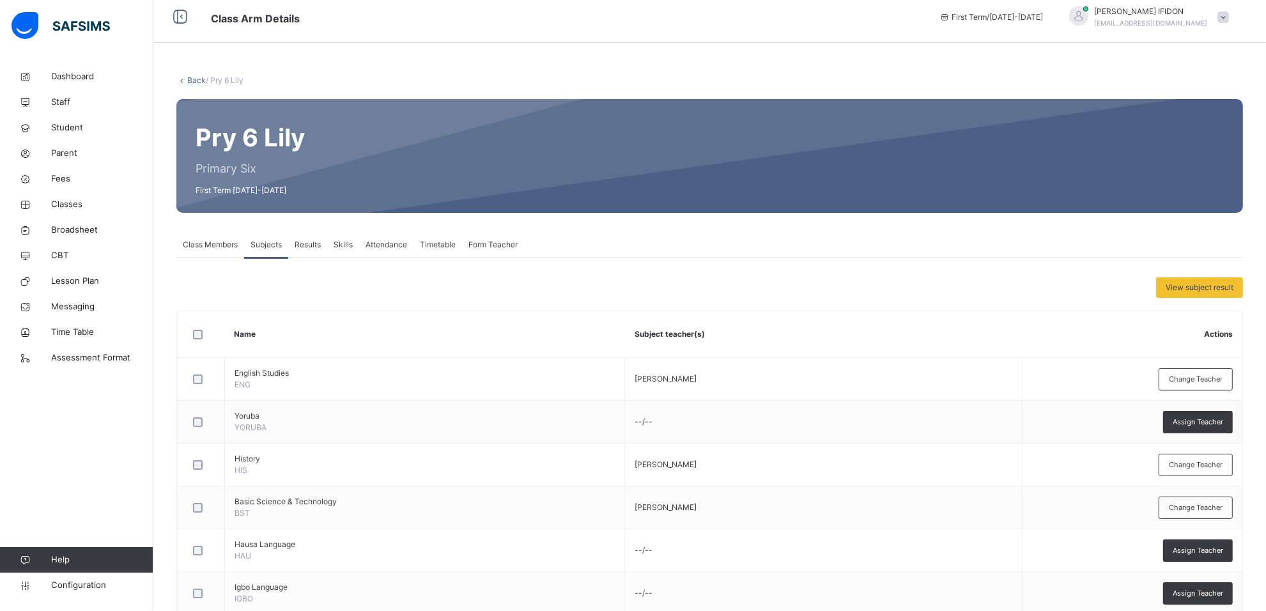
scroll to position [0, 0]
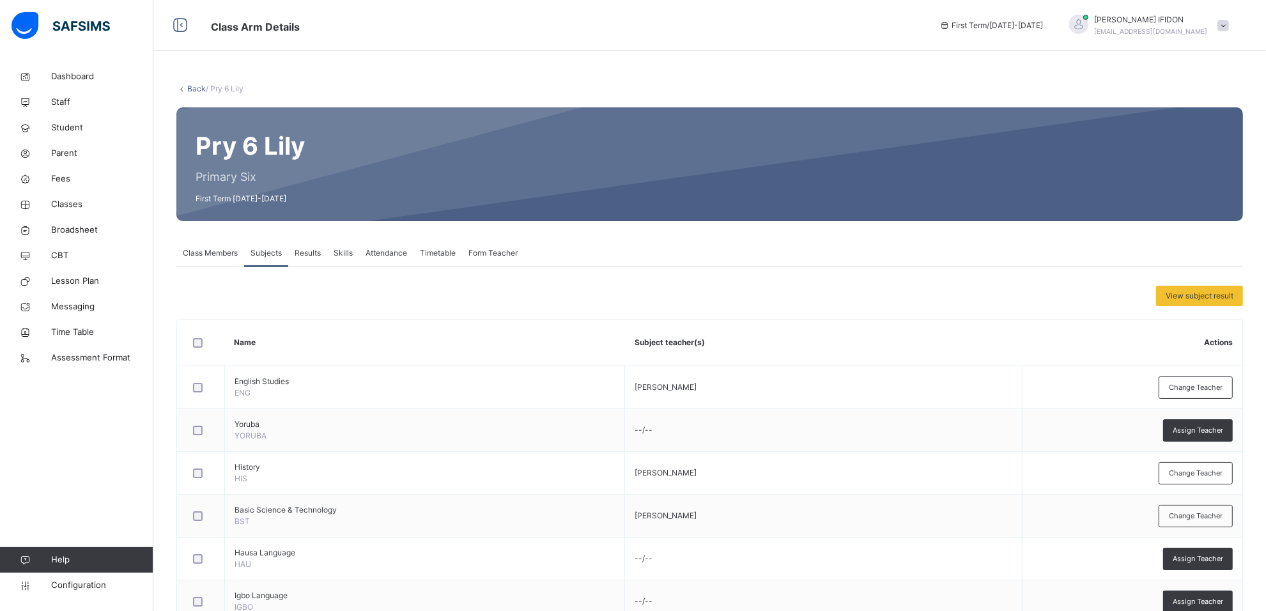
click at [317, 251] on span "Results" at bounding box center [308, 253] width 26 height 12
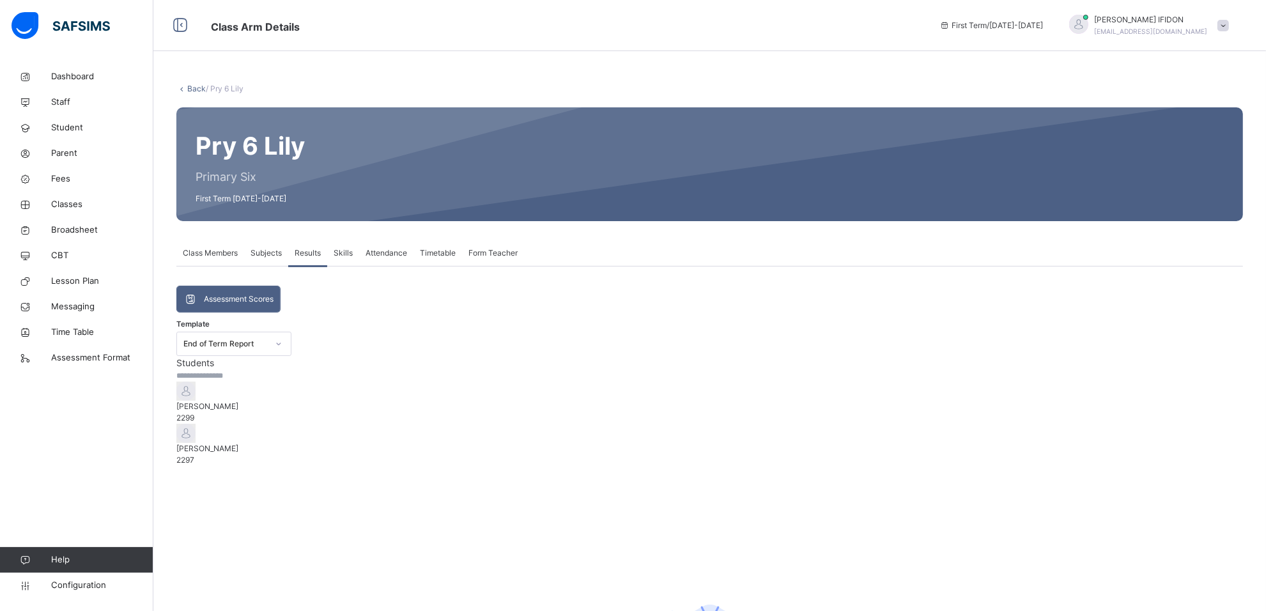
click at [355, 251] on div "Skills" at bounding box center [343, 253] width 32 height 26
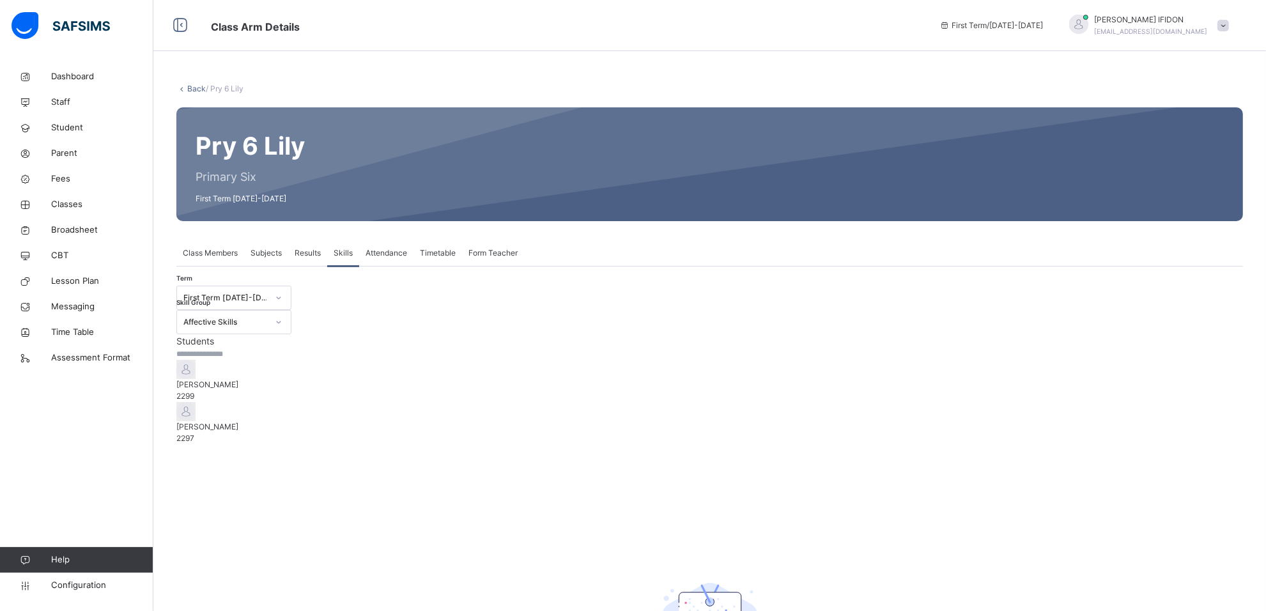
click at [385, 248] on span "Attendance" at bounding box center [387, 253] width 42 height 12
click at [400, 254] on span "Attendance" at bounding box center [387, 253] width 42 height 12
click at [458, 254] on div "Timetable" at bounding box center [437, 253] width 49 height 26
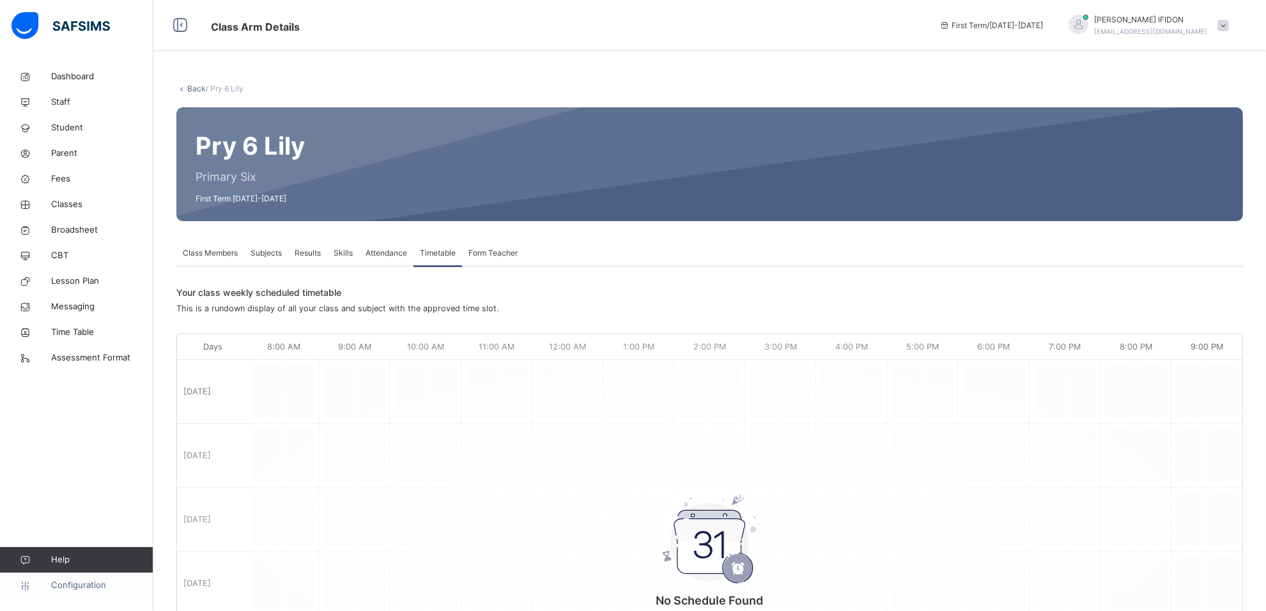
click at [89, 589] on span "Configuration" at bounding box center [102, 585] width 102 height 13
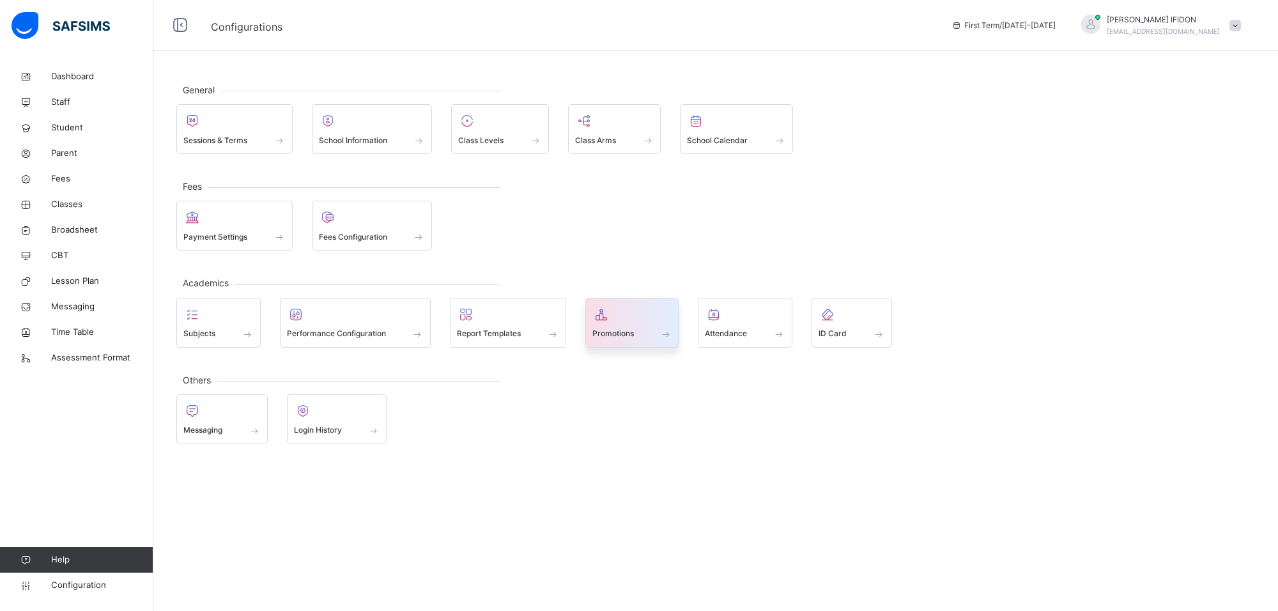
click at [649, 324] on div at bounding box center [632, 314] width 80 height 19
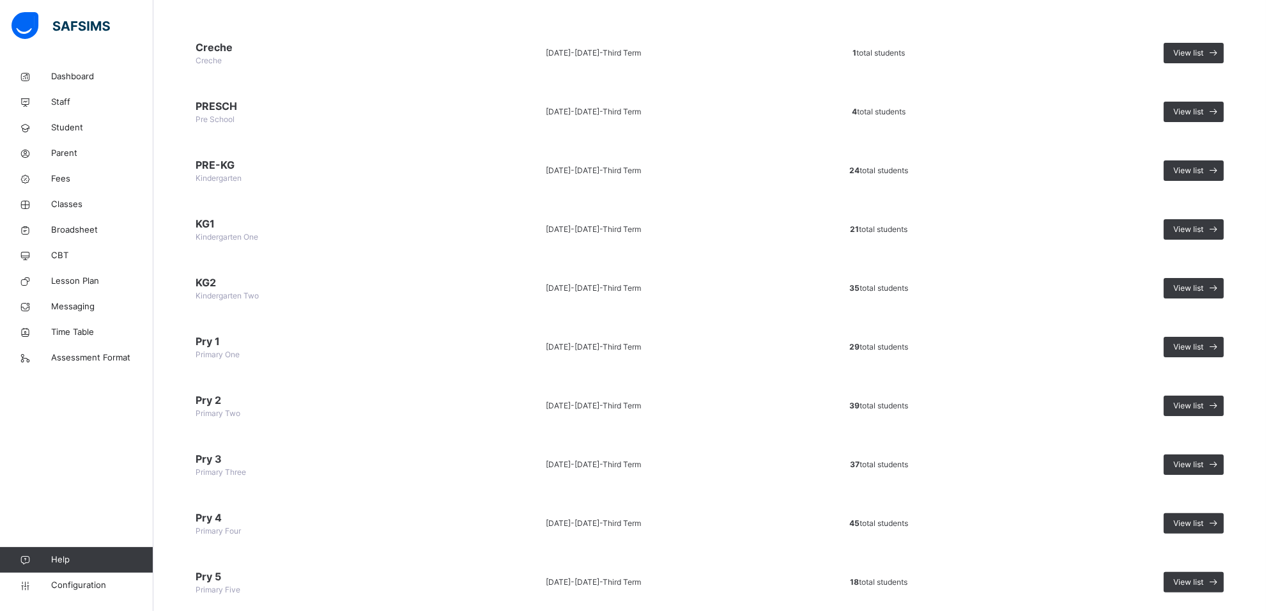
scroll to position [238, 0]
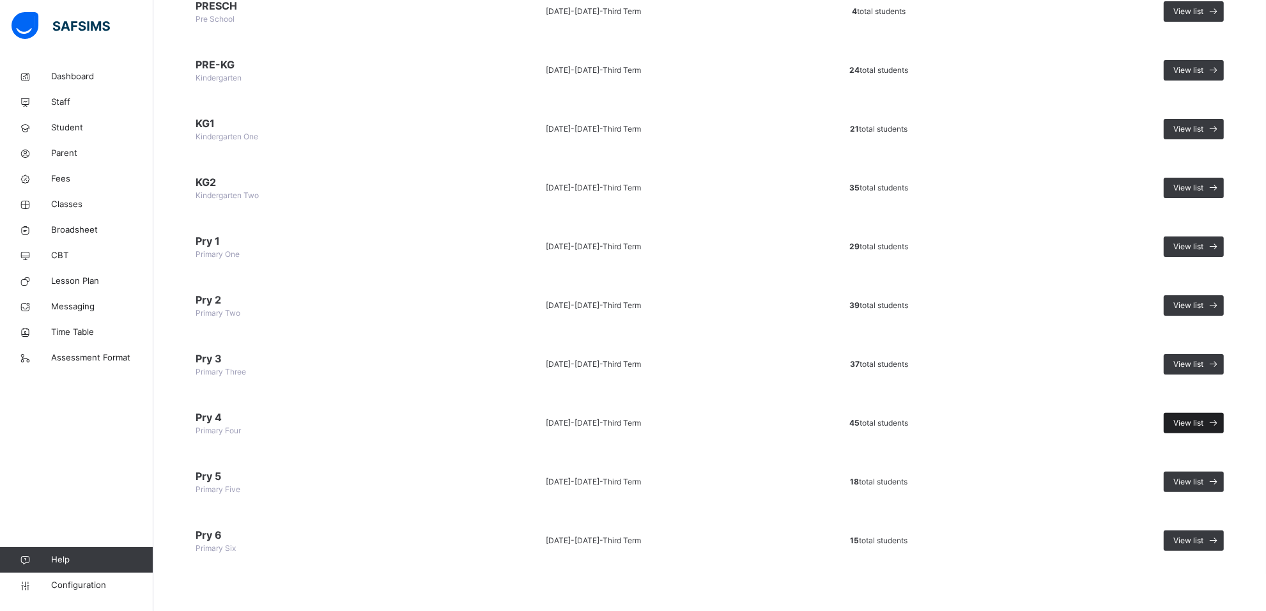
click at [1200, 419] on span "View list" at bounding box center [1188, 423] width 30 height 12
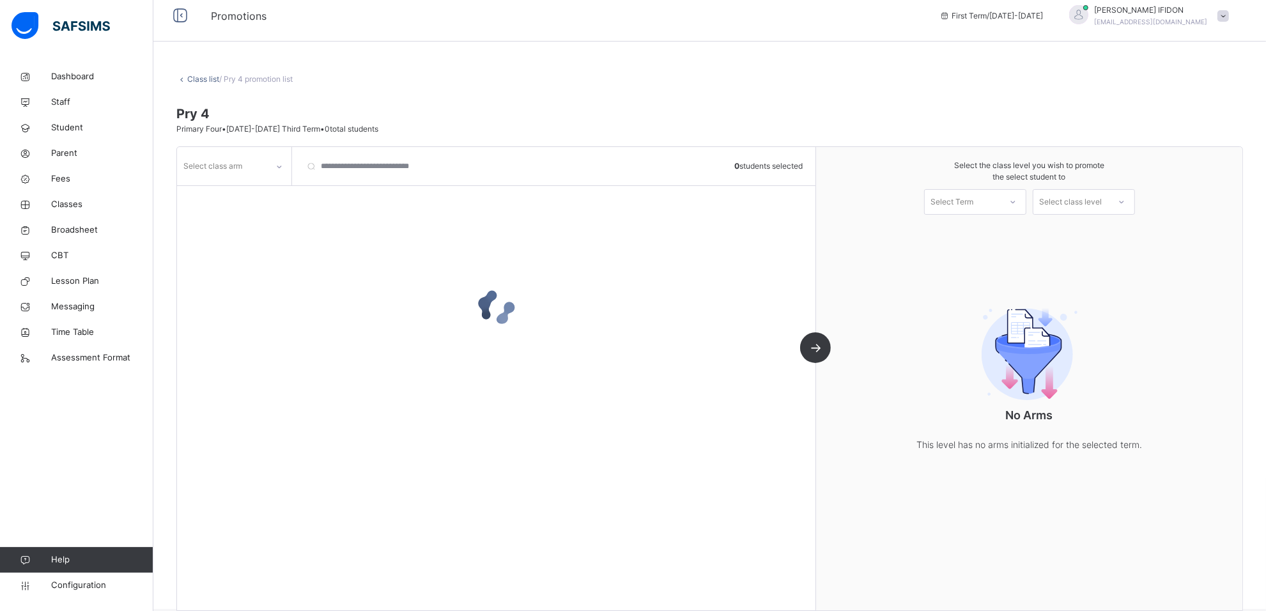
scroll to position [29, 0]
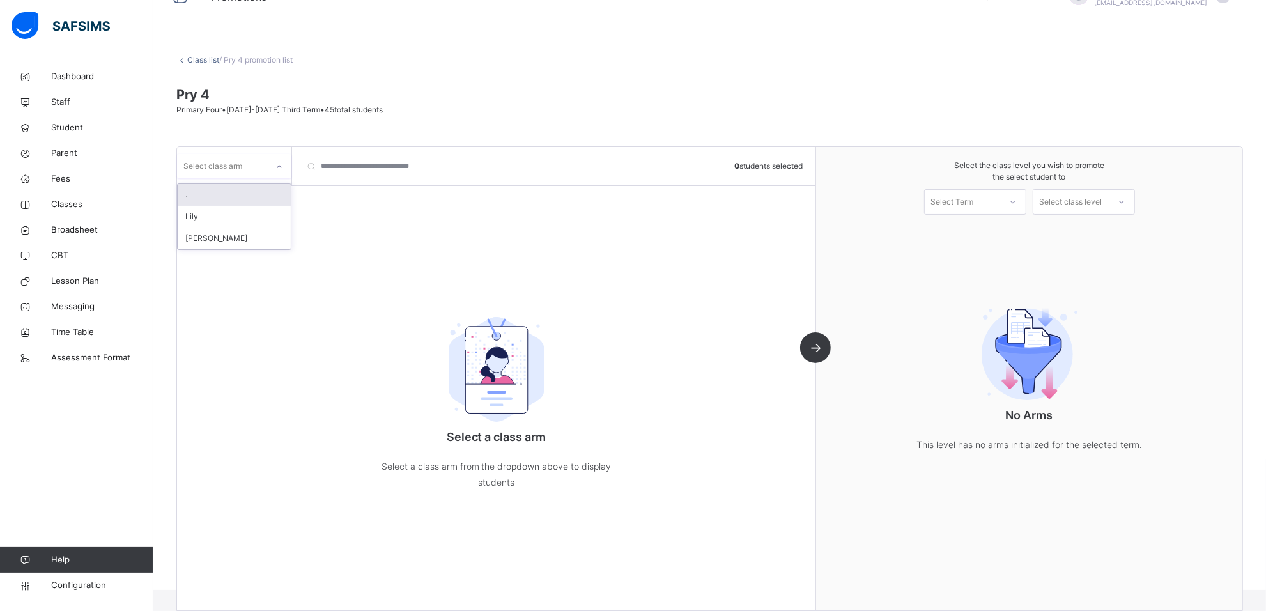
click at [283, 167] on div at bounding box center [279, 167] width 22 height 20
click at [254, 219] on div "Lily" at bounding box center [234, 217] width 113 height 22
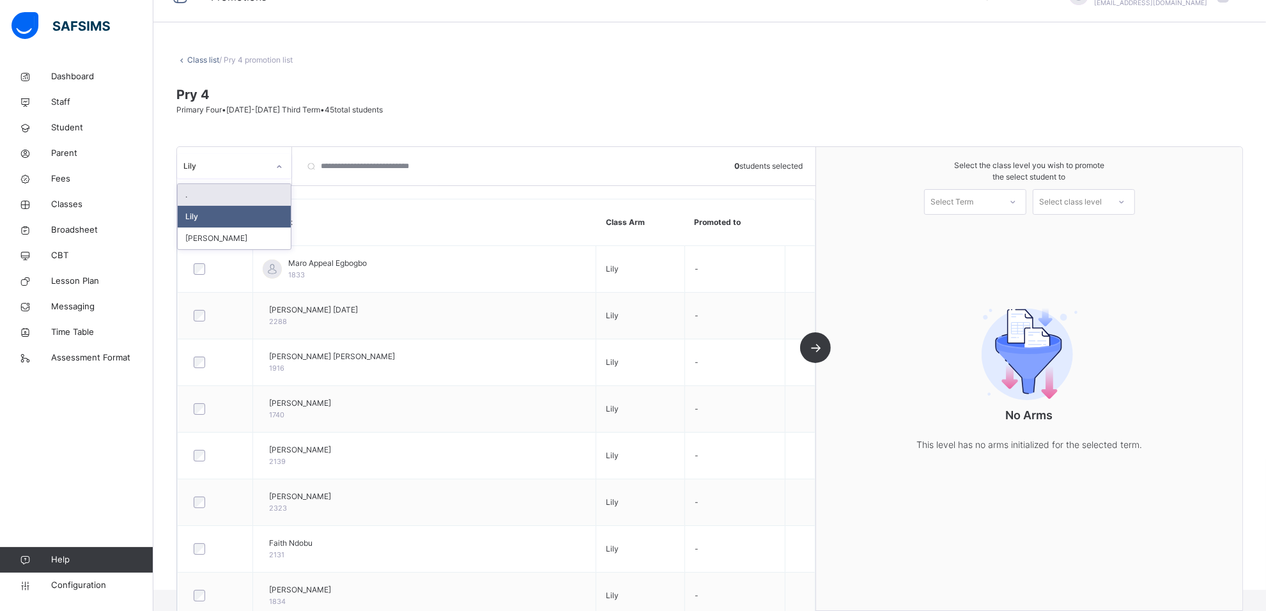
click at [282, 164] on icon at bounding box center [279, 166] width 8 height 13
click at [243, 199] on div "." at bounding box center [234, 195] width 113 height 22
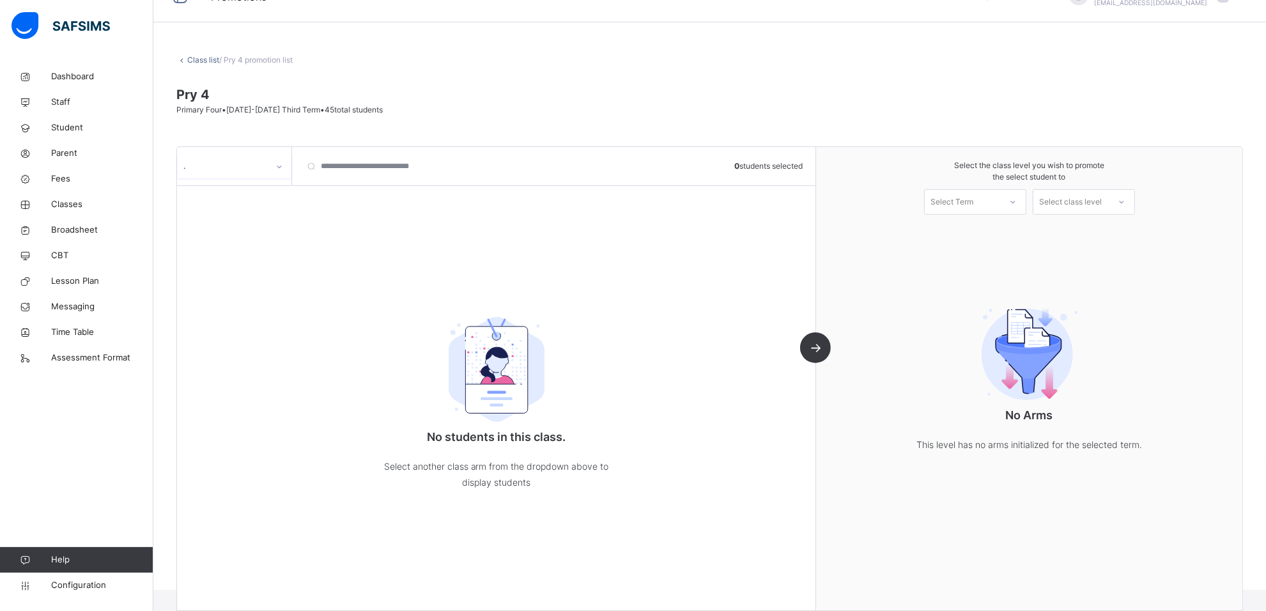
click at [273, 161] on div at bounding box center [279, 167] width 22 height 20
click at [269, 210] on div "Lily" at bounding box center [234, 217] width 113 height 22
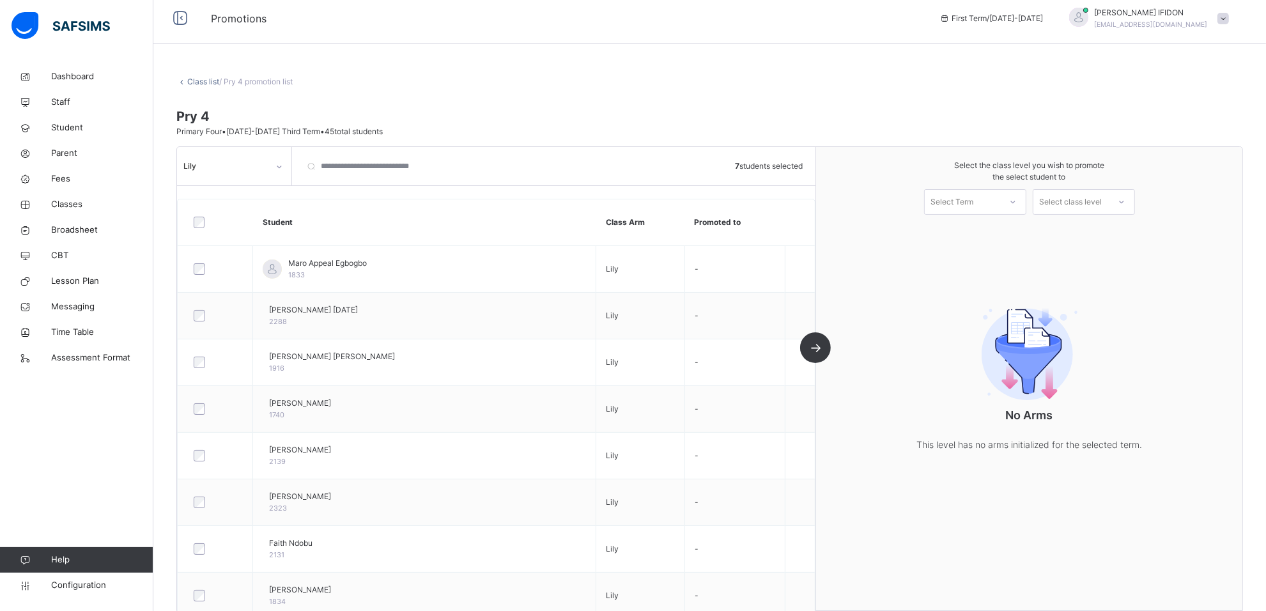
scroll to position [0, 0]
click at [1017, 205] on icon at bounding box center [1013, 202] width 8 height 13
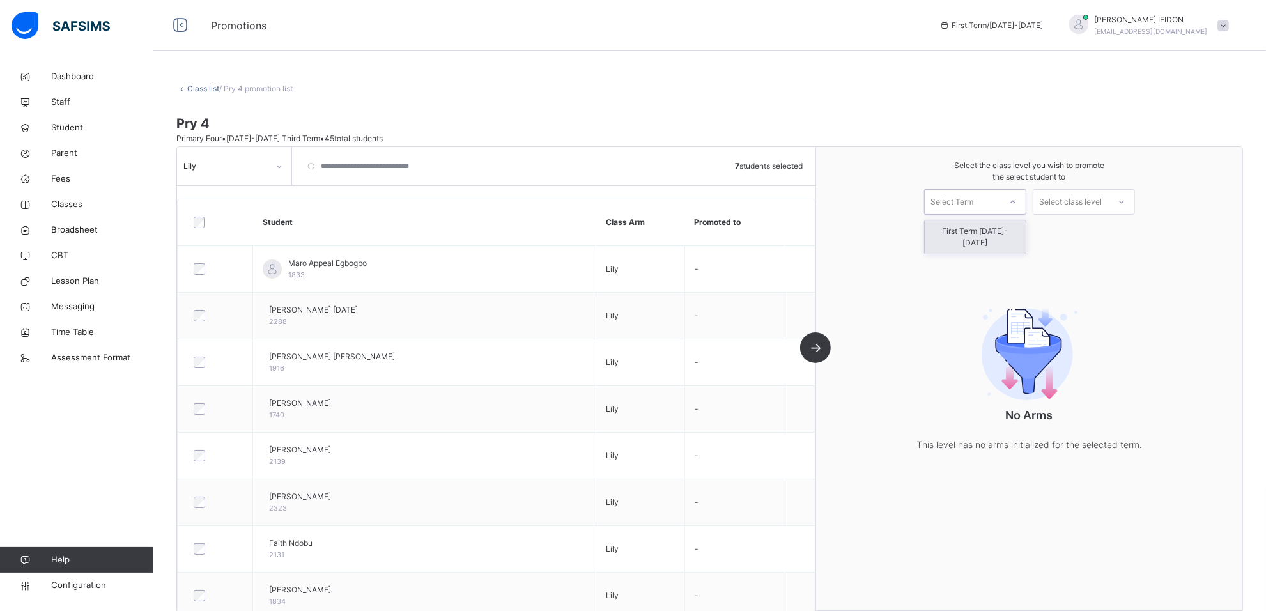
click at [1019, 230] on div "First Term [DATE]-[DATE]" at bounding box center [975, 236] width 101 height 33
click at [1122, 194] on div at bounding box center [1121, 202] width 23 height 22
click at [1108, 257] on div "Primary Six" at bounding box center [1083, 253] width 101 height 22
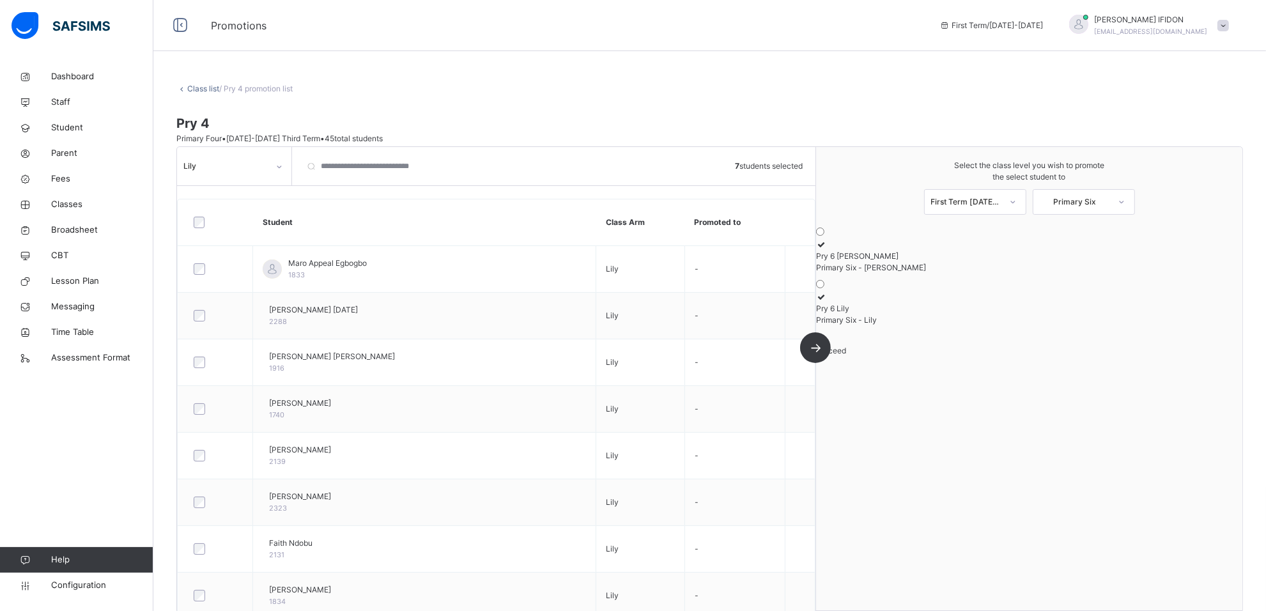
click at [997, 311] on div "Pry 6 Lily" at bounding box center [1029, 309] width 426 height 12
click at [846, 355] on span "Proceed" at bounding box center [831, 351] width 30 height 10
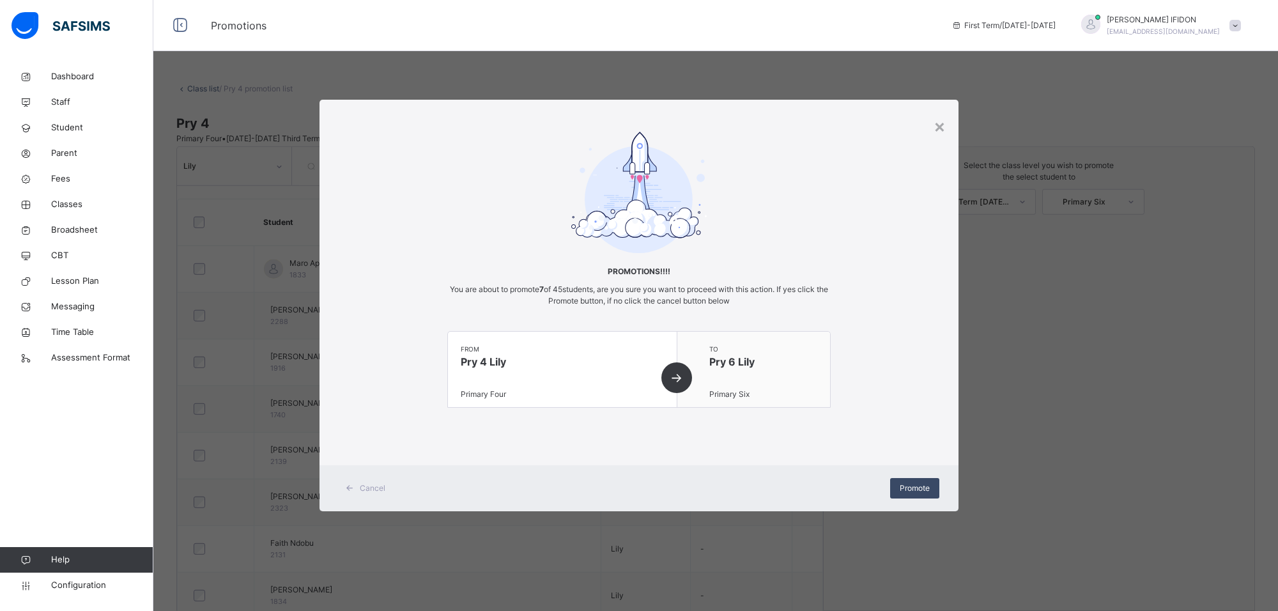
click at [934, 487] on div "Promote" at bounding box center [914, 488] width 49 height 20
click at [900, 486] on span "Promote" at bounding box center [915, 489] width 30 height 12
click at [916, 490] on span "Promote" at bounding box center [915, 489] width 30 height 12
click at [940, 125] on div "×" at bounding box center [940, 125] width 12 height 27
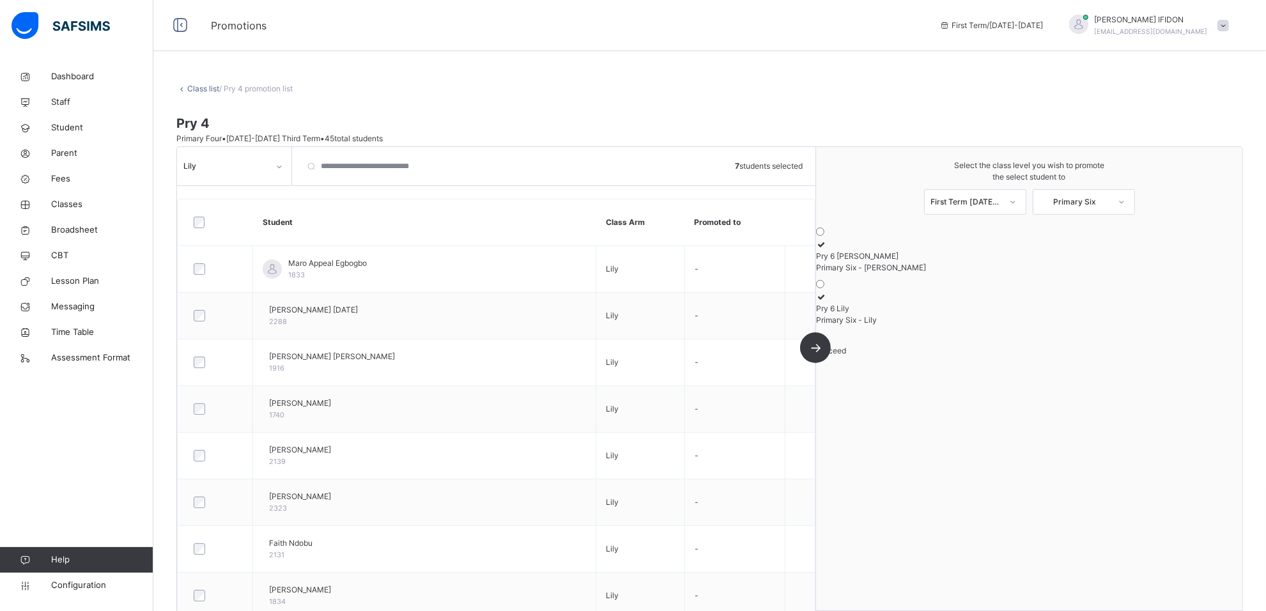
click at [1033, 357] on div "Proceed" at bounding box center [1029, 351] width 426 height 12
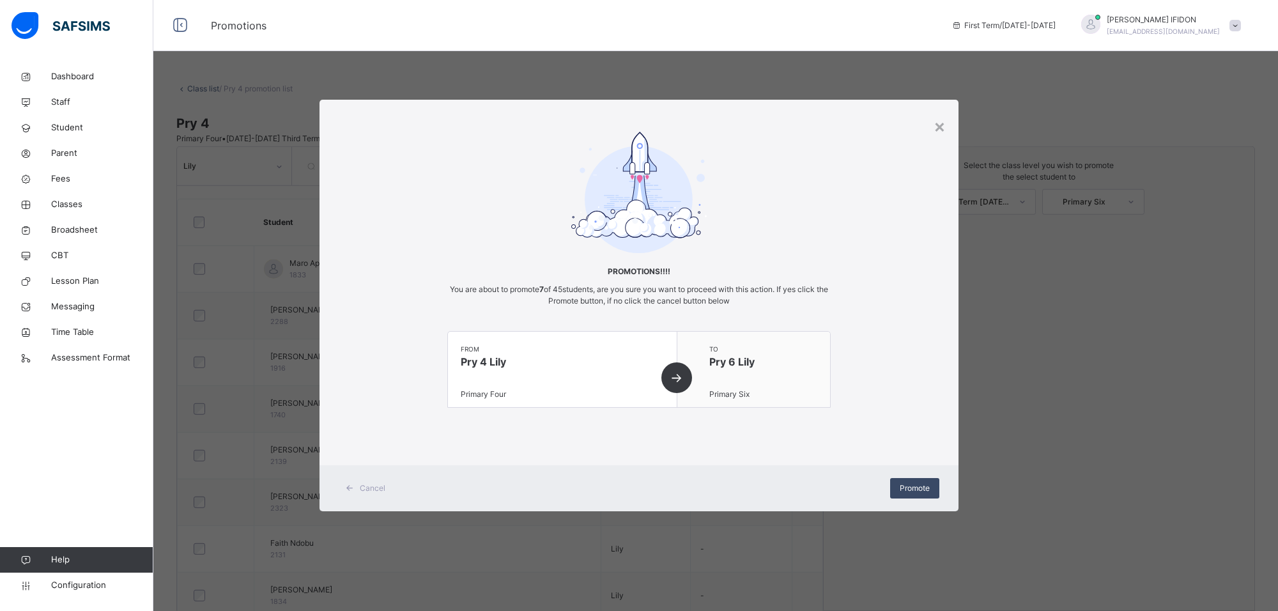
click at [905, 488] on span "Promote" at bounding box center [915, 489] width 30 height 12
click at [940, 120] on div "×" at bounding box center [940, 125] width 12 height 27
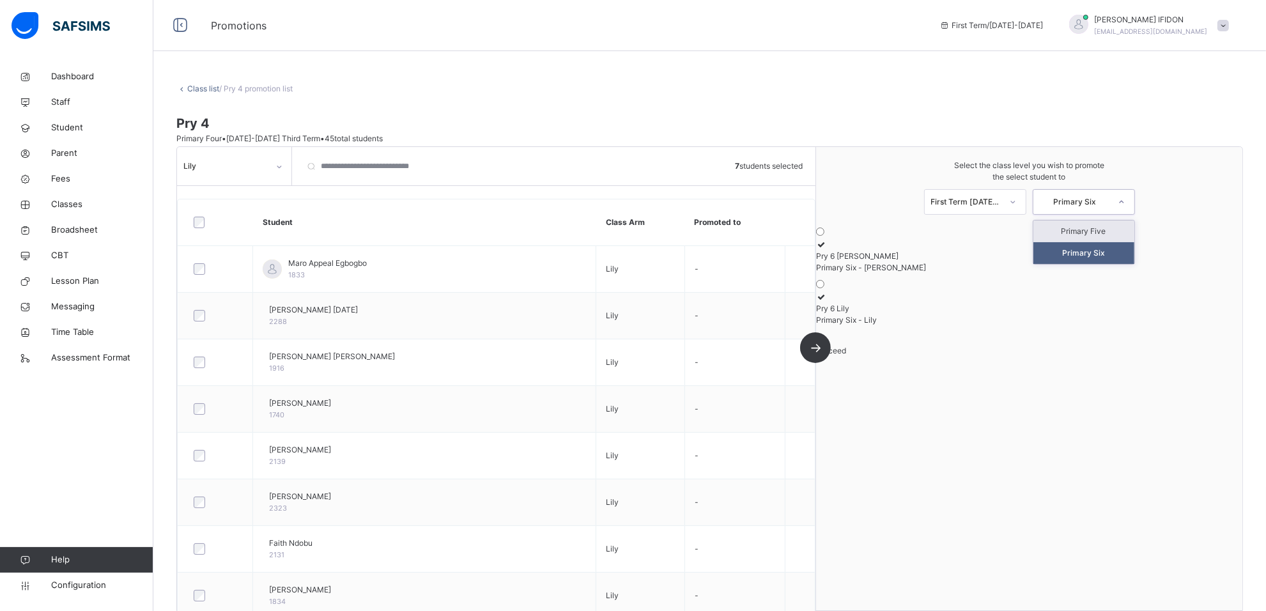
click at [1126, 198] on div at bounding box center [1121, 202] width 23 height 22
click at [1109, 229] on div "Primary Five" at bounding box center [1083, 231] width 101 height 22
click at [827, 354] on icon at bounding box center [821, 349] width 11 height 10
click at [1031, 409] on div "Proceed" at bounding box center [1029, 404] width 426 height 12
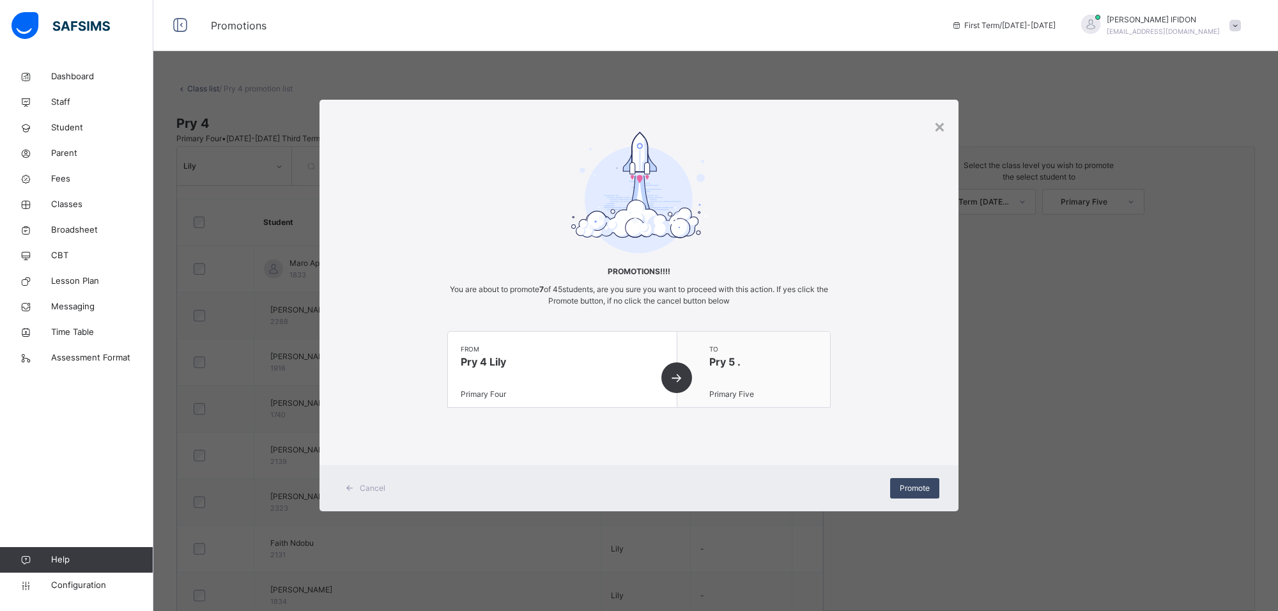
click at [911, 488] on span "Promote" at bounding box center [915, 489] width 30 height 12
click at [939, 121] on div "×" at bounding box center [940, 125] width 12 height 27
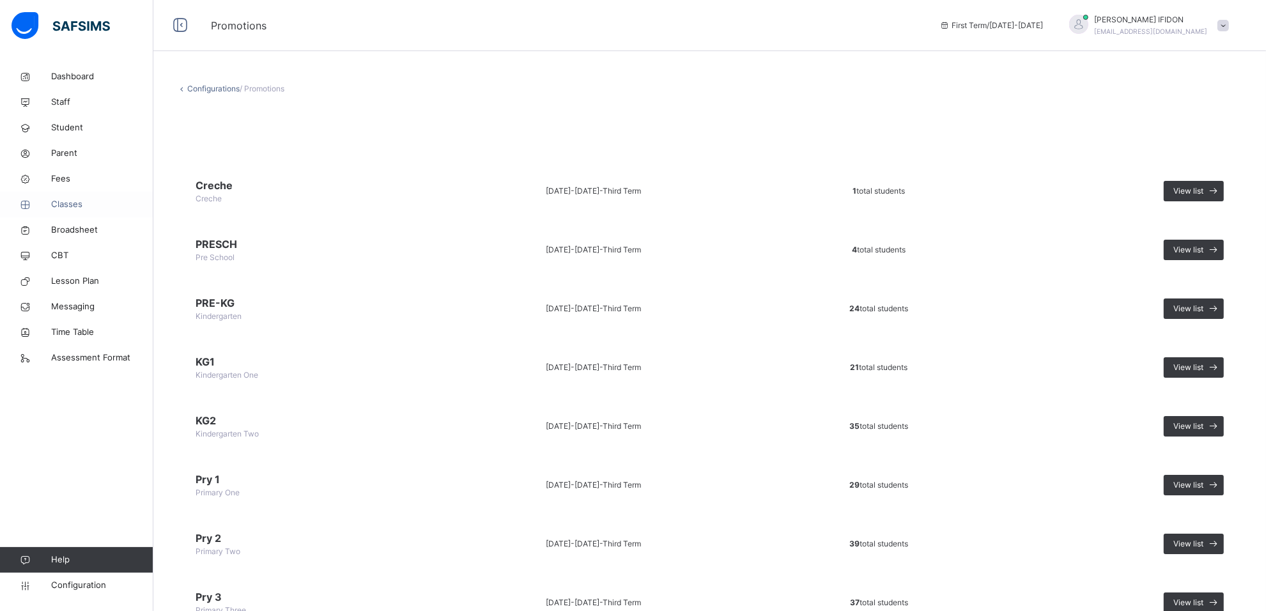
click at [72, 202] on span "Classes" at bounding box center [102, 204] width 102 height 13
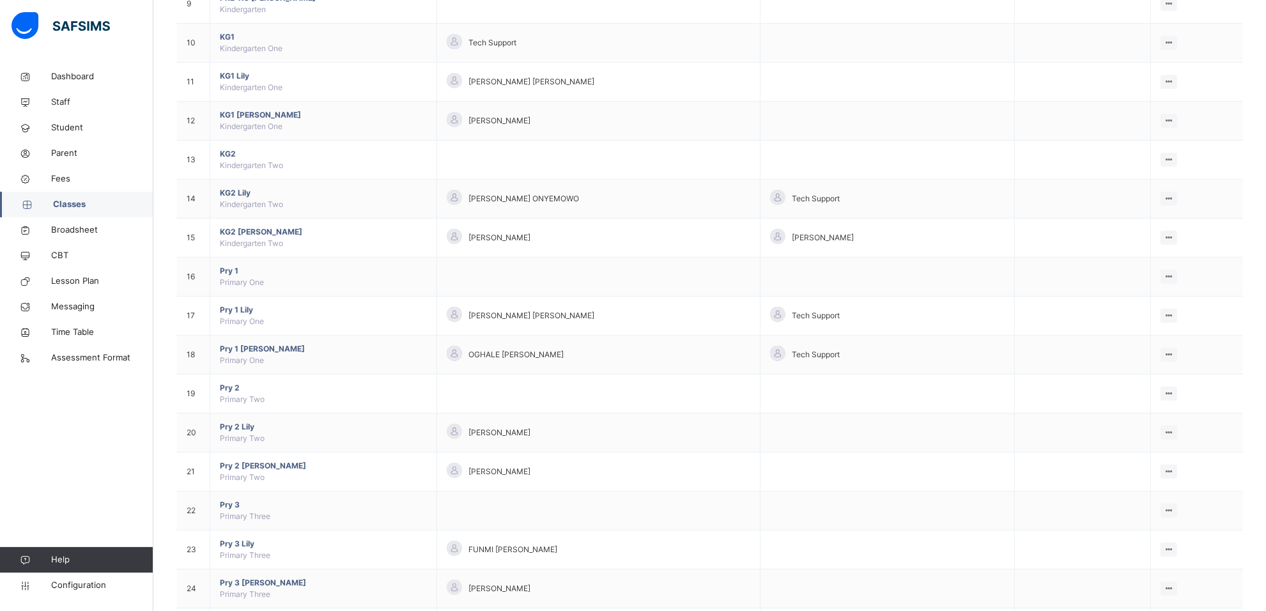
scroll to position [825, 0]
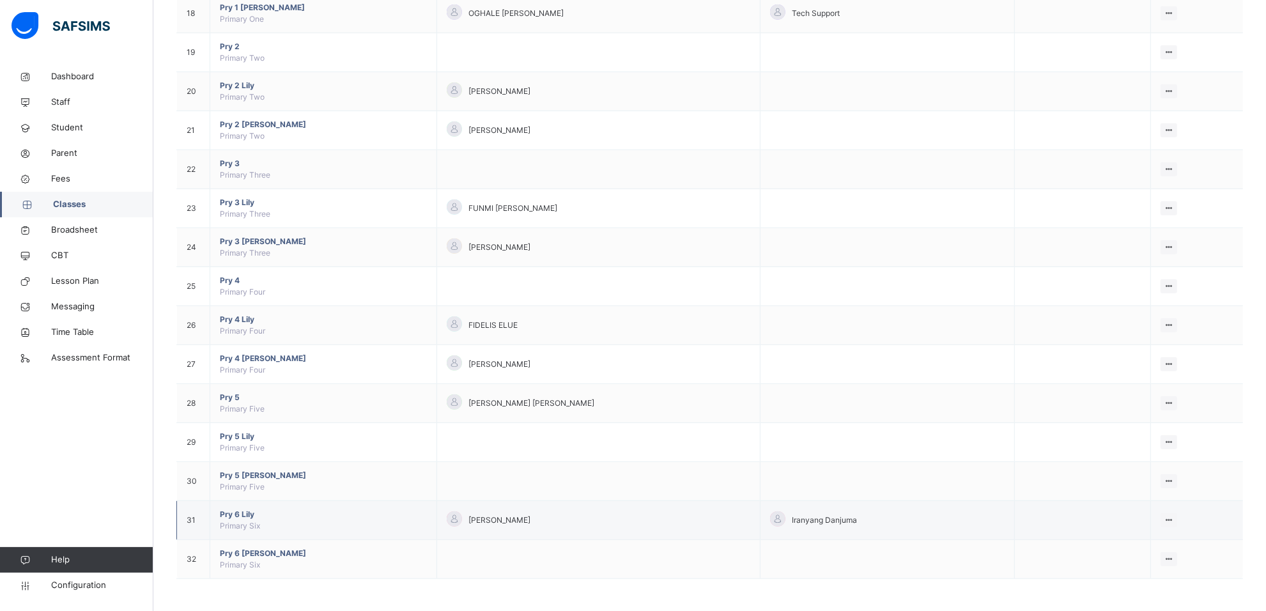
click at [240, 515] on span "Pry 6 Lily" at bounding box center [323, 515] width 207 height 12
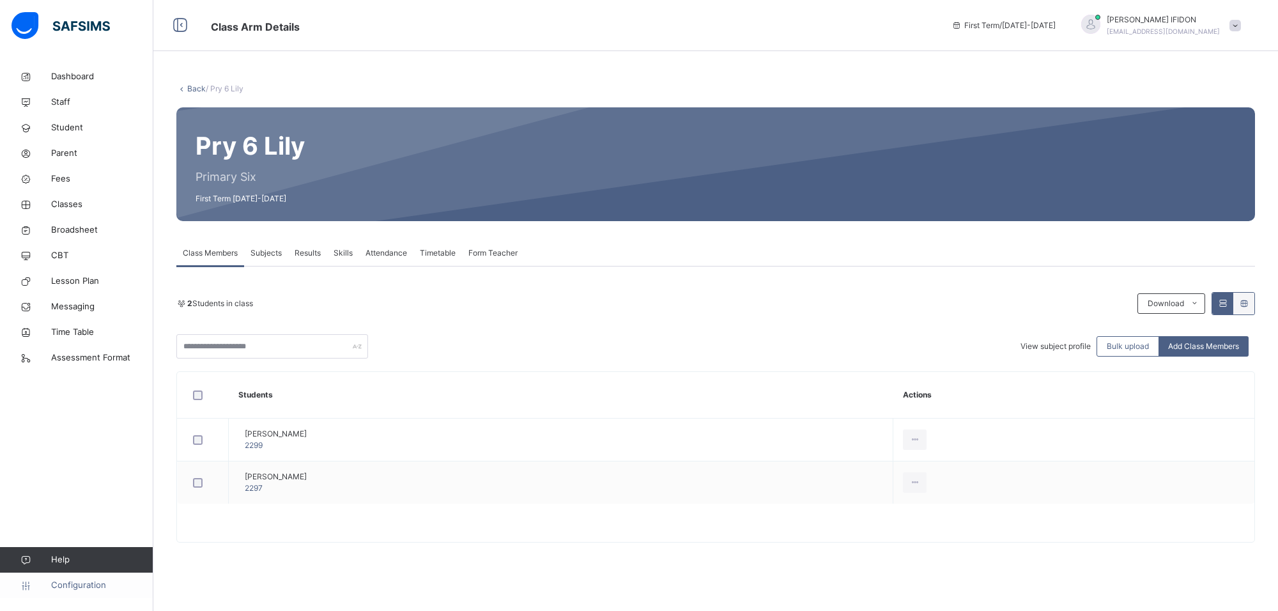
click at [88, 580] on span "Configuration" at bounding box center [102, 585] width 102 height 13
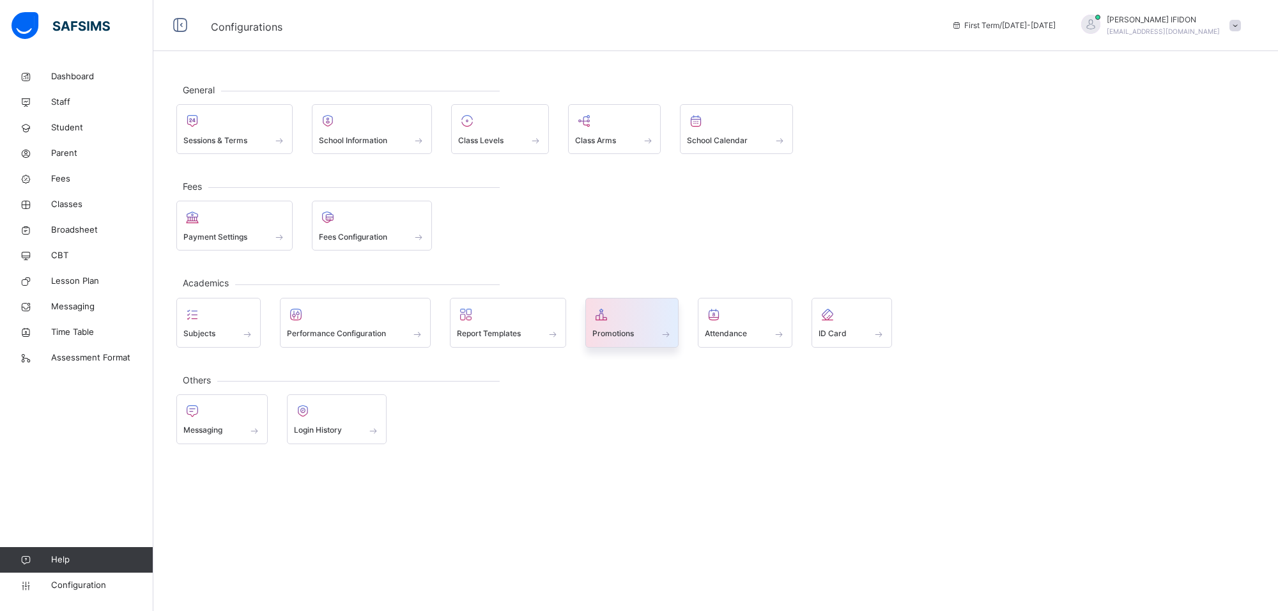
click at [604, 321] on icon at bounding box center [601, 314] width 18 height 15
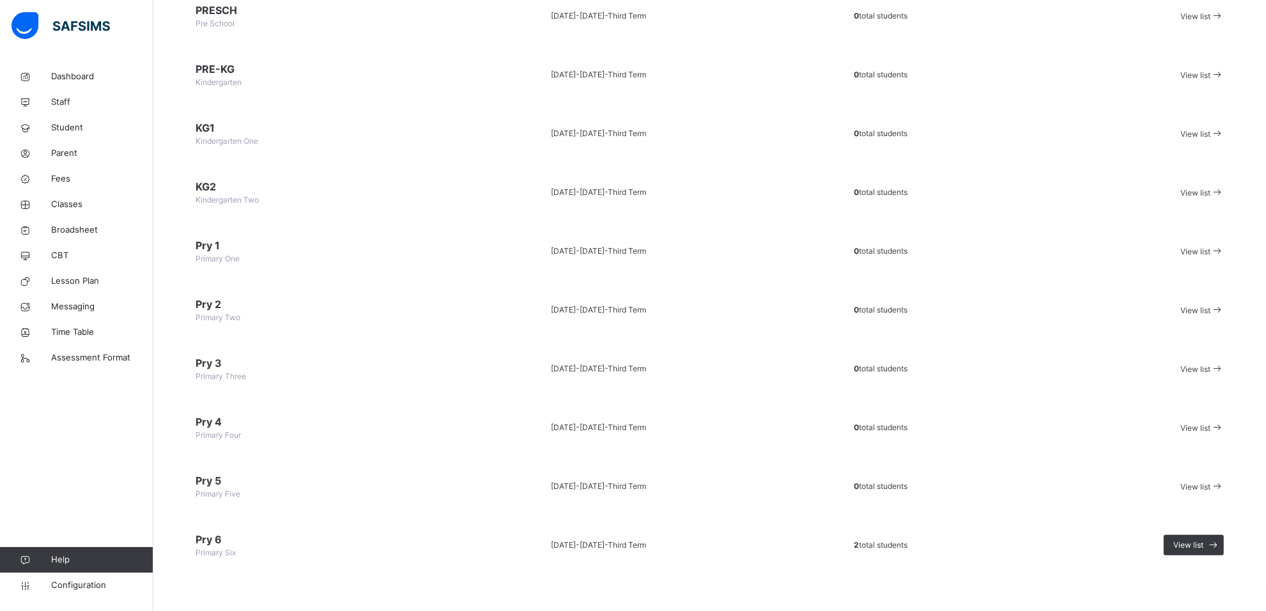
scroll to position [238, 0]
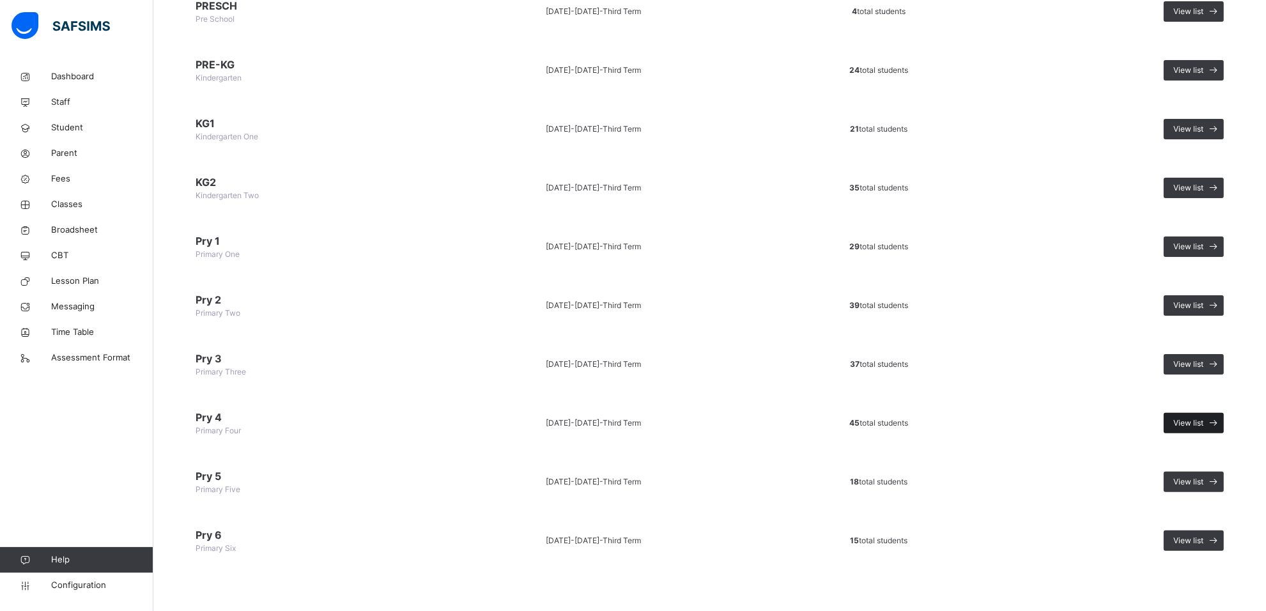
click at [1190, 417] on span "View list" at bounding box center [1188, 423] width 30 height 12
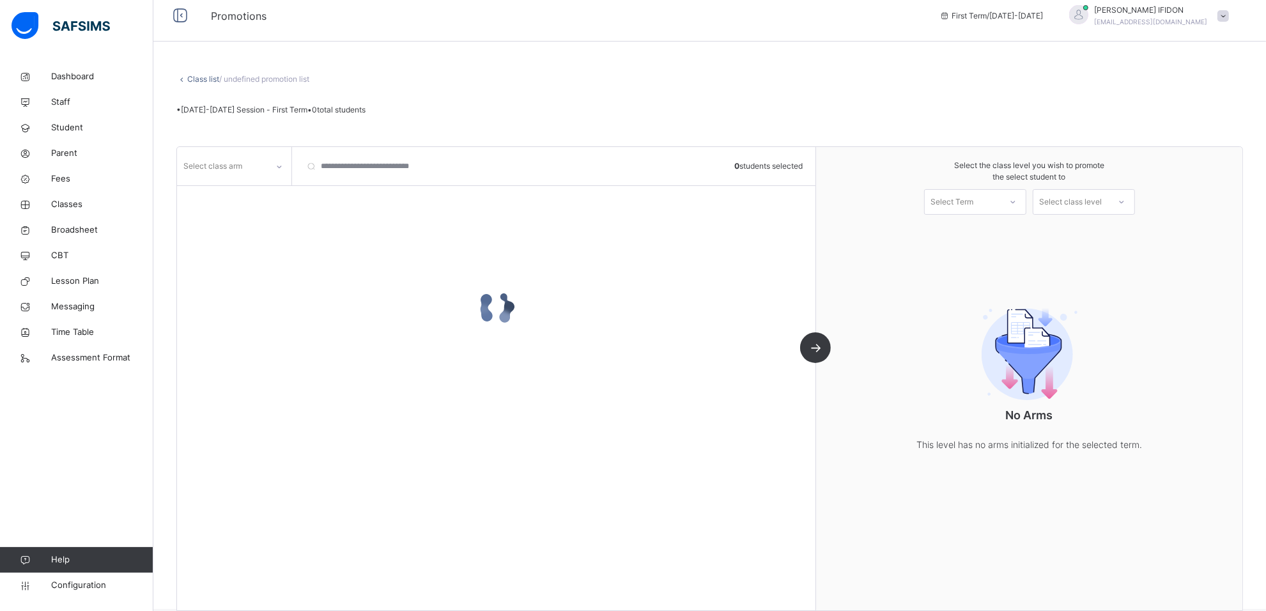
scroll to position [29, 0]
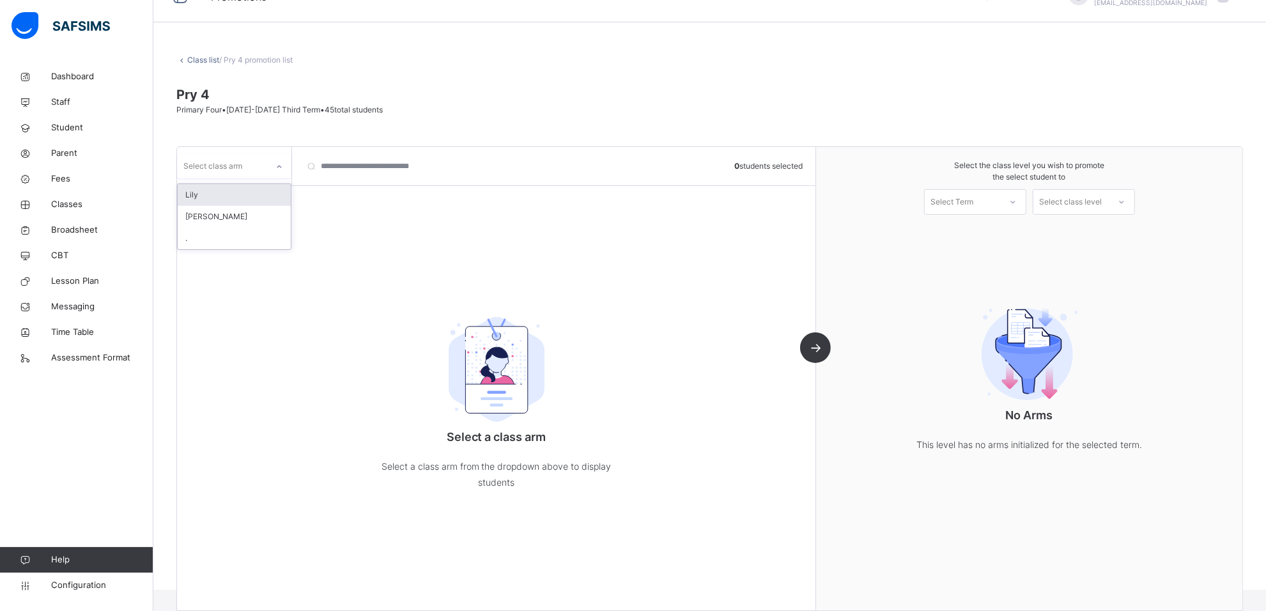
click at [282, 165] on icon at bounding box center [279, 166] width 8 height 13
click at [272, 196] on div "Lily" at bounding box center [234, 195] width 113 height 22
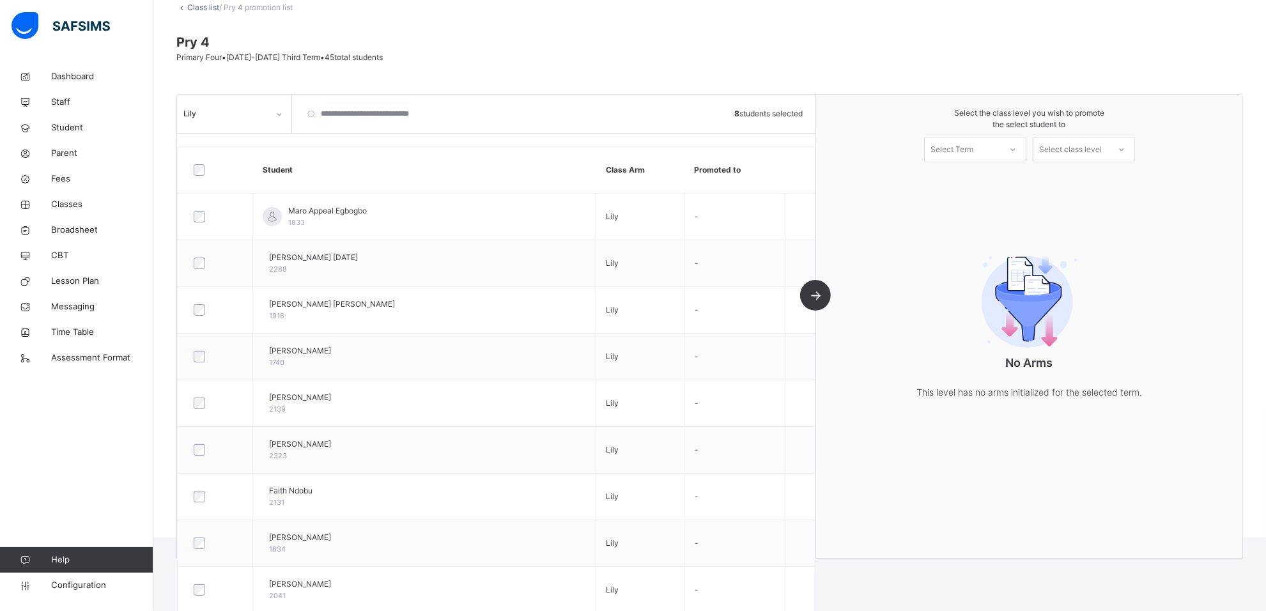
scroll to position [0, 0]
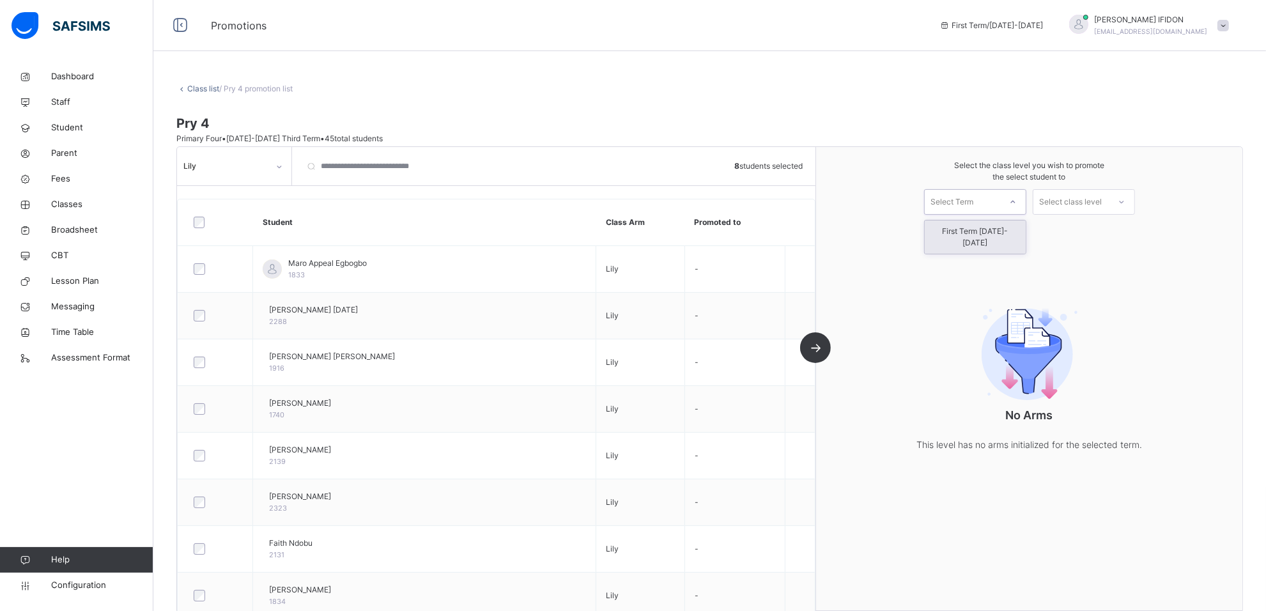
click at [1017, 202] on icon at bounding box center [1013, 202] width 8 height 13
click at [1019, 231] on div "First Term [DATE]-[DATE]" at bounding box center [975, 236] width 101 height 33
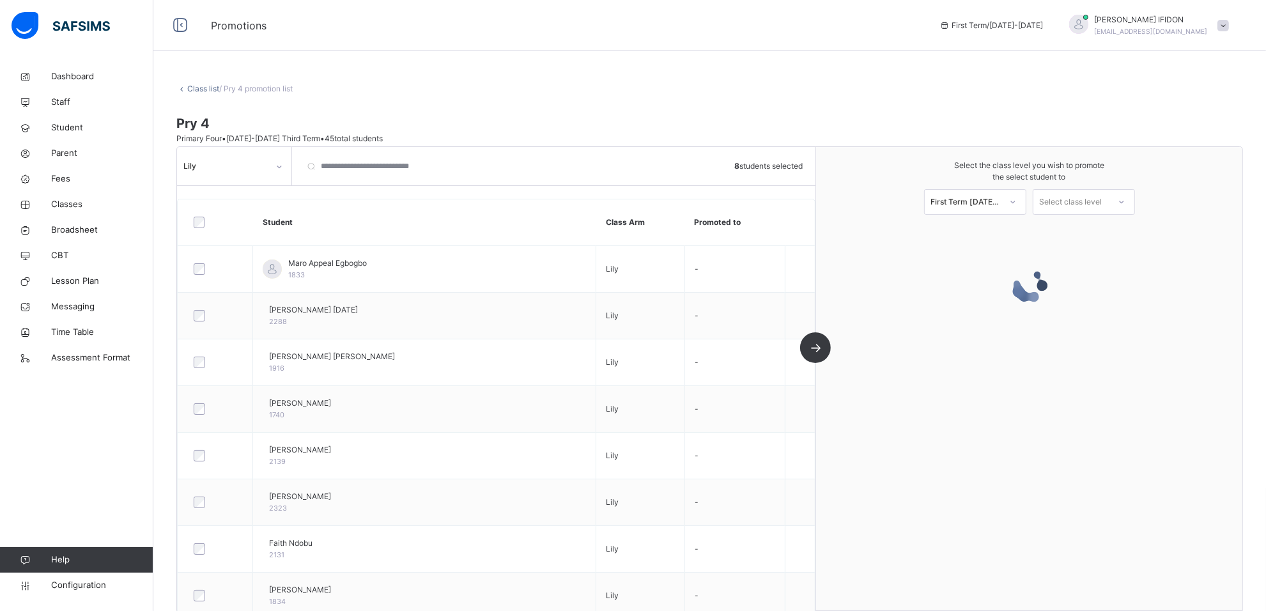
click at [816, 346] on div "Lily 8 students selected Student Class Arm Promoted to Maro Appeal Egbogbo 1833…" at bounding box center [496, 378] width 639 height 463
click at [816, 350] on div "Lily 8 students selected Student Class Arm Promoted to Maro Appeal Egbogbo 1833…" at bounding box center [496, 378] width 639 height 463
click at [816, 341] on div "Lily 8 students selected Student Class Arm Promoted to Maro Appeal Egbogbo 1833…" at bounding box center [496, 378] width 639 height 463
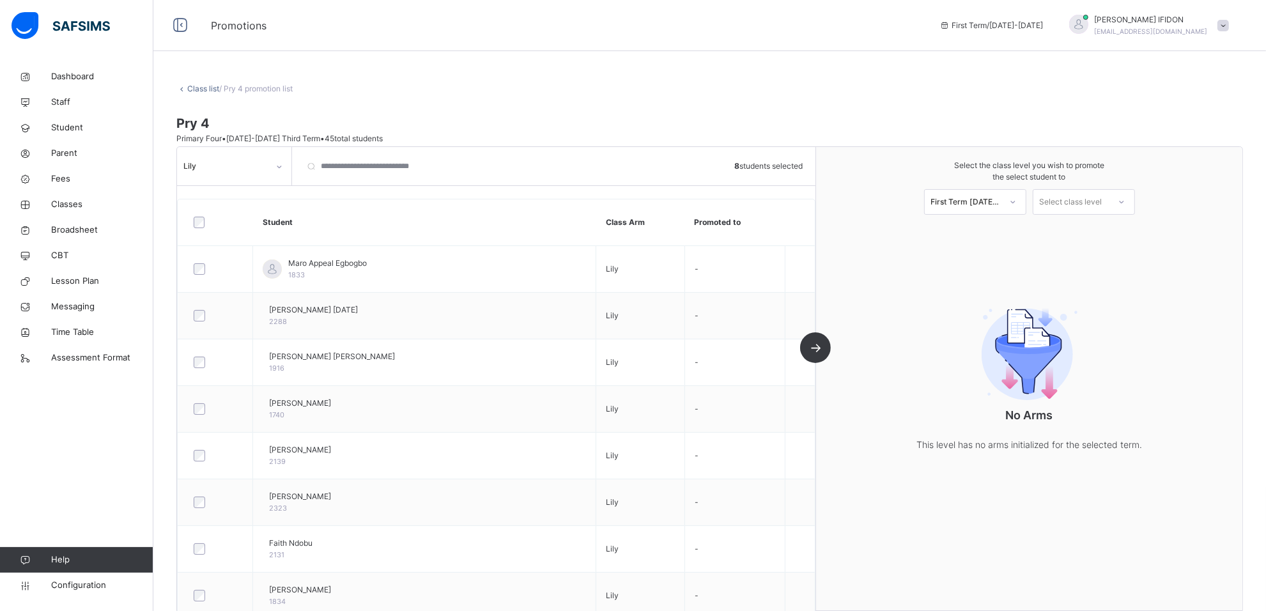
click at [816, 346] on div "Lily 8 students selected Student Class Arm Promoted to Maro Appeal Egbogbo 1833…" at bounding box center [496, 378] width 639 height 463
click at [1125, 201] on div at bounding box center [1121, 202] width 23 height 22
click at [1110, 249] on div "Primary Six" at bounding box center [1083, 253] width 101 height 22
click at [1110, 200] on div "Primary Six" at bounding box center [1075, 202] width 70 height 12
click at [1116, 247] on div "Primary Six" at bounding box center [1083, 253] width 101 height 22
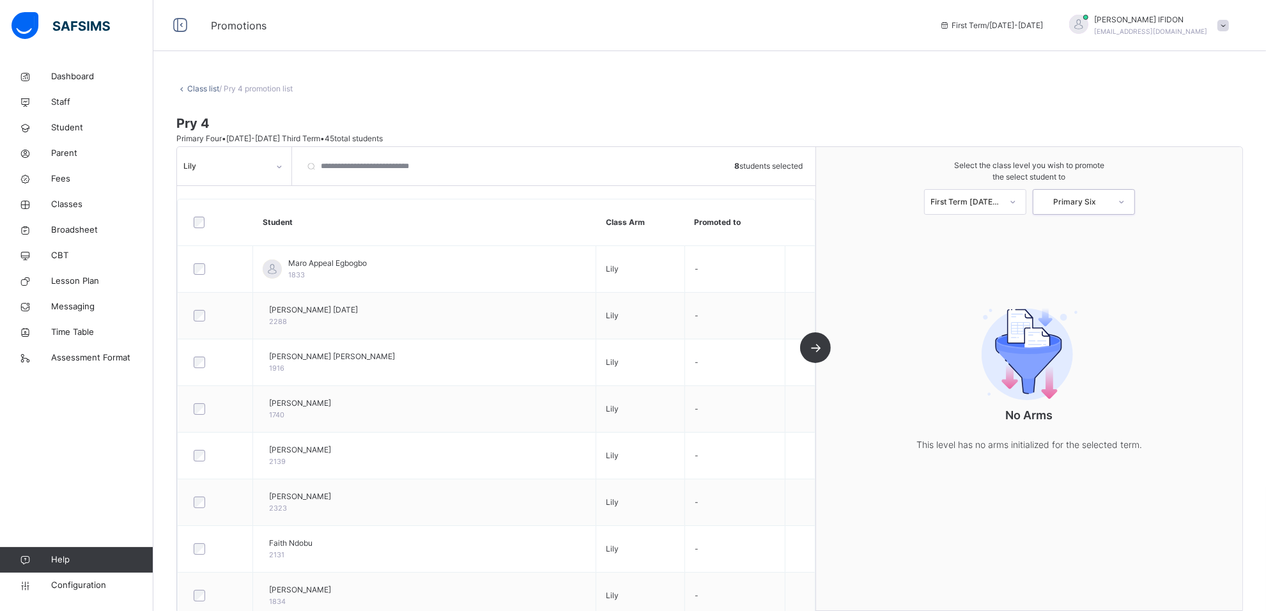
click at [1116, 248] on div "Select the class level you wish to promote the select student to First Term [DA…" at bounding box center [1029, 378] width 426 height 463
click at [1017, 201] on icon at bounding box center [1013, 202] width 8 height 13
click at [1012, 232] on div "First Term [DATE]-[DATE]" at bounding box center [975, 236] width 101 height 33
click at [816, 346] on div "Lily 8 students selected Student Class Arm Promoted to Maro Appeal Egbogbo 1833…" at bounding box center [496, 378] width 639 height 463
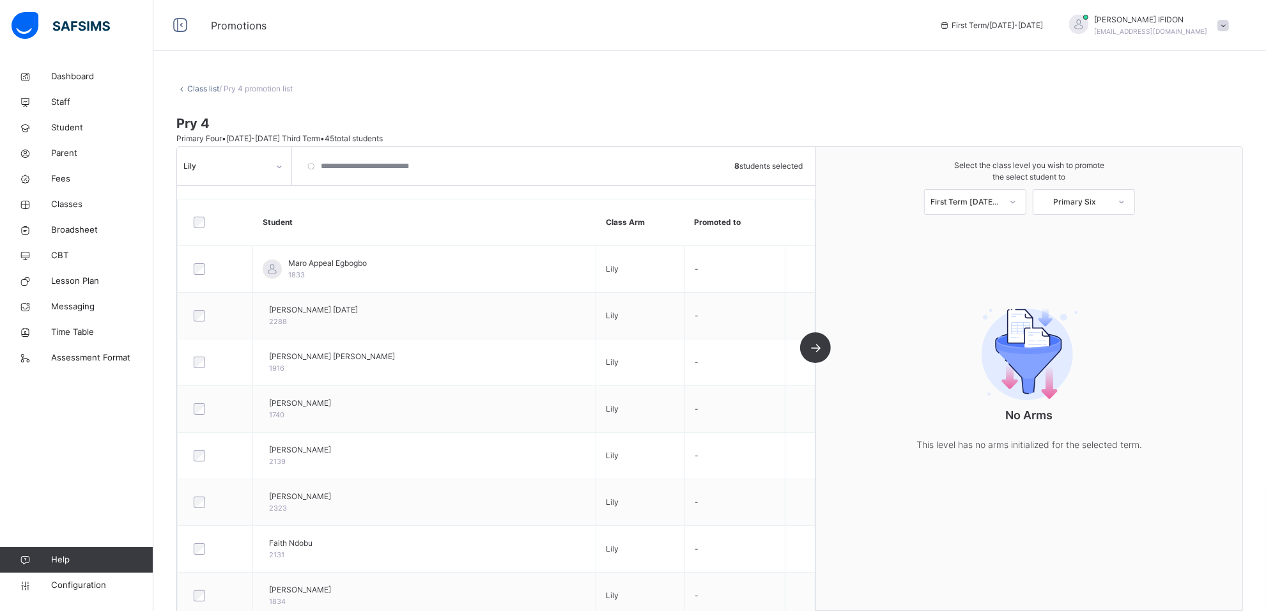
click at [1017, 202] on icon at bounding box center [1013, 202] width 8 height 13
click at [1120, 203] on div at bounding box center [1121, 202] width 23 height 22
click at [1113, 249] on div "Primary Six" at bounding box center [1083, 253] width 101 height 22
click at [1125, 205] on div at bounding box center [1121, 202] width 23 height 22
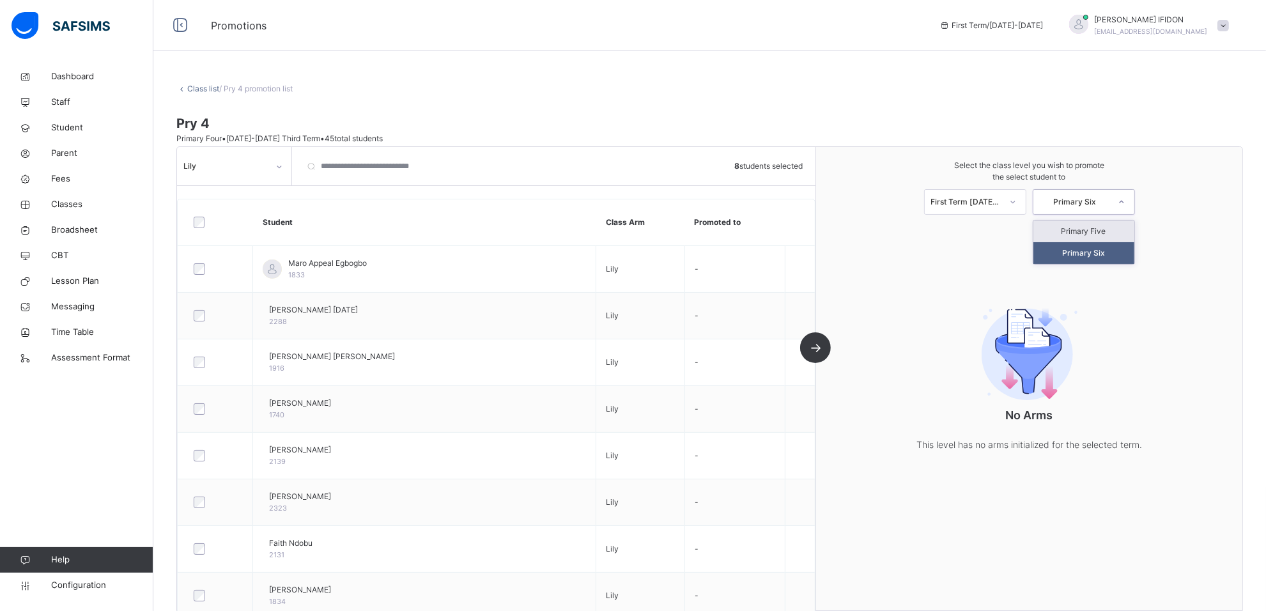
click at [1113, 233] on div "Primary Five" at bounding box center [1083, 231] width 101 height 22
click at [1118, 194] on div at bounding box center [1122, 202] width 26 height 24
click at [1119, 250] on div "Primary Six" at bounding box center [1083, 253] width 101 height 22
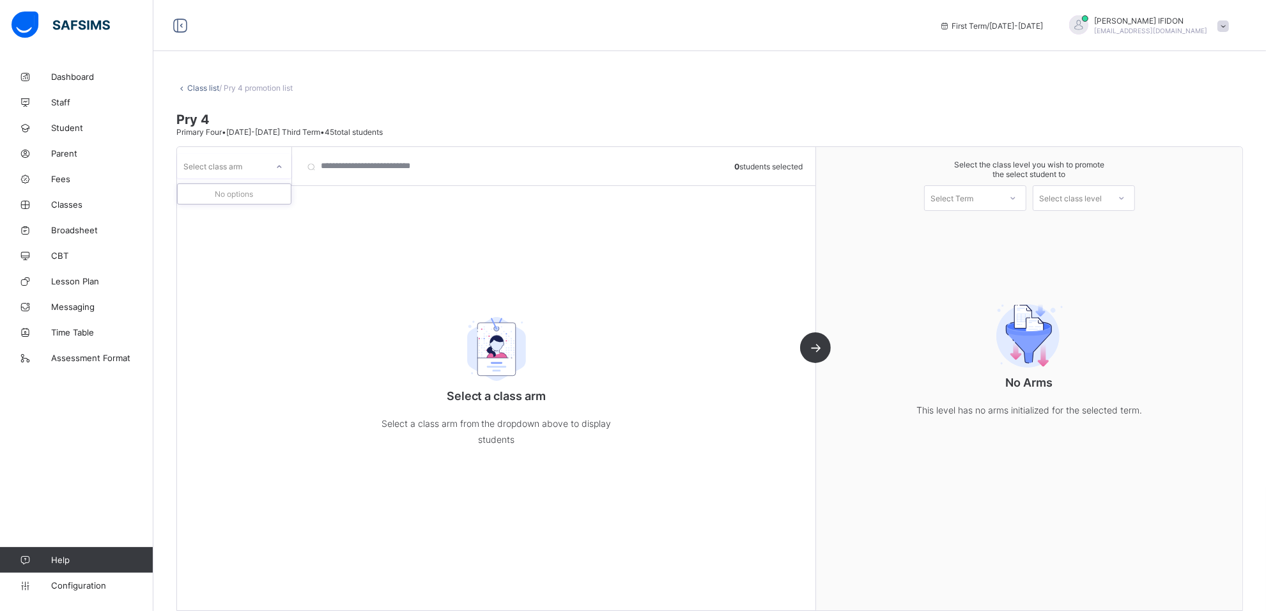
click at [279, 162] on icon at bounding box center [279, 166] width 8 height 13
click at [282, 164] on icon at bounding box center [279, 166] width 8 height 13
click at [372, 152] on div "0 results available. Use Up and Down to choose options, press Enter to select t…" at bounding box center [496, 166] width 638 height 38
